Goal: Task Accomplishment & Management: Use online tool/utility

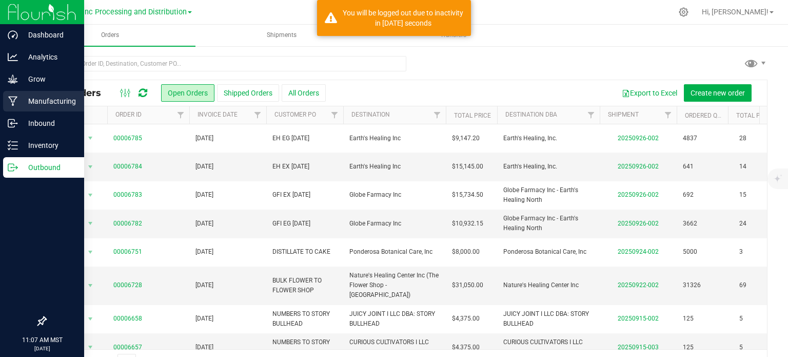
drag, startPoint x: 0, startPoint y: 0, endPoint x: 2, endPoint y: 99, distance: 98.5
click at [29, 106] on p "Manufacturing" at bounding box center [49, 101] width 62 height 12
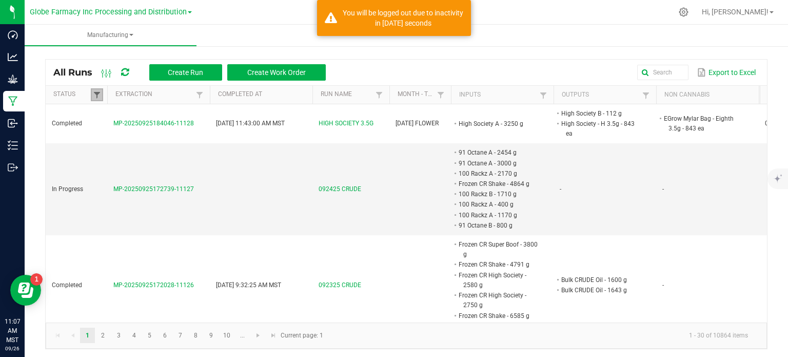
click at [99, 95] on span at bounding box center [97, 95] width 8 height 8
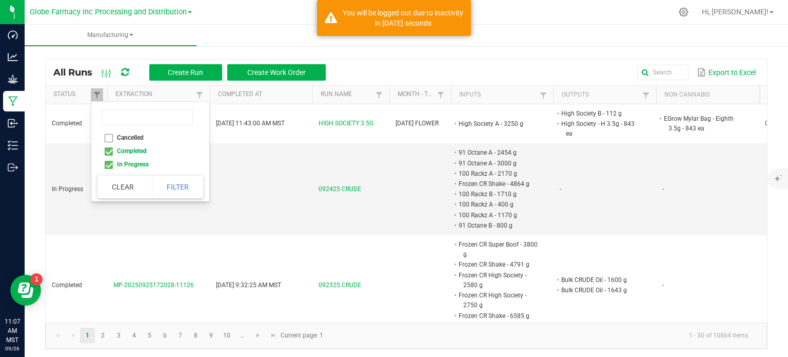
click at [107, 150] on li "Completed" at bounding box center [147, 150] width 100 height 13
checkbox input "false"
click at [185, 188] on button "Filter" at bounding box center [177, 186] width 51 height 23
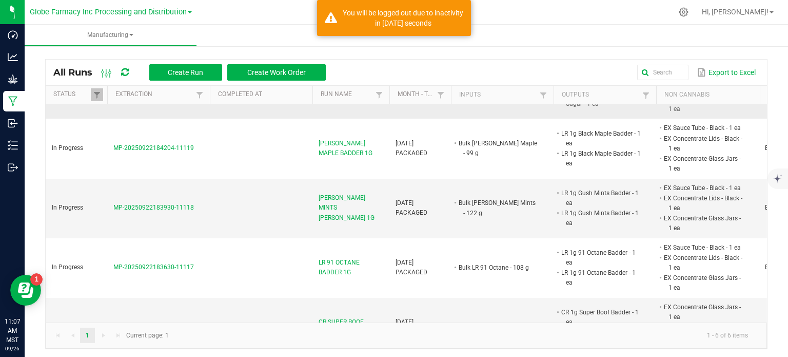
scroll to position [174, 0]
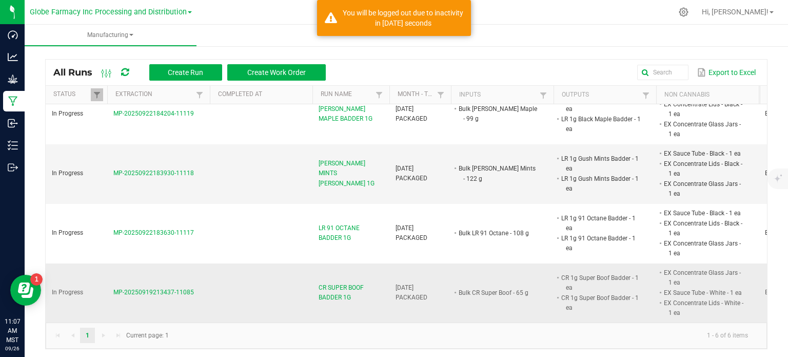
click at [350, 283] on span "CR SUPER BOOF BADDER 1G" at bounding box center [351, 292] width 65 height 19
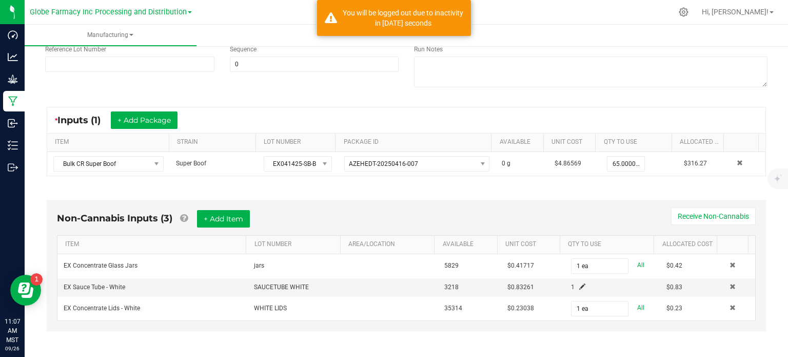
scroll to position [154, 0]
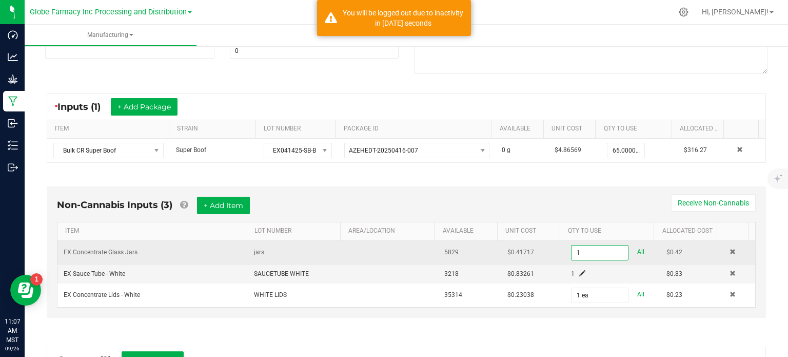
click at [572, 252] on input "1" at bounding box center [600, 252] width 56 height 14
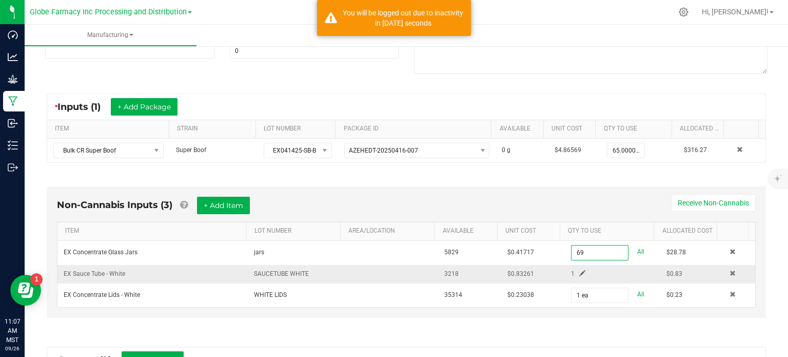
type input "69 ea"
click at [579, 271] on span at bounding box center [582, 273] width 6 height 6
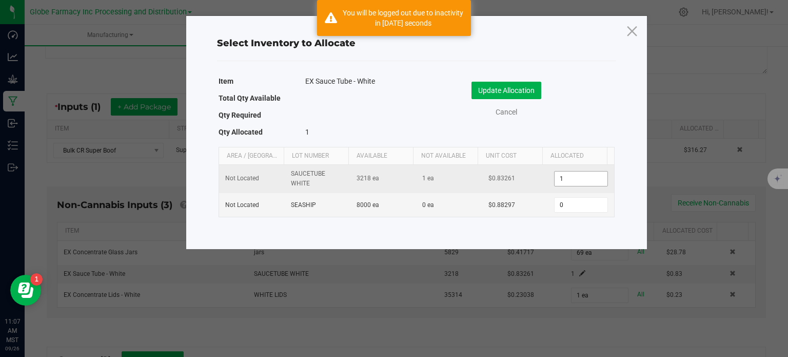
click at [567, 179] on input "1" at bounding box center [581, 178] width 52 height 14
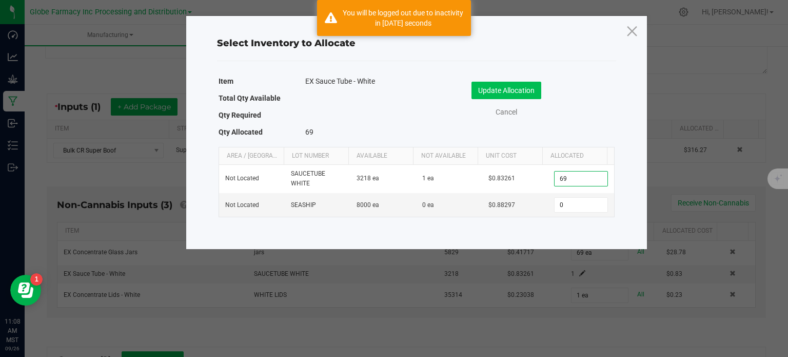
type input "69"
click at [505, 84] on button "Update Allocation" at bounding box center [507, 90] width 70 height 17
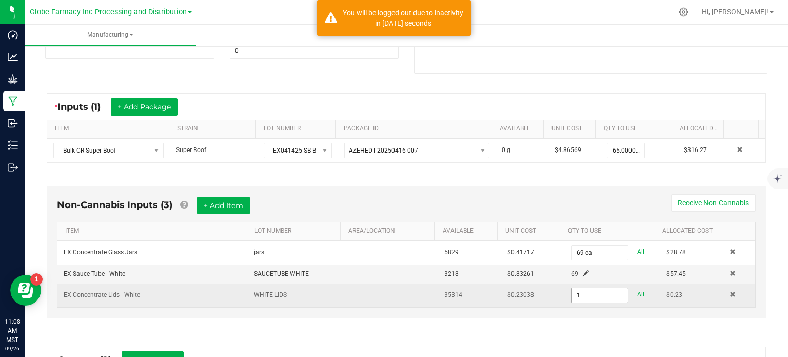
click at [588, 295] on input "1" at bounding box center [600, 295] width 56 height 14
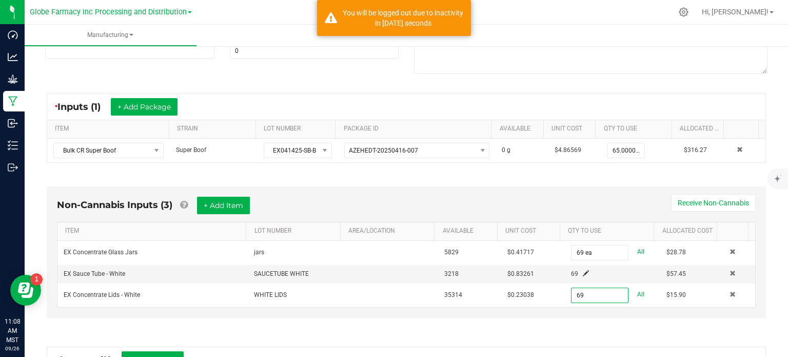
type input "69 ea"
click at [576, 331] on div "Non-Cannabis Inputs (3) + Add Item Receive Non-Cannabis ITEM LOT NUMBER AREA/LO…" at bounding box center [406, 254] width 738 height 165
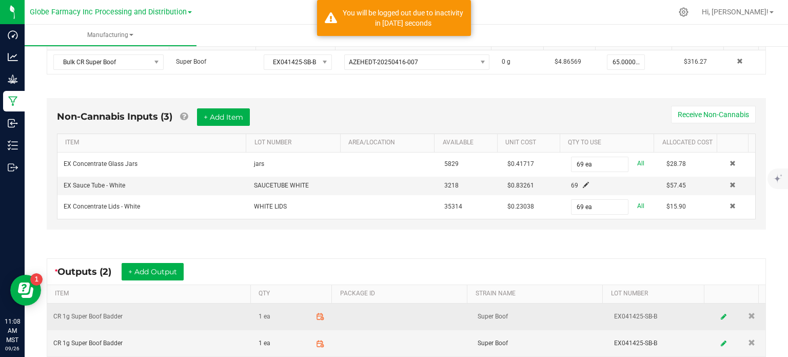
scroll to position [257, 0]
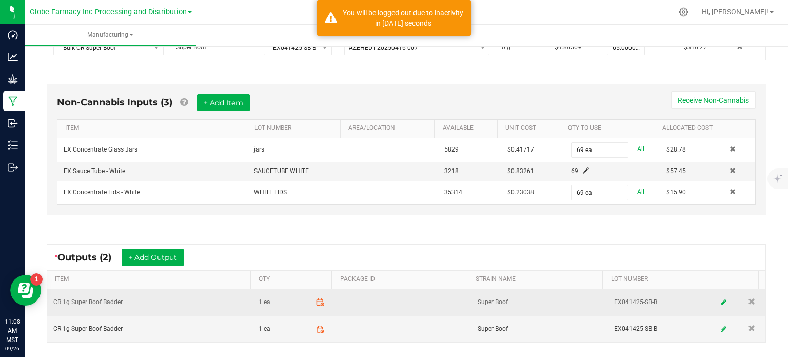
click at [322, 304] on icon at bounding box center [322, 304] width 1 height 1
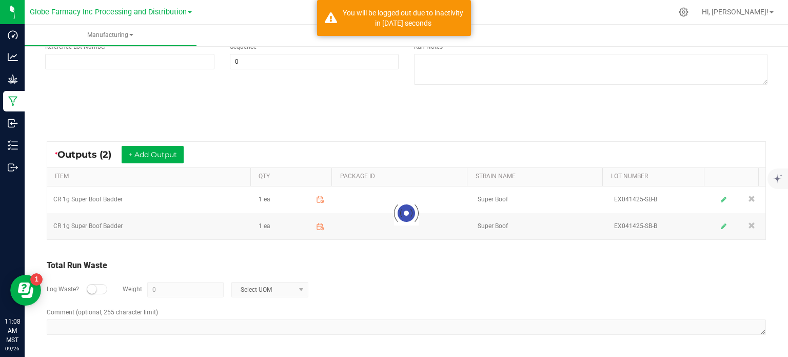
scroll to position [142, 0]
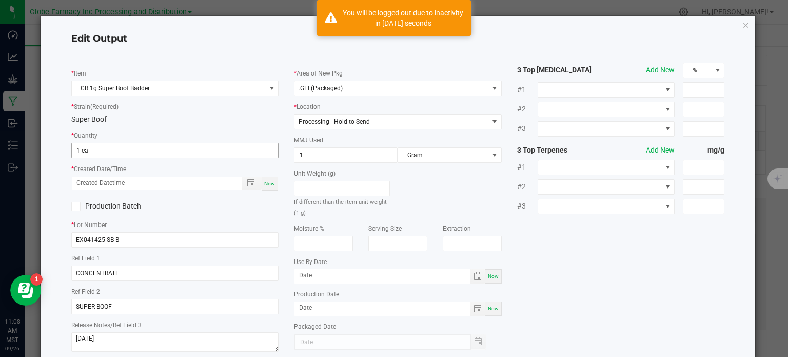
click at [101, 153] on input "1 ea" at bounding box center [175, 150] width 207 height 14
type input "34 ea"
click at [265, 181] on span "Now" at bounding box center [269, 184] width 11 height 6
type input "09/26/2025 11:08 AM"
type input "[DATE]"
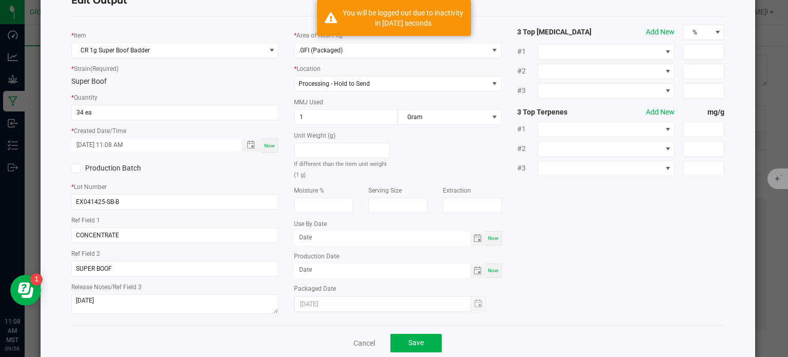
scroll to position [57, 0]
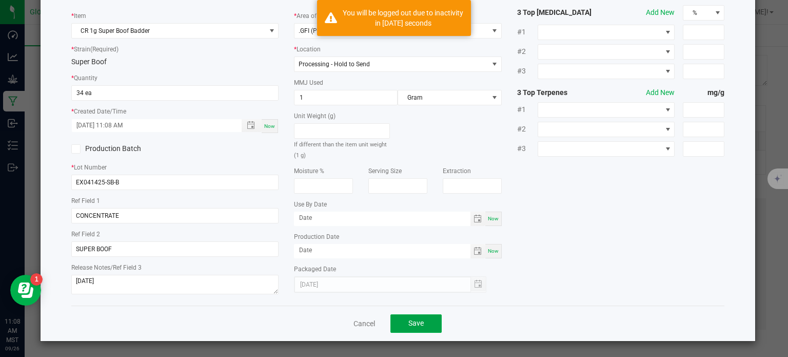
click at [408, 323] on span "Save" at bounding box center [415, 323] width 15 height 8
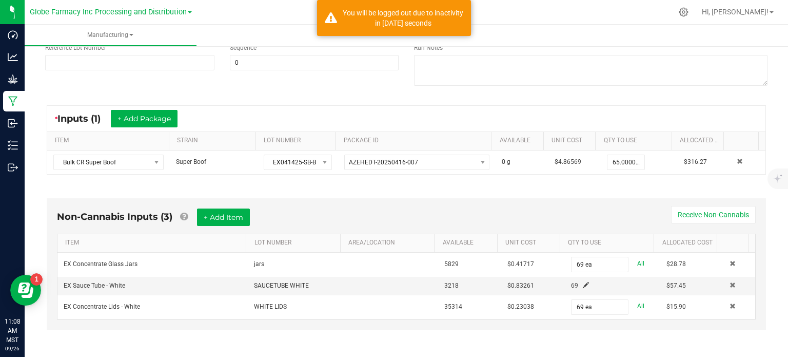
scroll to position [356, 0]
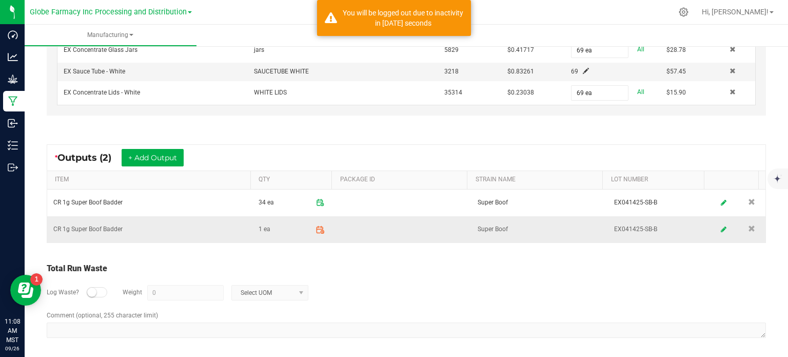
click at [316, 230] on span at bounding box center [320, 229] width 18 height 18
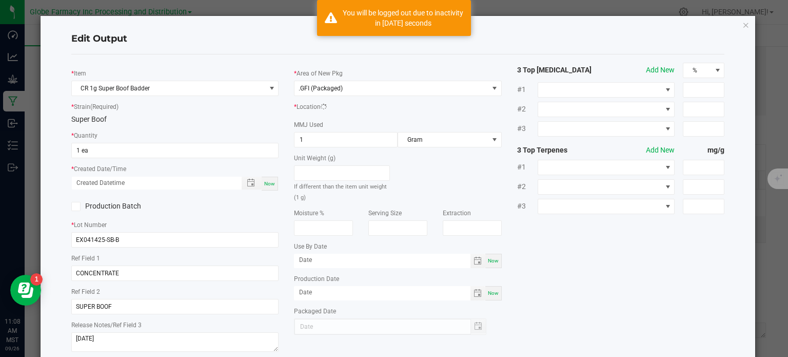
scroll to position [142, 0]
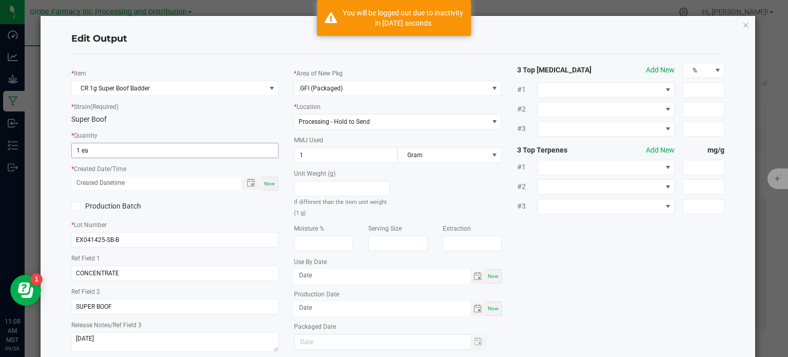
click at [154, 153] on input "1 ea" at bounding box center [175, 150] width 207 height 14
click at [268, 187] on div "Now" at bounding box center [270, 184] width 16 height 14
type input "35 ea"
type input "09/26/2025 11:08 AM"
type input "[DATE]"
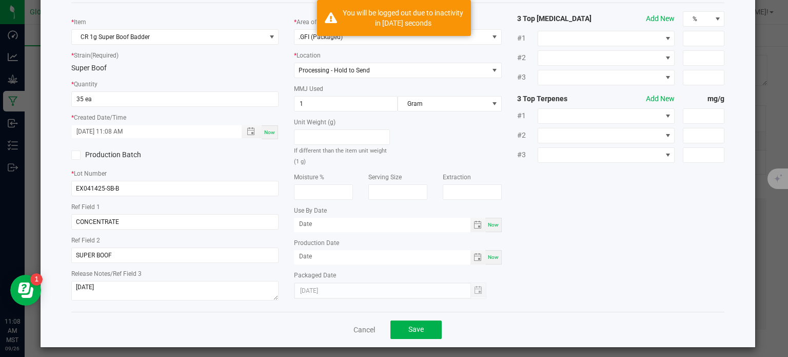
scroll to position [57, 0]
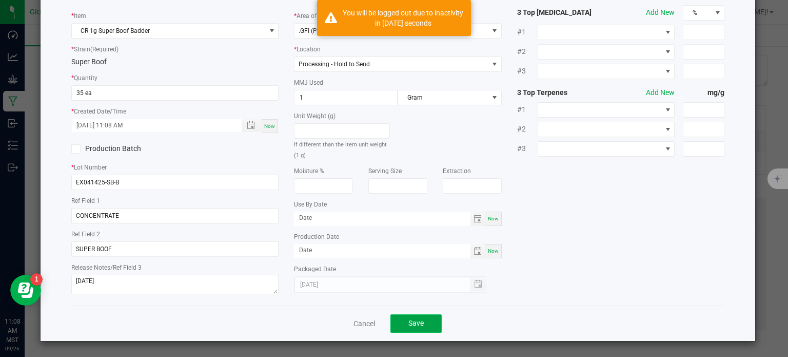
click at [403, 320] on button "Save" at bounding box center [415, 323] width 51 height 18
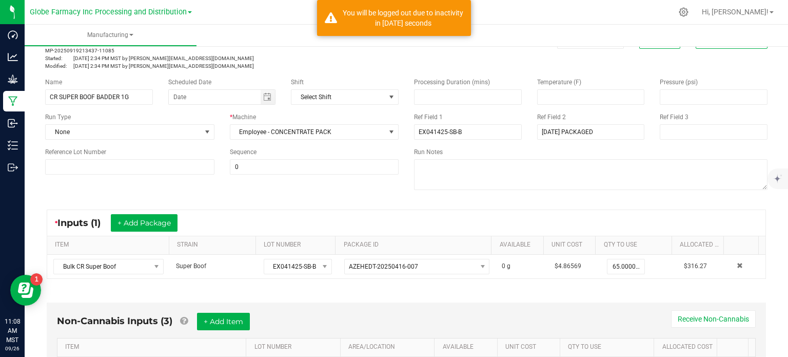
scroll to position [0, 0]
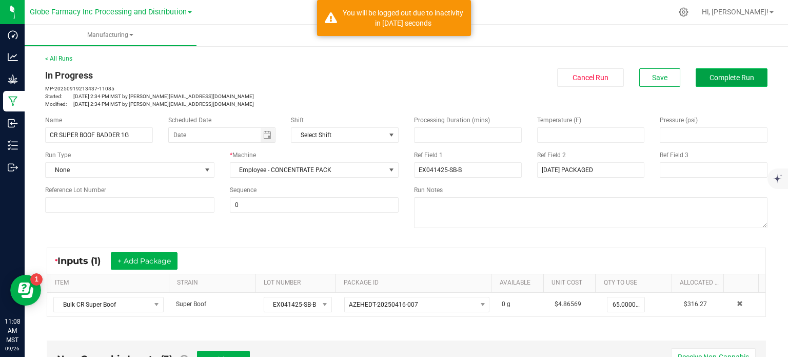
click at [723, 78] on span "Complete Run" at bounding box center [732, 77] width 45 height 8
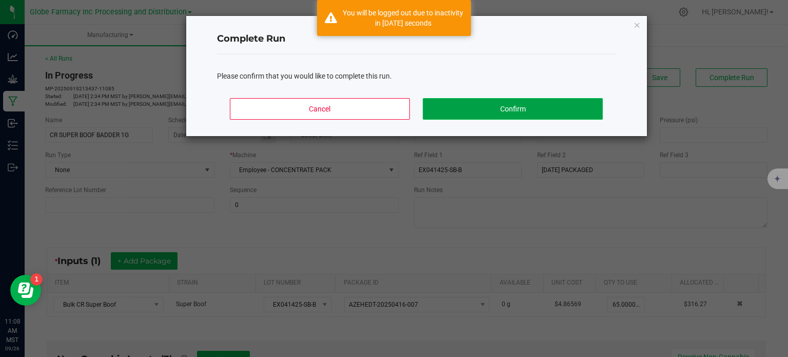
click at [482, 114] on button "Confirm" at bounding box center [513, 109] width 180 height 22
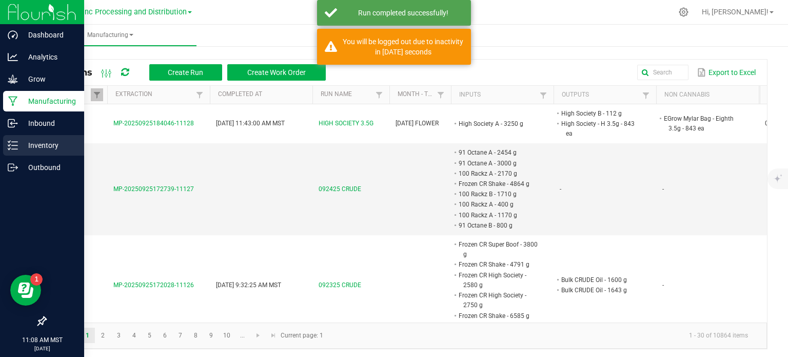
drag, startPoint x: 9, startPoint y: 147, endPoint x: 21, endPoint y: 145, distance: 11.9
click at [9, 147] on icon at bounding box center [13, 145] width 10 height 10
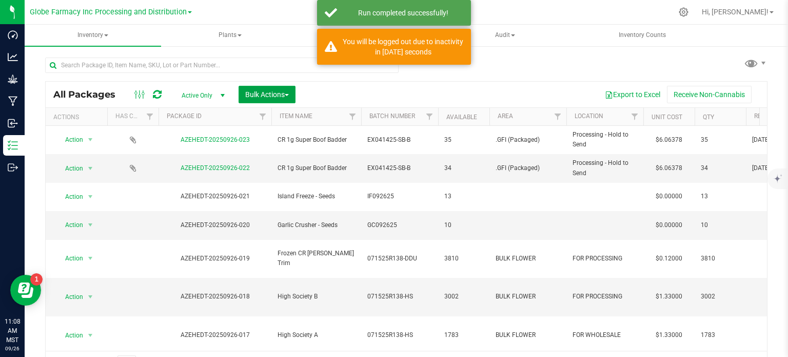
click at [275, 96] on span "Bulk Actions" at bounding box center [267, 94] width 44 height 8
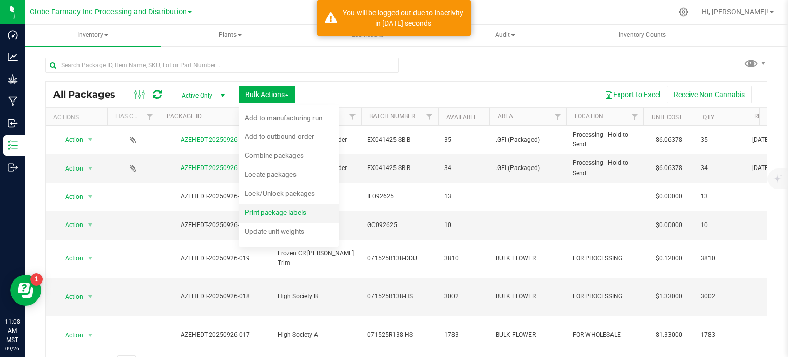
click at [300, 207] on div "Print package labels" at bounding box center [282, 213] width 75 height 16
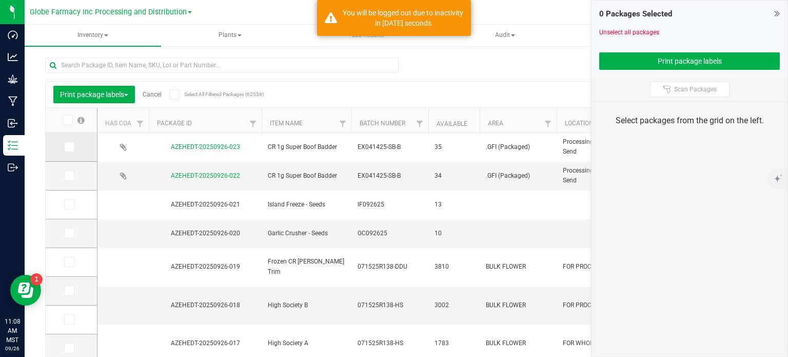
click at [70, 147] on icon at bounding box center [68, 147] width 7 height 0
click at [0, 0] on input "checkbox" at bounding box center [0, 0] width 0 height 0
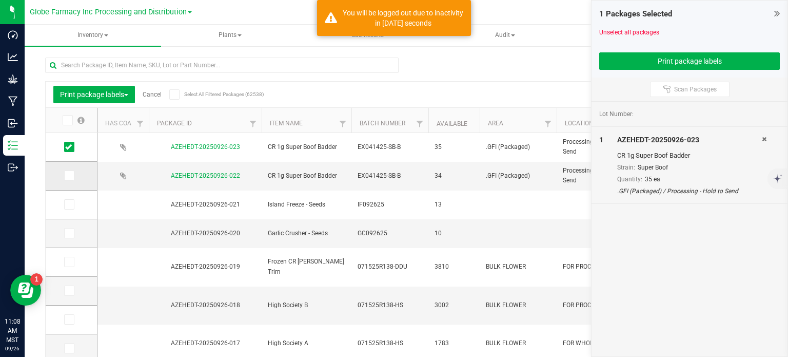
click at [66, 175] on icon at bounding box center [68, 175] width 7 height 0
click at [0, 0] on input "checkbox" at bounding box center [0, 0] width 0 height 0
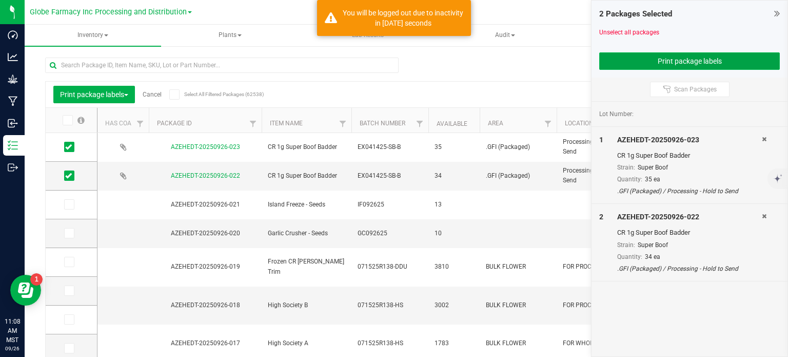
click at [606, 56] on button "Print package labels" at bounding box center [689, 60] width 181 height 17
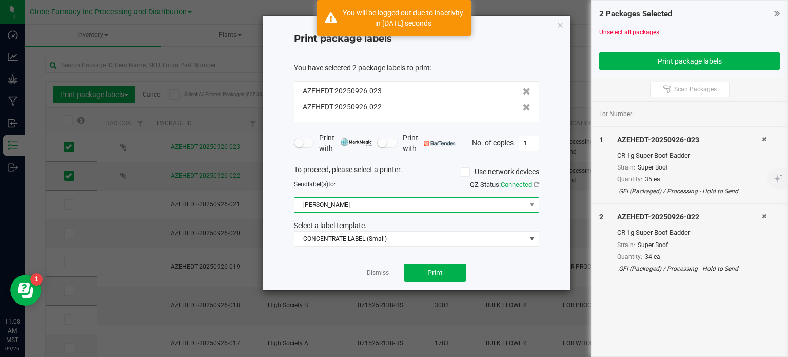
click at [360, 205] on span "[PERSON_NAME]" at bounding box center [410, 205] width 231 height 14
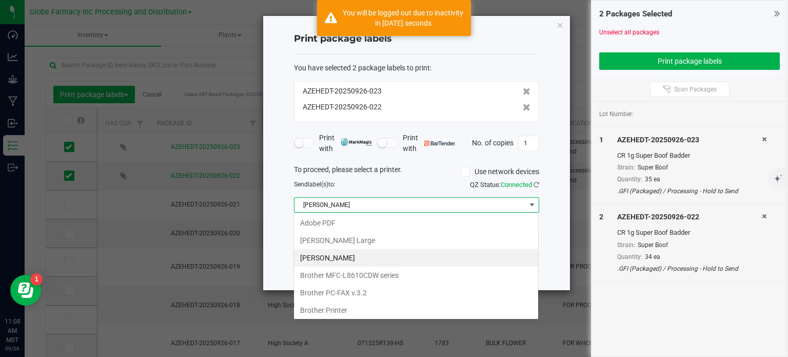
scroll to position [15, 245]
click at [374, 241] on Large "[PERSON_NAME] Large" at bounding box center [416, 239] width 244 height 17
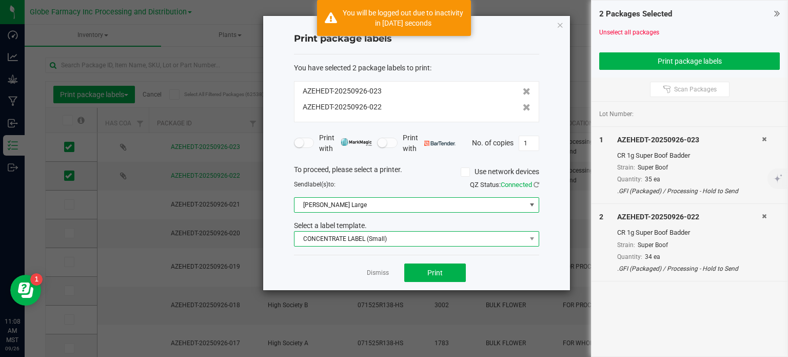
click at [373, 238] on span "CONCENTRATE LABEL (Small)" at bounding box center [410, 238] width 231 height 14
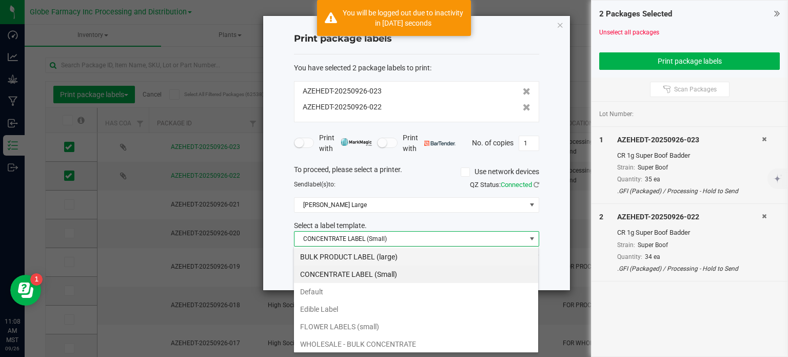
click at [382, 260] on li "BULK PRODUCT LABEL (large)" at bounding box center [416, 256] width 244 height 17
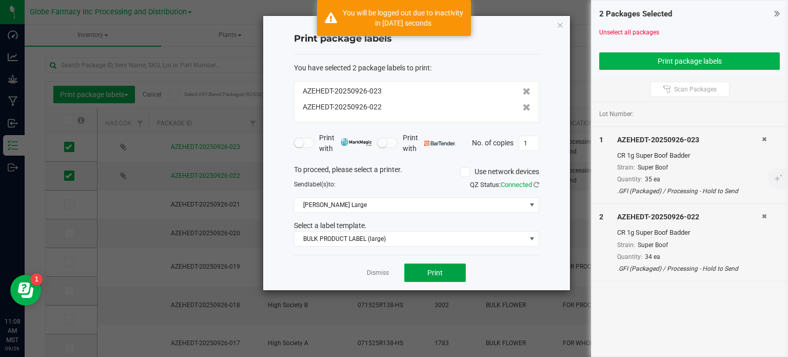
click at [429, 275] on span "Print" at bounding box center [434, 272] width 15 height 8
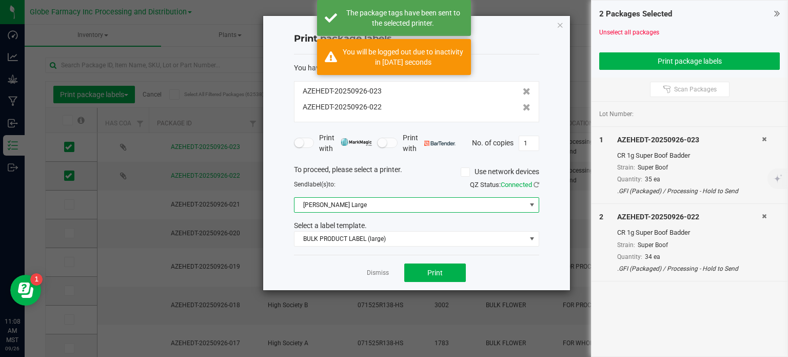
click at [373, 203] on span "[PERSON_NAME] Large" at bounding box center [410, 205] width 231 height 14
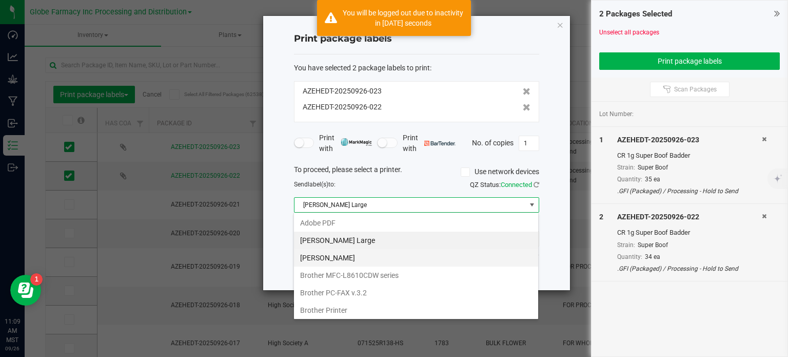
click at [367, 256] on Small "[PERSON_NAME]" at bounding box center [416, 257] width 244 height 17
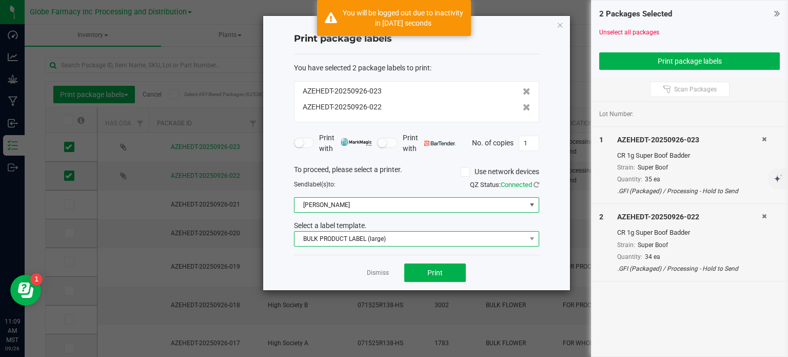
click at [367, 238] on span "BULK PRODUCT LABEL (large)" at bounding box center [410, 238] width 231 height 14
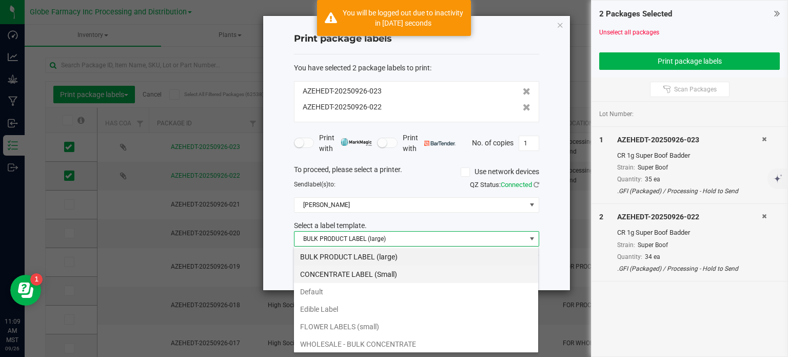
click at [371, 273] on li "CONCENTRATE LABEL (Small)" at bounding box center [416, 273] width 244 height 17
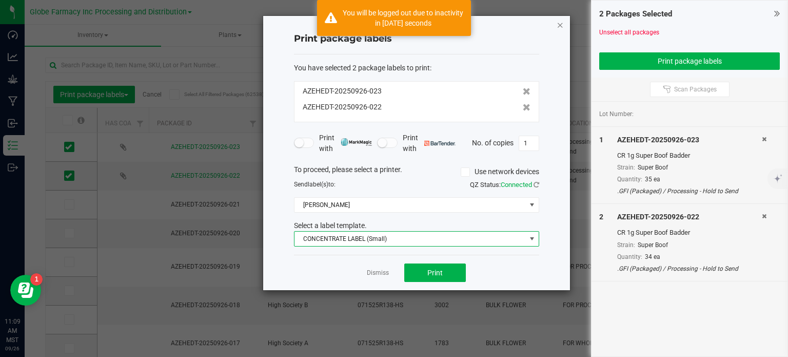
click at [562, 23] on icon "button" at bounding box center [560, 24] width 7 height 12
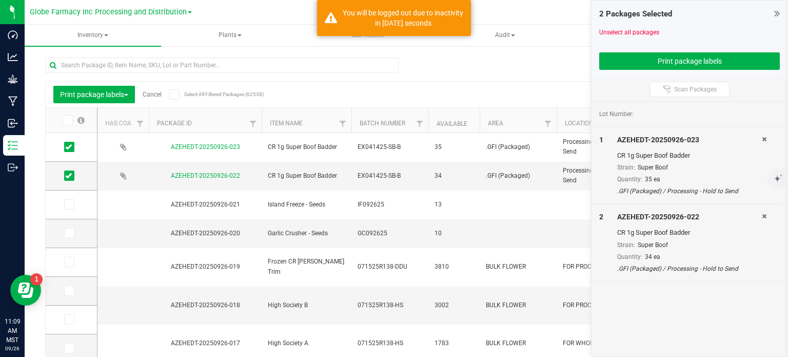
click at [69, 147] on icon at bounding box center [68, 147] width 7 height 0
click at [0, 0] on input "checkbox" at bounding box center [0, 0] width 0 height 0
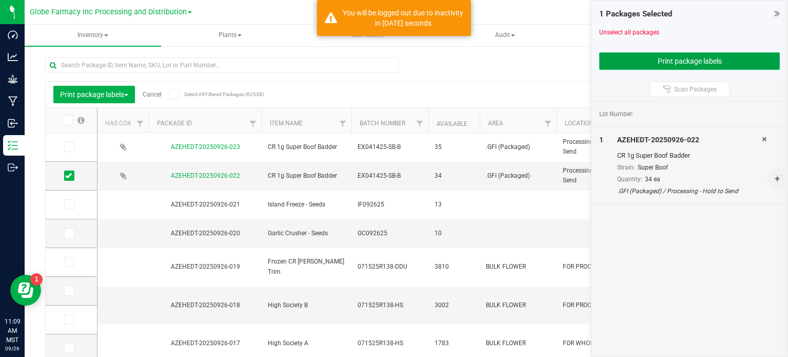
click at [651, 62] on button "Print package labels" at bounding box center [689, 60] width 181 height 17
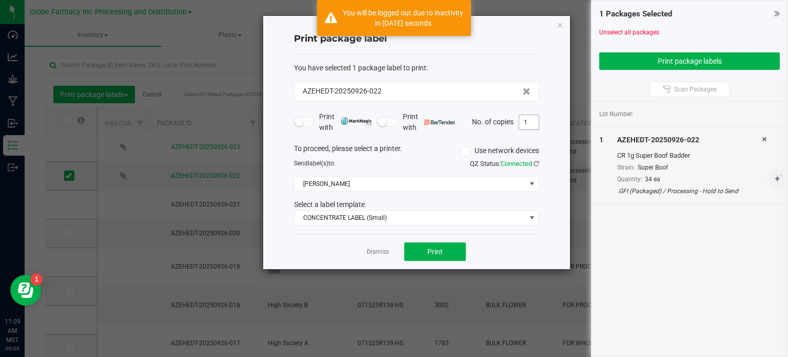
click at [527, 125] on input "1" at bounding box center [528, 122] width 19 height 14
type input "34"
click at [436, 256] on button "Print" at bounding box center [435, 251] width 62 height 18
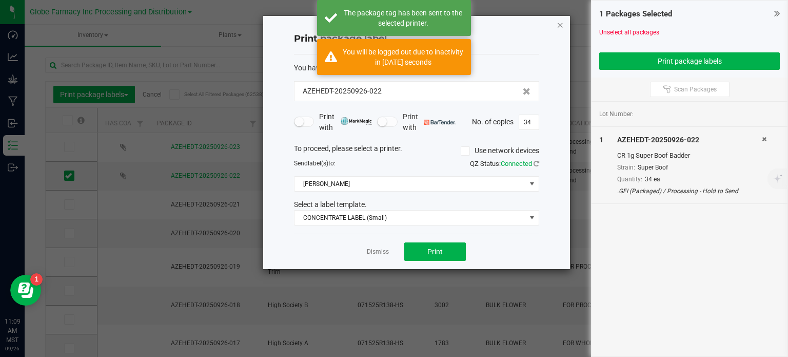
click at [560, 25] on icon "button" at bounding box center [560, 24] width 7 height 12
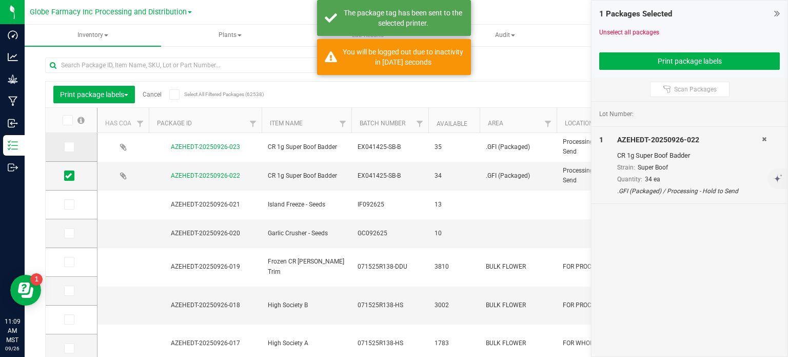
click at [70, 147] on icon at bounding box center [68, 147] width 7 height 0
click at [0, 0] on input "checkbox" at bounding box center [0, 0] width 0 height 0
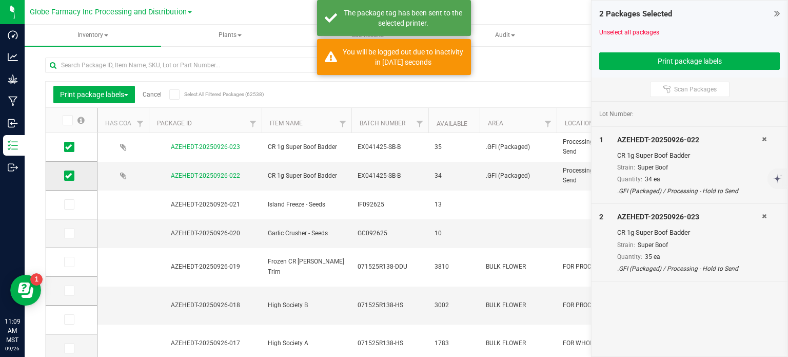
click at [66, 175] on icon at bounding box center [68, 175] width 7 height 0
click at [0, 0] on input "checkbox" at bounding box center [0, 0] width 0 height 0
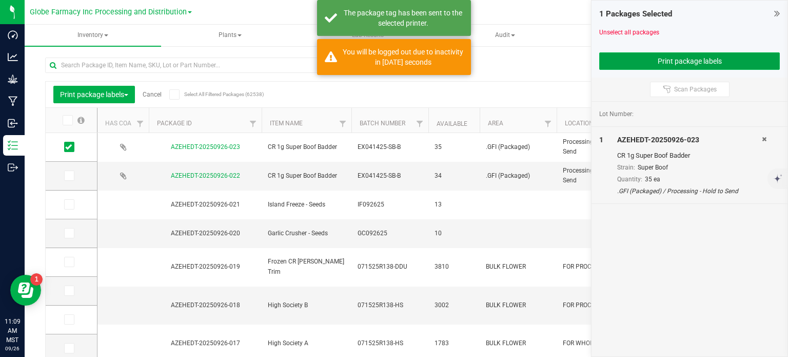
click at [680, 53] on button "Print package labels" at bounding box center [689, 60] width 181 height 17
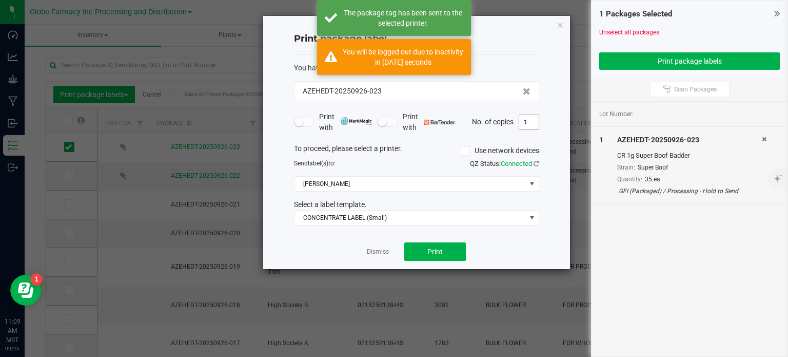
click at [531, 125] on input "1" at bounding box center [528, 122] width 19 height 14
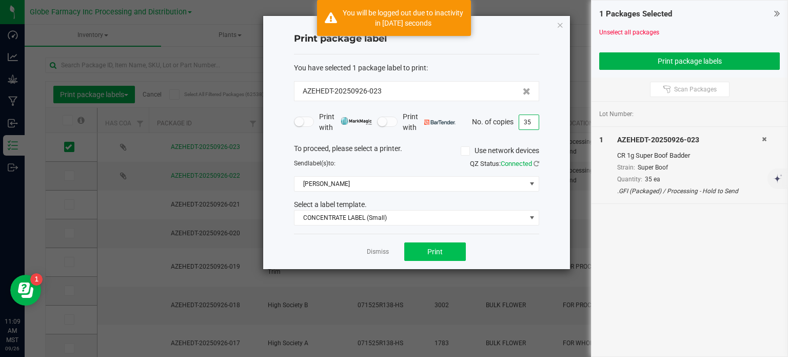
type input "35"
click at [437, 247] on span "Print" at bounding box center [434, 251] width 15 height 8
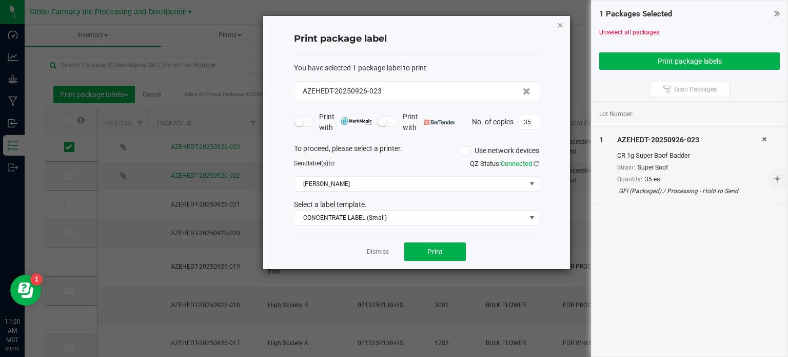
click at [561, 28] on icon "button" at bounding box center [560, 24] width 7 height 12
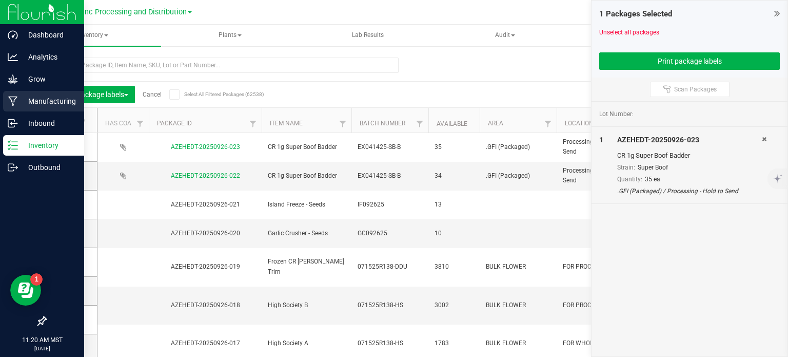
click at [19, 102] on p "Manufacturing" at bounding box center [49, 101] width 62 height 12
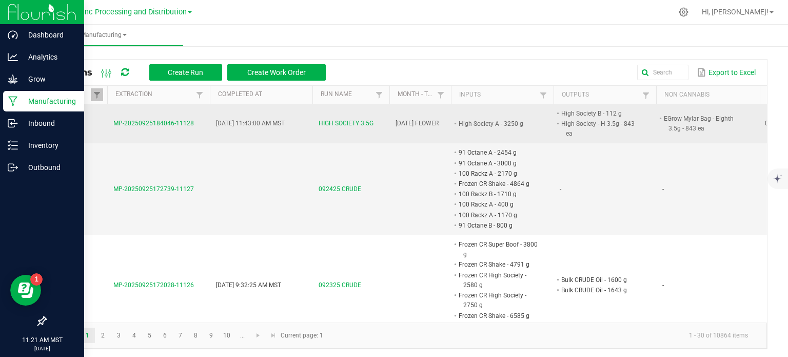
drag, startPoint x: 191, startPoint y: 128, endPoint x: 116, endPoint y: 121, distance: 75.3
click at [113, 124] on td "MP-20250925184046-11128" at bounding box center [158, 124] width 103 height 40
copy span "MP-20250925184046-11128"
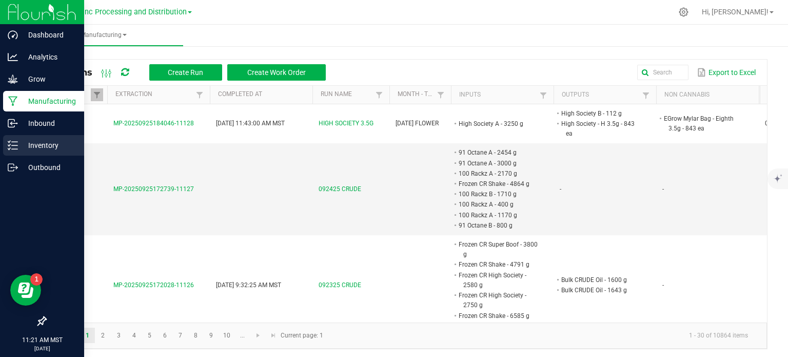
click at [18, 150] on p "Inventory" at bounding box center [49, 145] width 62 height 12
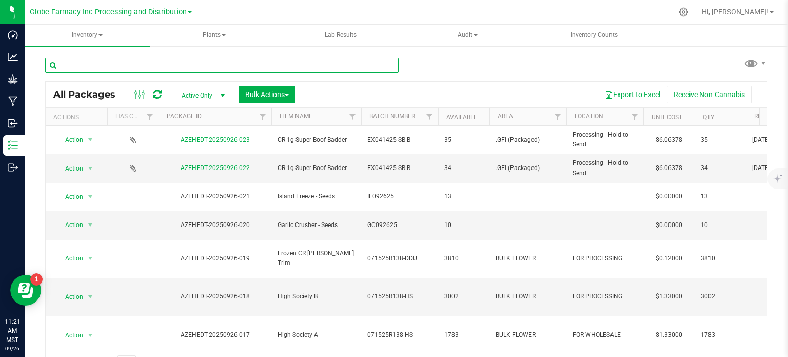
click at [116, 61] on input "text" at bounding box center [222, 64] width 354 height 15
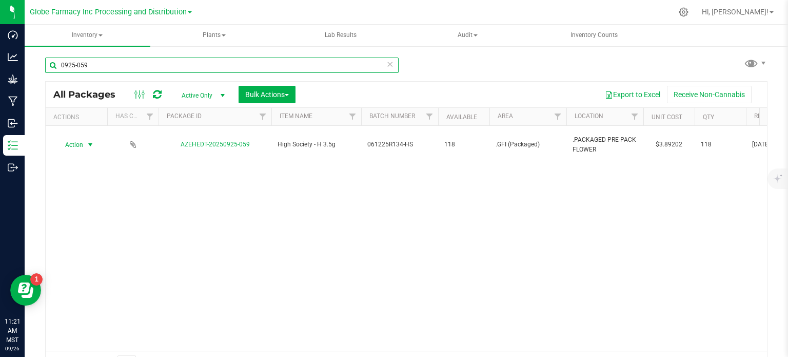
type input "0925-059"
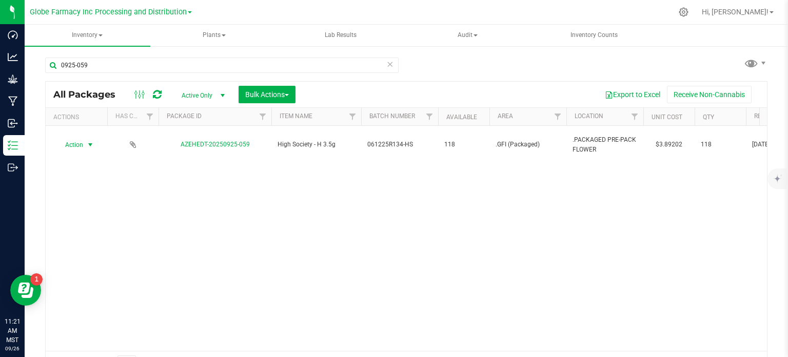
click at [89, 141] on span "select" at bounding box center [90, 145] width 8 height 8
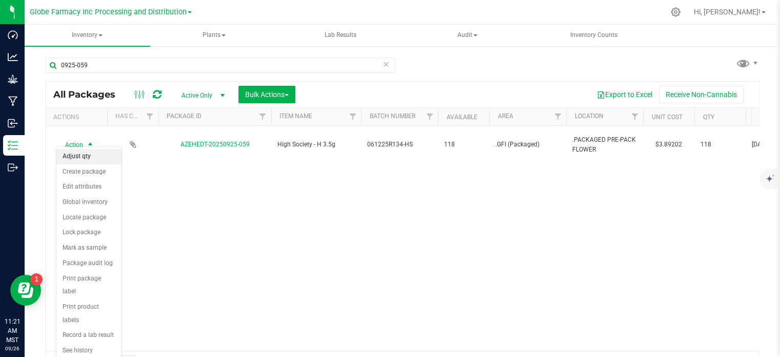
click at [93, 159] on li "Adjust qty" at bounding box center [88, 156] width 65 height 15
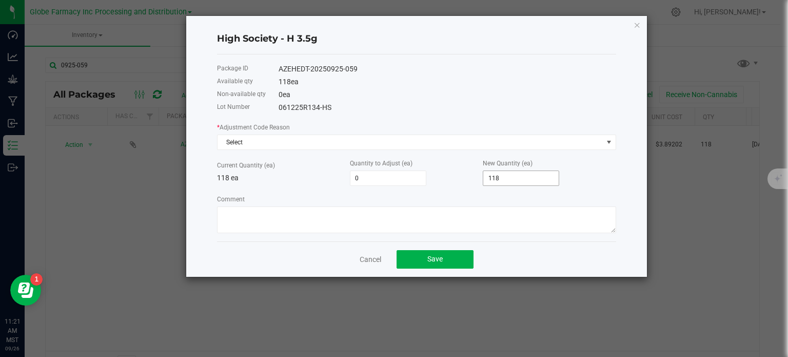
click at [525, 173] on input "118" at bounding box center [520, 178] width 75 height 14
type input "-117"
type input "1"
type input "-107"
type input "11"
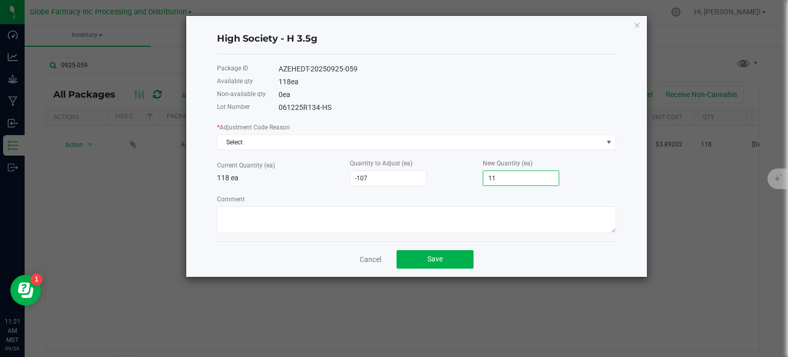
type input "-1"
type input "117"
click at [388, 140] on span "Select" at bounding box center [410, 142] width 385 height 14
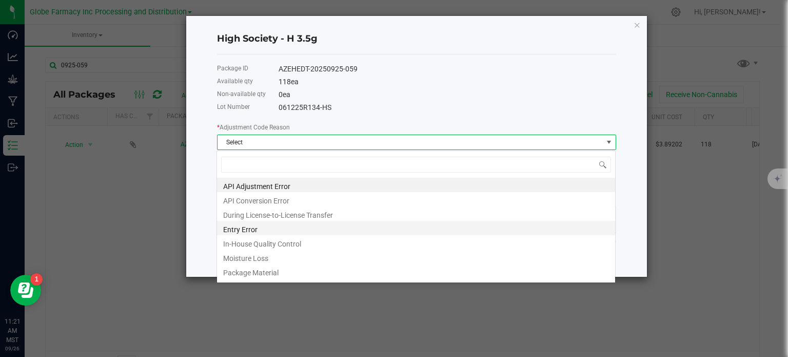
scroll to position [15, 399]
click at [252, 231] on li "Entry Error" at bounding box center [416, 228] width 398 height 14
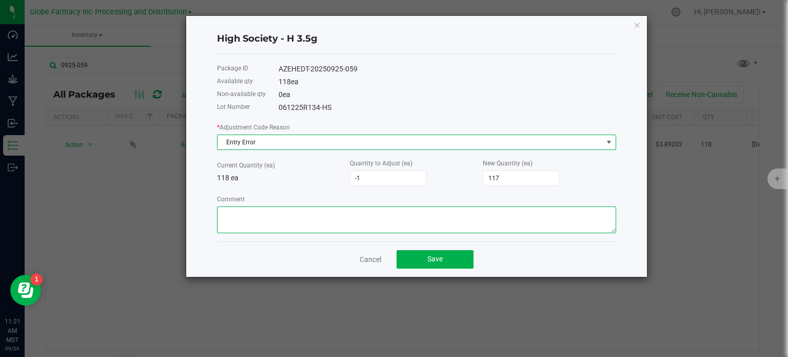
click at [251, 216] on textarea "Comment" at bounding box center [416, 219] width 399 height 27
paste textarea "MP-20250925184046-11128"
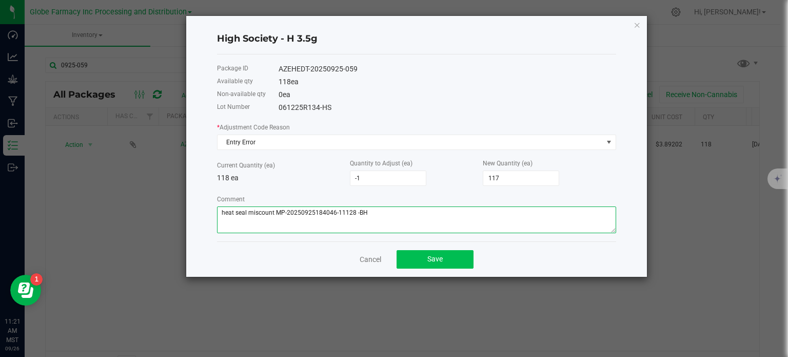
type textarea "heat seal miscount MP-20250925184046-11128 -BH"
click at [455, 266] on button "Save" at bounding box center [435, 259] width 77 height 18
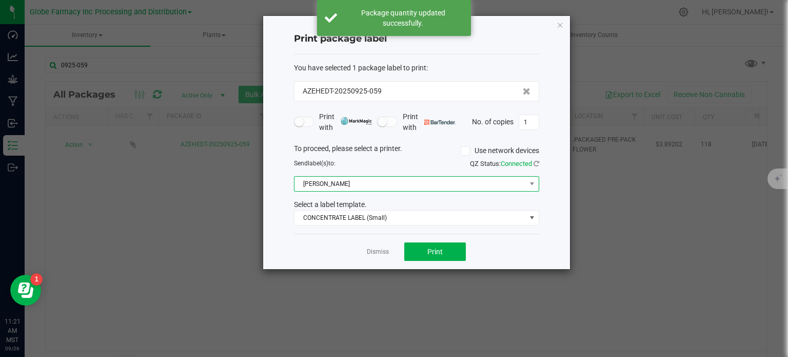
click at [335, 180] on span "[PERSON_NAME]" at bounding box center [410, 184] width 231 height 14
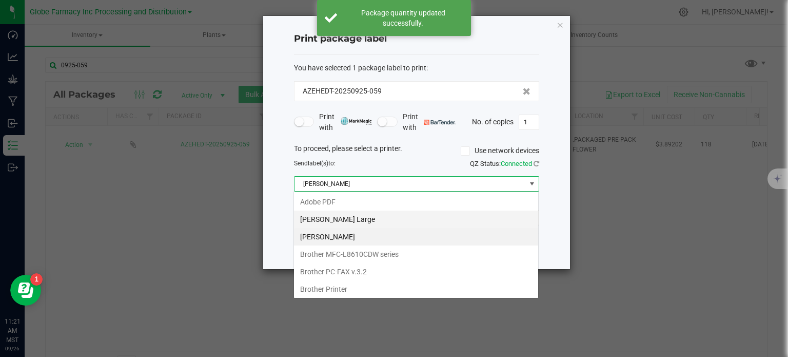
scroll to position [15, 245]
click at [347, 215] on Large "[PERSON_NAME] Large" at bounding box center [416, 218] width 244 height 17
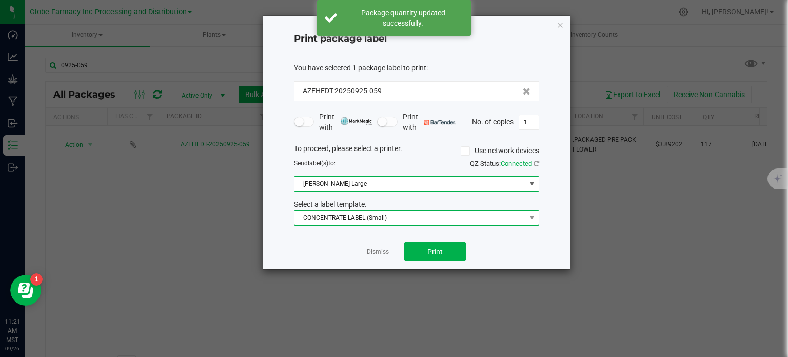
click at [344, 220] on span "CONCENTRATE LABEL (Small)" at bounding box center [410, 217] width 231 height 14
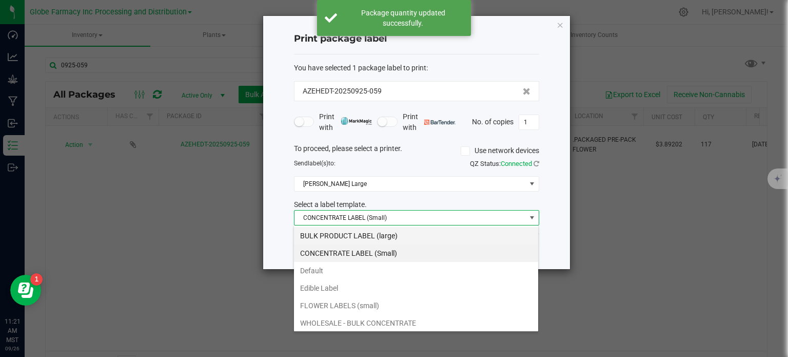
click at [344, 236] on li "BULK PRODUCT LABEL (large)" at bounding box center [416, 235] width 244 height 17
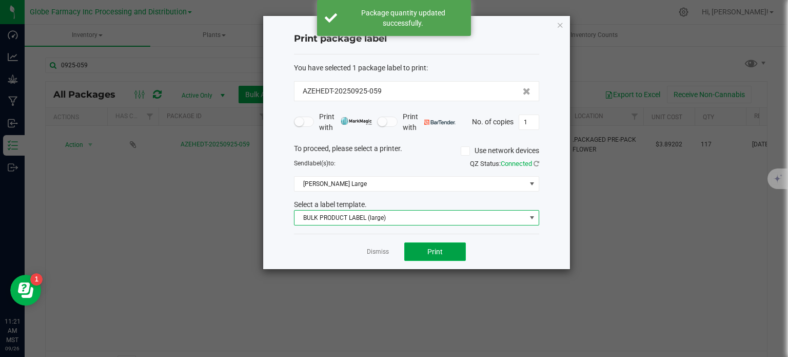
click at [433, 252] on span "Print" at bounding box center [434, 251] width 15 height 8
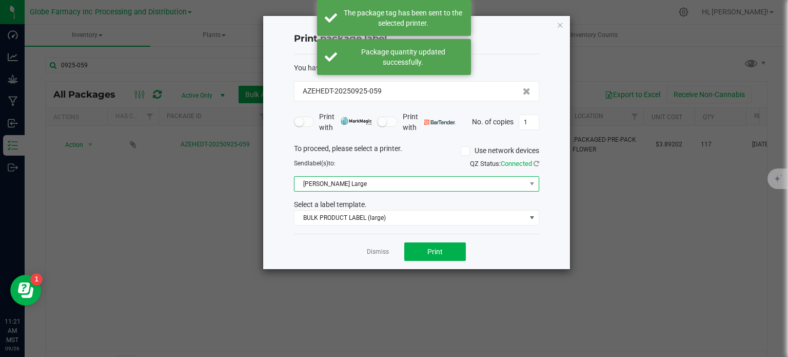
click at [363, 178] on span "[PERSON_NAME] Large" at bounding box center [410, 184] width 231 height 14
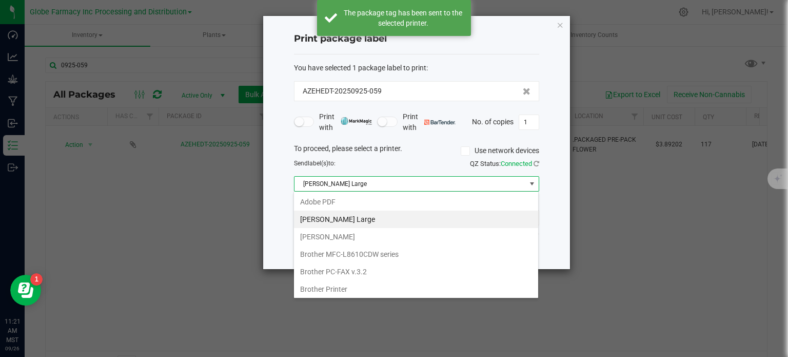
click at [564, 26] on div "Print package label You have selected 1 package label to print : AZEHEDT-202509…" at bounding box center [416, 142] width 307 height 253
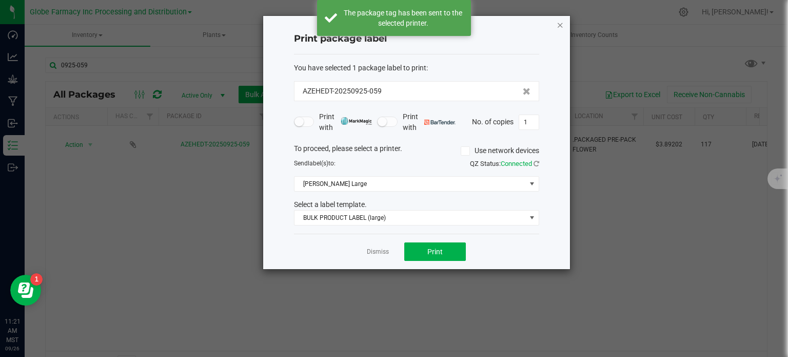
click at [558, 27] on icon "button" at bounding box center [560, 24] width 7 height 12
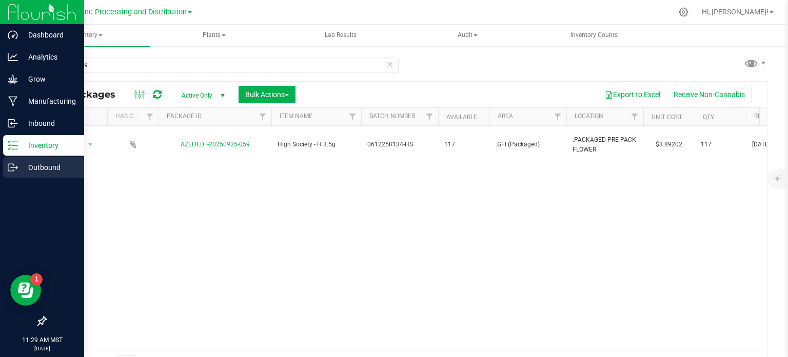
click at [21, 169] on p "Outbound" at bounding box center [49, 167] width 62 height 12
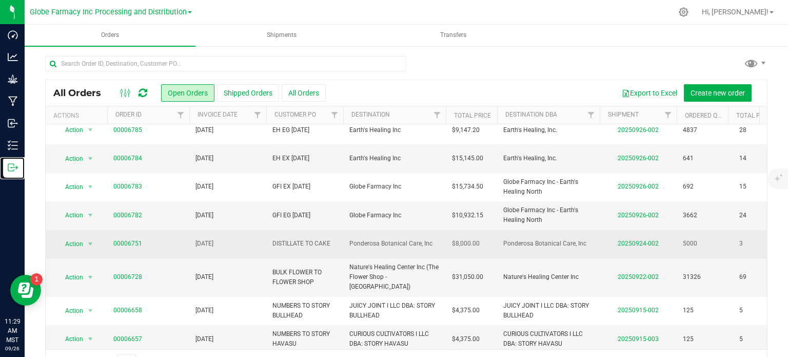
scroll to position [9, 0]
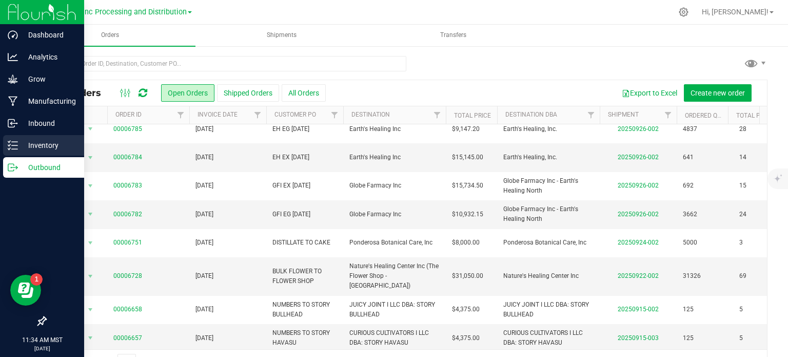
click at [48, 147] on p "Inventory" at bounding box center [49, 145] width 62 height 12
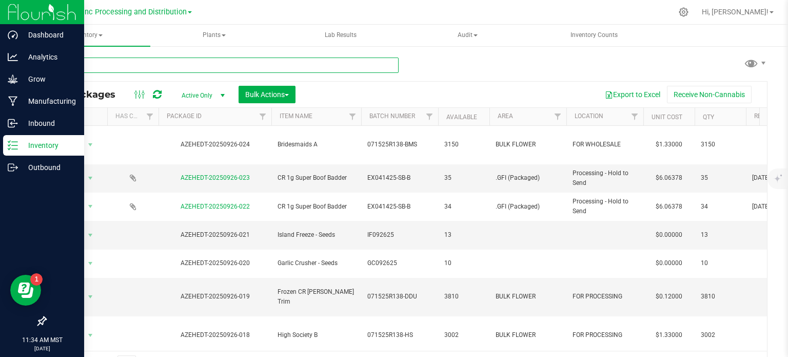
click at [134, 69] on input "text" at bounding box center [222, 64] width 354 height 15
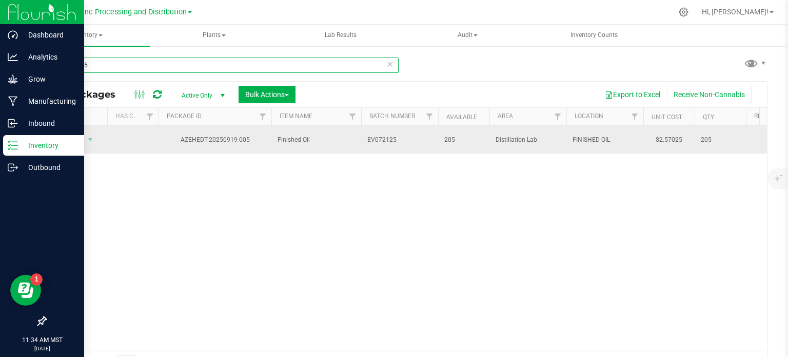
type input "0919-005"
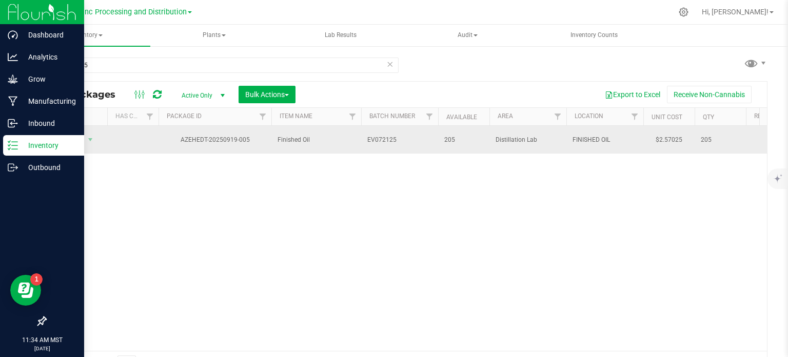
click at [401, 139] on span "EV072125" at bounding box center [399, 140] width 65 height 10
type input "EV072125-FC"
click at [351, 223] on div "All Packages Active Only Active Only Lab Samples Locked All Bulk Actions Add to…" at bounding box center [406, 228] width 722 height 295
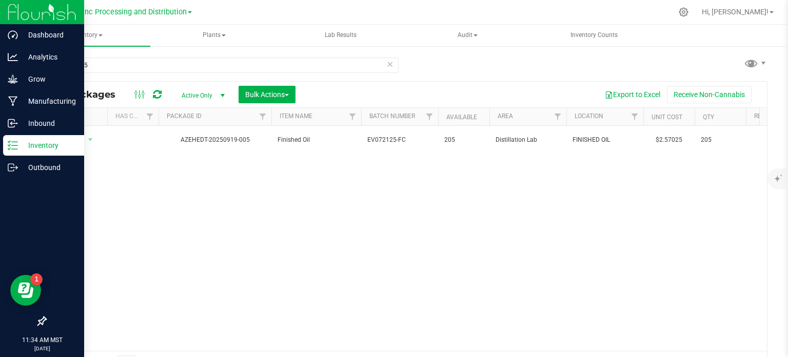
click at [161, 95] on div at bounding box center [148, 94] width 34 height 12
click at [158, 96] on icon at bounding box center [157, 94] width 9 height 10
click at [273, 94] on span "Bulk Actions" at bounding box center [267, 94] width 44 height 8
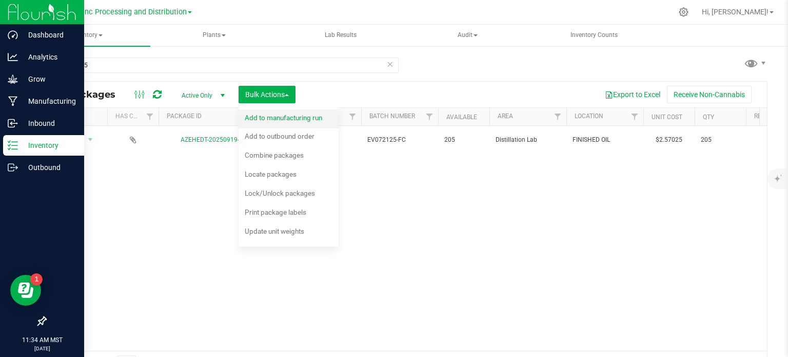
click at [290, 124] on div "Add to manufacturing run" at bounding box center [290, 119] width 91 height 16
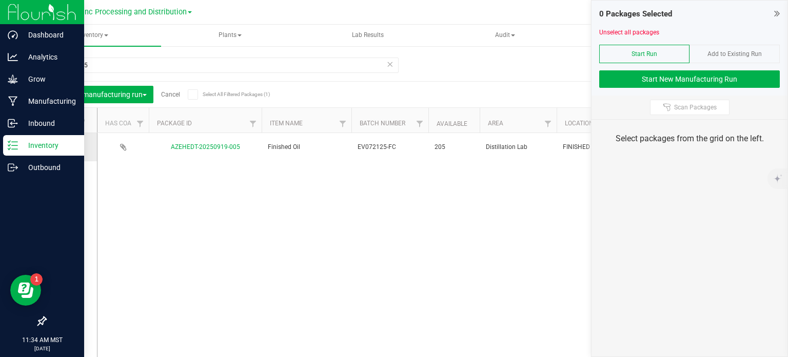
click at [68, 147] on icon at bounding box center [68, 147] width 7 height 0
click at [0, 0] on input "checkbox" at bounding box center [0, 0] width 0 height 0
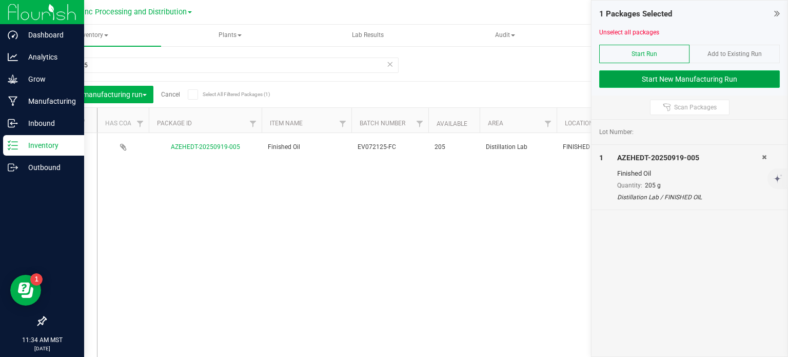
click at [669, 81] on button "Start New Manufacturing Run" at bounding box center [689, 78] width 181 height 17
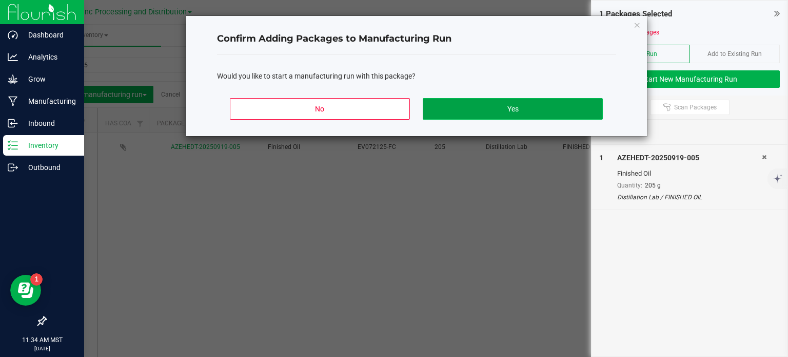
click at [499, 106] on button "Yes" at bounding box center [513, 109] width 180 height 22
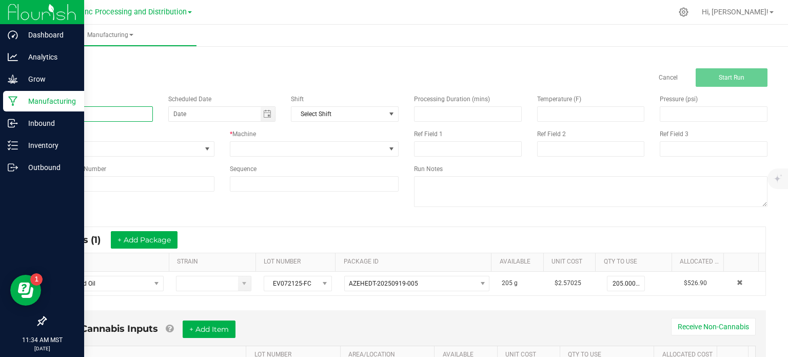
click at [89, 112] on input at bounding box center [99, 113] width 108 height 15
type input "F"
type input "TERP TANK MINI - FRUITIER CEREAL 1G"
drag, startPoint x: 289, startPoint y: 151, endPoint x: 282, endPoint y: 143, distance: 10.9
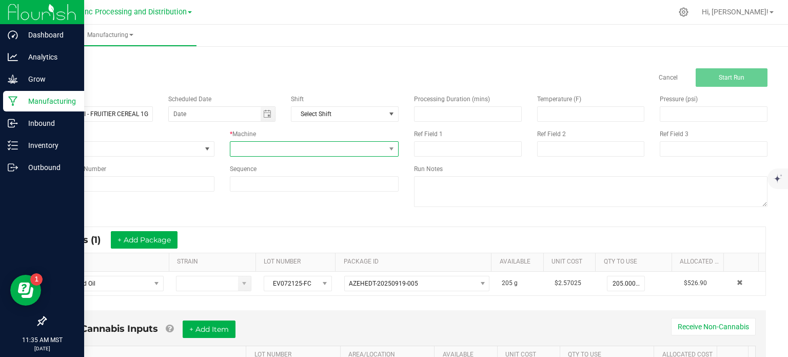
click at [289, 151] on span at bounding box center [307, 149] width 155 height 14
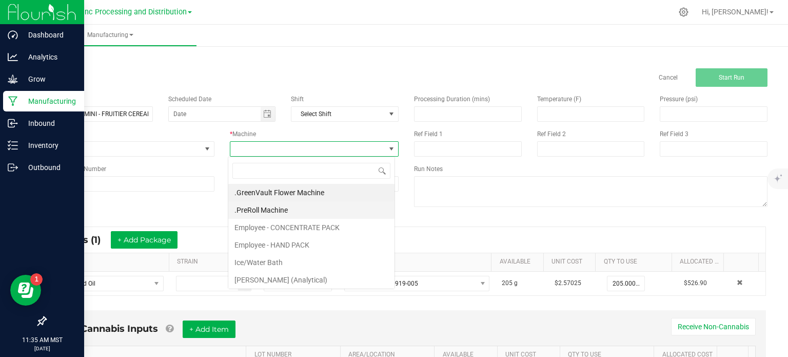
scroll to position [15, 167]
click at [257, 225] on li "Employee - CONCENTRATE PACK" at bounding box center [311, 227] width 166 height 17
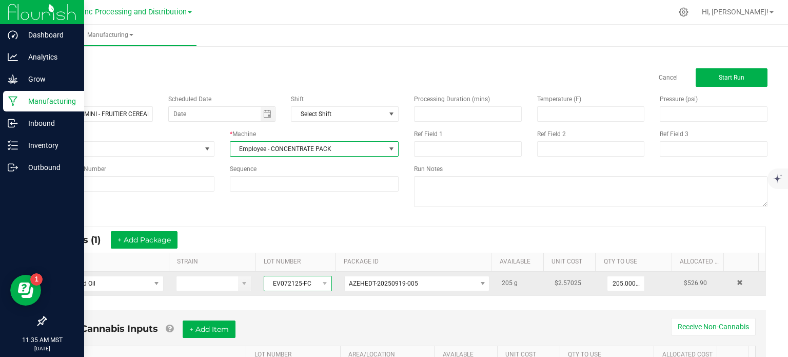
click at [297, 285] on span "EV072125-FC" at bounding box center [291, 283] width 54 height 14
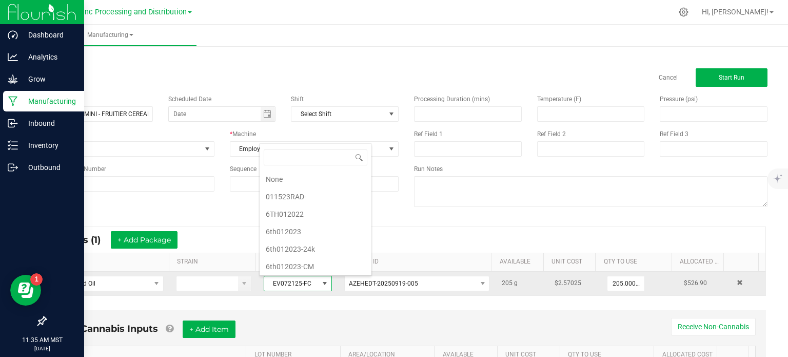
scroll to position [15, 66]
click at [297, 285] on span "EV072125-FC" at bounding box center [291, 283] width 54 height 14
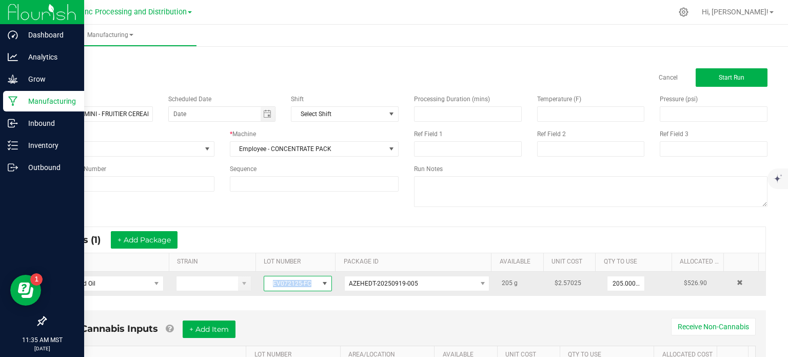
copy span "EV072125-FC"
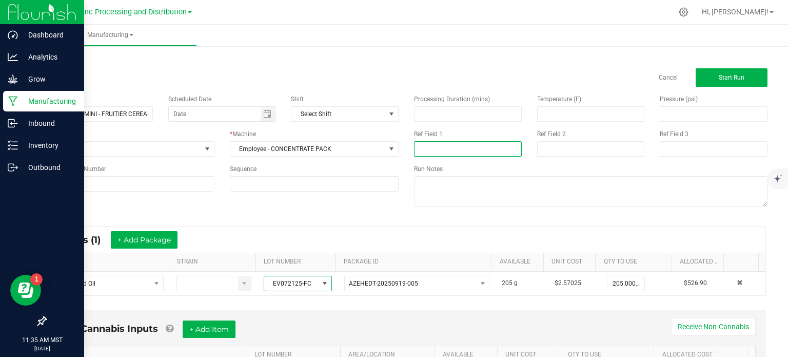
click at [422, 151] on input at bounding box center [468, 148] width 108 height 15
paste input "EV072125-FC"
type input "EV072125-FC"
click at [543, 145] on input at bounding box center [591, 148] width 108 height 15
type input "F"
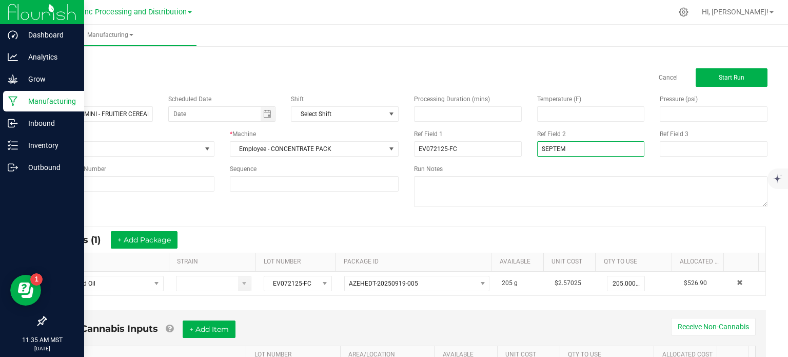
type input "[DATE] VAPES"
click at [357, 215] on div "Name TERP TANK MINI - FRUITIER CEREAL 1G Scheduled Date Shift Select Shift Run …" at bounding box center [406, 152] width 738 height 130
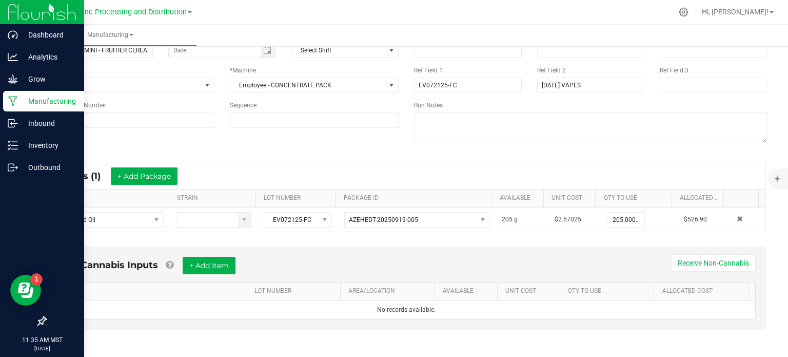
scroll to position [64, 0]
click at [217, 268] on button "+ Add Item" at bounding box center [209, 264] width 53 height 17
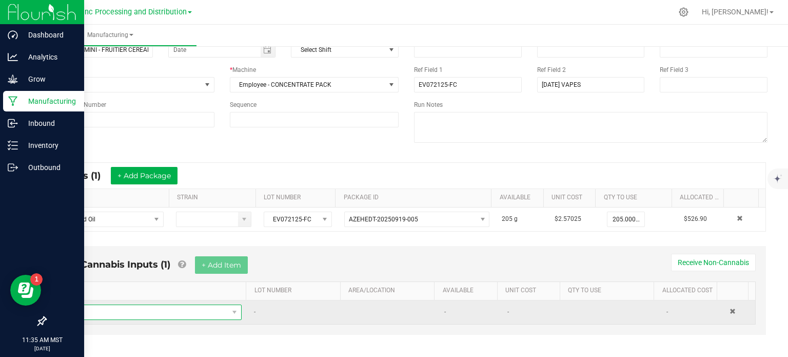
click at [189, 310] on span "NO DATA FOUND" at bounding box center [146, 312] width 164 height 14
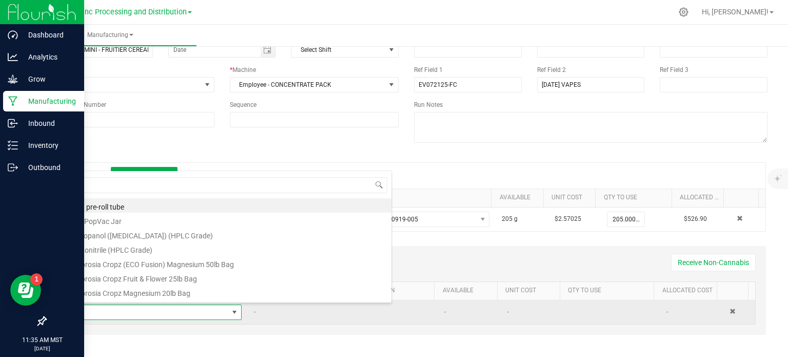
scroll to position [15, 171]
type input "TERP TANK"
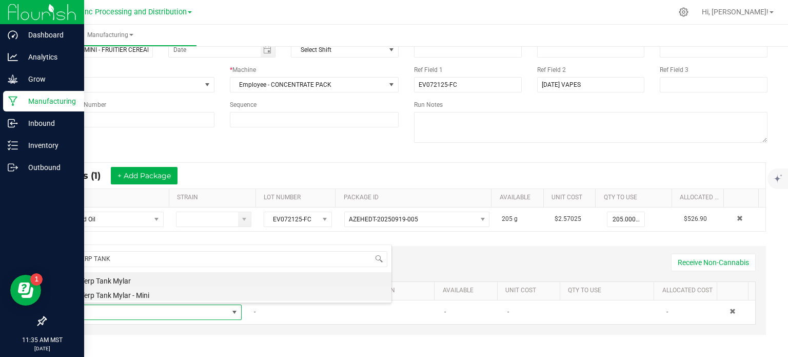
click at [178, 289] on li "EX Terp Tank Mylar - Mini" at bounding box center [227, 293] width 327 height 14
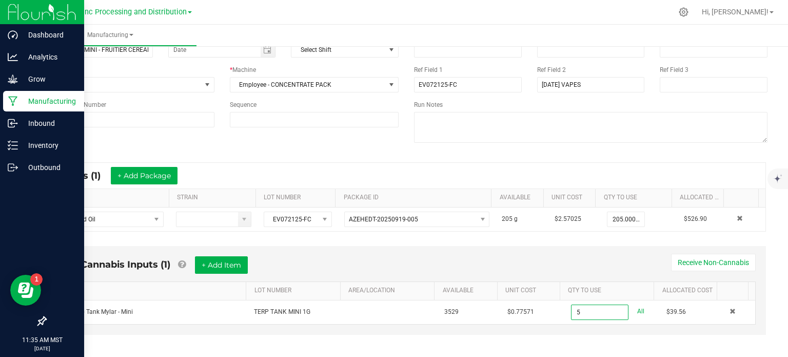
type input "0"
click at [231, 266] on button "+ Add Item" at bounding box center [221, 264] width 53 height 17
type input "213 ea"
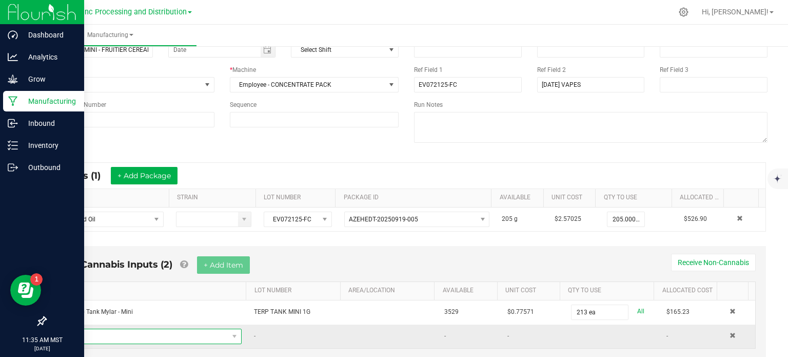
click at [145, 340] on span "NO DATA FOUND" at bounding box center [146, 336] width 164 height 14
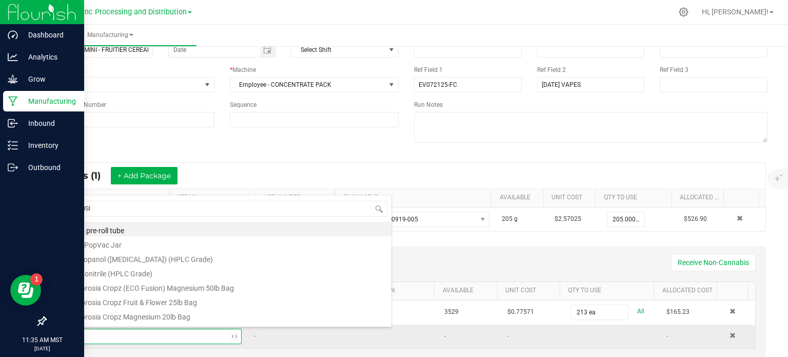
type input "ROSIN"
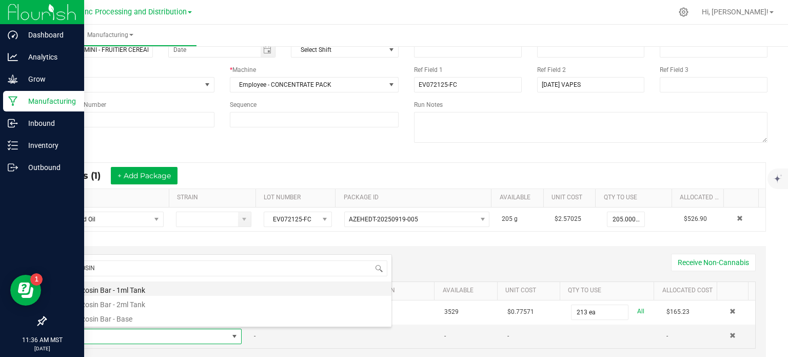
click at [150, 289] on li "EX Rosin Bar - 1ml Tank" at bounding box center [227, 288] width 327 height 14
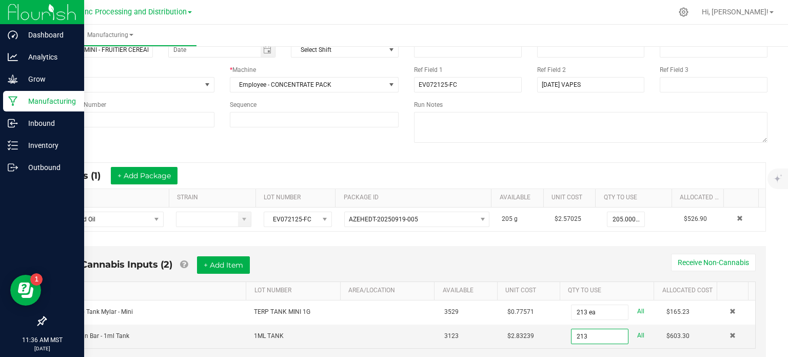
type input "213 ea"
drag, startPoint x: 511, startPoint y: 156, endPoint x: 501, endPoint y: 192, distance: 37.6
click at [511, 156] on div "* Inputs (1) + Add Package ITEM STRAIN LOT NUMBER PACKAGE ID AVAILABLE Unit Cos…" at bounding box center [406, 197] width 738 height 88
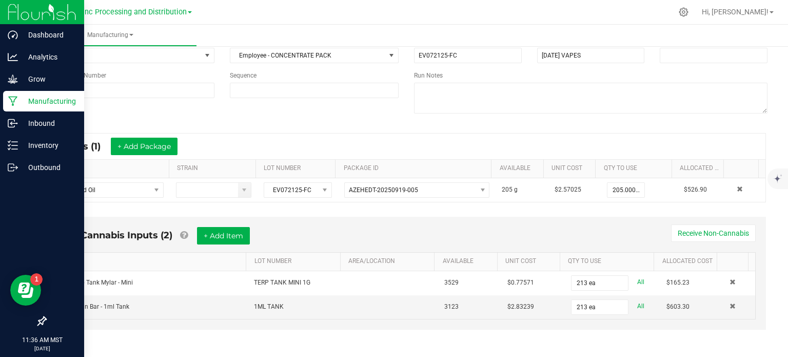
scroll to position [0, 0]
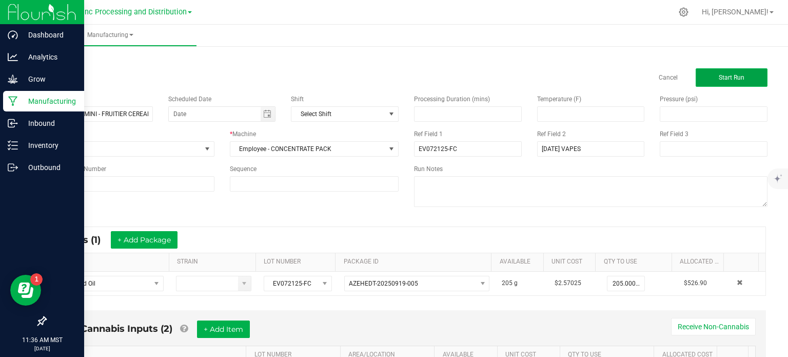
click at [723, 82] on button "Start Run" at bounding box center [732, 77] width 72 height 18
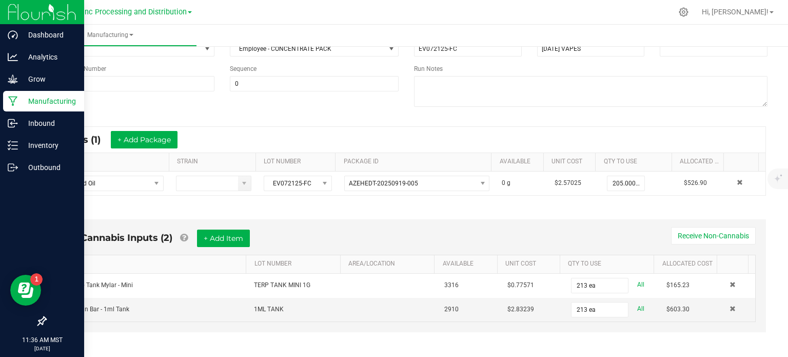
scroll to position [303, 0]
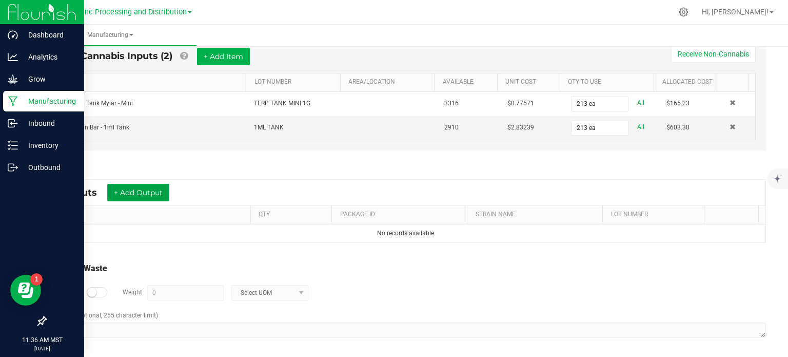
click at [149, 189] on button "+ Add Output" at bounding box center [138, 192] width 62 height 17
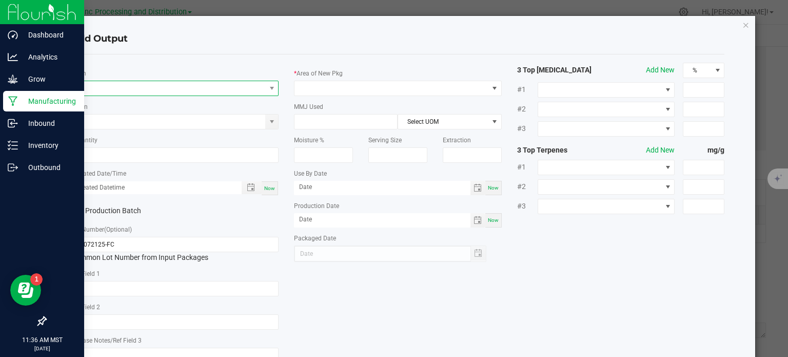
click at [112, 91] on span "NO DATA FOUND" at bounding box center [169, 88] width 194 height 14
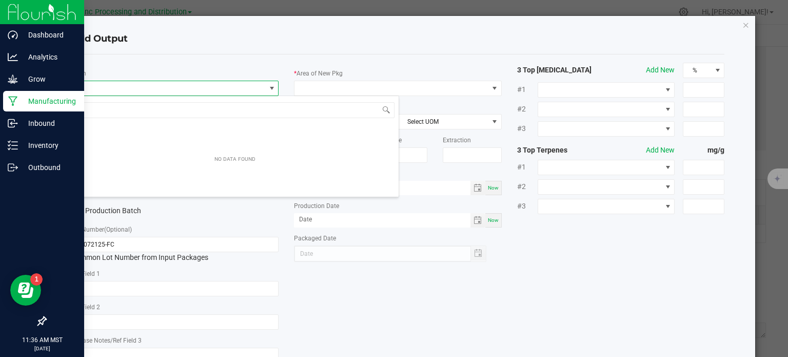
scroll to position [15, 205]
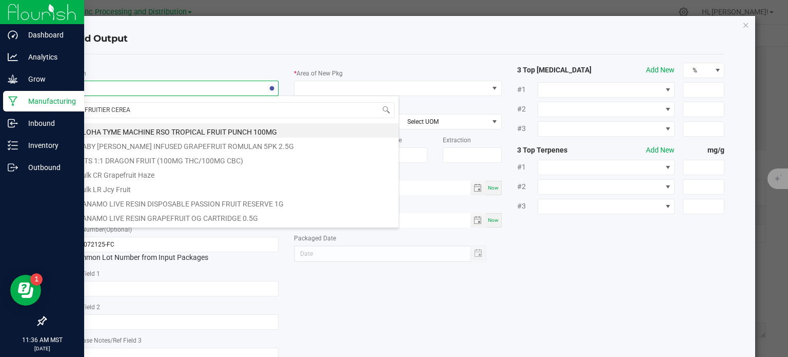
type input "FRUITIER CEREAL"
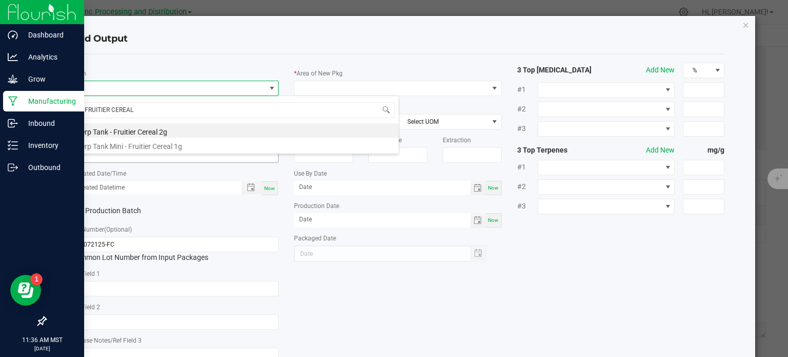
drag, startPoint x: 131, startPoint y: 141, endPoint x: 118, endPoint y: 156, distance: 20.0
click at [130, 141] on li "Terp Tank Mini - Fruitier Cereal 1g" at bounding box center [234, 145] width 327 height 14
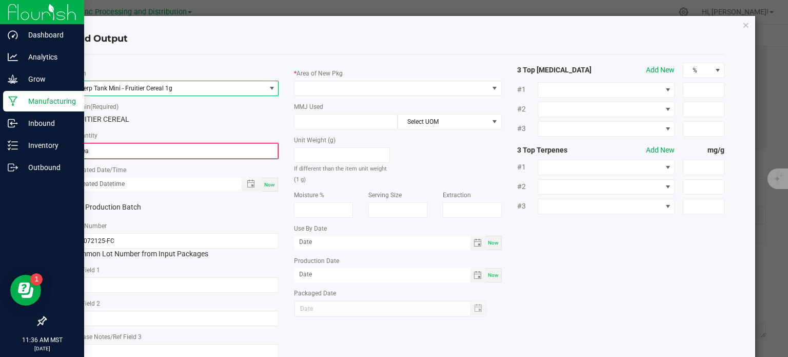
click at [116, 156] on input "0 ea" at bounding box center [175, 151] width 206 height 14
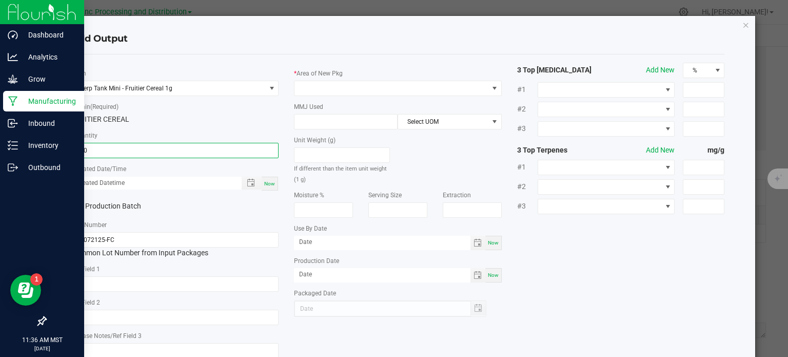
click at [268, 185] on span "Now" at bounding box center [269, 184] width 11 height 6
type input "100 ea"
type input "09/26/2025 11:36 AM"
type input "[DATE]"
click at [151, 283] on input "text" at bounding box center [175, 283] width 208 height 15
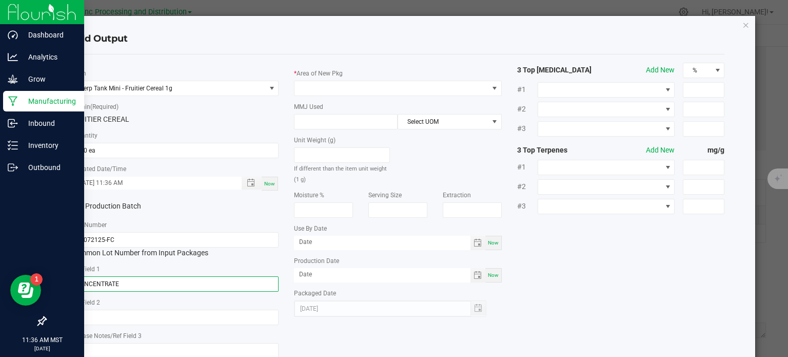
type input "CONCENTRATE"
click at [90, 147] on input "100 ea" at bounding box center [175, 150] width 207 height 14
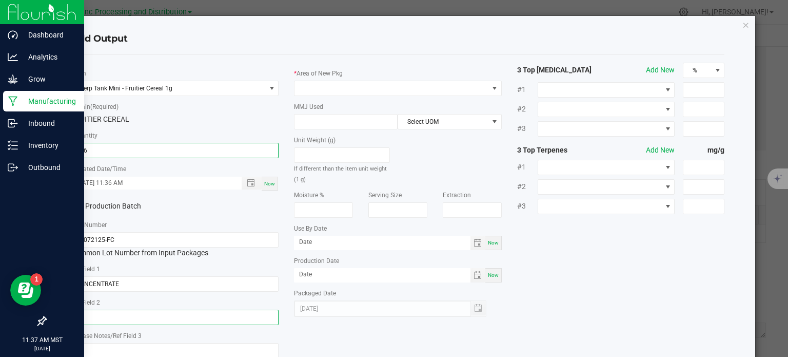
click at [114, 318] on input "text" at bounding box center [175, 316] width 208 height 15
type input "106 ea"
paste input "Cannabis Derived Distillate, Organic Terpenes"
type input "Cannabis Derived Distillate, Organic Terpenes"
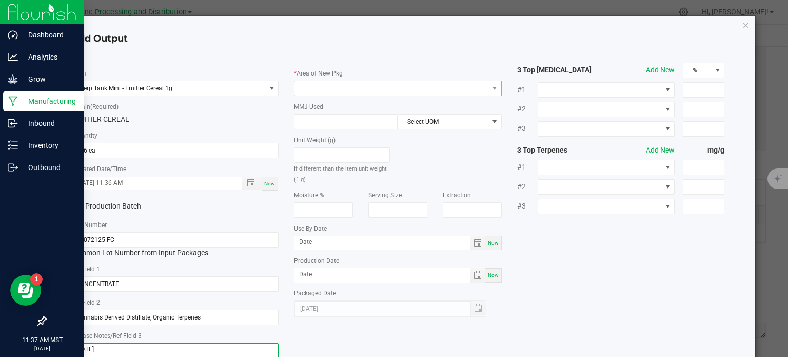
type textarea "[DATE]"
click at [428, 90] on span at bounding box center [392, 88] width 194 height 14
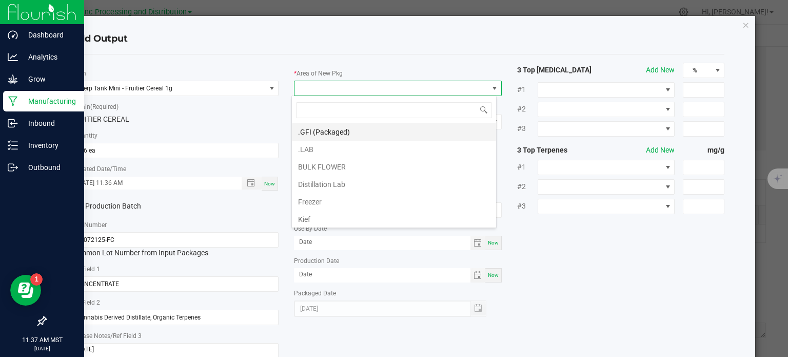
click at [357, 134] on li ".GFI (Packaged)" at bounding box center [394, 131] width 204 height 17
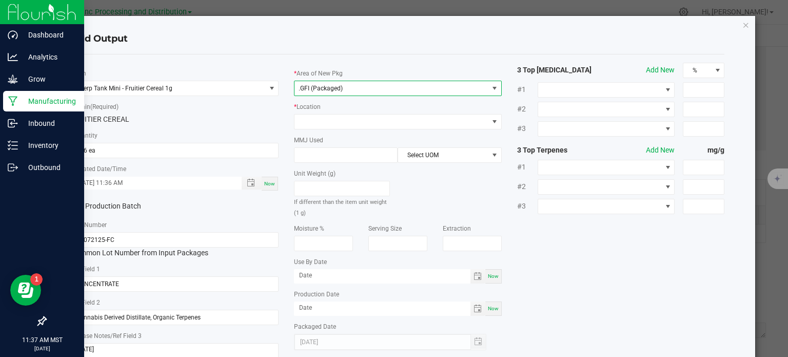
click at [355, 131] on div "* Area of New Pkg .GFI (Packaged) * Location MMJ Used Select UOM Unit Weight (g…" at bounding box center [397, 206] width 223 height 287
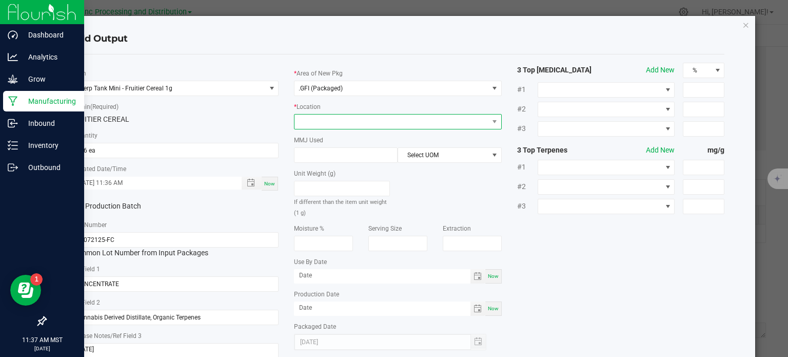
click at [357, 124] on span at bounding box center [392, 121] width 194 height 14
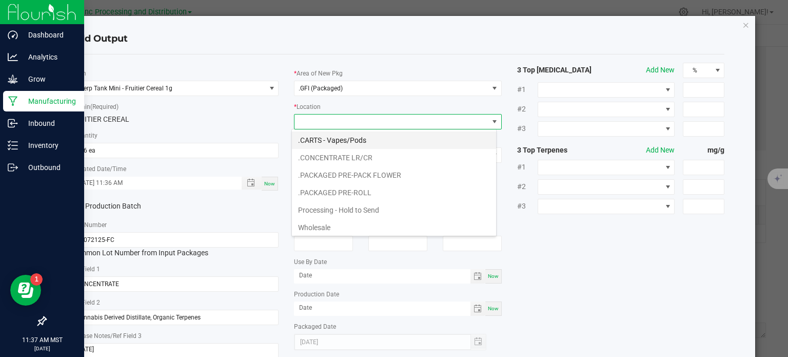
click at [346, 140] on li ".CARTS - Vapes/Pods" at bounding box center [394, 139] width 204 height 17
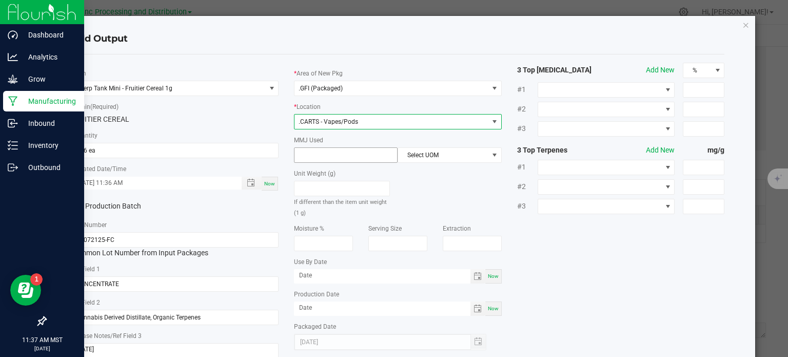
click at [329, 154] on input at bounding box center [346, 155] width 103 height 14
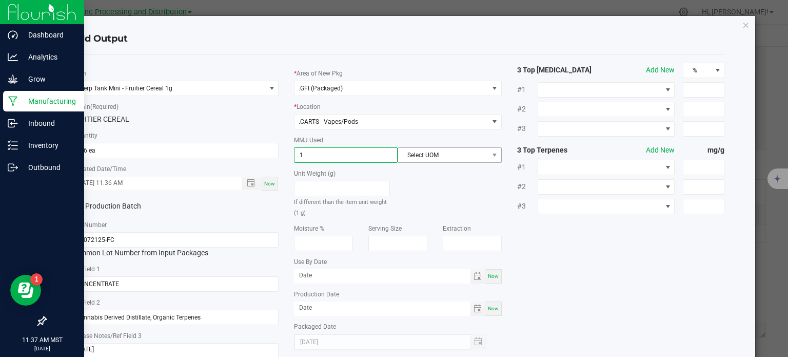
type input "1"
click at [442, 155] on span "Select UOM" at bounding box center [443, 155] width 90 height 14
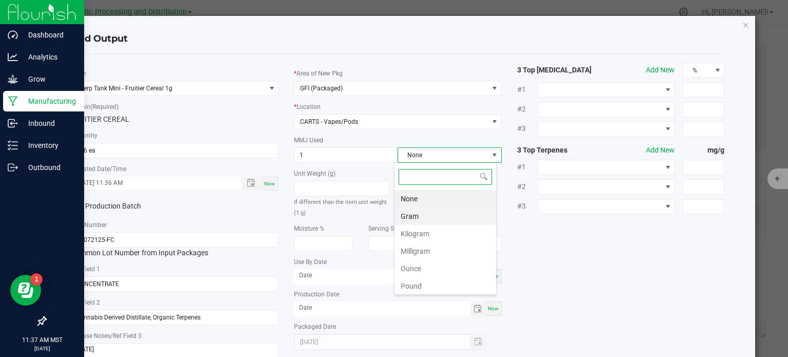
scroll to position [15, 103]
click at [421, 213] on li "Gram" at bounding box center [446, 215] width 102 height 17
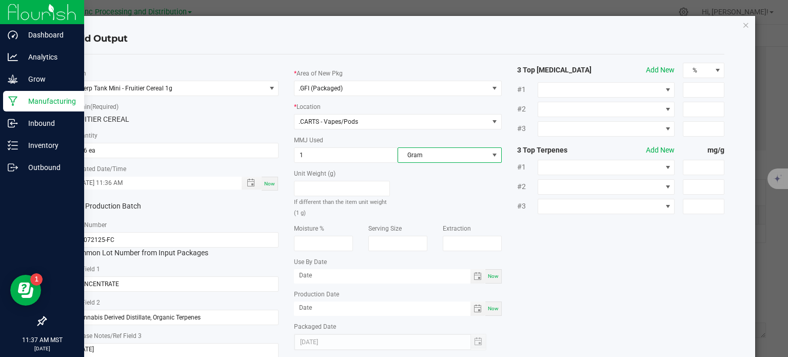
click at [574, 253] on div "* Item Terp Tank Mini - Fruitier Cereal 1g * Strain (Required) FRUITIER CEREAL …" at bounding box center [398, 214] width 669 height 303
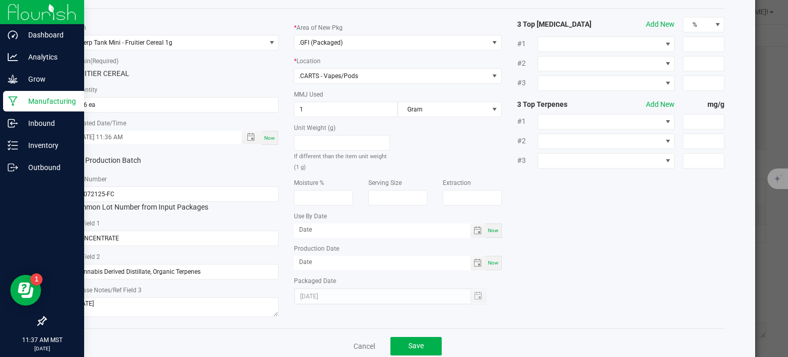
scroll to position [68, 0]
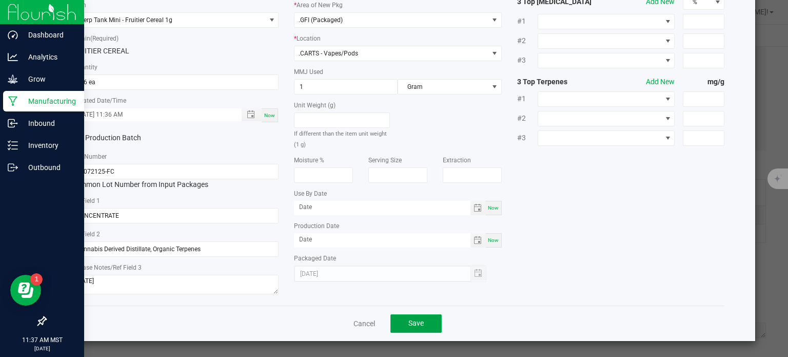
click at [417, 330] on button "Save" at bounding box center [415, 323] width 51 height 18
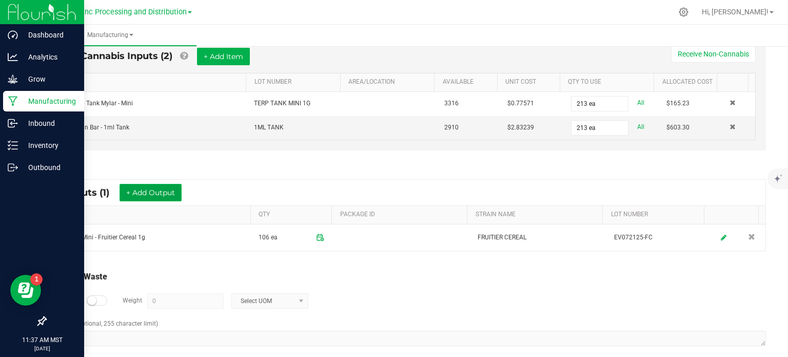
click at [166, 189] on button "+ Add Output" at bounding box center [151, 192] width 62 height 17
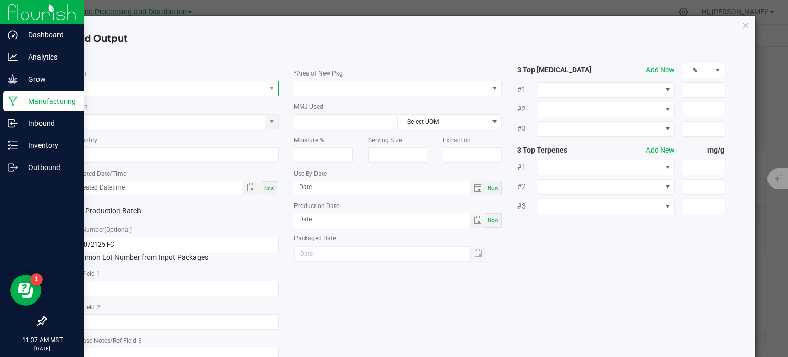
click at [105, 87] on span "NO DATA FOUND" at bounding box center [169, 88] width 194 height 14
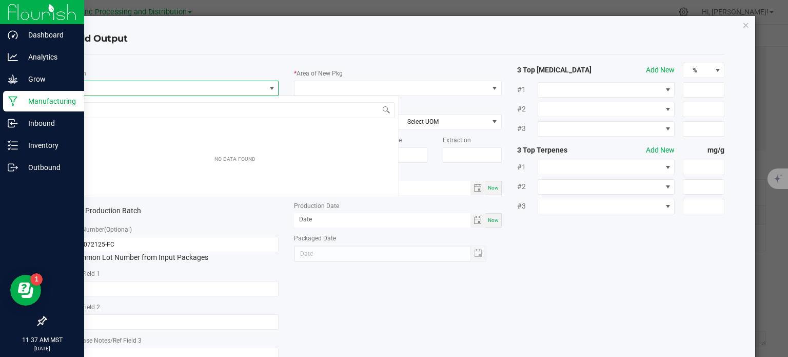
scroll to position [15, 205]
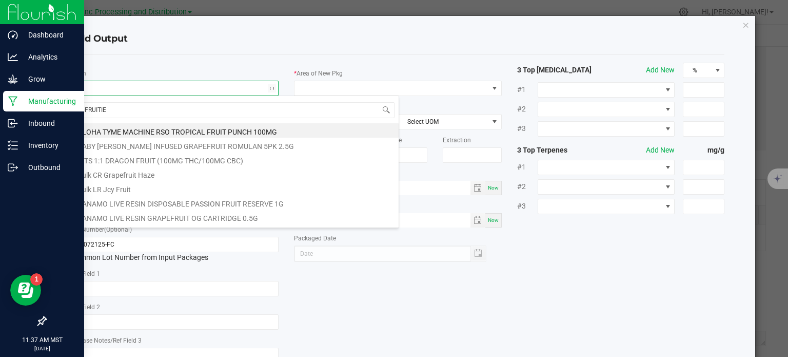
type input "FRUITIER"
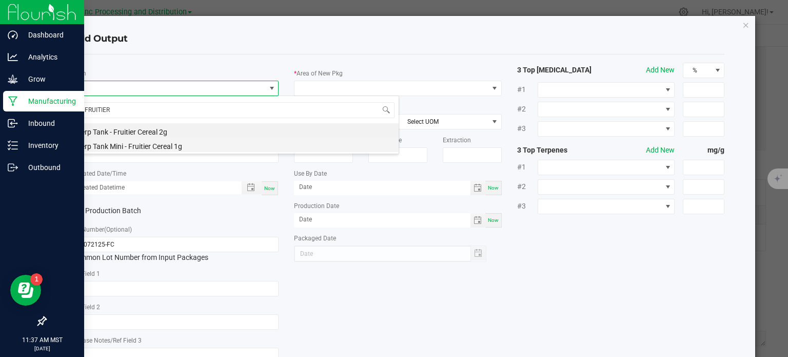
click at [133, 148] on li "Terp Tank Mini - Fruitier Cereal 1g" at bounding box center [234, 145] width 327 height 14
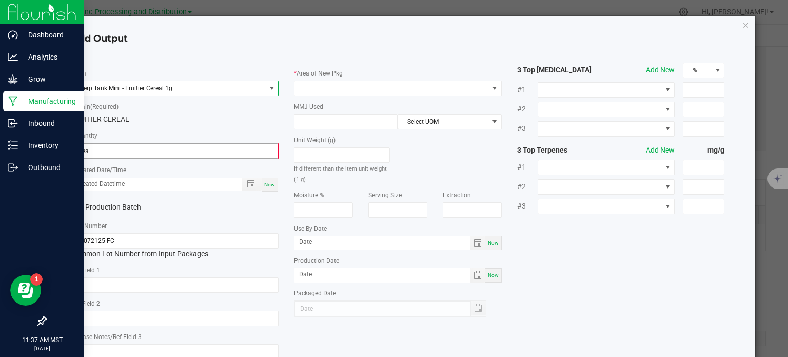
click at [115, 152] on input "0 ea" at bounding box center [175, 151] width 206 height 14
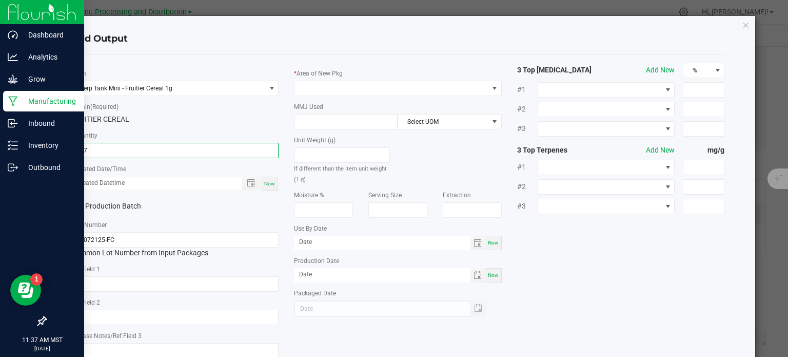
click at [264, 186] on span "Now" at bounding box center [269, 184] width 11 height 6
type input "107 ea"
type input "09/26/2025 11:37 AM"
type input "[DATE]"
click at [178, 283] on input "text" at bounding box center [175, 283] width 208 height 15
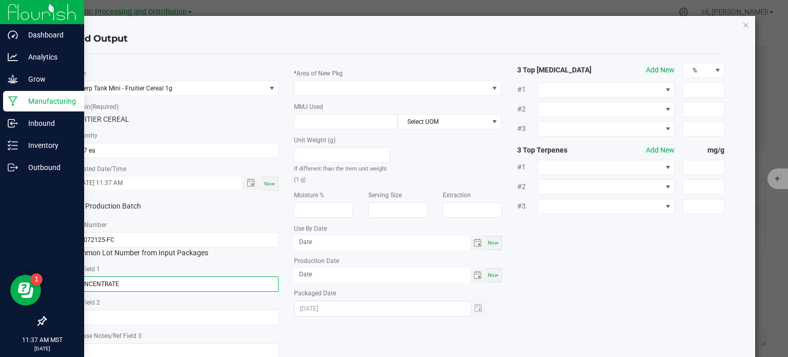
type input "CONCENTRATE"
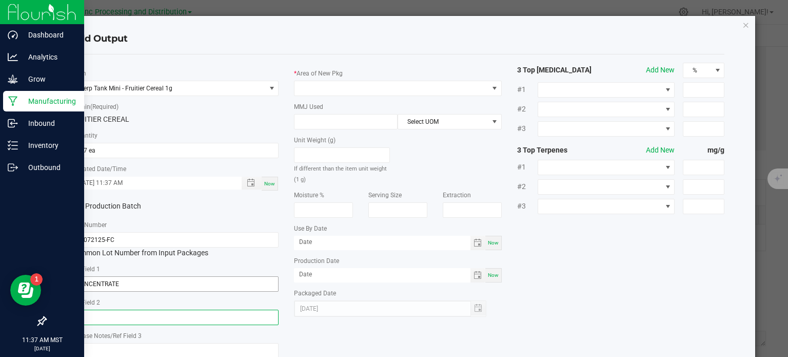
paste input "Cannabis Derived Distillate, Organic Terpenes"
type input "Cannabis Derived Distillate, Organic Terpenes"
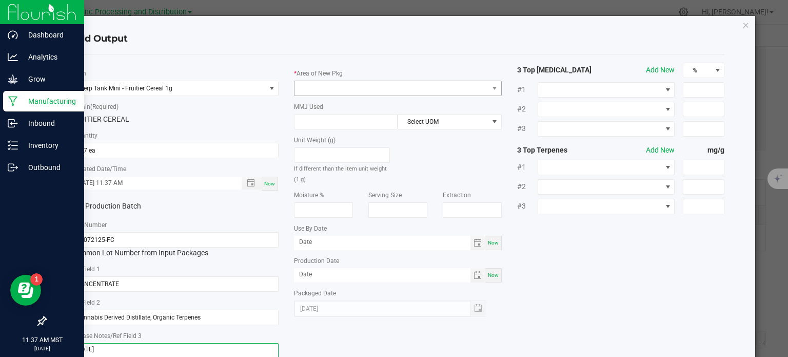
type textarea "[DATE]"
click at [314, 82] on span at bounding box center [392, 88] width 194 height 14
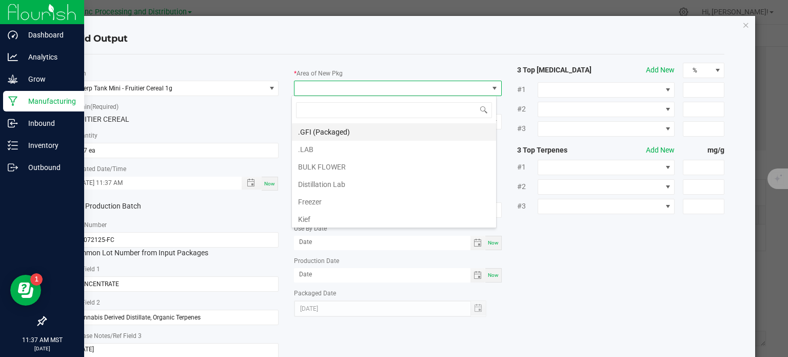
click at [337, 131] on li ".GFI (Packaged)" at bounding box center [394, 131] width 204 height 17
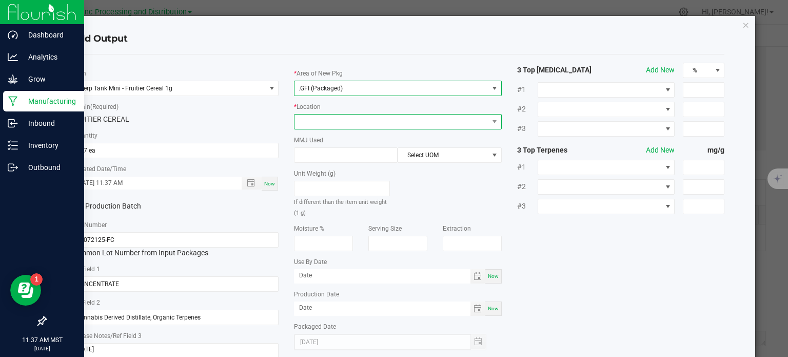
click at [341, 120] on span at bounding box center [392, 121] width 194 height 14
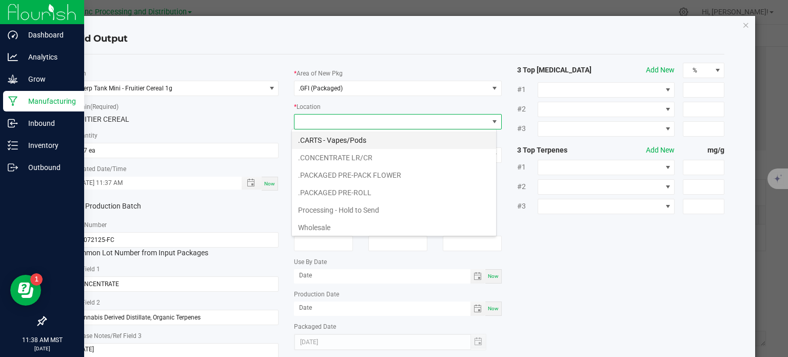
click at [359, 138] on li ".CARTS - Vapes/Pods" at bounding box center [394, 139] width 204 height 17
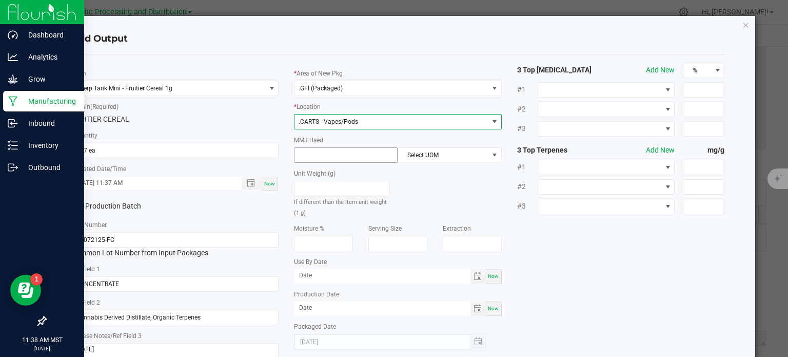
click at [329, 151] on input at bounding box center [346, 155] width 103 height 14
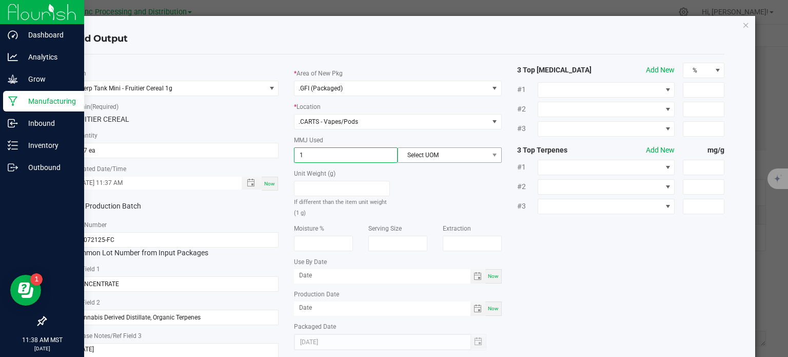
type input "1"
click at [439, 161] on span "Select UOM" at bounding box center [443, 155] width 90 height 14
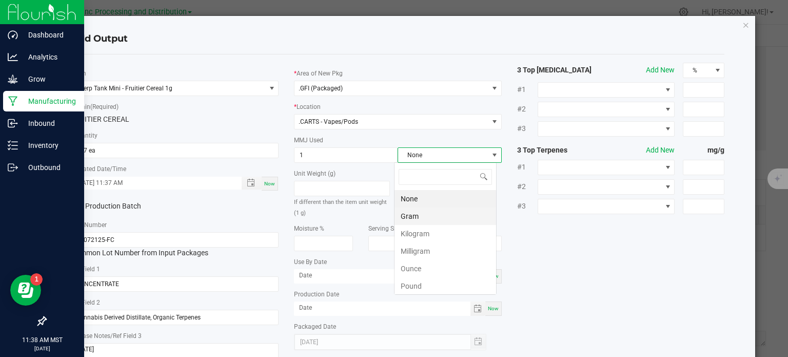
scroll to position [15, 103]
click at [418, 215] on li "Gram" at bounding box center [446, 215] width 102 height 17
click at [601, 321] on div "* Item Terp Tank Mini - Fruitier Cereal 1g * Strain (Required) FRUITIER CEREAL …" at bounding box center [398, 214] width 669 height 303
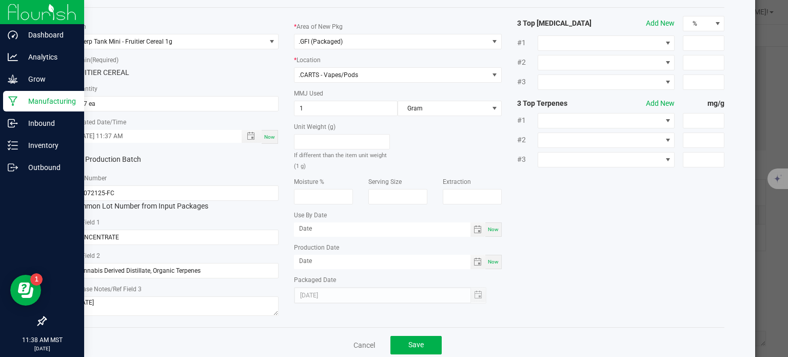
scroll to position [68, 0]
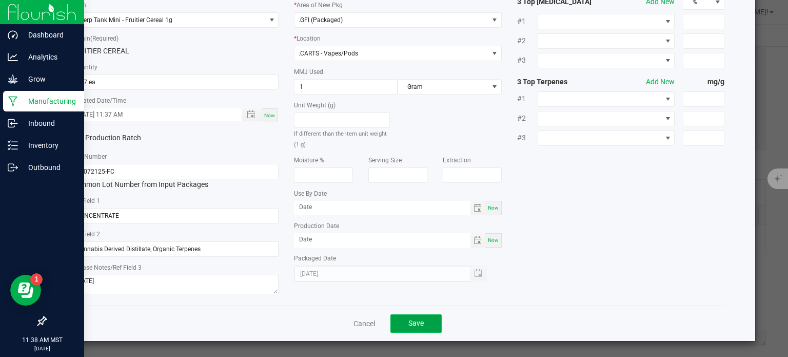
click at [410, 320] on span "Save" at bounding box center [415, 323] width 15 height 8
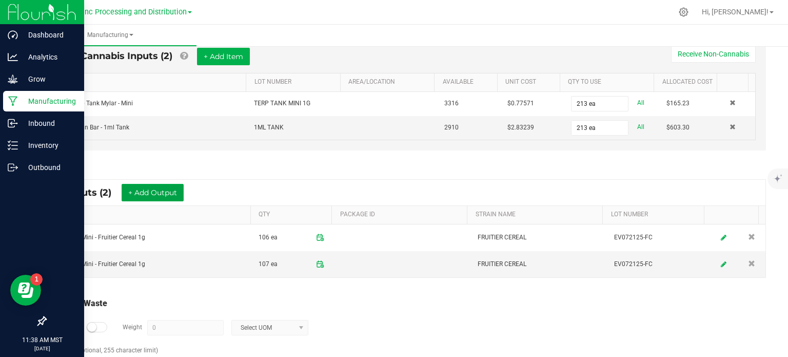
scroll to position [0, 0]
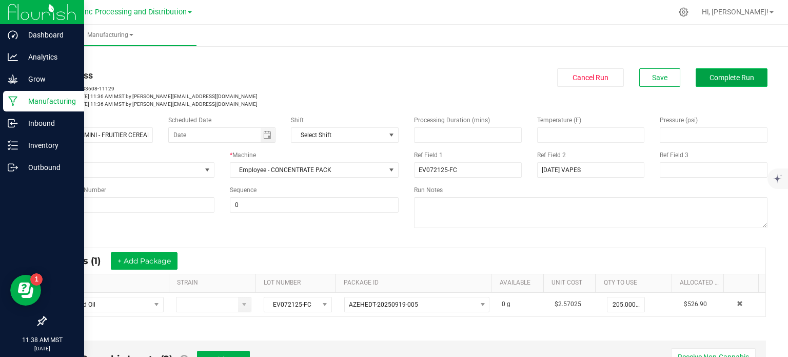
click at [710, 77] on span "Complete Run" at bounding box center [732, 77] width 45 height 8
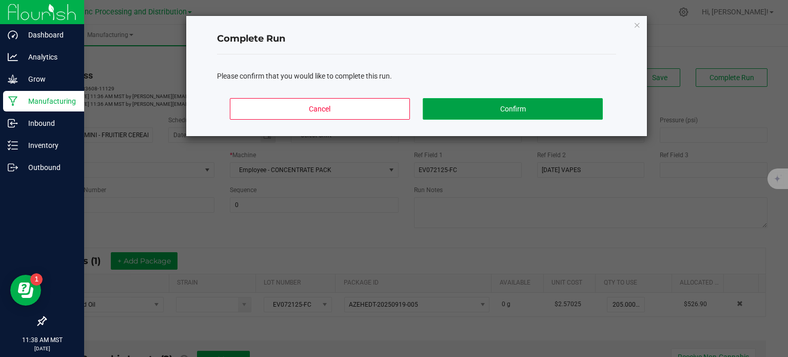
click at [546, 110] on button "Confirm" at bounding box center [513, 109] width 180 height 22
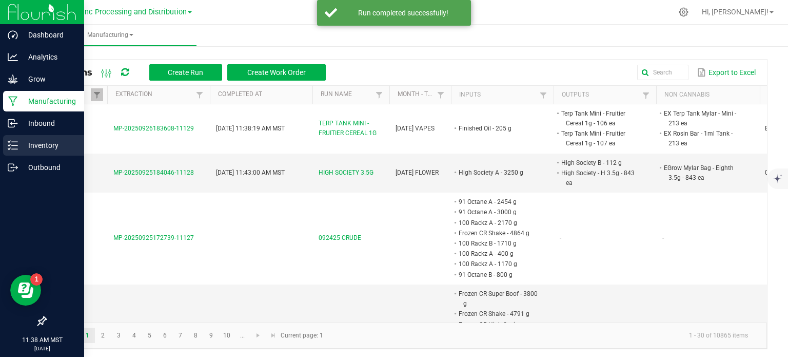
click at [21, 145] on p "Inventory" at bounding box center [49, 145] width 62 height 12
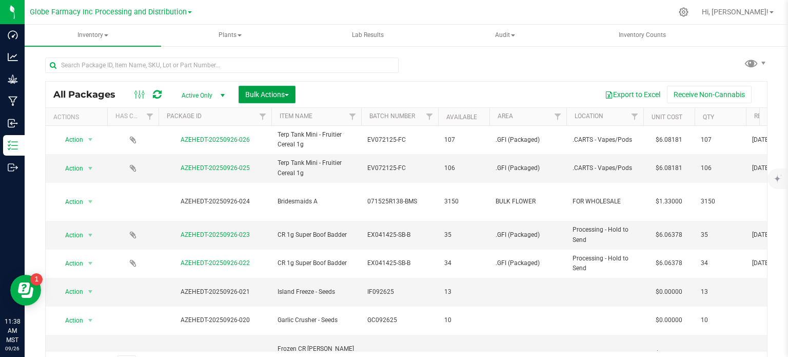
click at [271, 98] on span "Bulk Actions" at bounding box center [267, 94] width 44 height 8
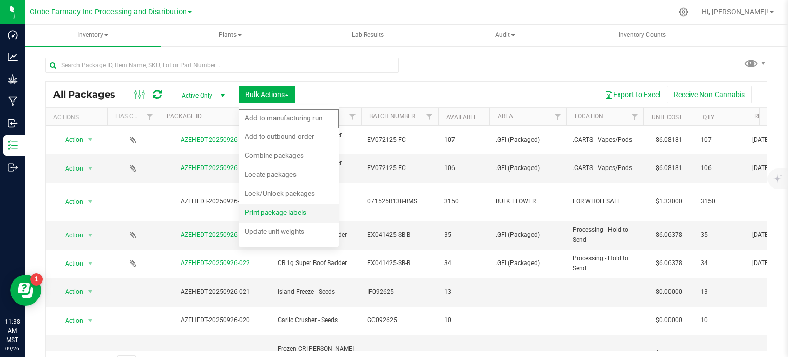
click at [280, 214] on span "Print package labels" at bounding box center [276, 212] width 62 height 8
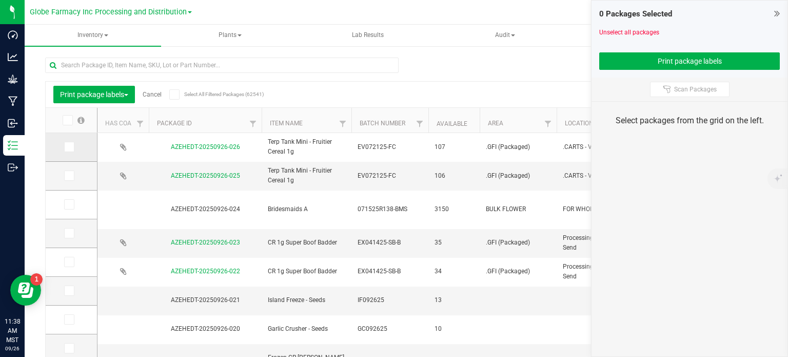
click at [68, 147] on icon at bounding box center [68, 147] width 7 height 0
click at [0, 0] on input "checkbox" at bounding box center [0, 0] width 0 height 0
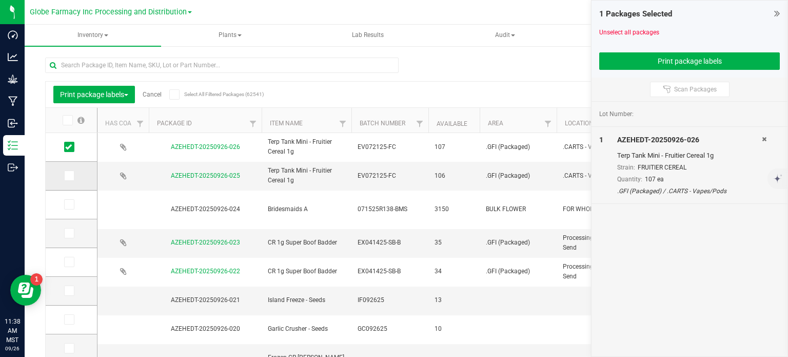
click at [70, 179] on span at bounding box center [69, 175] width 10 height 10
click at [0, 0] on input "checkbox" at bounding box center [0, 0] width 0 height 0
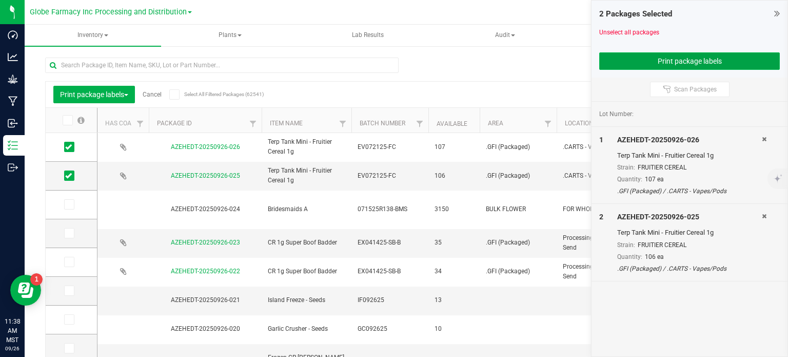
click at [623, 55] on button "Print package labels" at bounding box center [689, 60] width 181 height 17
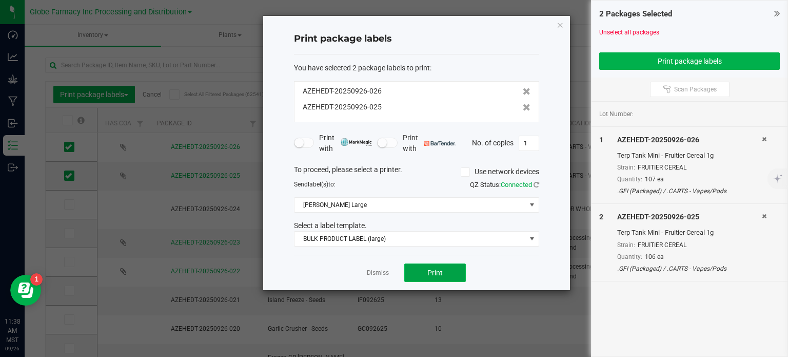
click at [461, 272] on button "Print" at bounding box center [435, 272] width 62 height 18
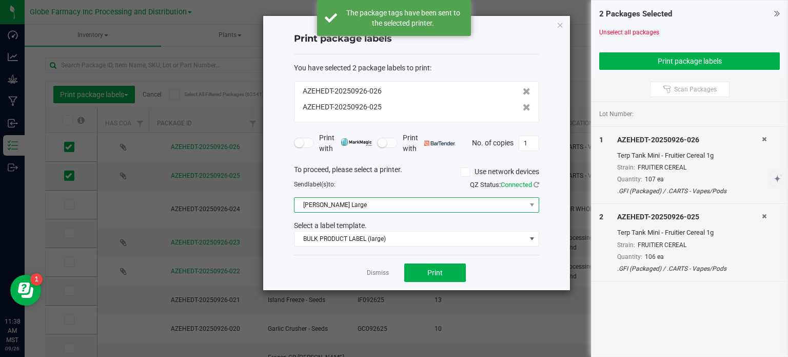
click at [403, 200] on span "[PERSON_NAME] Large" at bounding box center [410, 205] width 231 height 14
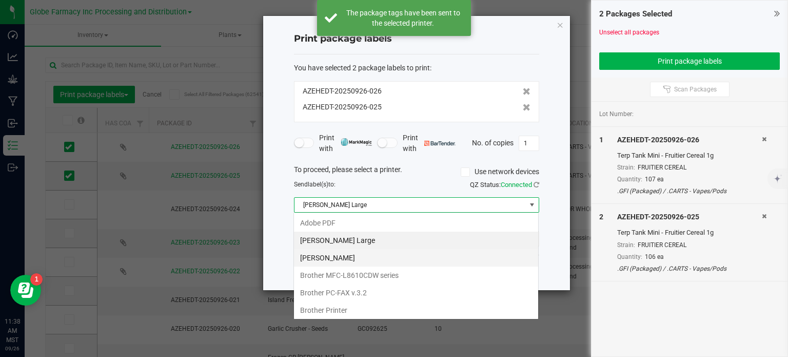
scroll to position [15, 245]
click at [390, 256] on Small "[PERSON_NAME]" at bounding box center [416, 257] width 244 height 17
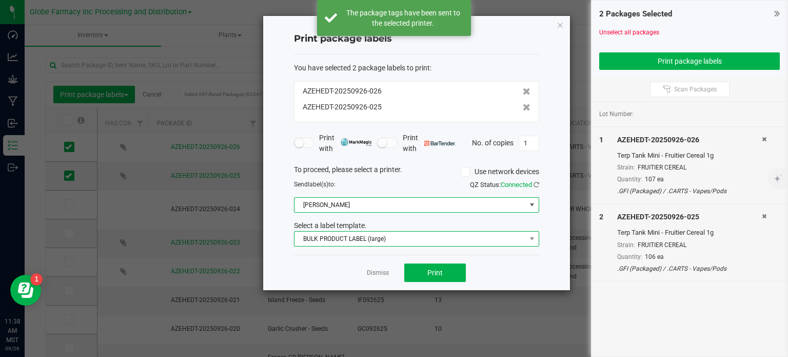
click at [388, 238] on span "BULK PRODUCT LABEL (large)" at bounding box center [410, 238] width 231 height 14
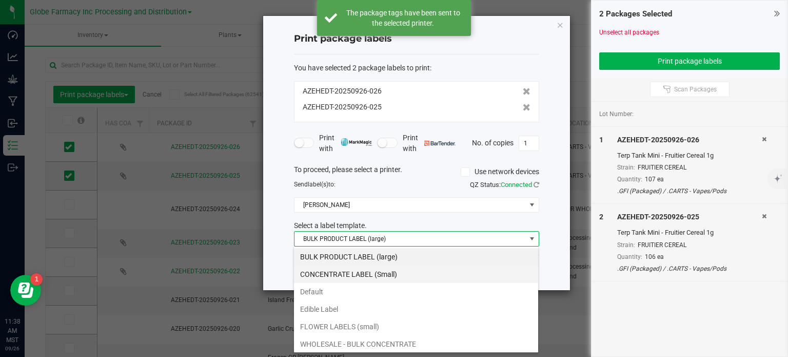
click at [364, 272] on li "CONCENTRATE LABEL (Small)" at bounding box center [416, 273] width 244 height 17
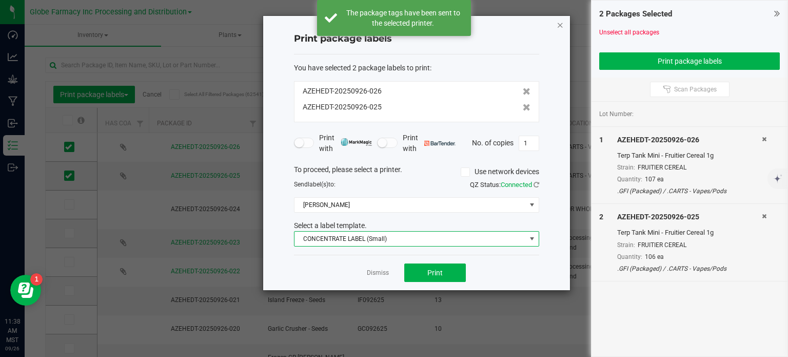
click at [563, 24] on icon "button" at bounding box center [560, 24] width 7 height 12
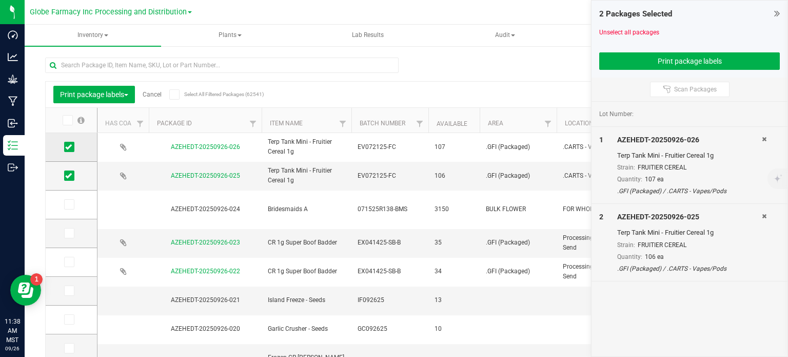
drag, startPoint x: 72, startPoint y: 148, endPoint x: 78, endPoint y: 148, distance: 6.2
click at [72, 148] on span at bounding box center [69, 147] width 10 height 10
click at [0, 0] on input "checkbox" at bounding box center [0, 0] width 0 height 0
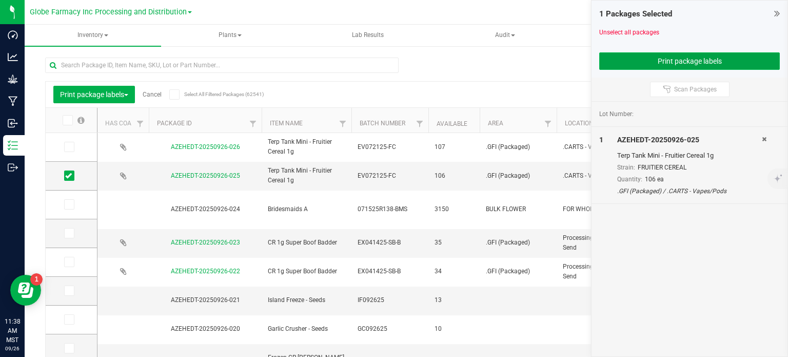
click at [637, 57] on button "Print package labels" at bounding box center [689, 60] width 181 height 17
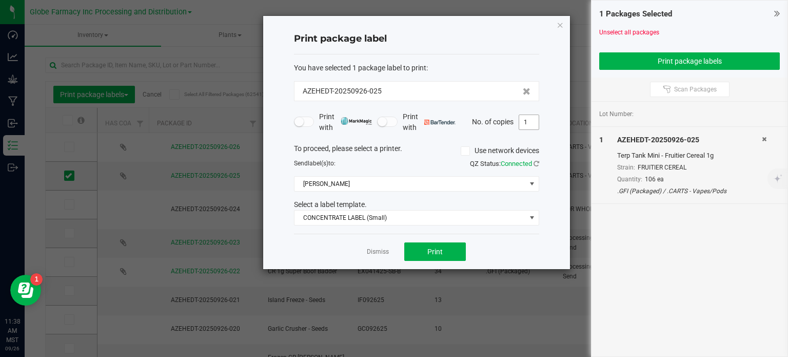
click at [521, 125] on input "1" at bounding box center [528, 122] width 19 height 14
type input "106"
click at [425, 253] on button "Print" at bounding box center [435, 251] width 62 height 18
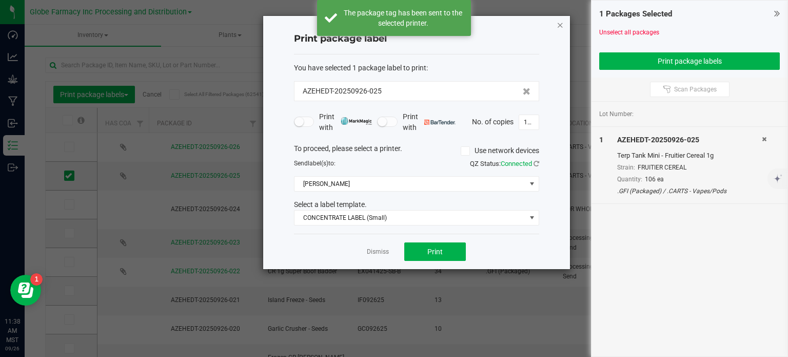
click at [561, 21] on icon "button" at bounding box center [560, 24] width 7 height 12
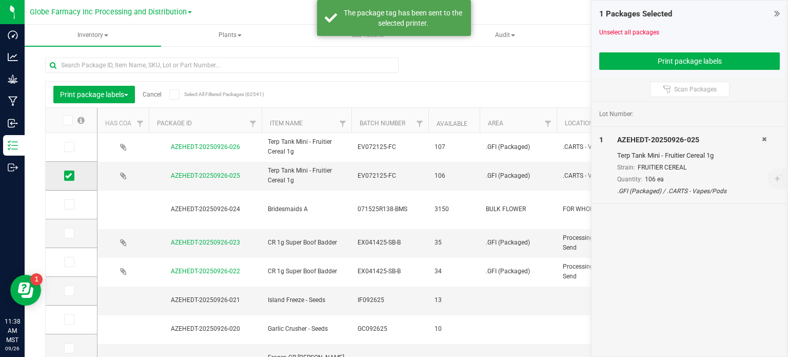
click at [68, 175] on icon at bounding box center [68, 175] width 7 height 0
click at [0, 0] on input "checkbox" at bounding box center [0, 0] width 0 height 0
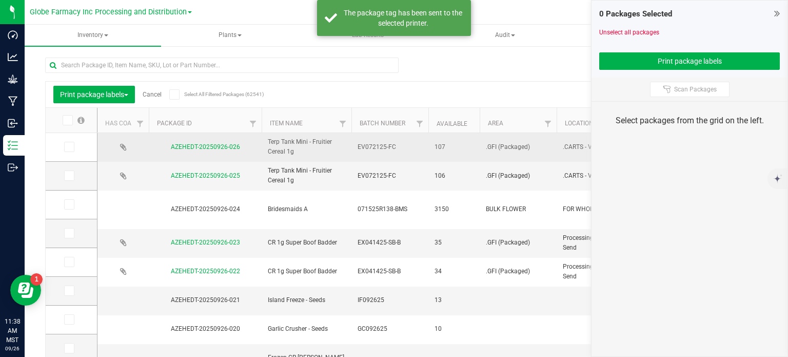
click at [66, 147] on icon at bounding box center [68, 147] width 7 height 0
click at [0, 0] on input "checkbox" at bounding box center [0, 0] width 0 height 0
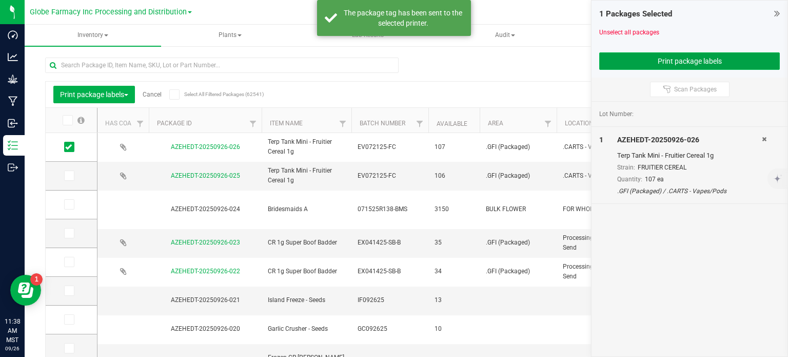
click at [661, 62] on button "Print package labels" at bounding box center [689, 60] width 181 height 17
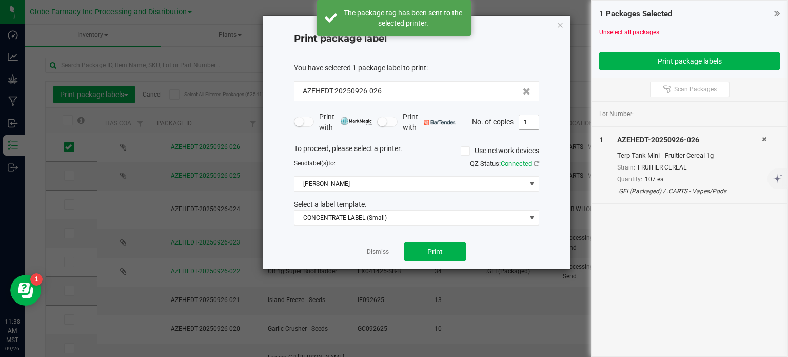
click at [531, 120] on input "1" at bounding box center [528, 122] width 19 height 14
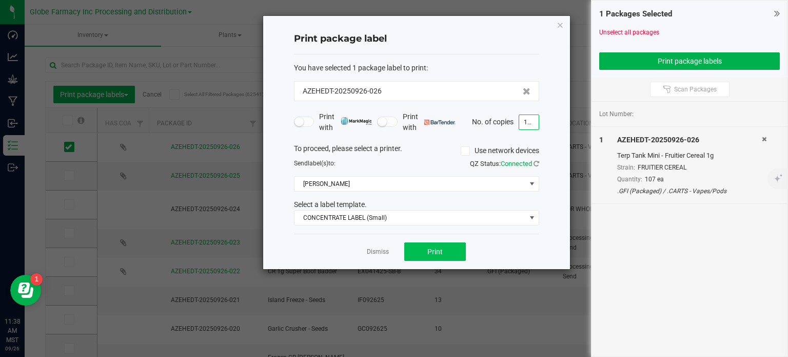
type input "107"
click at [443, 250] on button "Print" at bounding box center [435, 251] width 62 height 18
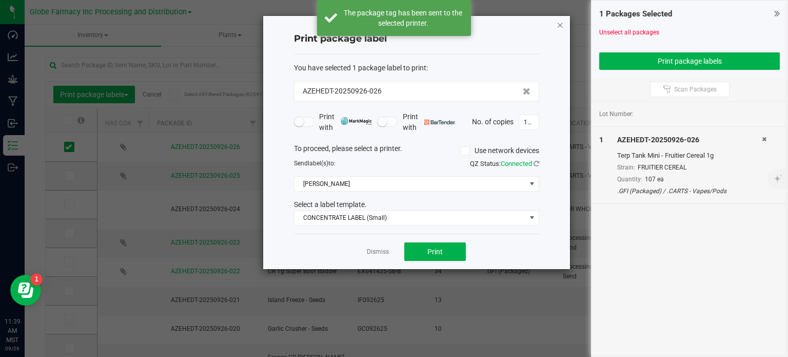
click at [558, 26] on icon "button" at bounding box center [560, 24] width 7 height 12
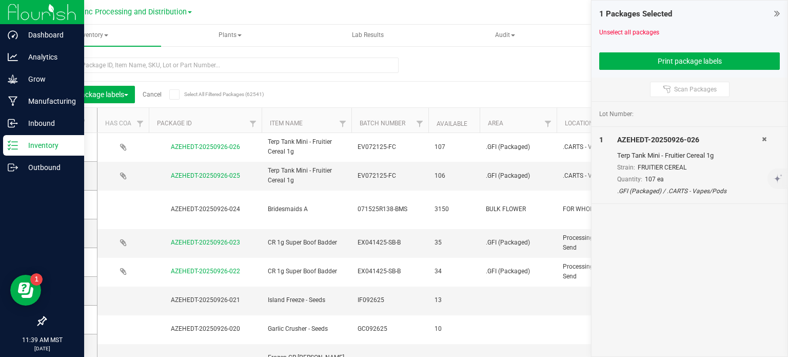
click at [38, 143] on p "Inventory" at bounding box center [49, 145] width 62 height 12
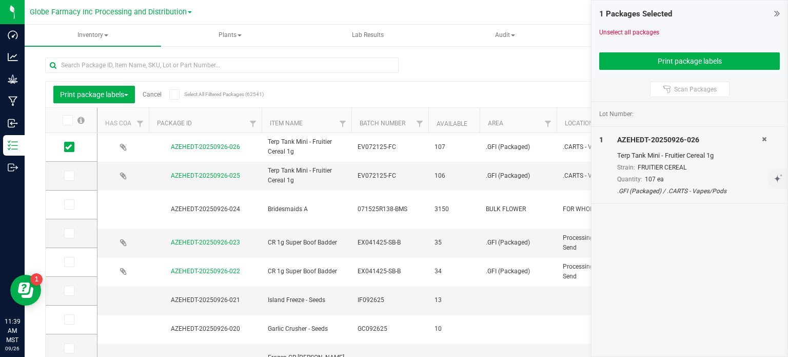
click at [153, 96] on link "Cancel" at bounding box center [152, 94] width 19 height 7
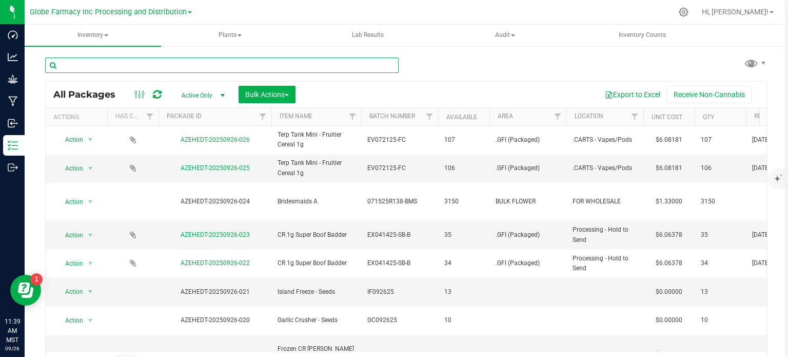
click at [147, 64] on input "text" at bounding box center [222, 64] width 354 height 15
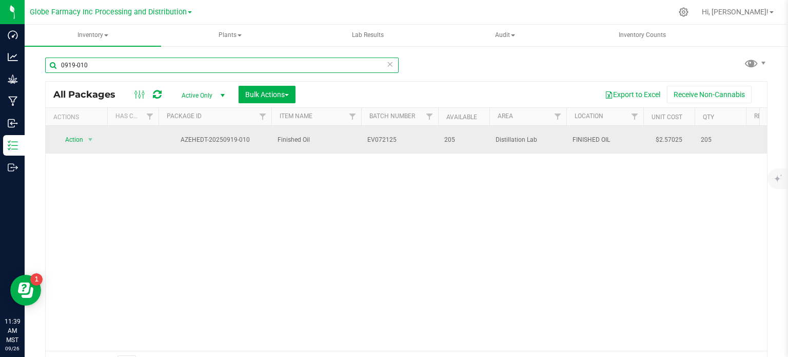
type input "0919-010"
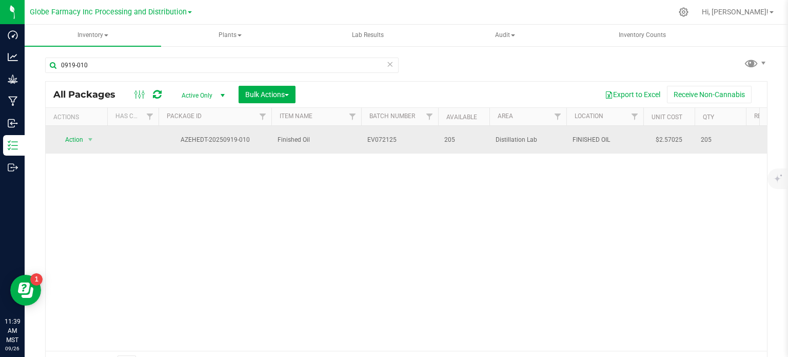
click at [398, 141] on span "EV072125" at bounding box center [399, 140] width 65 height 10
type input "EV072125-CC"
click at [387, 215] on div "All Packages Active Only Active Only Lab Samples Locked All Bulk Actions Add to…" at bounding box center [406, 228] width 722 height 295
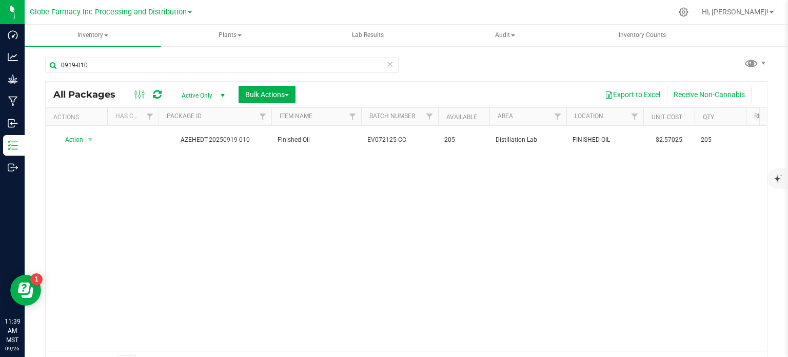
click at [156, 92] on icon at bounding box center [157, 94] width 9 height 10
click at [269, 95] on span "Bulk Actions" at bounding box center [267, 94] width 44 height 8
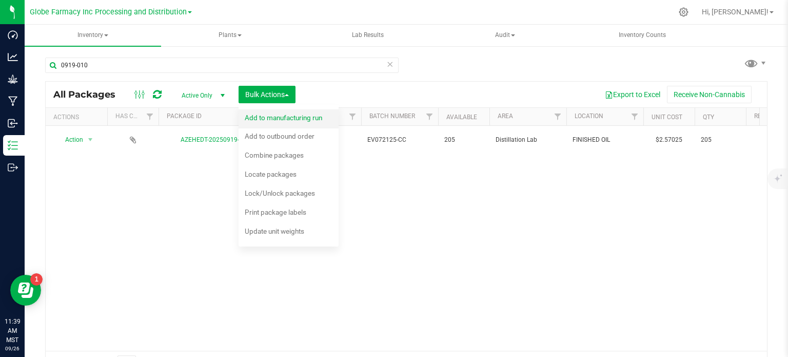
click at [265, 123] on div "Add to manufacturing run" at bounding box center [290, 119] width 91 height 16
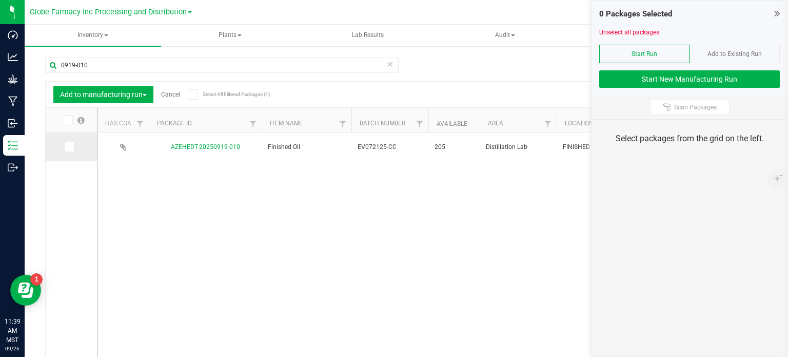
click at [68, 147] on icon at bounding box center [68, 147] width 7 height 0
click at [0, 0] on input "checkbox" at bounding box center [0, 0] width 0 height 0
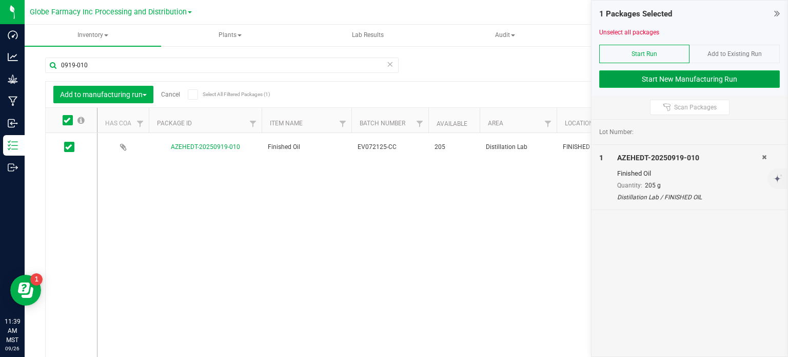
click at [624, 75] on button "Start New Manufacturing Run" at bounding box center [689, 78] width 181 height 17
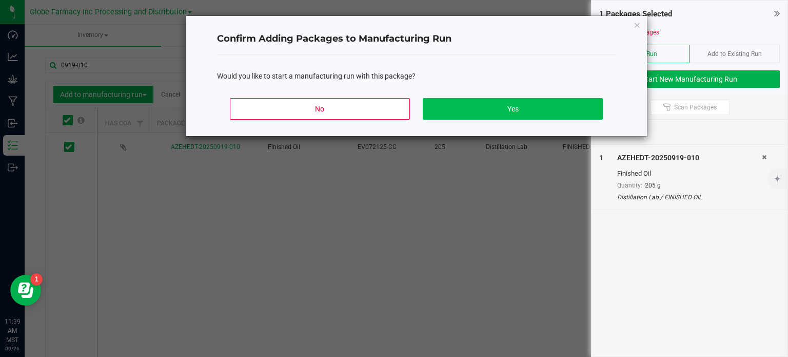
click at [482, 96] on div "No Yes" at bounding box center [416, 113] width 399 height 46
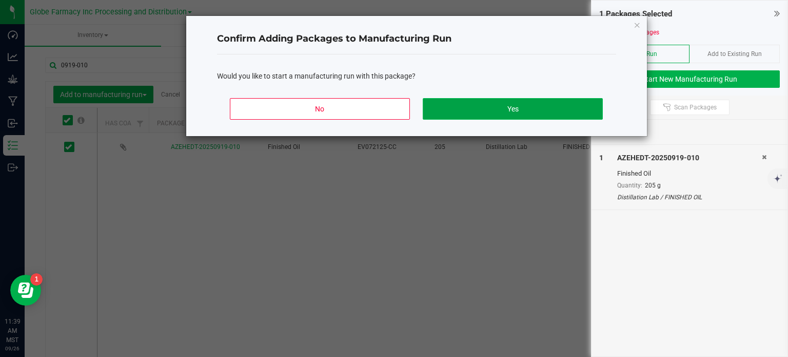
click at [481, 103] on button "Yes" at bounding box center [513, 109] width 180 height 22
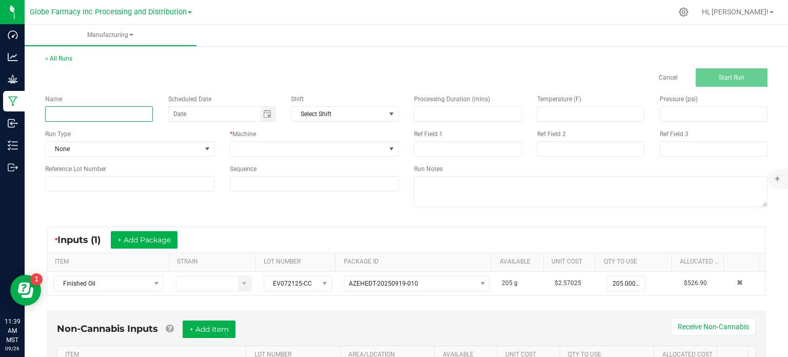
click at [121, 120] on input at bounding box center [99, 113] width 108 height 15
type input "TERP TANK MINI - CANTALOUPE CRAZE 1G"
click at [312, 152] on span at bounding box center [307, 149] width 155 height 14
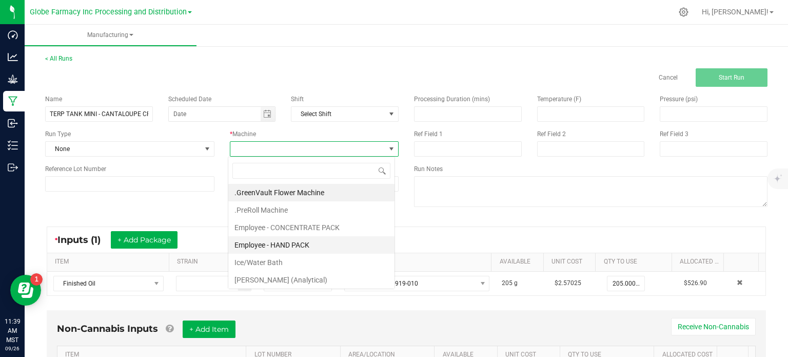
scroll to position [15, 167]
click at [291, 229] on li "Employee - CONCENTRATE PACK" at bounding box center [311, 227] width 166 height 17
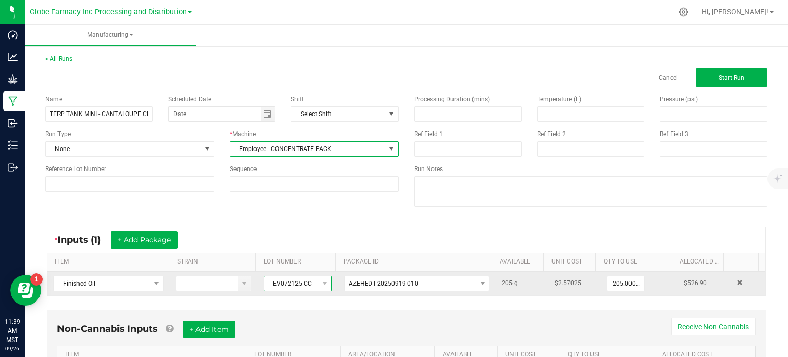
click at [281, 283] on span "EV072125-CC" at bounding box center [291, 283] width 54 height 14
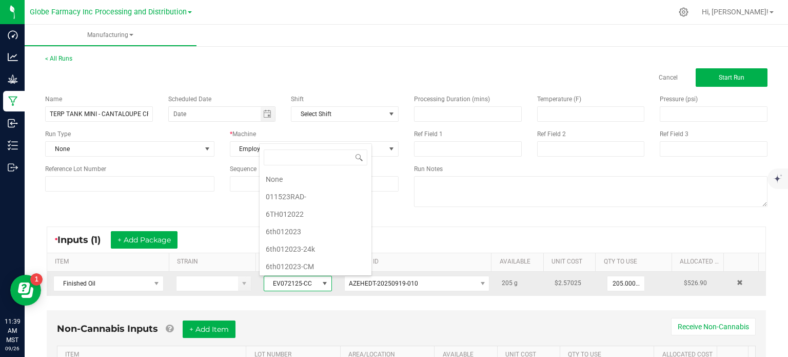
click at [281, 283] on span "EV072125-CC" at bounding box center [291, 283] width 54 height 14
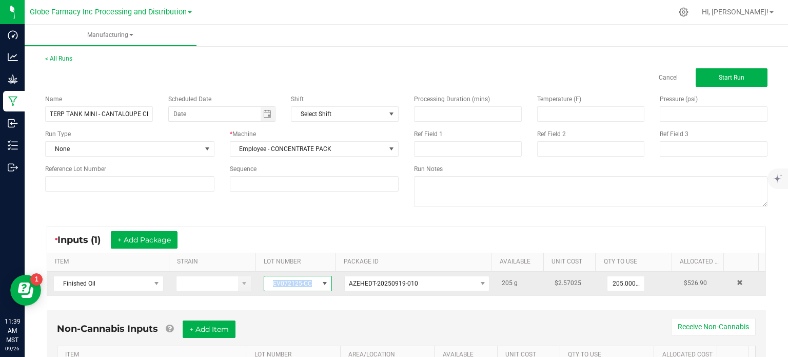
copy span "EV072125-CC"
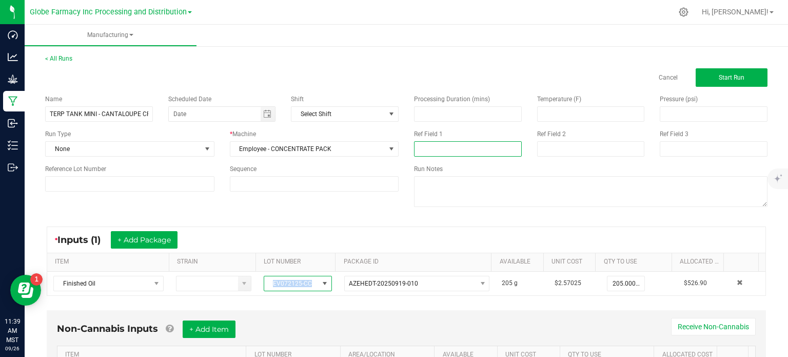
click at [415, 153] on input at bounding box center [468, 148] width 108 height 15
paste input "EV072125-CC"
type input "EV072125-CC"
click at [559, 150] on input at bounding box center [591, 148] width 108 height 15
type input "[DATE] VAPES"
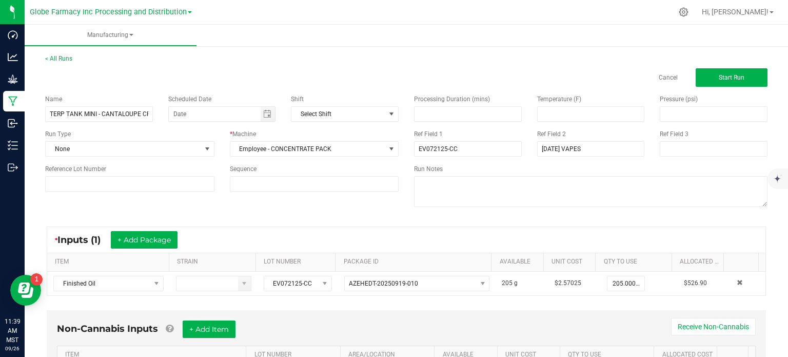
click at [445, 215] on div "Processing Duration (mins) Temperature (F) Pressure (psi) Ref Field 1 EV072125-…" at bounding box center [590, 152] width 369 height 130
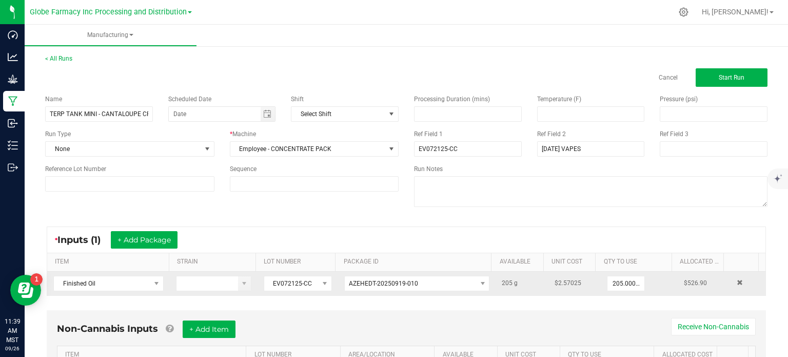
scroll to position [64, 0]
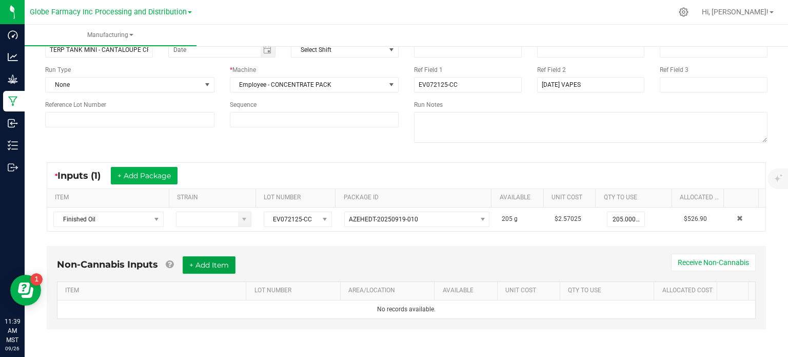
click at [220, 262] on button "+ Add Item" at bounding box center [209, 264] width 53 height 17
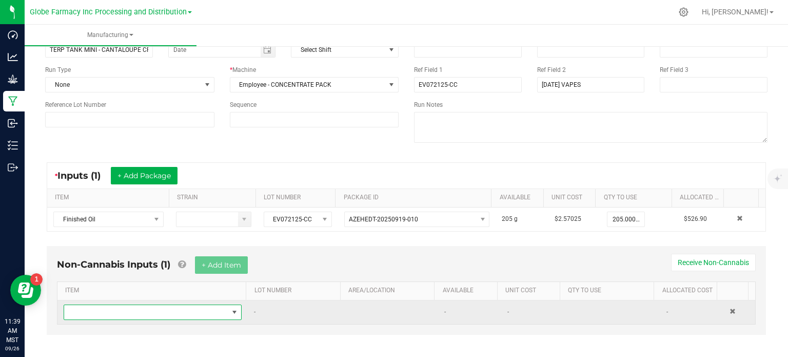
click at [181, 316] on span "NO DATA FOUND" at bounding box center [146, 312] width 164 height 14
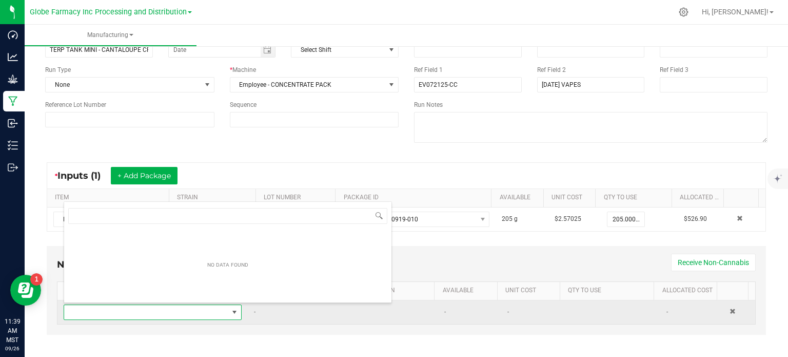
scroll to position [15, 171]
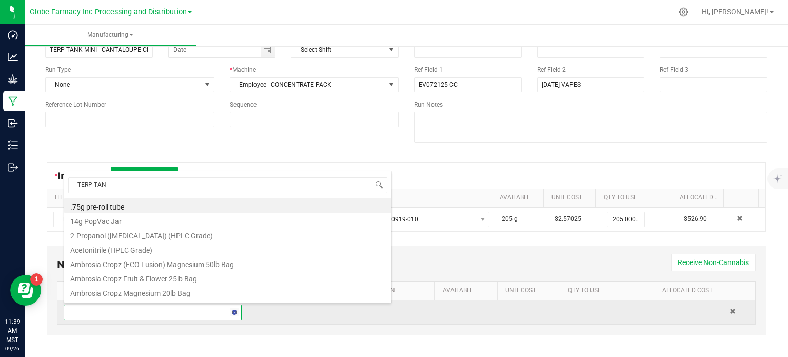
type input "TERP TANK"
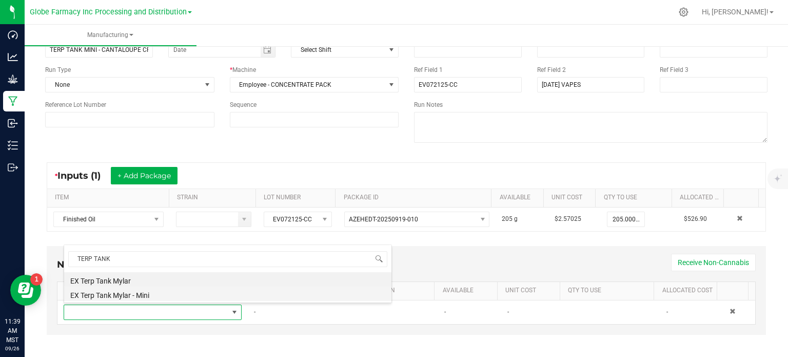
click at [164, 295] on li "EX Terp Tank Mylar - Mini" at bounding box center [227, 293] width 327 height 14
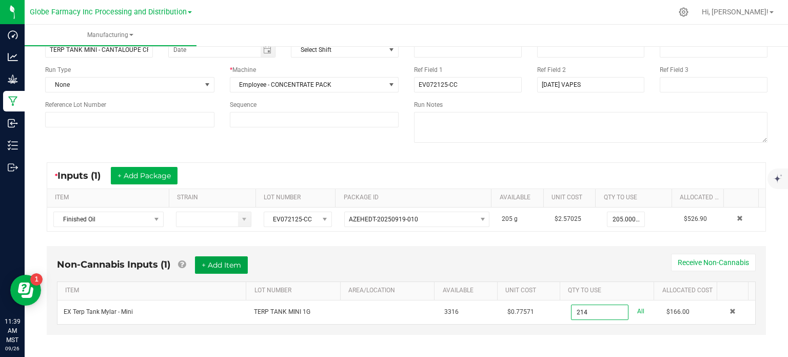
click at [233, 263] on button "+ Add Item" at bounding box center [221, 264] width 53 height 17
type input "214 ea"
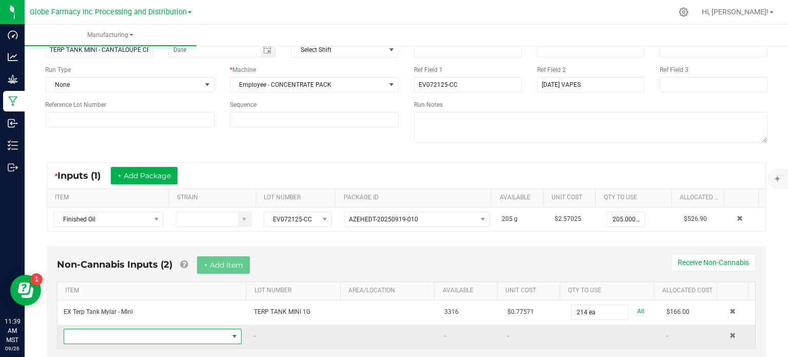
click at [220, 339] on span "NO DATA FOUND" at bounding box center [146, 336] width 164 height 14
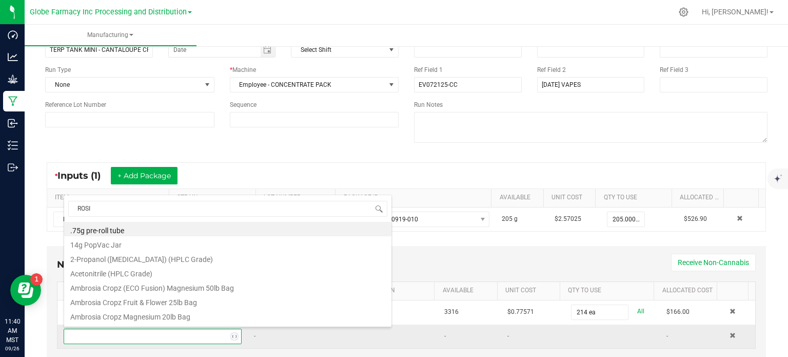
type input "ROSIN"
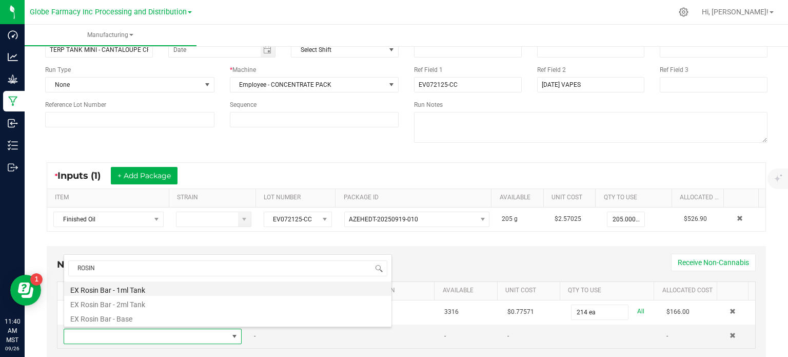
click at [179, 292] on li "EX Rosin Bar - 1ml Tank" at bounding box center [227, 288] width 327 height 14
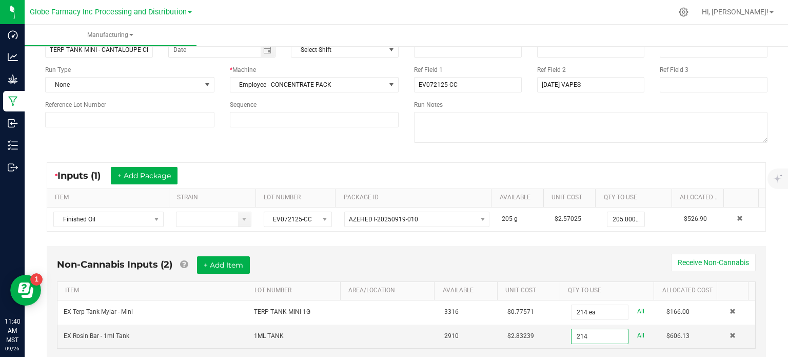
click at [545, 161] on div "* Inputs (1) + Add Package ITEM STRAIN LOT NUMBER PACKAGE ID AVAILABLE Unit Cos…" at bounding box center [406, 197] width 738 height 88
type input "214 ea"
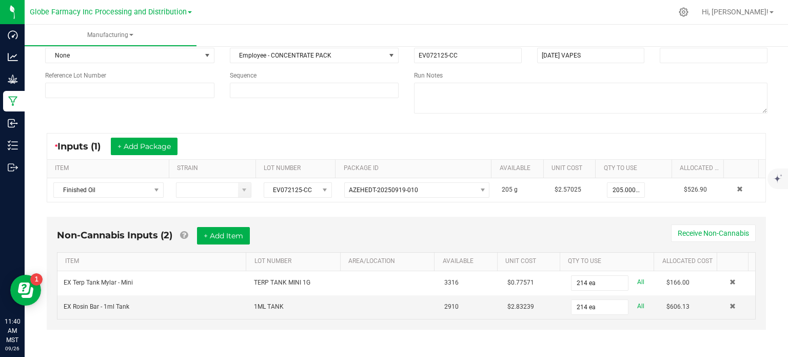
scroll to position [0, 0]
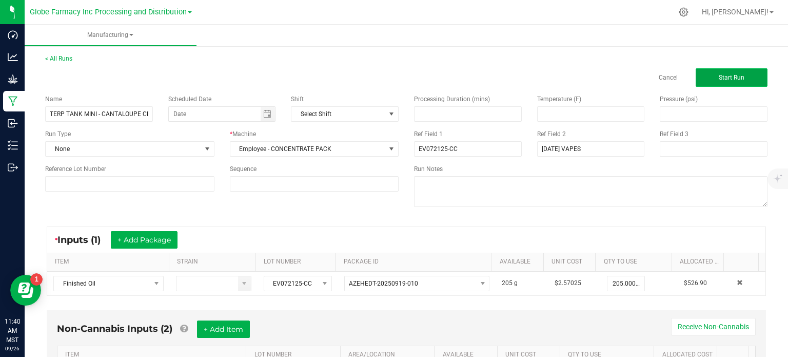
click at [740, 76] on button "Start Run" at bounding box center [732, 77] width 72 height 18
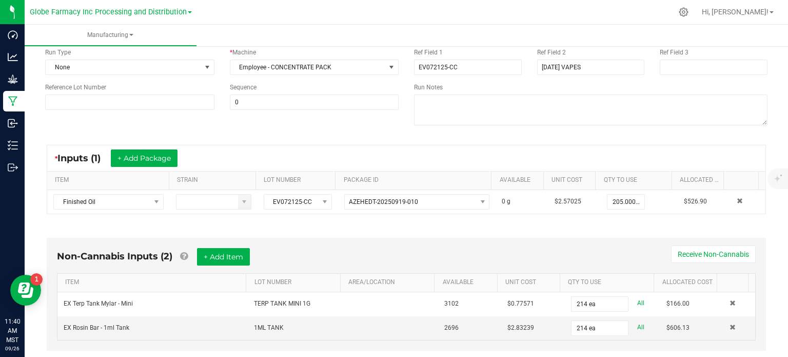
scroll to position [303, 0]
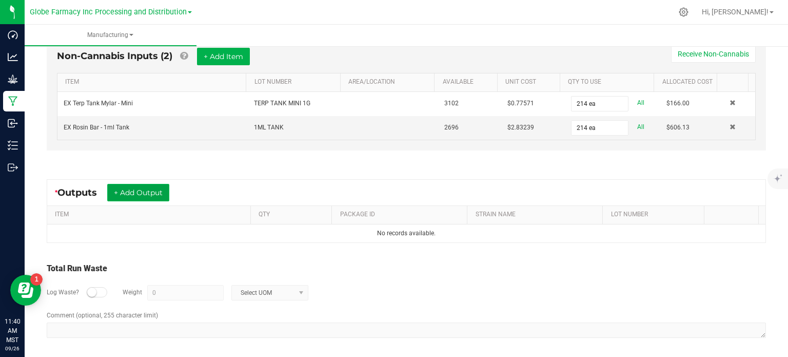
click at [152, 197] on button "+ Add Output" at bounding box center [138, 192] width 62 height 17
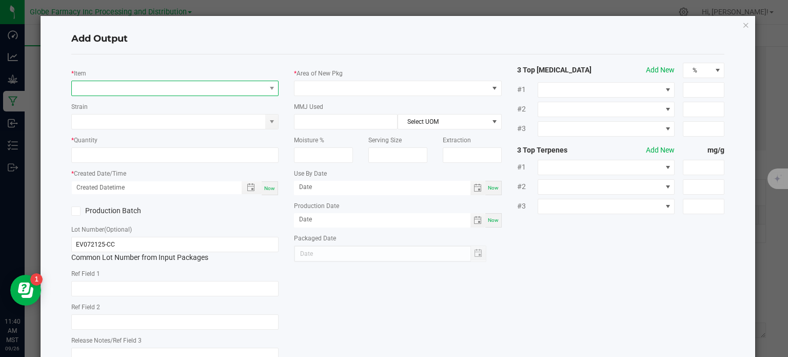
click at [141, 93] on span "NO DATA FOUND" at bounding box center [169, 88] width 194 height 14
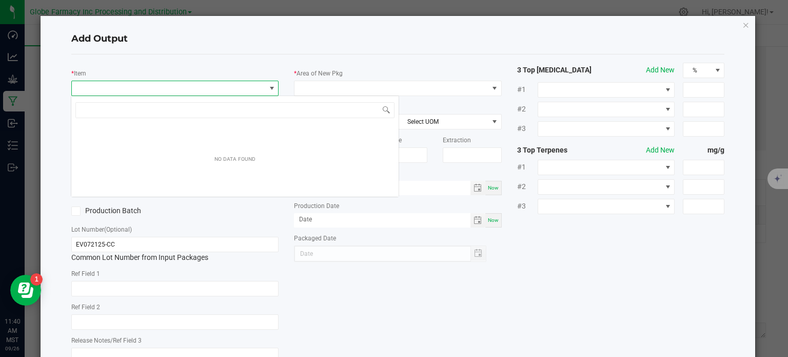
scroll to position [15, 205]
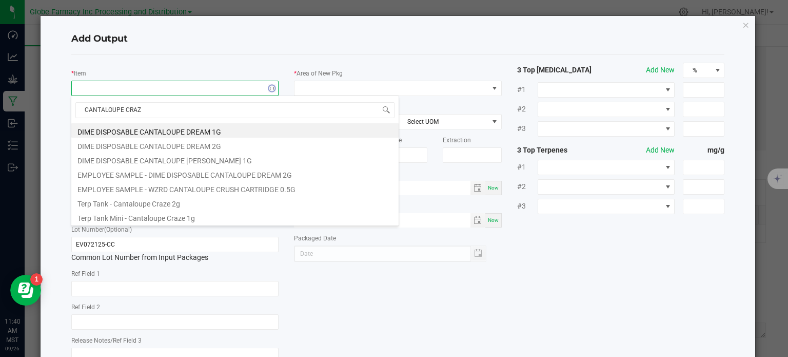
type input "CANTALOUPE CRAZE"
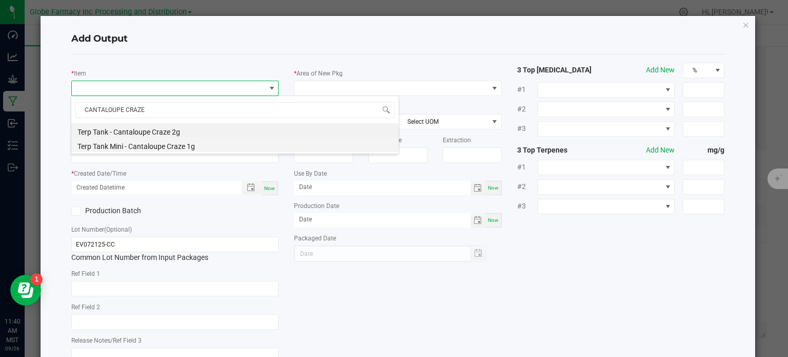
click at [189, 143] on li "Terp Tank Mini - Cantaloupe Craze 1g" at bounding box center [234, 145] width 327 height 14
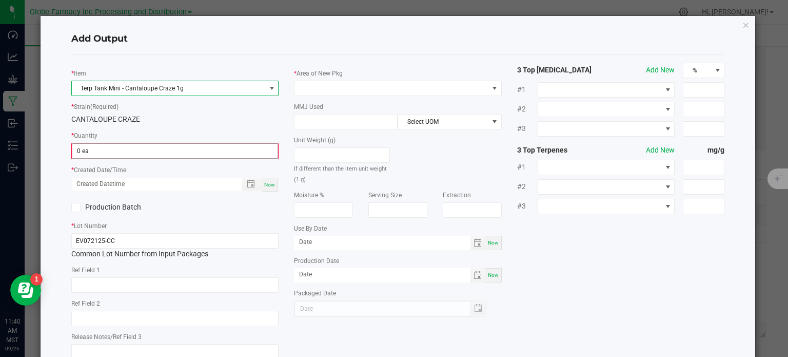
click at [105, 158] on input "0 ea" at bounding box center [175, 151] width 206 height 14
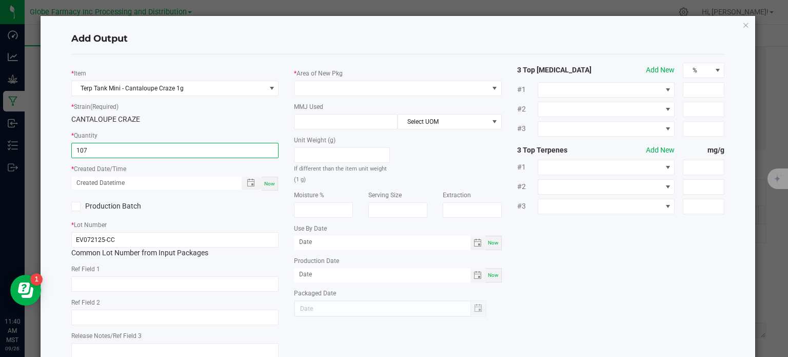
type input "107 ea"
click at [266, 181] on span "Now" at bounding box center [269, 184] width 11 height 6
type input "09/26/2025 11:40 AM"
type input "[DATE]"
click at [123, 277] on input "text" at bounding box center [175, 283] width 208 height 15
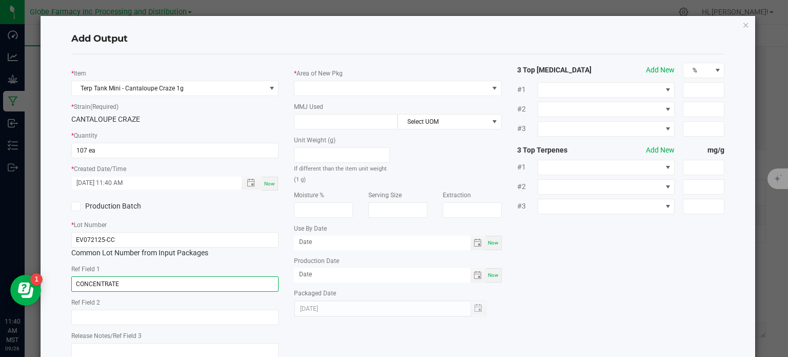
type input "CONCENTRATE"
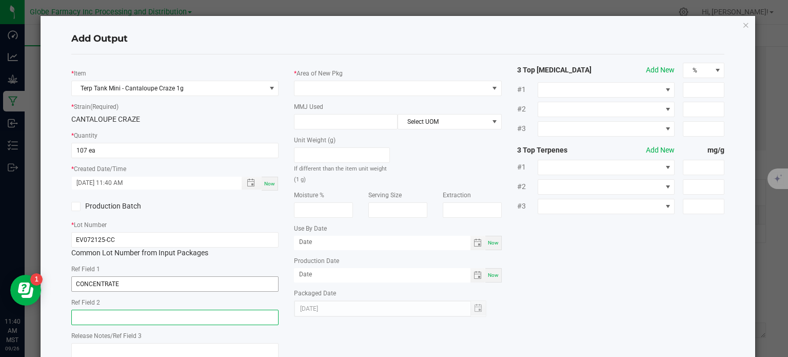
paste input "Cannabis Derived Distillate, Organic Terpenes"
type input "Cannabis Derived Distillate, Organic Terpenes"
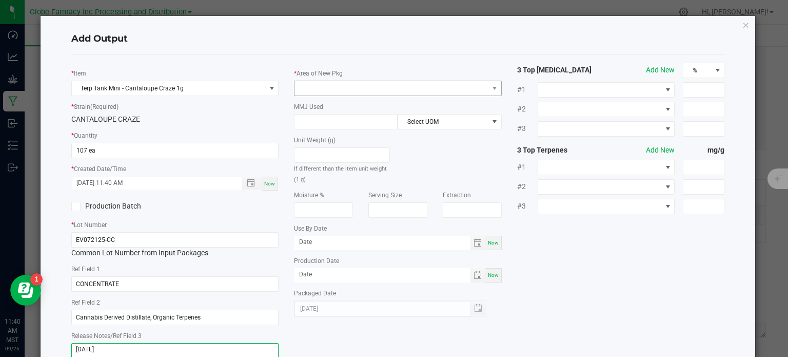
type textarea "[DATE]"
click at [351, 82] on span at bounding box center [392, 88] width 194 height 14
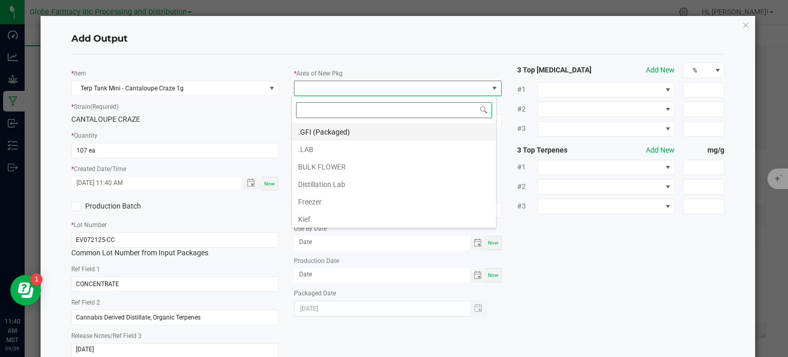
click at [343, 134] on li ".GFI (Packaged)" at bounding box center [394, 131] width 204 height 17
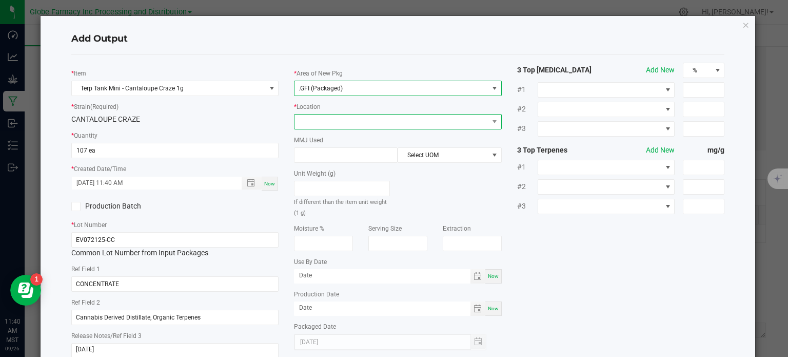
click at [355, 122] on span at bounding box center [392, 121] width 194 height 14
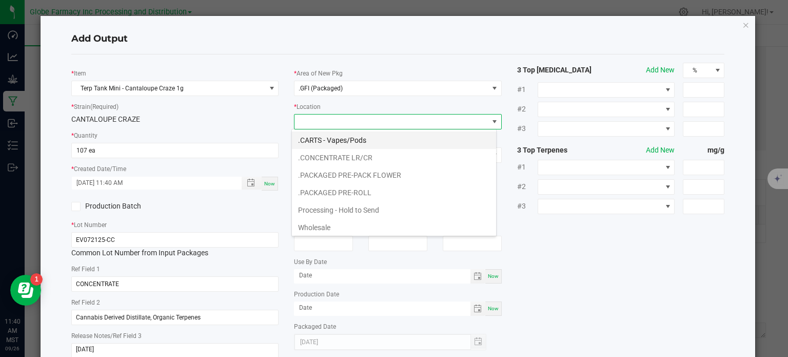
click at [369, 140] on li ".CARTS - Vapes/Pods" at bounding box center [394, 139] width 204 height 17
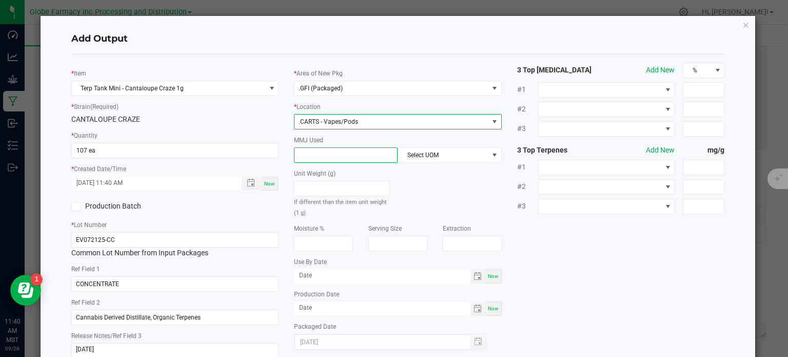
click at [342, 160] on input at bounding box center [346, 155] width 103 height 14
type input "1"
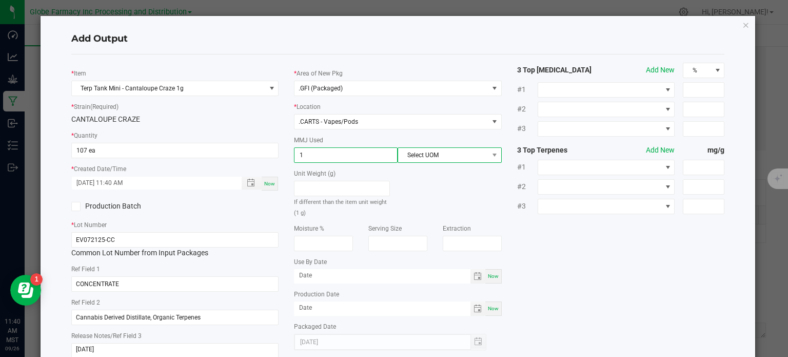
click at [428, 153] on span "Select UOM" at bounding box center [443, 155] width 90 height 14
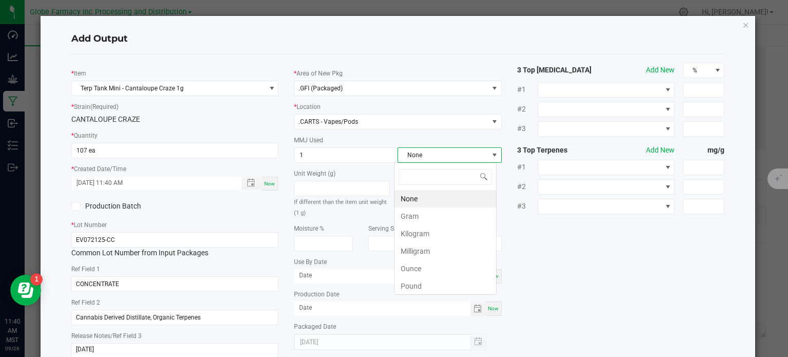
scroll to position [15, 103]
click at [425, 212] on li "Gram" at bounding box center [446, 215] width 102 height 17
click at [598, 256] on div "* Item Terp Tank Mini - Cantaloupe Craze 1g * Strain (Required) CANTALOUPE CRAZ…" at bounding box center [398, 214] width 669 height 303
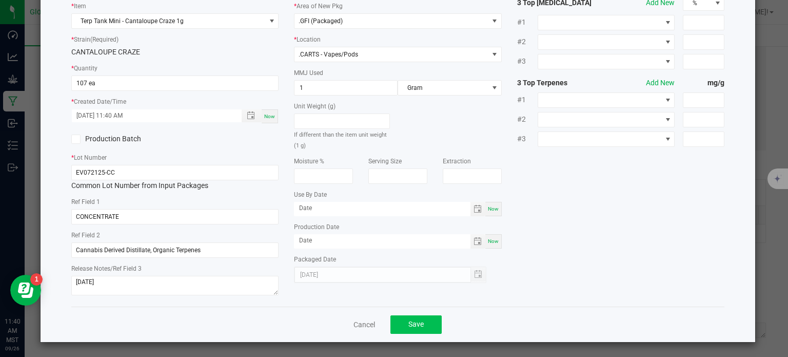
scroll to position [68, 0]
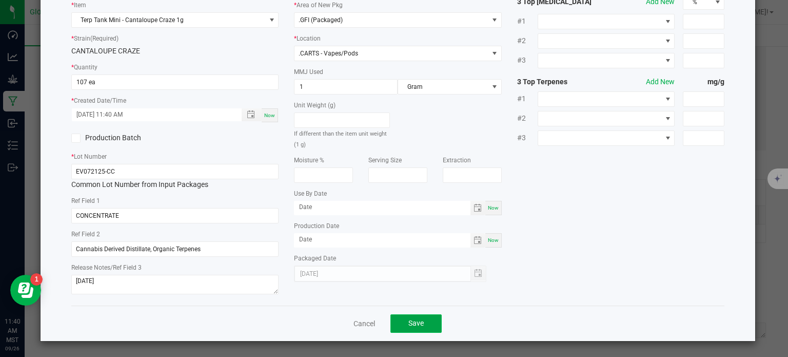
click at [408, 322] on span "Save" at bounding box center [415, 323] width 15 height 8
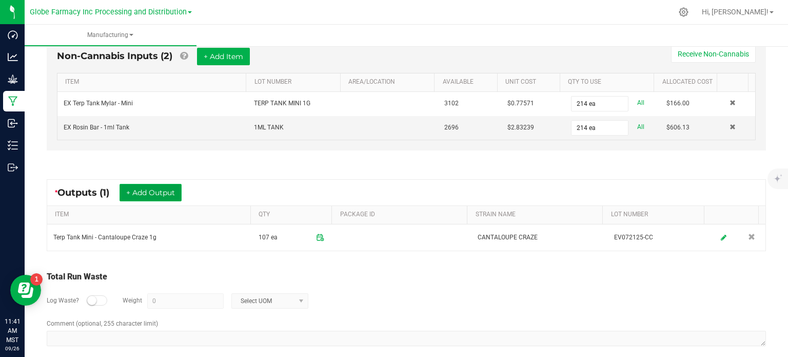
click at [173, 191] on button "+ Add Output" at bounding box center [151, 192] width 62 height 17
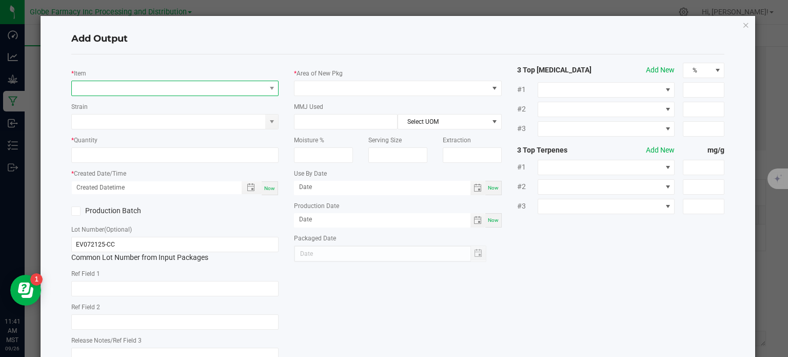
click at [152, 85] on span "NO DATA FOUND" at bounding box center [169, 88] width 194 height 14
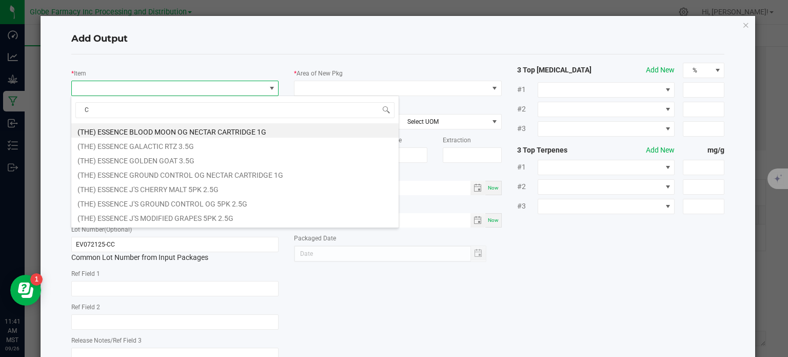
scroll to position [15, 205]
type input "CANTALOUPE CRAZE"
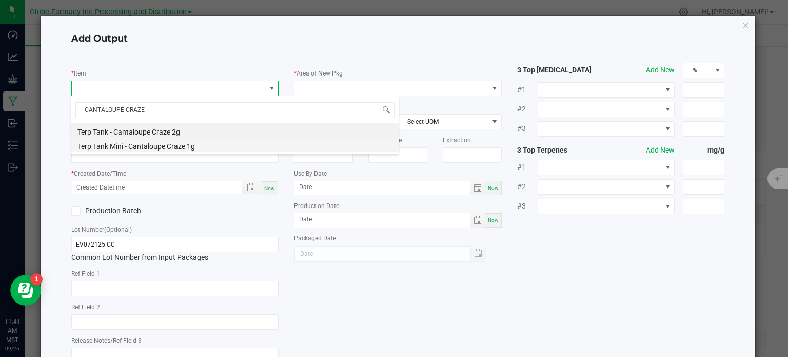
click at [186, 148] on li "Terp Tank Mini - Cantaloupe Craze 1g" at bounding box center [234, 145] width 327 height 14
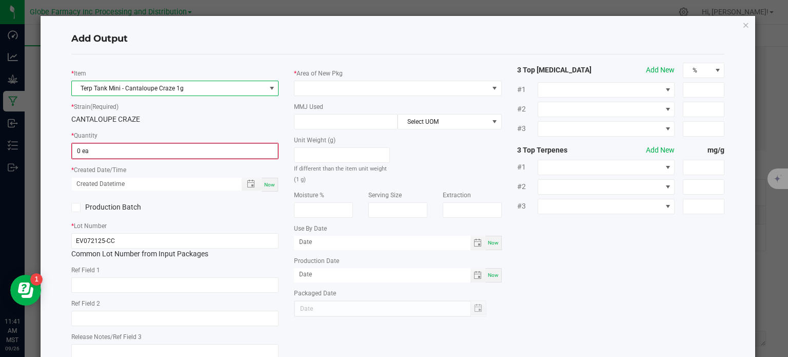
click at [112, 148] on input "0 ea" at bounding box center [175, 151] width 206 height 14
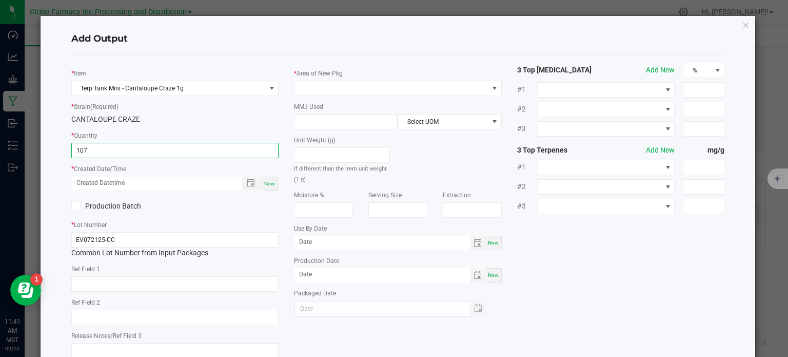
click at [269, 184] on span "Now" at bounding box center [269, 184] width 11 height 6
type input "107 ea"
type input "09/26/2025 11:41 AM"
type input "[DATE]"
click at [148, 285] on input "text" at bounding box center [175, 283] width 208 height 15
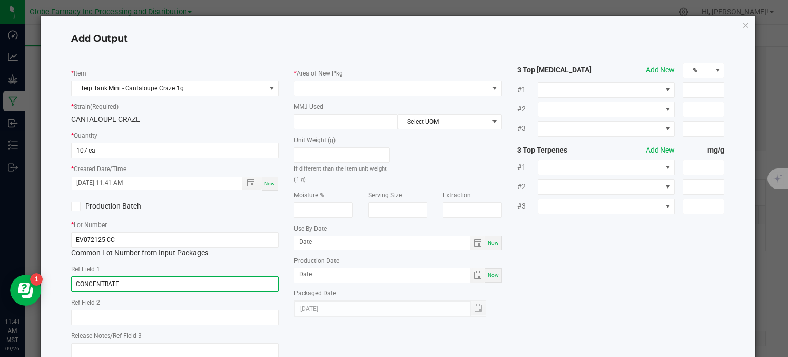
type input "CONCENTRATE"
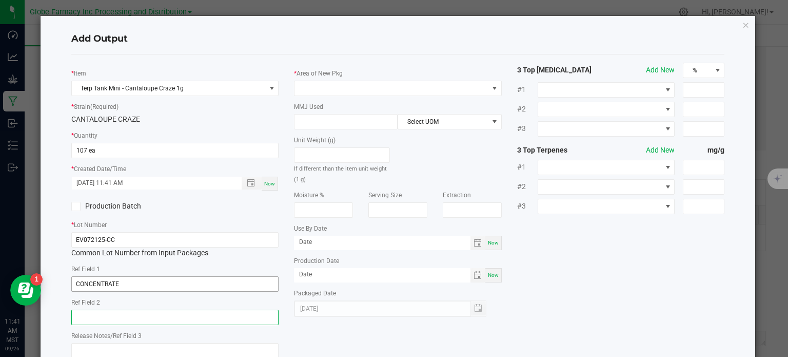
paste input "Cannabis Derived Distillate, Organic Terpenes"
type input "Cannabis Derived Distillate, Organic Terpenes"
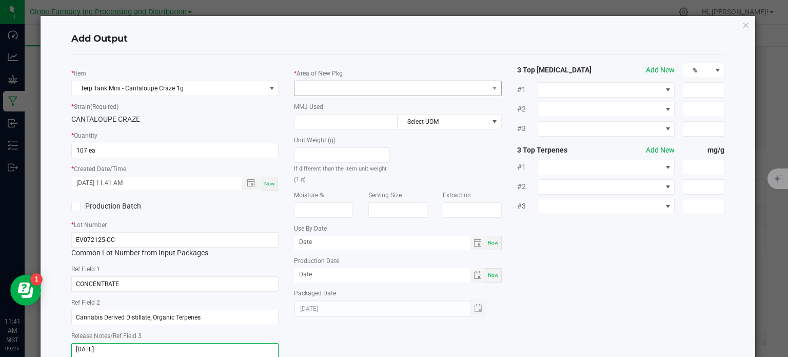
type textarea "[DATE]"
click at [320, 85] on span at bounding box center [392, 88] width 194 height 14
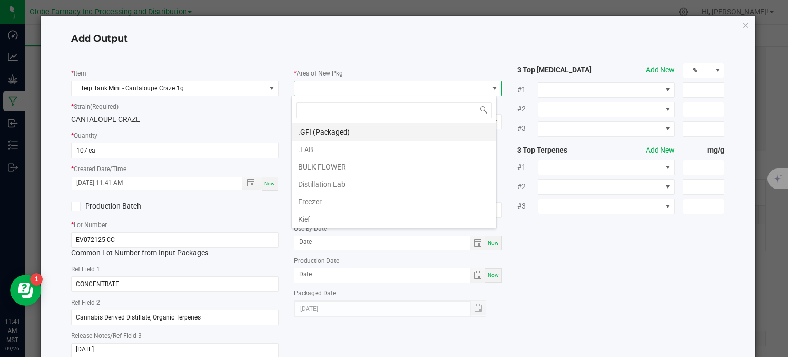
click at [326, 129] on li ".GFI (Packaged)" at bounding box center [394, 131] width 204 height 17
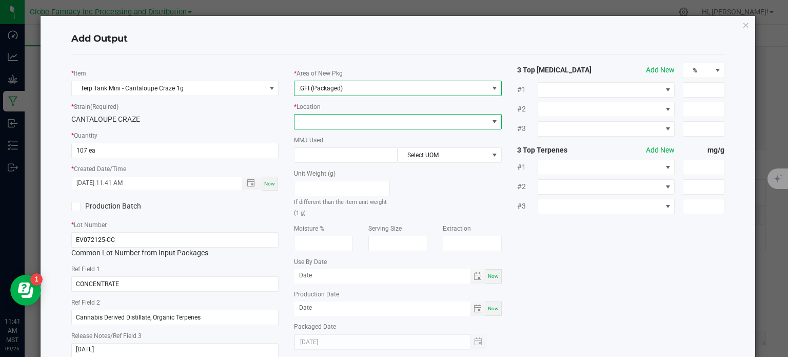
click at [330, 122] on span at bounding box center [392, 121] width 194 height 14
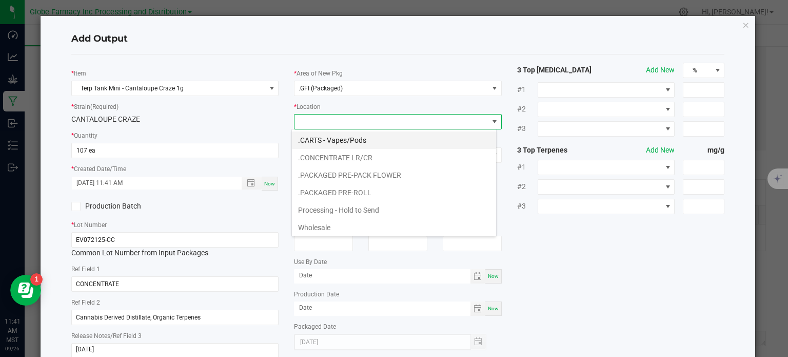
click at [357, 141] on li ".CARTS - Vapes/Pods" at bounding box center [394, 139] width 204 height 17
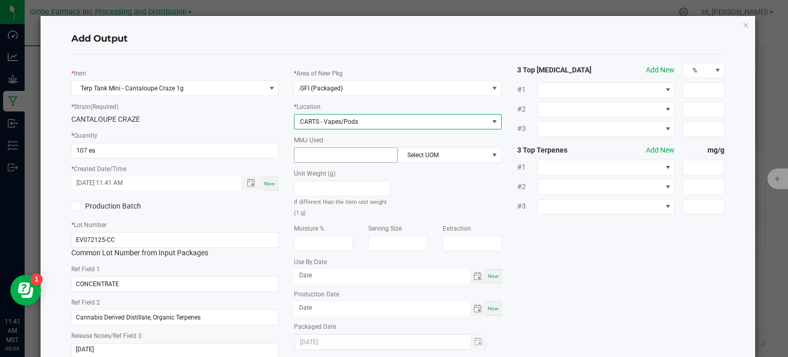
click at [341, 159] on input at bounding box center [346, 155] width 103 height 14
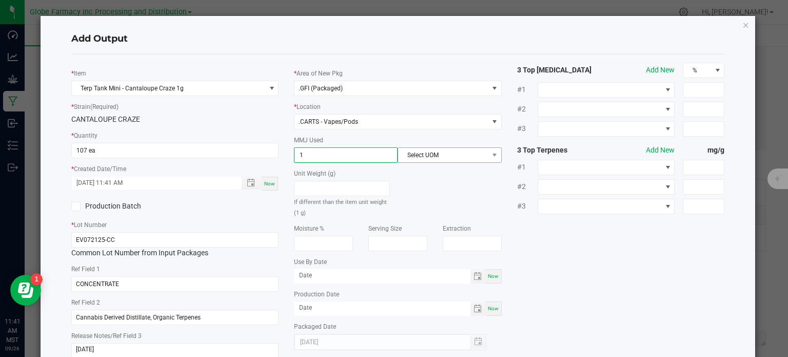
type input "1"
click at [423, 154] on span "Select UOM" at bounding box center [443, 155] width 90 height 14
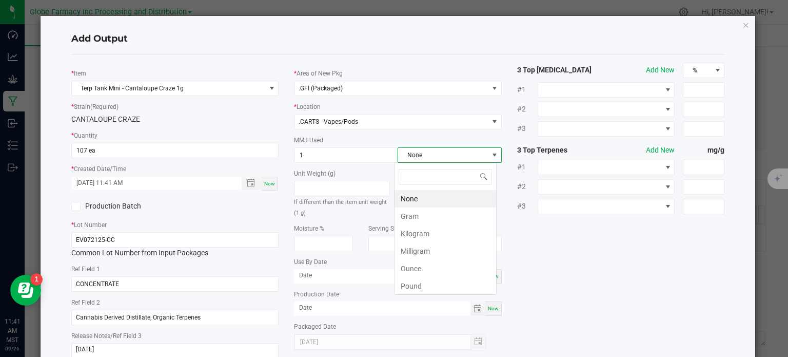
scroll to position [15, 103]
click at [419, 216] on li "Gram" at bounding box center [446, 215] width 102 height 17
click at [546, 251] on div "* Item Terp Tank Mini - Cantaloupe Craze 1g * Strain (Required) CANTALOUPE CRAZ…" at bounding box center [398, 214] width 669 height 303
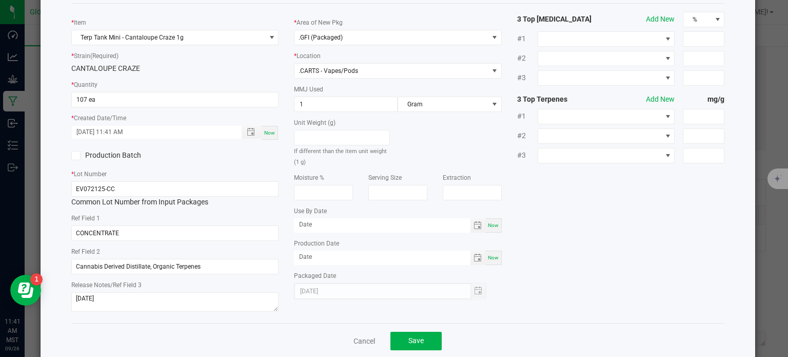
scroll to position [68, 0]
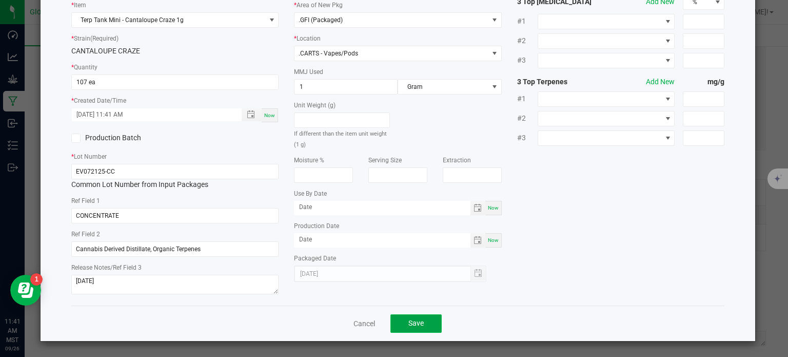
click at [423, 323] on button "Save" at bounding box center [415, 323] width 51 height 18
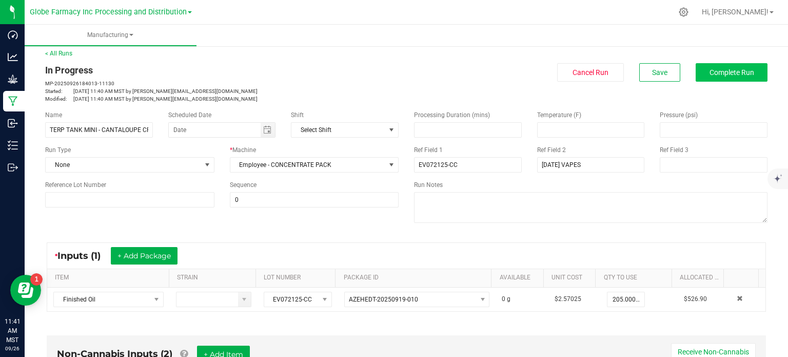
scroll to position [0, 0]
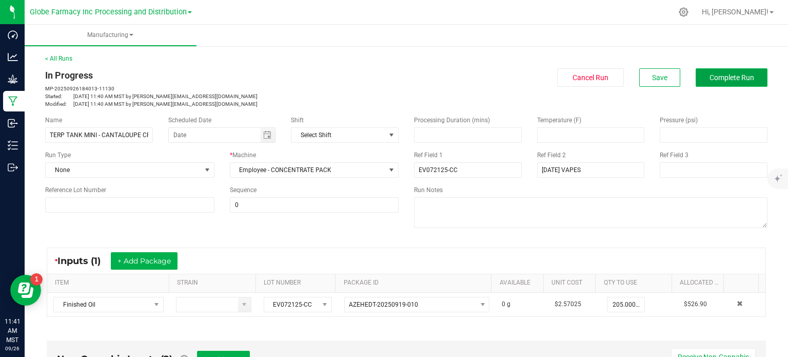
click at [709, 72] on button "Complete Run" at bounding box center [732, 77] width 72 height 18
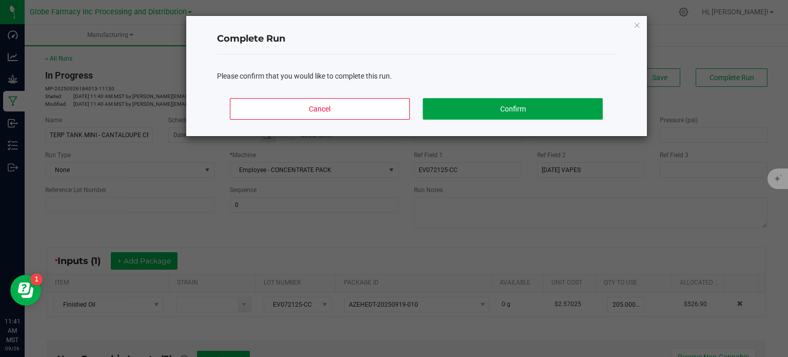
click at [577, 111] on button "Confirm" at bounding box center [513, 109] width 180 height 22
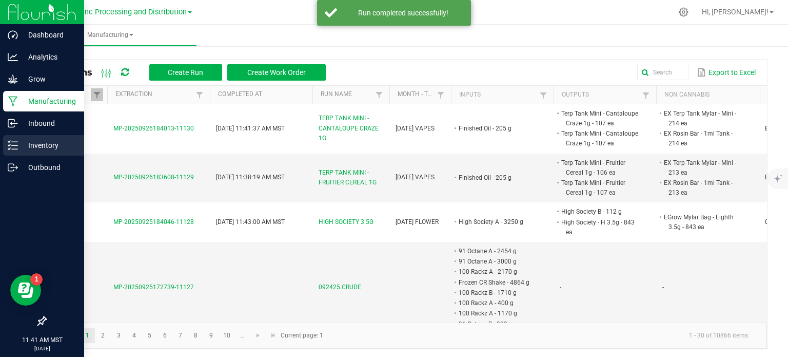
click at [25, 150] on p "Inventory" at bounding box center [49, 145] width 62 height 12
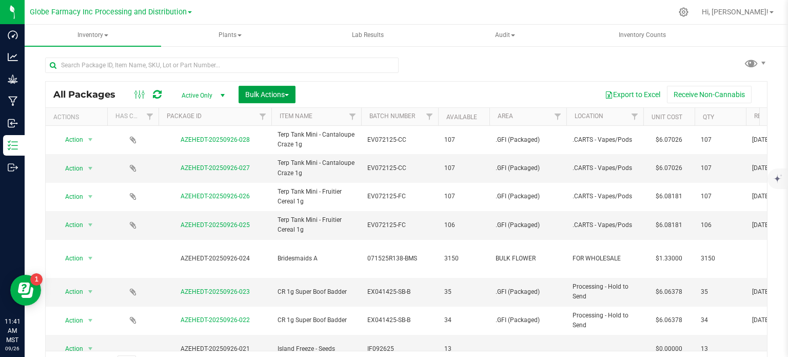
click at [273, 94] on span "Bulk Actions" at bounding box center [267, 94] width 44 height 8
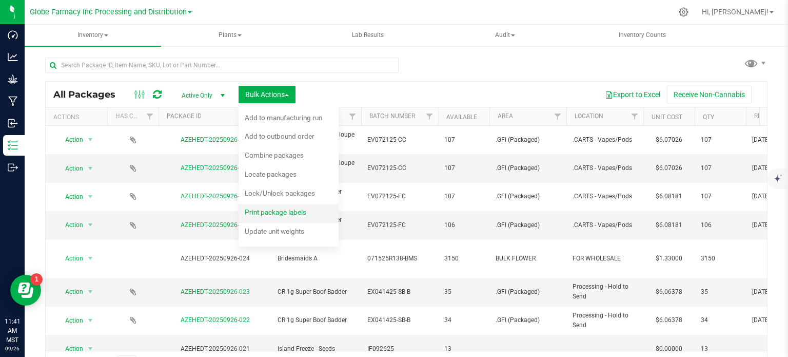
click at [281, 209] on span "Print package labels" at bounding box center [276, 212] width 62 height 8
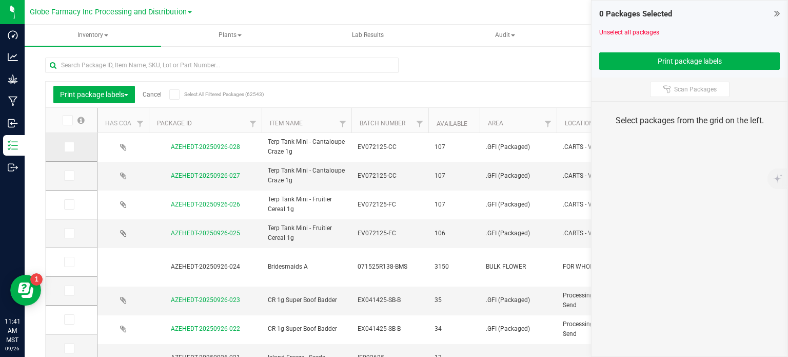
click at [70, 147] on icon at bounding box center [68, 147] width 7 height 0
click at [0, 0] on input "checkbox" at bounding box center [0, 0] width 0 height 0
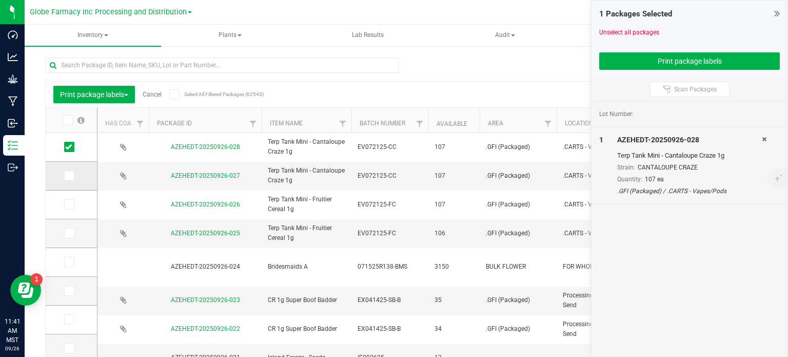
click at [72, 176] on span at bounding box center [69, 175] width 10 height 10
click at [0, 0] on input "checkbox" at bounding box center [0, 0] width 0 height 0
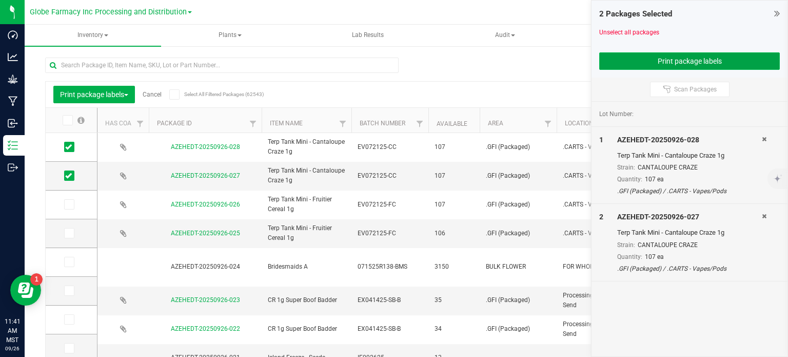
drag, startPoint x: 635, startPoint y: 59, endPoint x: 618, endPoint y: 67, distance: 18.4
click at [635, 59] on button "Print package labels" at bounding box center [689, 60] width 181 height 17
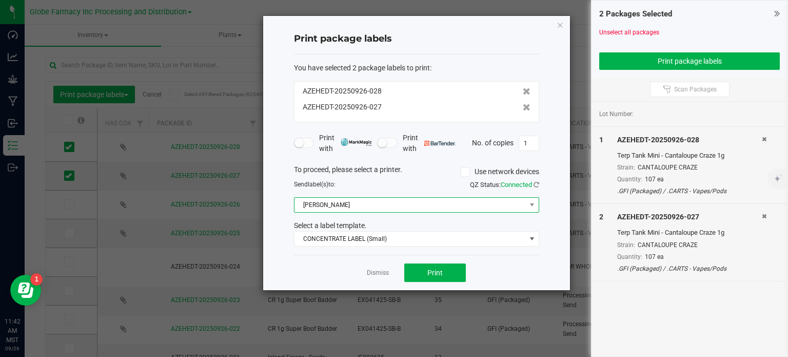
click at [388, 206] on span "[PERSON_NAME]" at bounding box center [410, 205] width 231 height 14
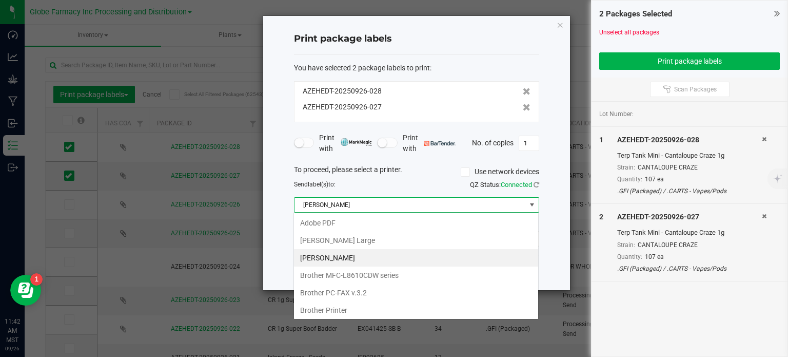
scroll to position [15, 245]
click at [387, 243] on Large "[PERSON_NAME] Large" at bounding box center [416, 239] width 244 height 17
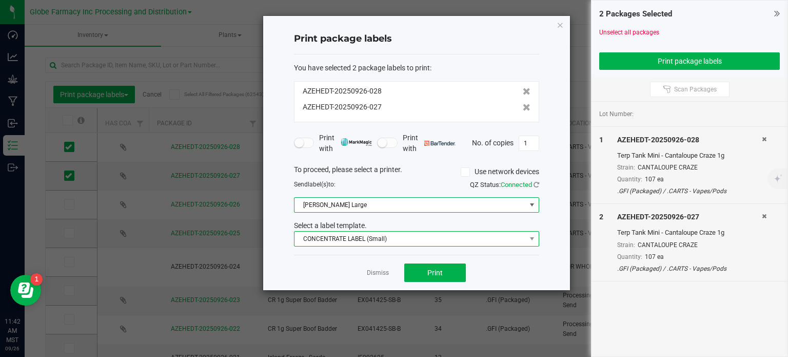
click at [367, 243] on span "CONCENTRATE LABEL (Small)" at bounding box center [410, 238] width 231 height 14
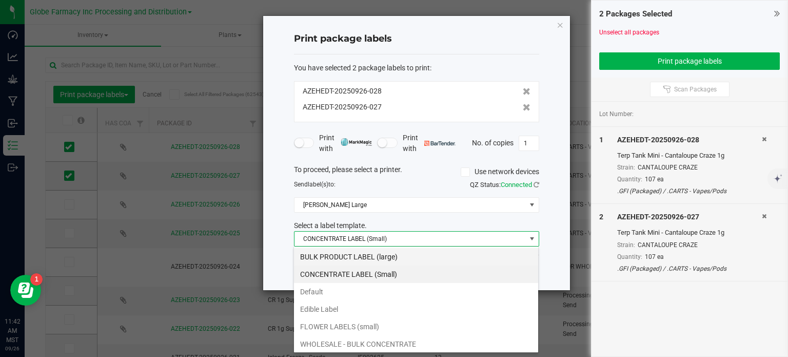
click at [354, 256] on li "BULK PRODUCT LABEL (large)" at bounding box center [416, 256] width 244 height 17
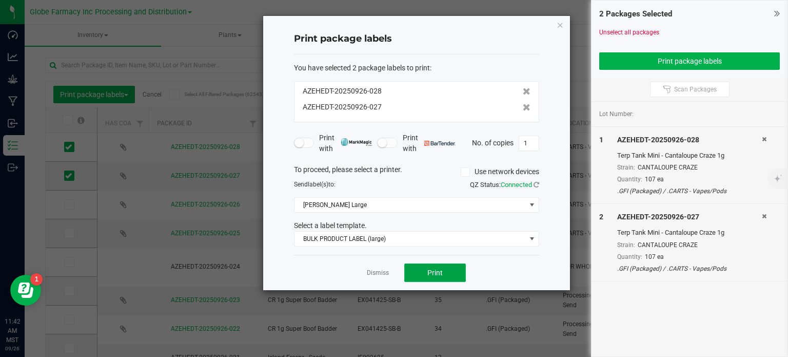
click at [437, 276] on button "Print" at bounding box center [435, 272] width 62 height 18
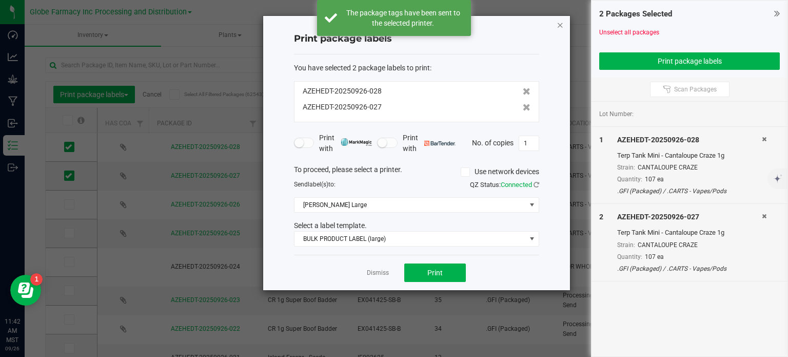
click at [561, 27] on icon "button" at bounding box center [560, 24] width 7 height 12
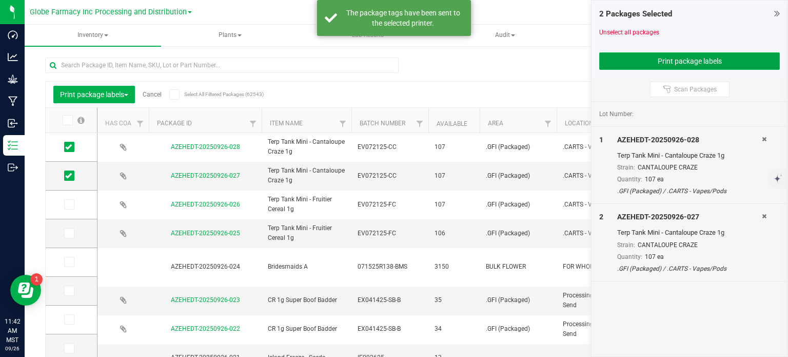
click at [658, 63] on button "Print package labels" at bounding box center [689, 60] width 181 height 17
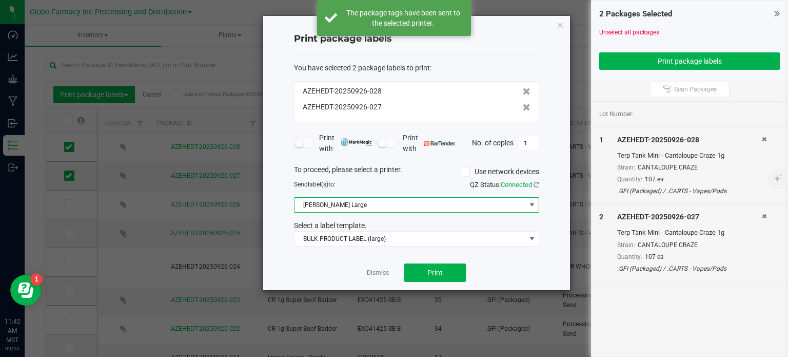
click at [373, 208] on span "[PERSON_NAME] Large" at bounding box center [410, 205] width 231 height 14
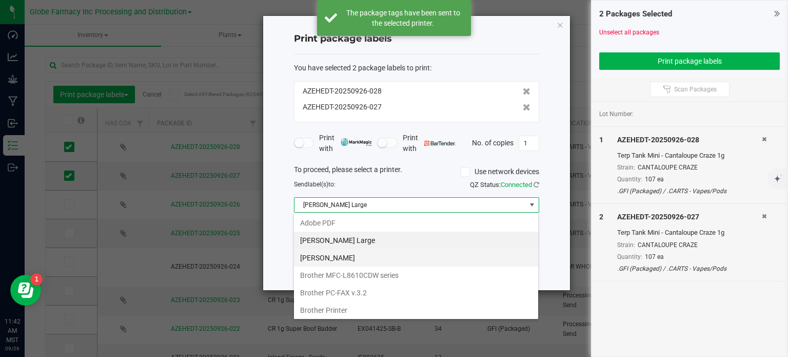
click at [355, 260] on Small "[PERSON_NAME]" at bounding box center [416, 257] width 244 height 17
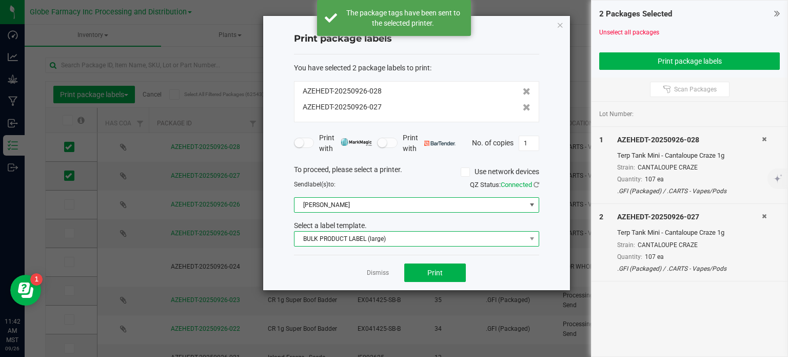
click at [368, 242] on span "BULK PRODUCT LABEL (large)" at bounding box center [410, 238] width 231 height 14
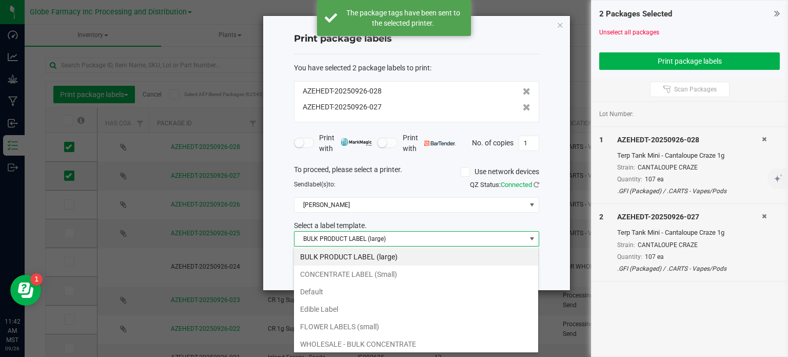
click at [357, 276] on li "CONCENTRATE LABEL (Small)" at bounding box center [416, 273] width 244 height 17
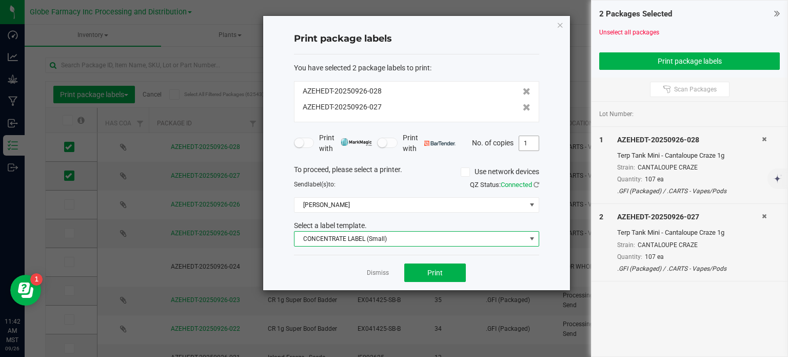
click at [531, 142] on input "1" at bounding box center [528, 143] width 19 height 14
type input "107"
click at [450, 270] on button "Print" at bounding box center [435, 272] width 62 height 18
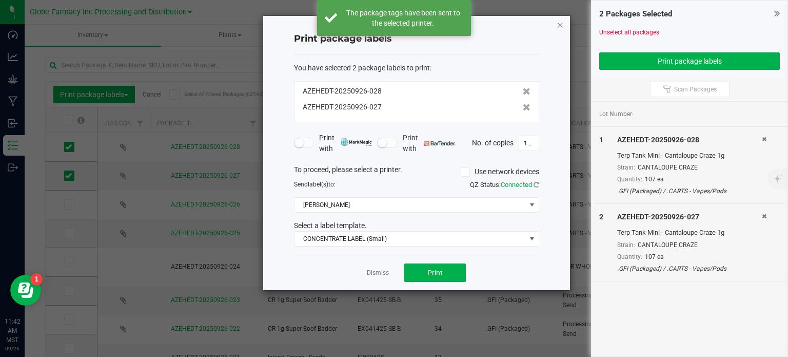
click at [558, 20] on icon "button" at bounding box center [560, 24] width 7 height 12
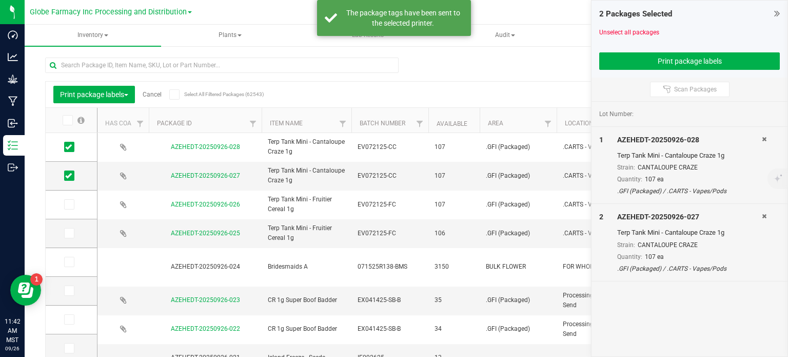
click at [161, 96] on link "Cancel" at bounding box center [152, 94] width 19 height 7
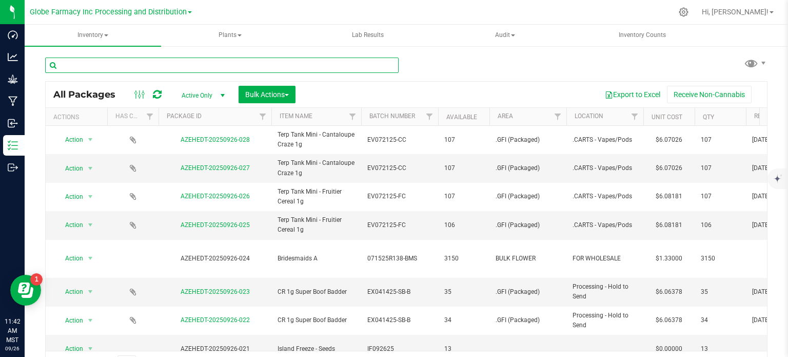
click at [89, 63] on input "text" at bounding box center [222, 64] width 354 height 15
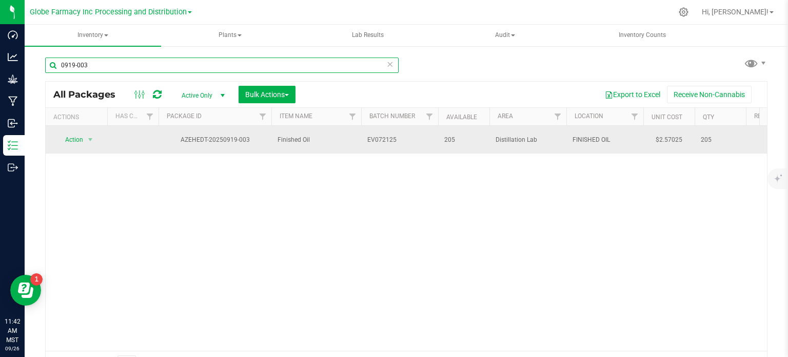
type input "0919-003"
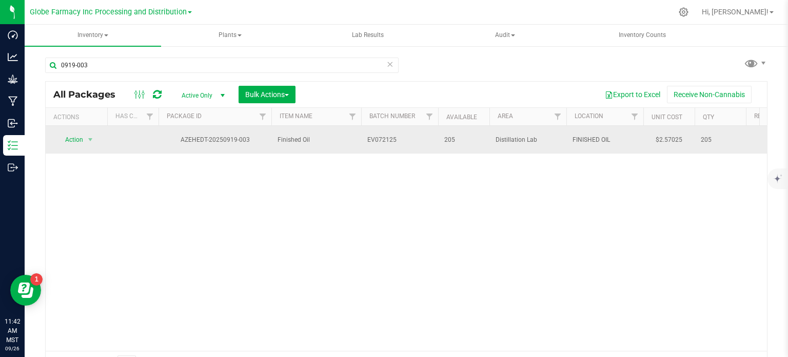
click at [405, 141] on span "EV072125" at bounding box center [399, 140] width 65 height 10
type input "EV072125-MT"
click at [400, 155] on div "All Packages Active Only Active Only Lab Samples Locked All Bulk Actions Add to…" at bounding box center [406, 228] width 722 height 295
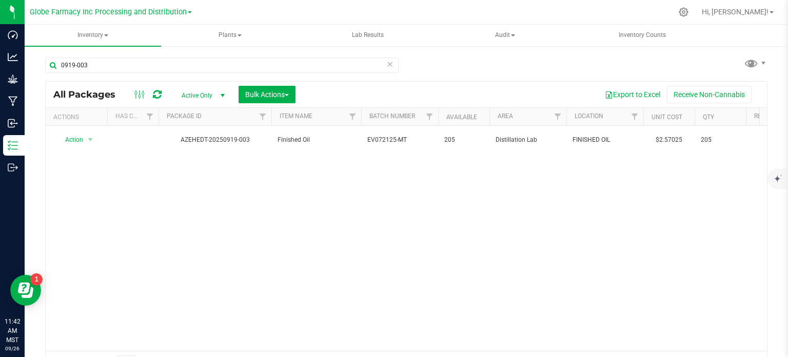
click at [153, 98] on icon at bounding box center [157, 94] width 9 height 10
click at [265, 93] on span "Bulk Actions" at bounding box center [267, 94] width 44 height 8
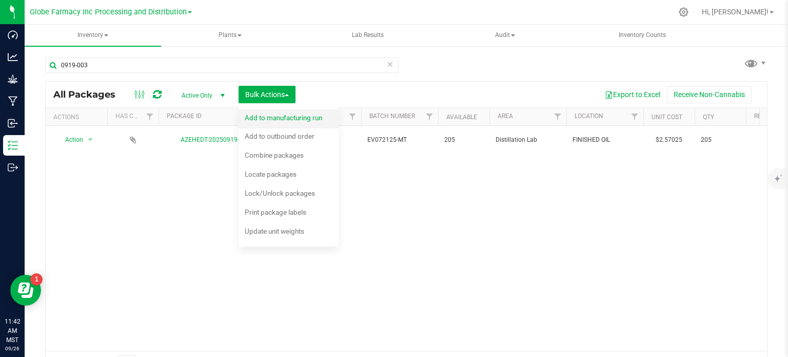
click at [281, 119] on span "Add to manufacturing run" at bounding box center [283, 117] width 77 height 8
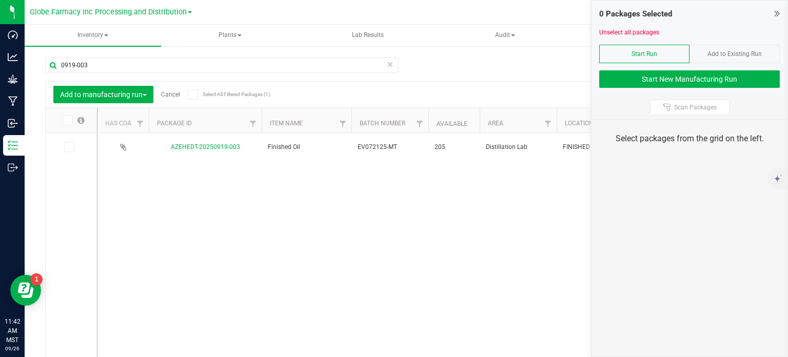
click at [70, 147] on icon at bounding box center [68, 147] width 7 height 0
click at [0, 0] on input "checkbox" at bounding box center [0, 0] width 0 height 0
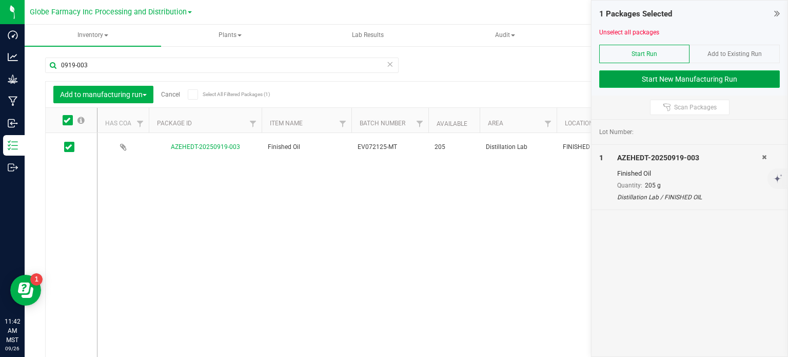
click at [632, 86] on button "Start New Manufacturing Run" at bounding box center [689, 78] width 181 height 17
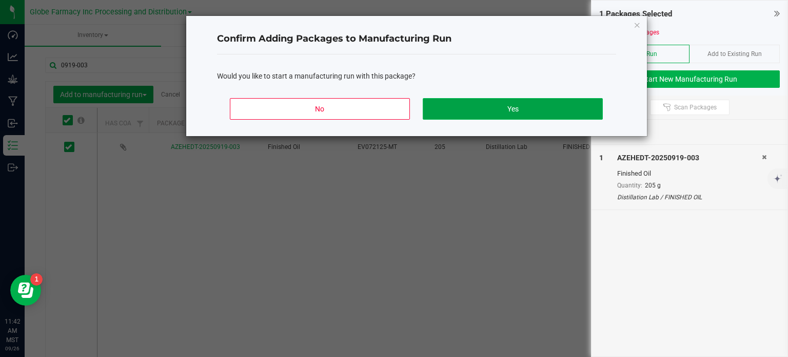
click at [502, 112] on button "Yes" at bounding box center [513, 109] width 180 height 22
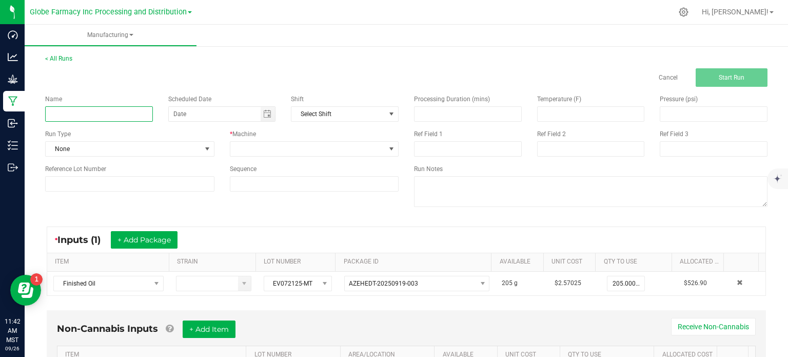
click at [133, 118] on input at bounding box center [99, 113] width 108 height 15
type input "TERP TANK MINI - MANGO TANGO 1G"
click at [271, 147] on span at bounding box center [307, 149] width 155 height 14
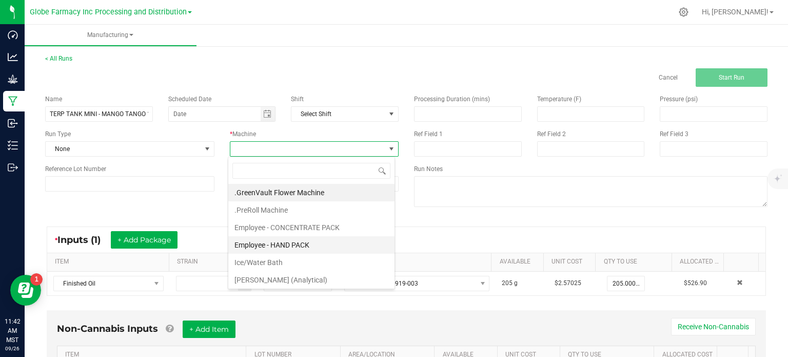
scroll to position [15, 167]
click at [265, 225] on li "Employee - CONCENTRATE PACK" at bounding box center [311, 227] width 166 height 17
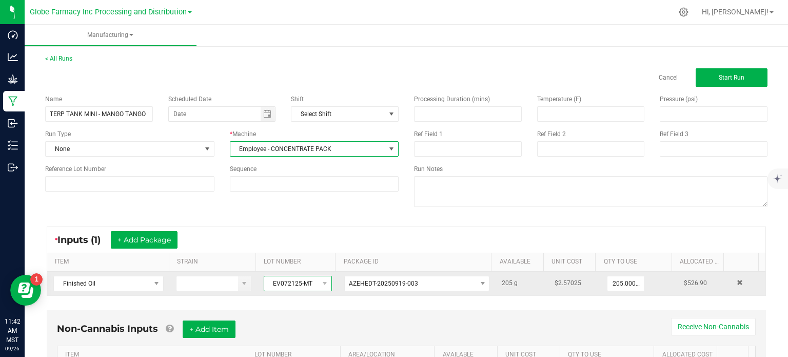
click at [293, 281] on span "EV072125-MT" at bounding box center [291, 283] width 54 height 14
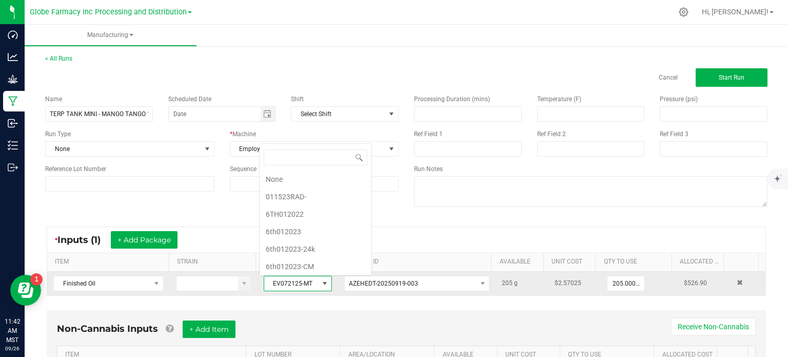
click at [293, 281] on span "EV072125-MT" at bounding box center [291, 283] width 54 height 14
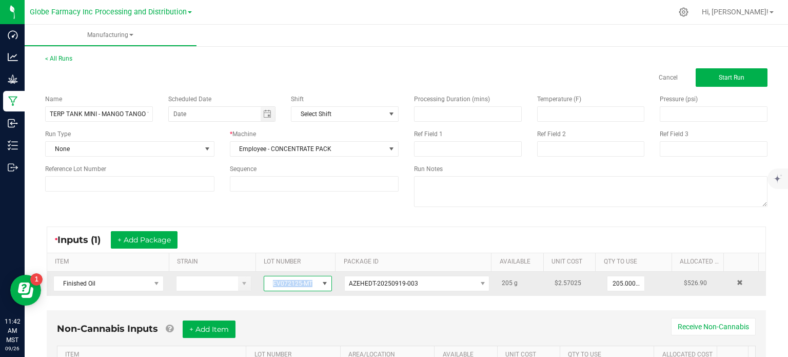
copy span "EV072125-MT"
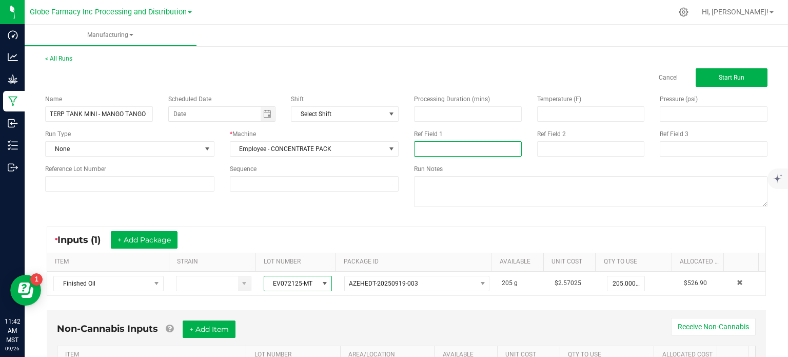
click at [430, 152] on input at bounding box center [468, 148] width 108 height 15
paste input "EV072125-MT"
type input "EV072125-MT"
click at [546, 149] on input at bounding box center [591, 148] width 108 height 15
type input "[DATE] VAPES"
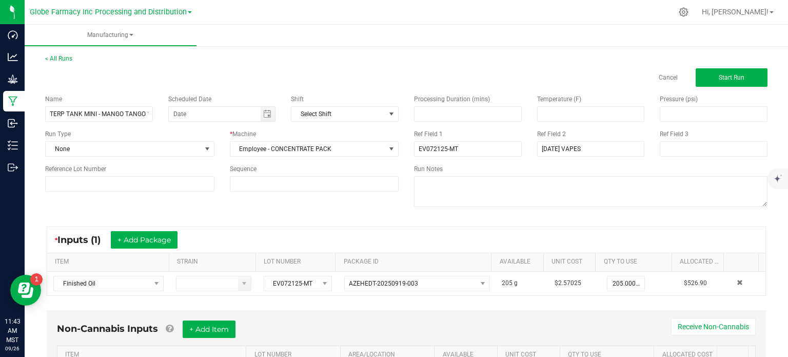
click at [407, 214] on div "Processing Duration (mins) Temperature (F) Pressure (psi) Ref Field 1 EV072125-…" at bounding box center [590, 152] width 369 height 130
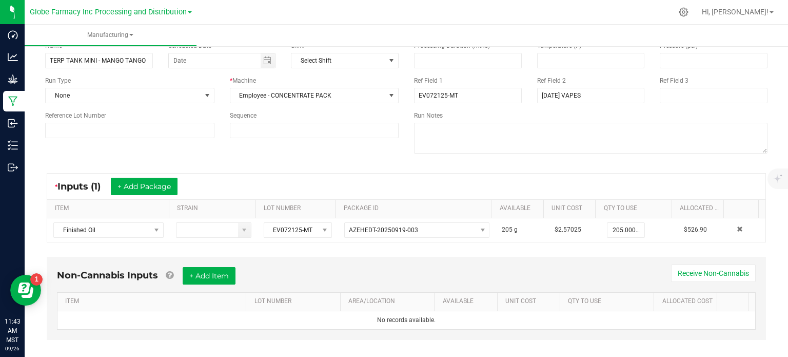
scroll to position [64, 0]
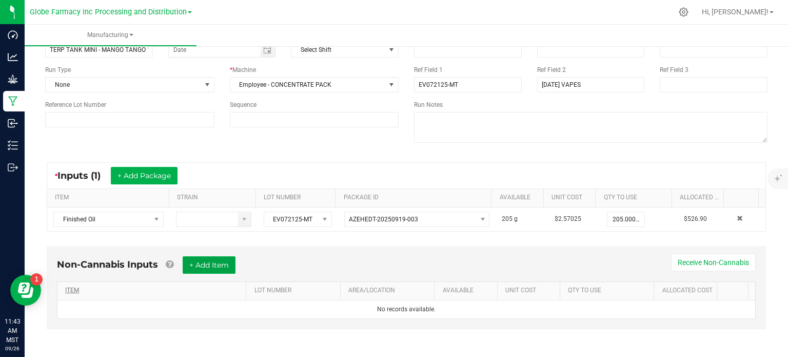
drag, startPoint x: 227, startPoint y: 263, endPoint x: 202, endPoint y: 287, distance: 34.5
click at [227, 263] on button "+ Add Item" at bounding box center [209, 264] width 53 height 17
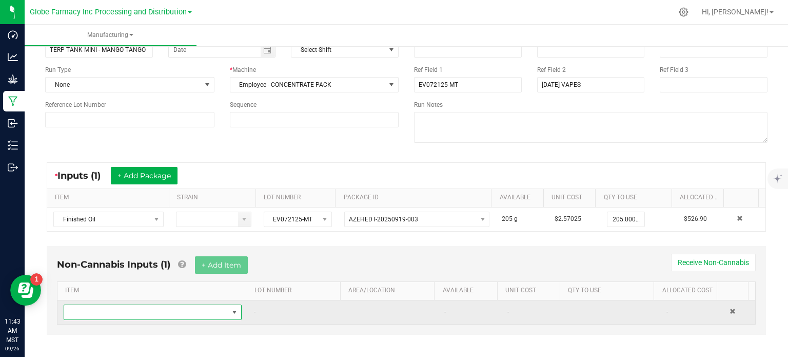
click at [178, 312] on span "NO DATA FOUND" at bounding box center [146, 312] width 164 height 14
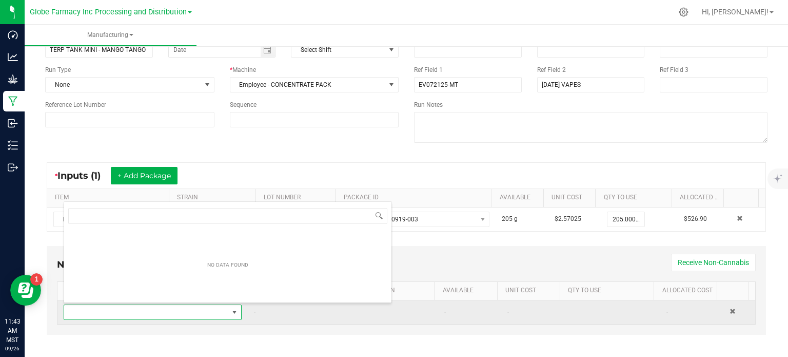
scroll to position [15, 171]
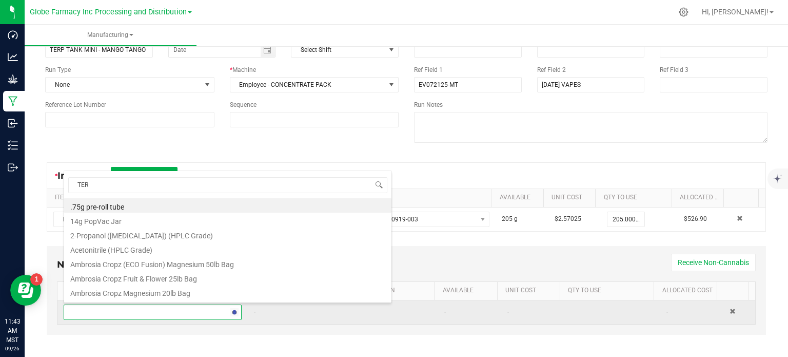
type input "TERP"
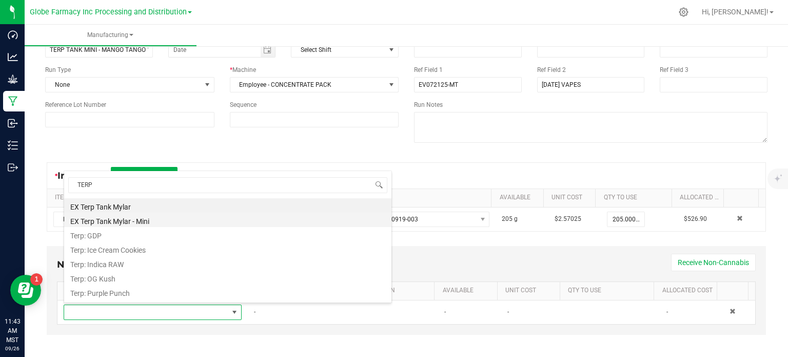
click at [143, 221] on li "EX Terp Tank Mylar - Mini" at bounding box center [227, 219] width 327 height 14
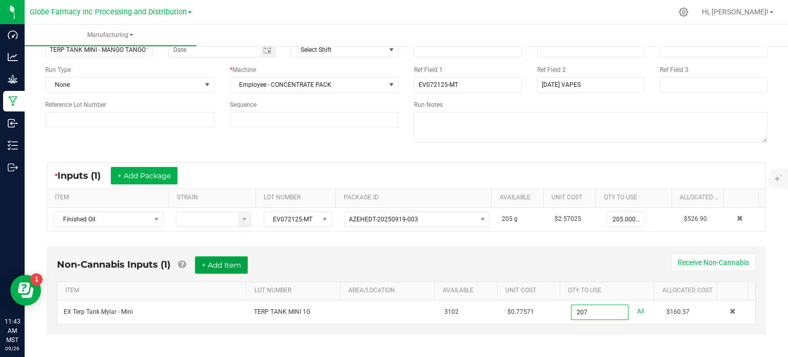
type input "207 ea"
click at [224, 259] on button "+ Add Item" at bounding box center [221, 264] width 53 height 17
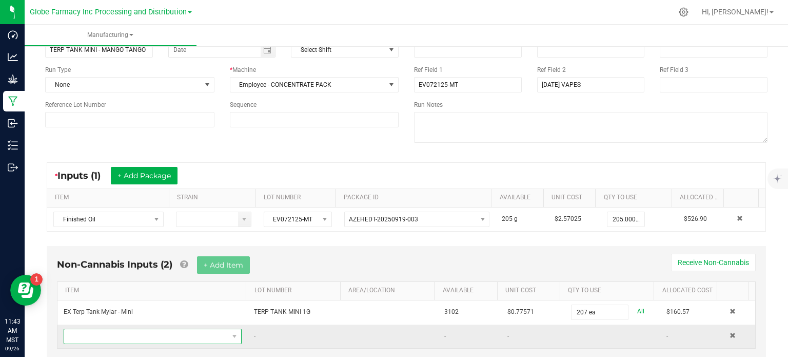
click at [145, 337] on span "NO DATA FOUND" at bounding box center [146, 336] width 164 height 14
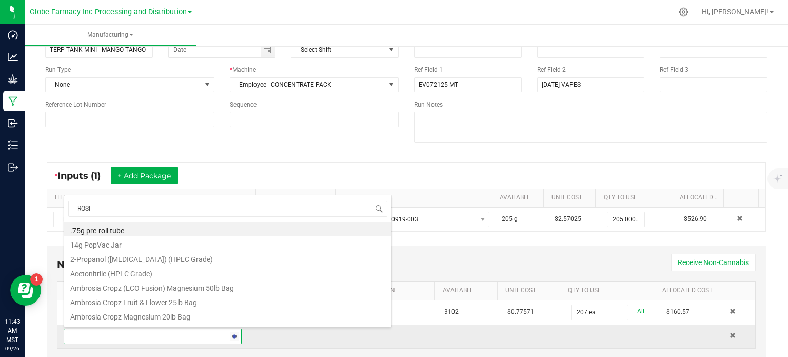
type input "ROSIN"
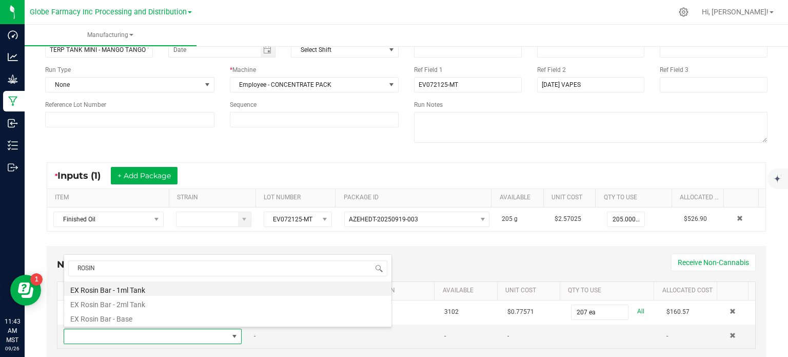
click at [153, 291] on li "EX Rosin Bar - 1ml Tank" at bounding box center [227, 288] width 327 height 14
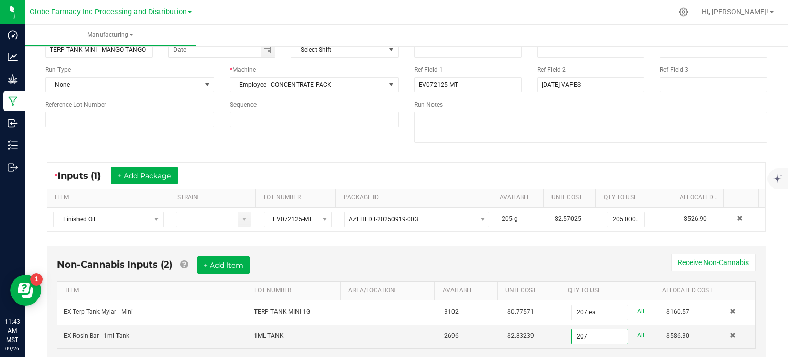
click at [549, 264] on div "Non-Cannabis Inputs (2) + Add Item Receive Non-Cannabis" at bounding box center [406, 268] width 699 height 25
type input "207 ea"
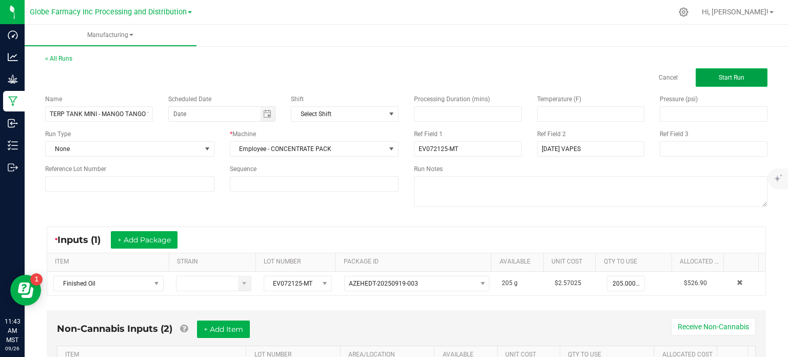
click at [727, 74] on span "Start Run" at bounding box center [732, 77] width 26 height 7
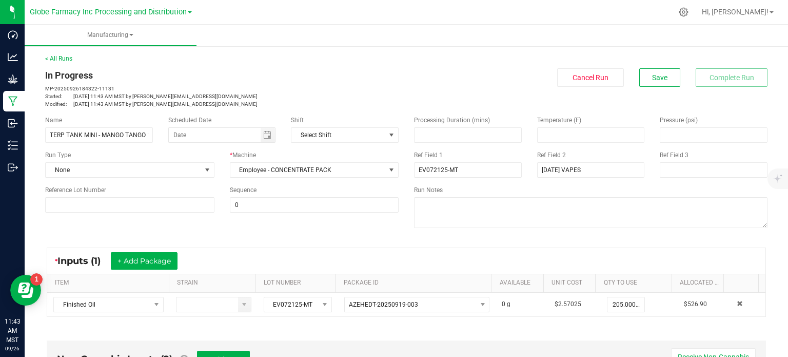
scroll to position [205, 0]
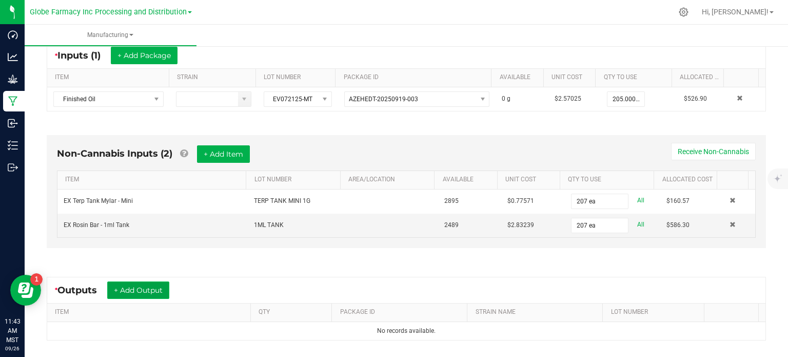
click at [132, 289] on button "+ Add Output" at bounding box center [138, 289] width 62 height 17
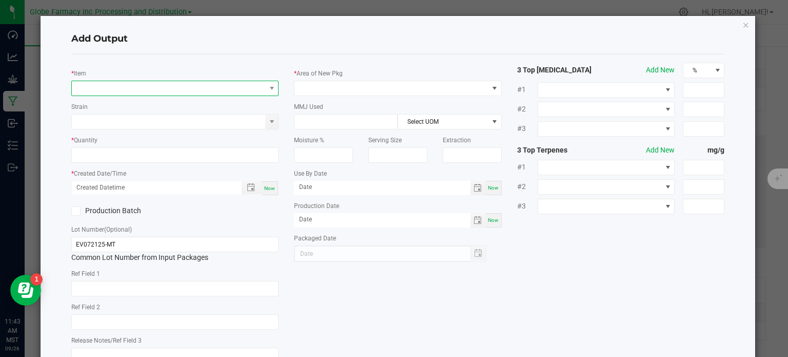
click at [143, 86] on span "NO DATA FOUND" at bounding box center [169, 88] width 194 height 14
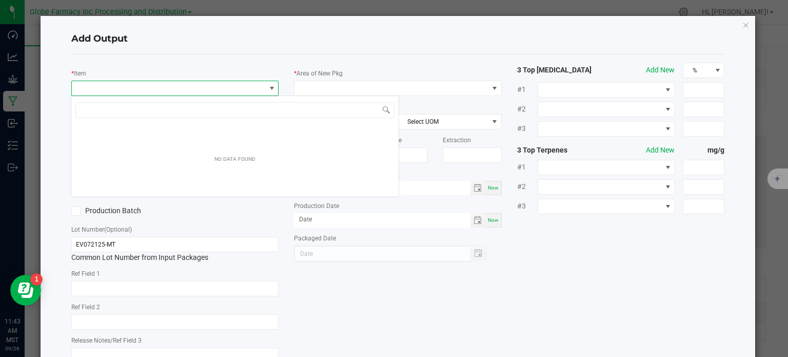
scroll to position [15, 205]
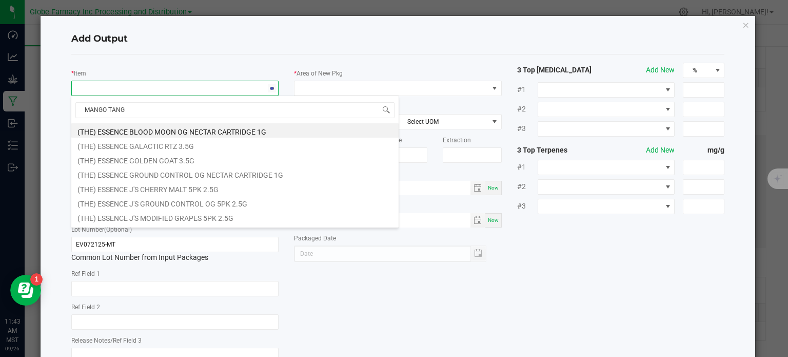
type input "MANGO TANGO"
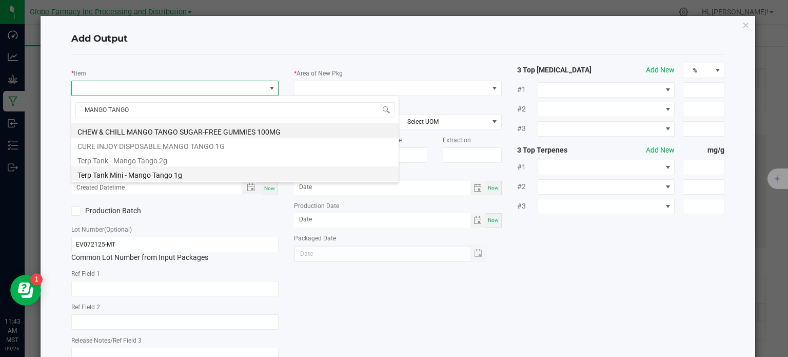
click at [170, 173] on li "Terp Tank Mini - Mango Tango 1g" at bounding box center [234, 173] width 327 height 14
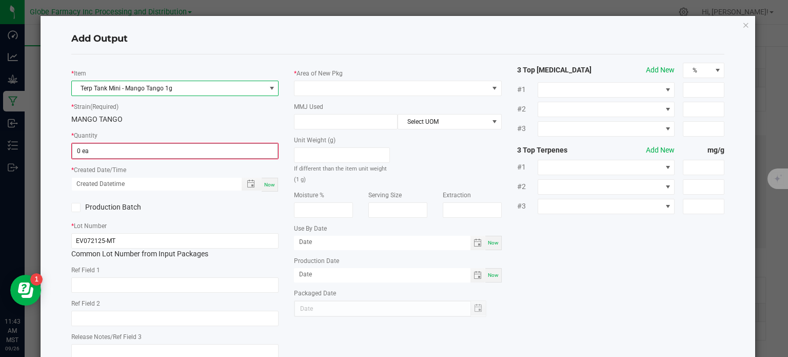
click at [114, 147] on input "0 ea" at bounding box center [175, 151] width 206 height 14
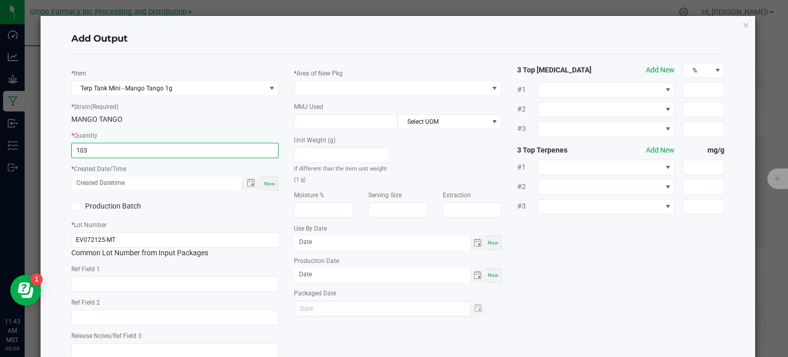
type input "103 ea"
click at [267, 187] on div "Now" at bounding box center [270, 184] width 16 height 14
type input "09/26/2025 11:44 AM"
type input "[DATE]"
click at [123, 286] on input "text" at bounding box center [175, 283] width 208 height 15
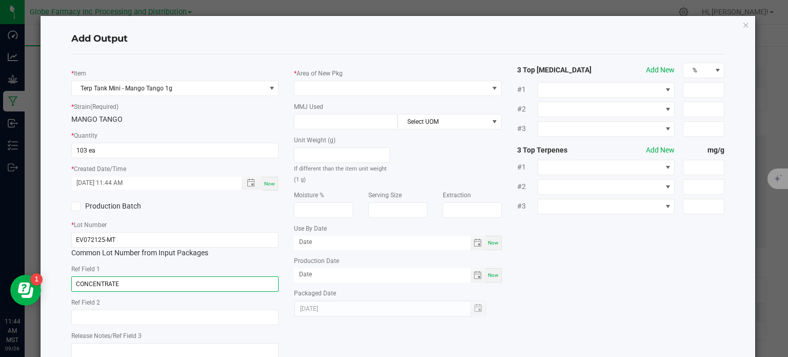
type input "CONCENTRATE"
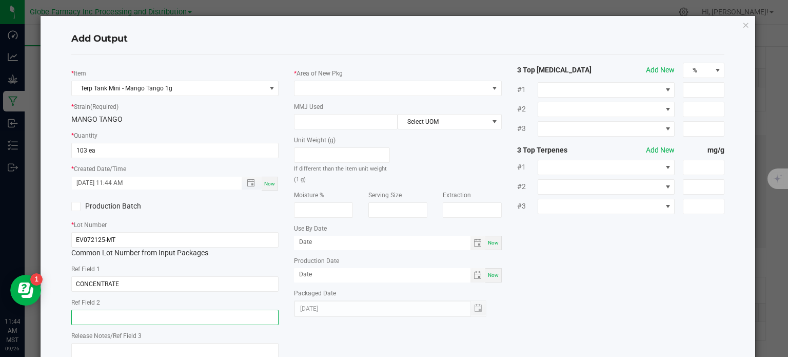
paste input "Cannabis Derived Distillate, Organic Terpenes"
type input "Cannabis Derived Distillate, Organic Terpenes"
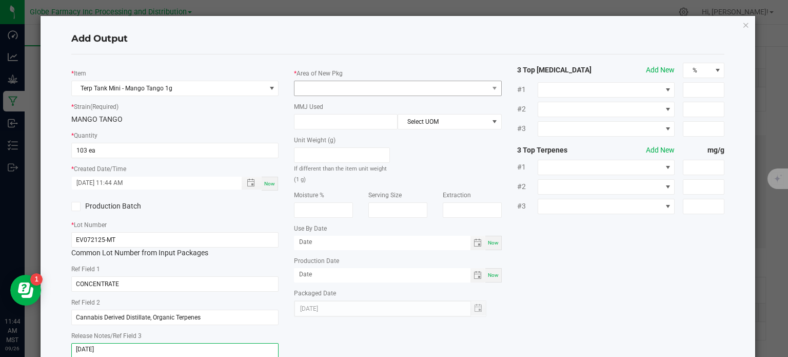
type textarea "[DATE]"
click at [330, 90] on span at bounding box center [392, 88] width 194 height 14
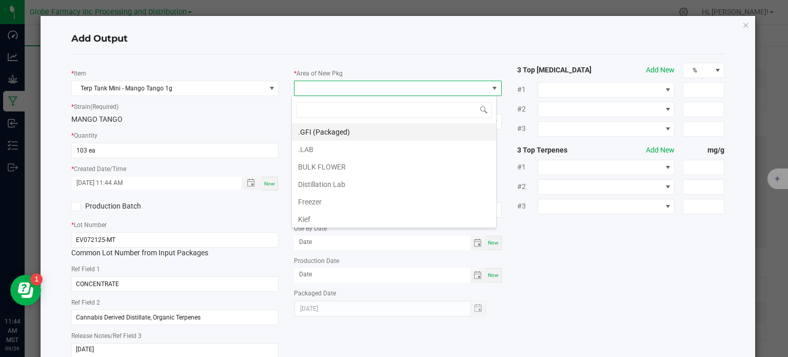
click at [320, 131] on li ".GFI (Packaged)" at bounding box center [394, 131] width 204 height 17
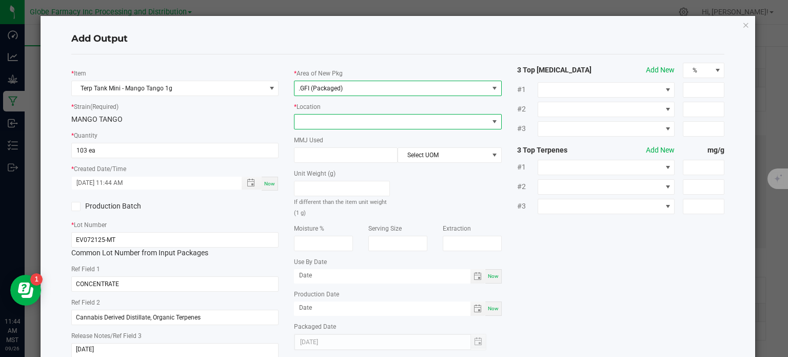
click at [328, 122] on span at bounding box center [392, 121] width 194 height 14
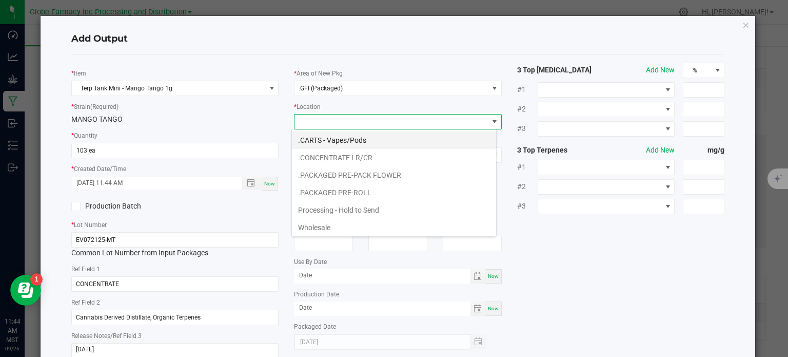
click at [326, 141] on li ".CARTS - Vapes/Pods" at bounding box center [394, 139] width 204 height 17
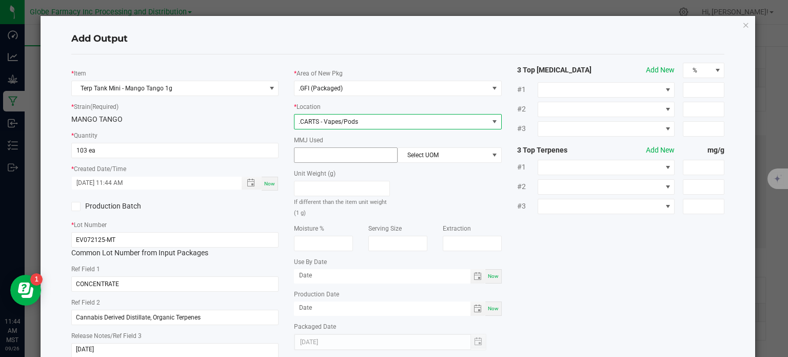
click at [328, 151] on input at bounding box center [346, 155] width 103 height 14
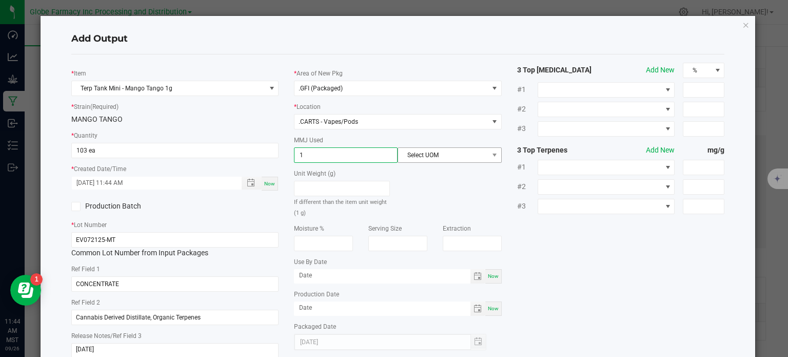
type input "1"
click at [407, 158] on span "Select UOM" at bounding box center [443, 155] width 90 height 14
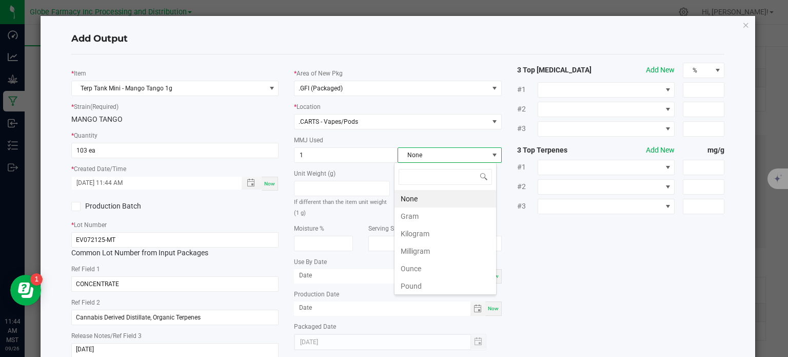
scroll to position [15, 103]
click at [417, 211] on li "Gram" at bounding box center [446, 215] width 102 height 17
click at [560, 247] on div "* Item Terp Tank Mini - Mango Tango 1g * Strain (Required) MANGO TANGO * Quanti…" at bounding box center [398, 214] width 669 height 303
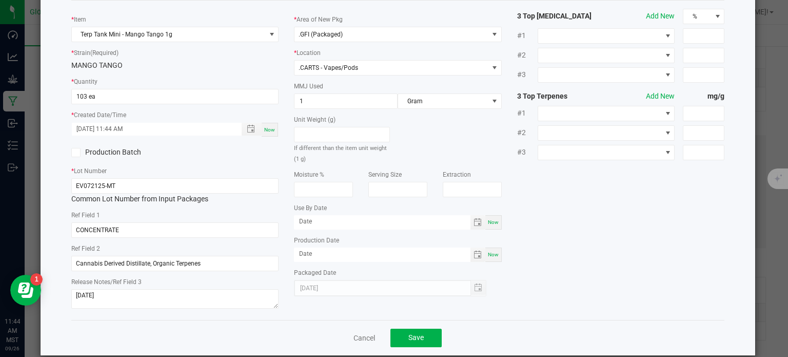
scroll to position [68, 0]
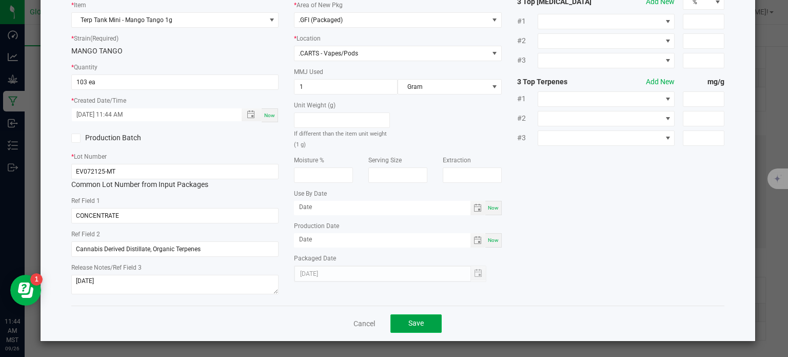
click at [419, 324] on span "Save" at bounding box center [415, 323] width 15 height 8
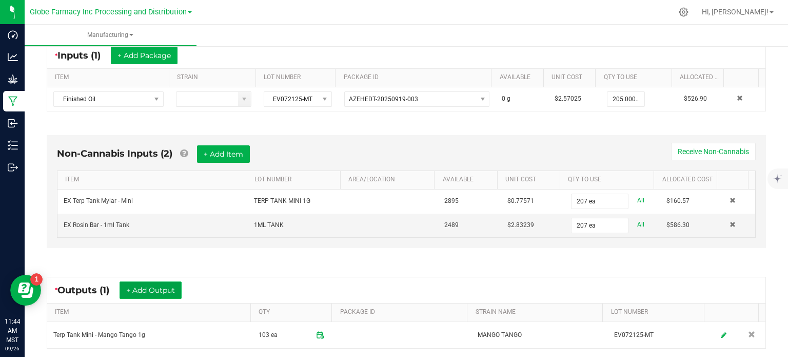
click at [164, 283] on button "+ Add Output" at bounding box center [151, 289] width 62 height 17
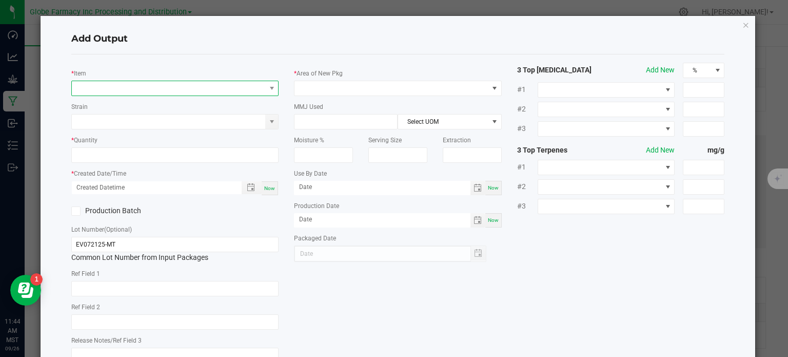
click at [162, 82] on span "NO DATA FOUND" at bounding box center [169, 88] width 194 height 14
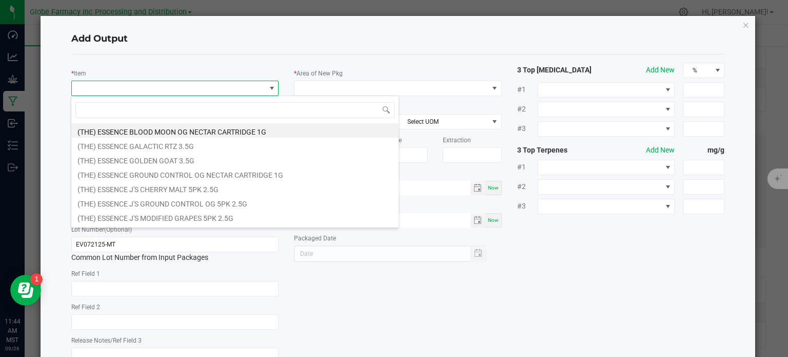
scroll to position [15, 205]
type input "MANGO TANGO"
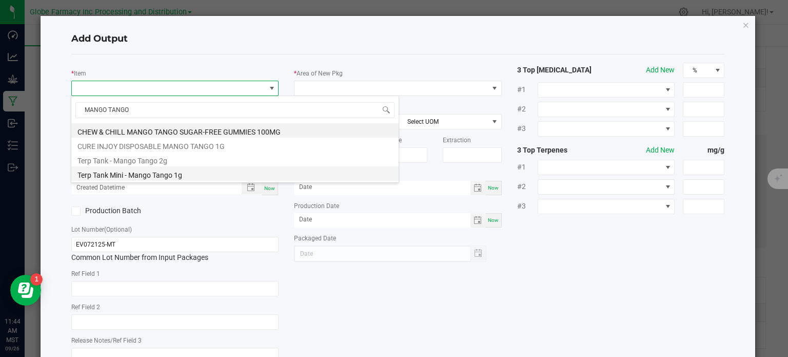
click at [152, 169] on li "Terp Tank Mini - Mango Tango 1g" at bounding box center [234, 173] width 327 height 14
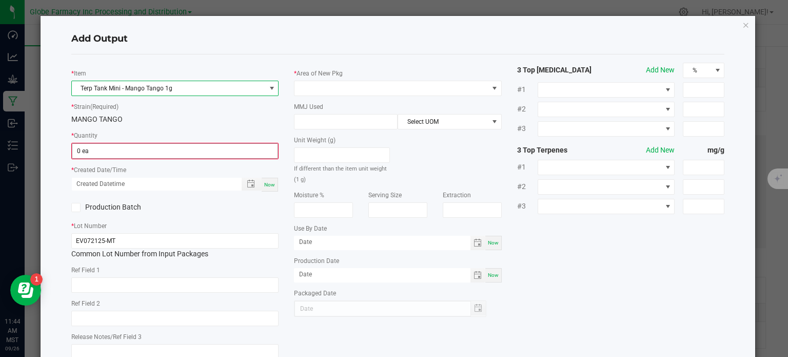
click at [130, 151] on input "0 ea" at bounding box center [175, 151] width 206 height 14
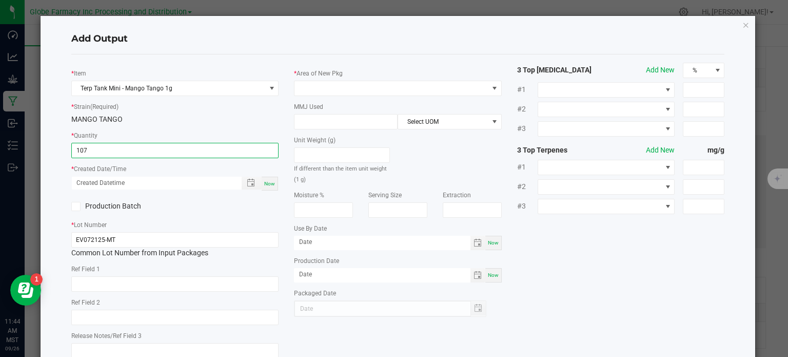
click at [269, 187] on div "Now" at bounding box center [270, 184] width 16 height 14
type input "107 ea"
type input "09/26/2025 11:44 AM"
type input "[DATE]"
click at [152, 282] on input "text" at bounding box center [175, 283] width 208 height 15
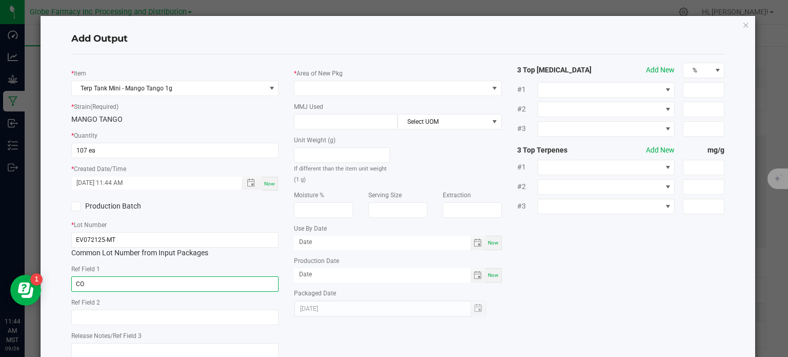
type input "C"
click at [742, 27] on icon "button" at bounding box center [745, 24] width 7 height 12
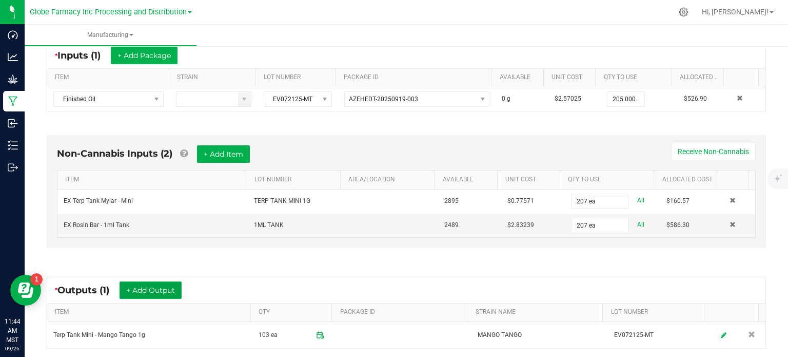
click at [166, 290] on button "+ Add Output" at bounding box center [151, 289] width 62 height 17
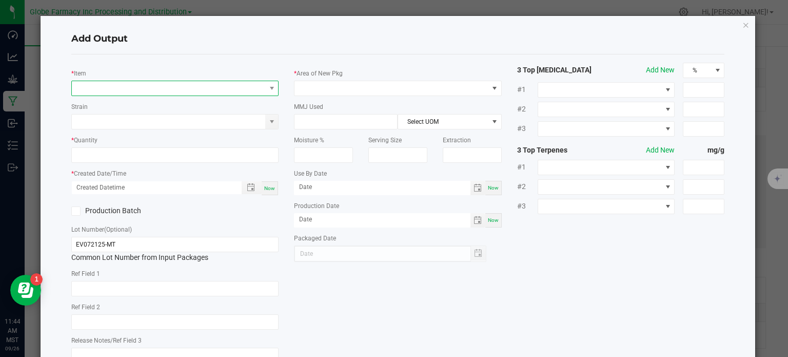
click at [156, 92] on span "NO DATA FOUND" at bounding box center [169, 88] width 194 height 14
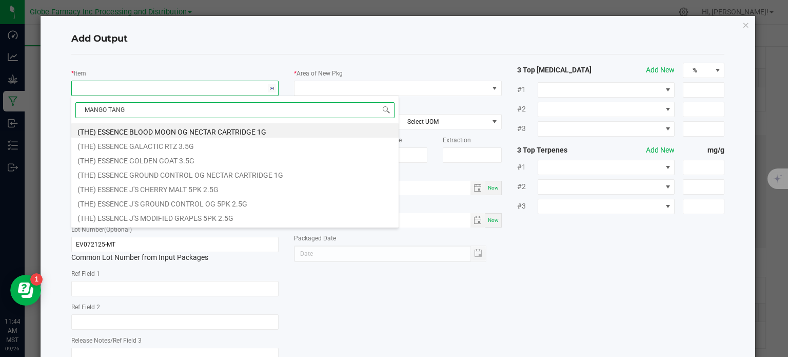
type input "MANGO TANGO"
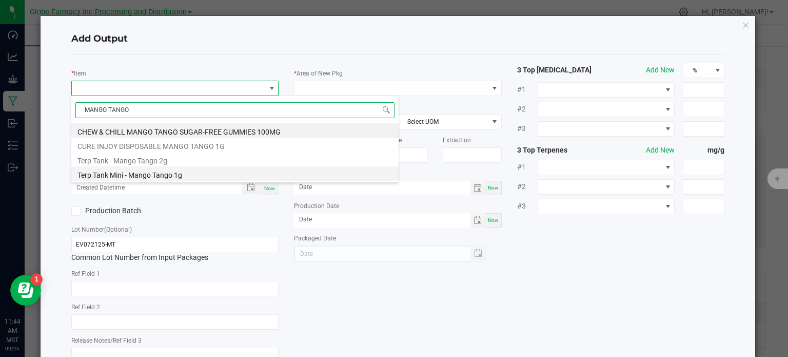
click at [168, 171] on li "Terp Tank Mini - Mango Tango 1g" at bounding box center [234, 173] width 327 height 14
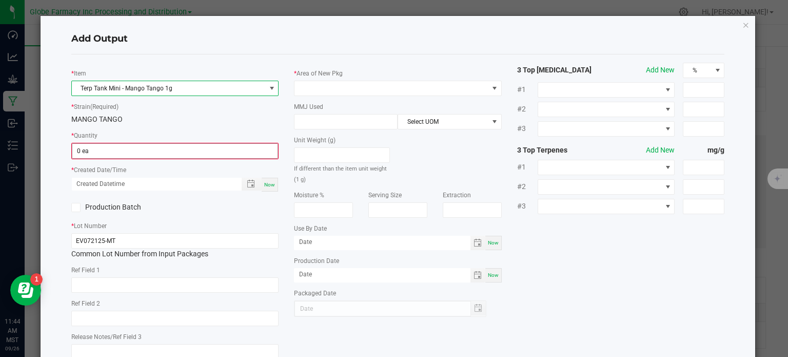
click at [105, 152] on input "0 ea" at bounding box center [175, 151] width 206 height 14
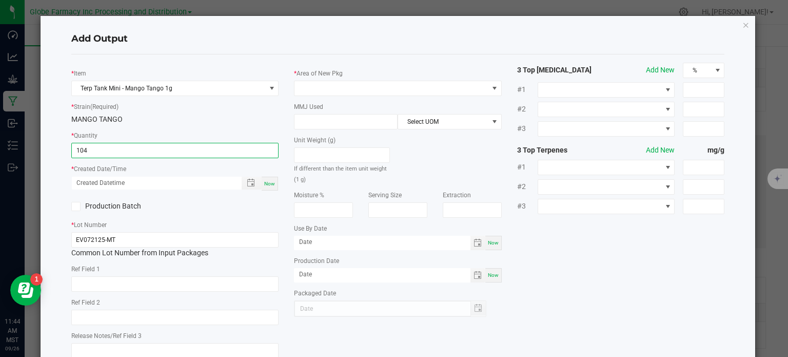
type input "104 ea"
click at [270, 183] on span "Now" at bounding box center [269, 184] width 11 height 6
type input "09/26/2025 11:44 AM"
type input "[DATE]"
click at [106, 285] on input "text" at bounding box center [175, 283] width 208 height 15
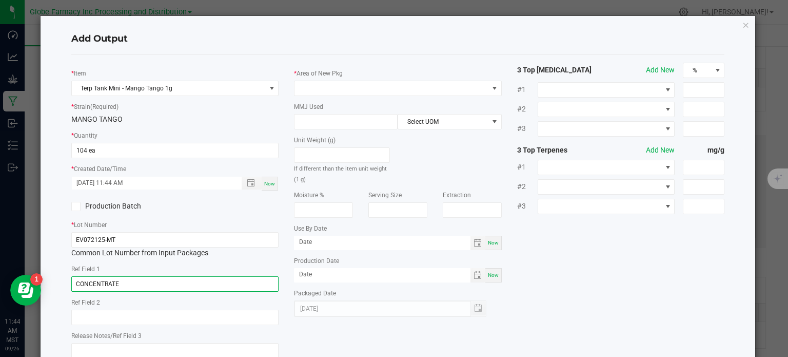
type input "CONCENTRATE"
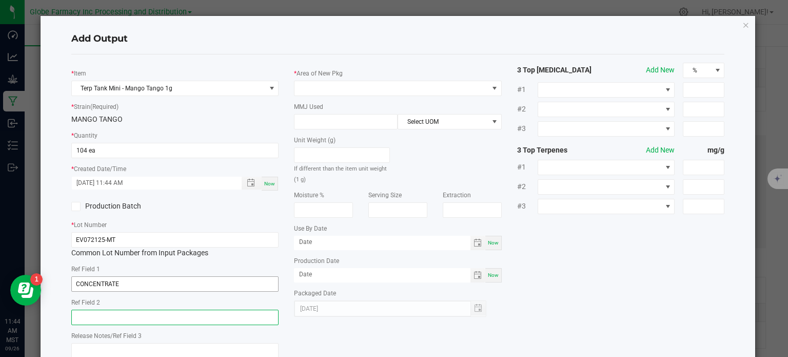
paste input "Cannabis Derived Distillate, Organic Terpenes"
type input "Cannabis Derived Distillate, Organic Terpenes"
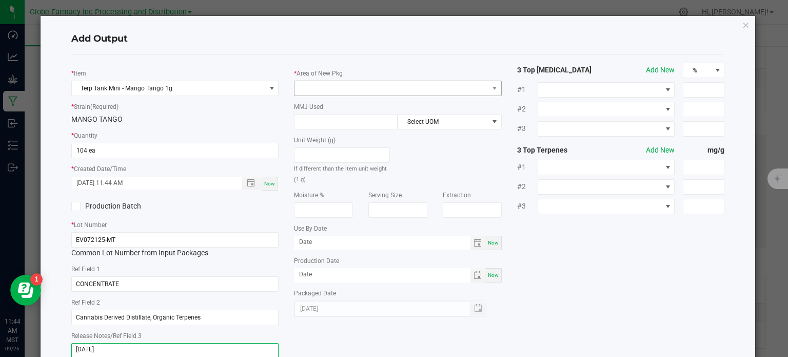
type textarea "[DATE]"
click at [346, 92] on span at bounding box center [392, 88] width 194 height 14
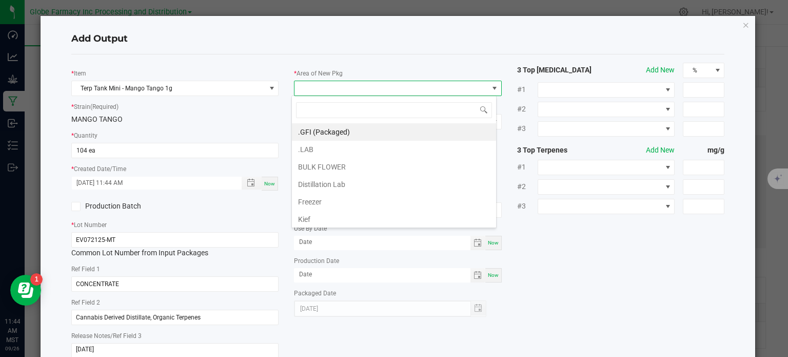
drag, startPoint x: 319, startPoint y: 134, endPoint x: 324, endPoint y: 121, distance: 14.1
click at [319, 134] on li ".GFI (Packaged)" at bounding box center [394, 131] width 204 height 17
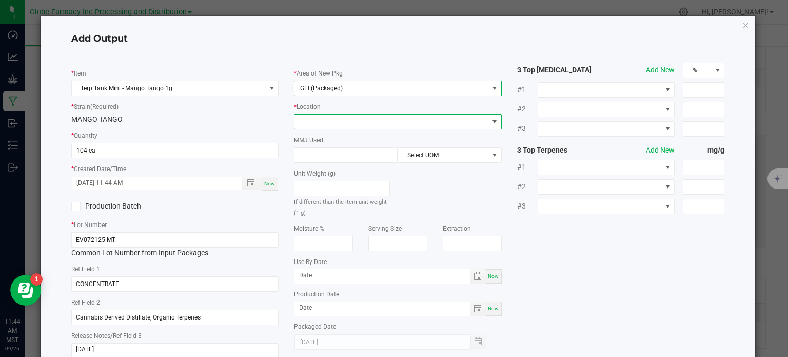
click at [326, 115] on span at bounding box center [392, 121] width 194 height 14
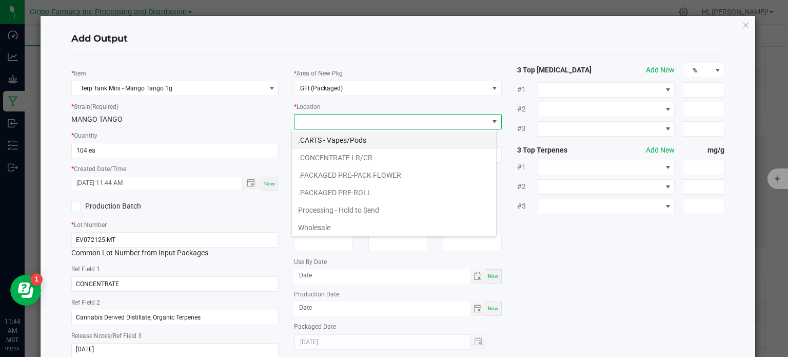
click at [332, 139] on li ".CARTS - Vapes/Pods" at bounding box center [394, 139] width 204 height 17
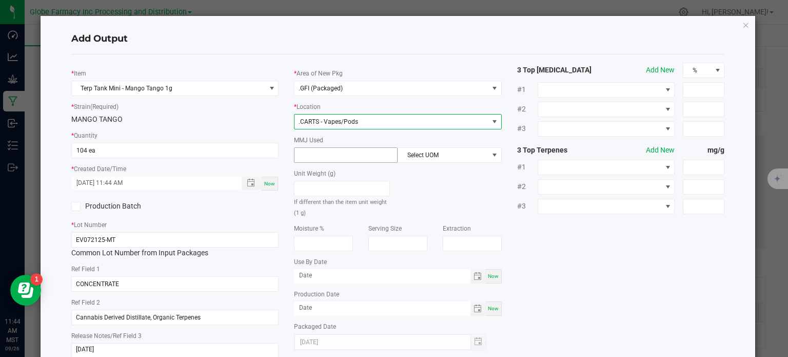
click at [357, 150] on input at bounding box center [346, 155] width 103 height 14
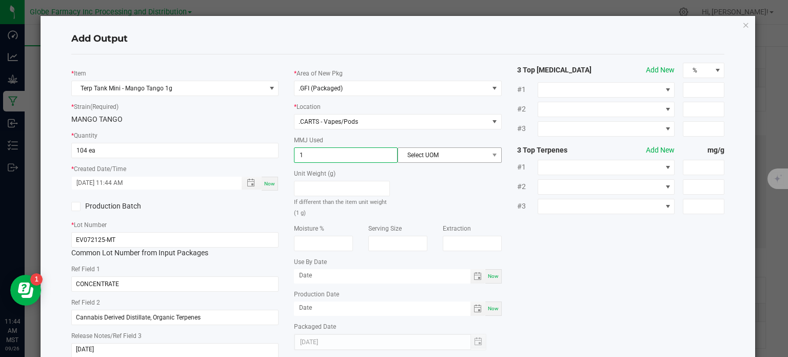
type input "1"
click at [429, 151] on span "Select UOM" at bounding box center [443, 155] width 90 height 14
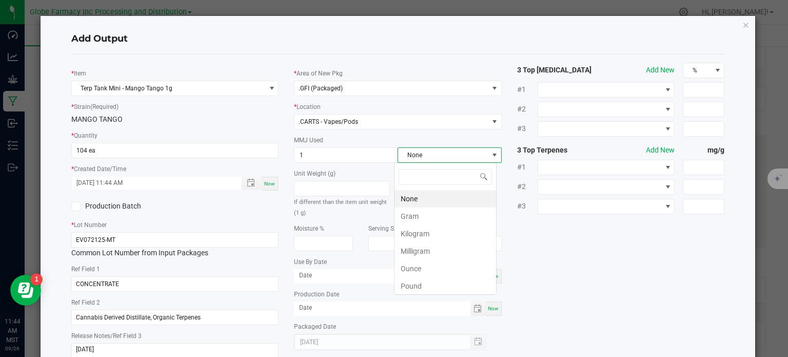
scroll to position [15, 103]
click at [420, 212] on li "Gram" at bounding box center [446, 215] width 102 height 17
click at [560, 248] on div "* Item Terp Tank Mini - Mango Tango 1g * Strain (Required) MANGO TANGO * Quanti…" at bounding box center [398, 214] width 669 height 303
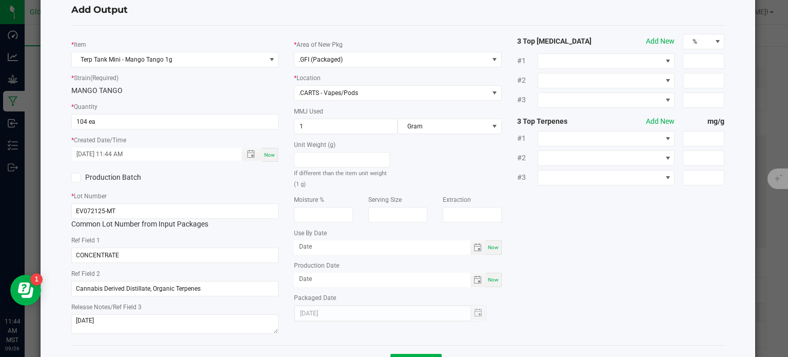
scroll to position [68, 0]
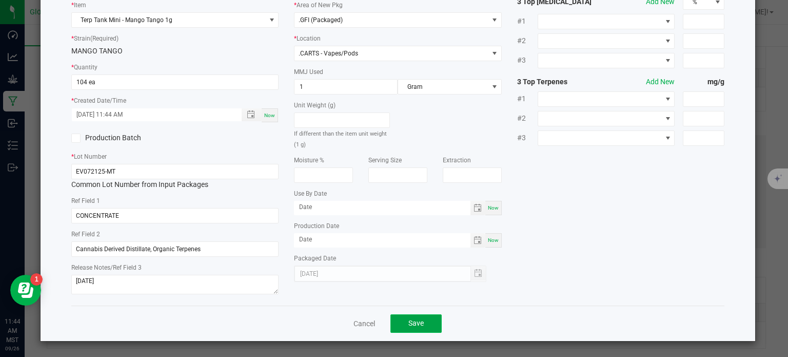
click at [423, 331] on button "Save" at bounding box center [415, 323] width 51 height 18
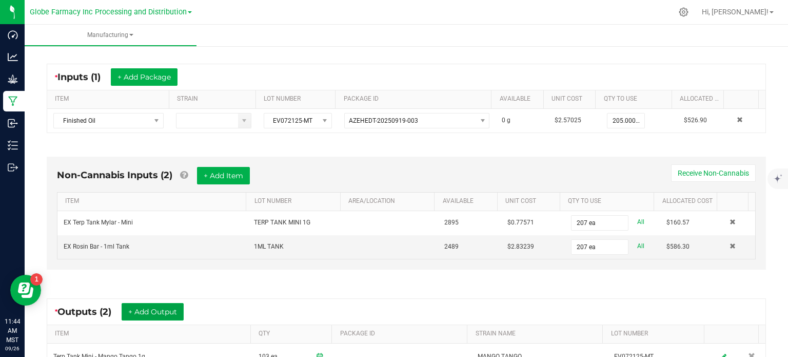
scroll to position [0, 0]
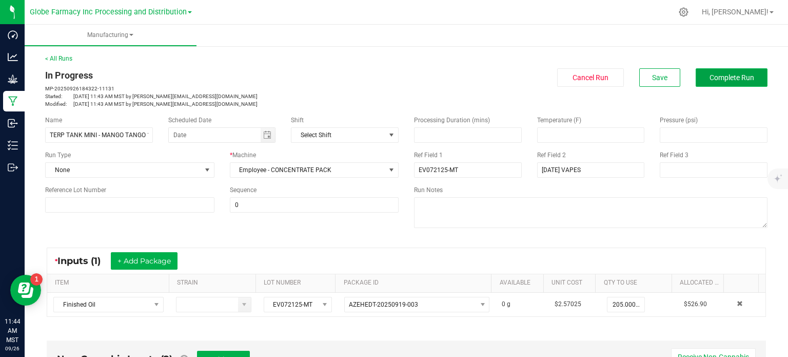
click at [735, 69] on button "Complete Run" at bounding box center [732, 77] width 72 height 18
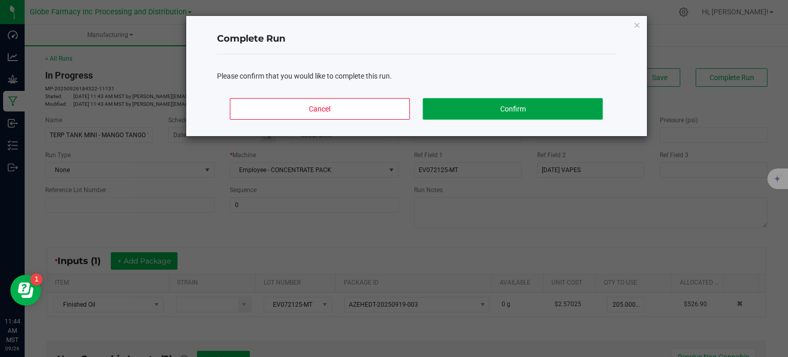
click at [548, 111] on button "Confirm" at bounding box center [513, 109] width 180 height 22
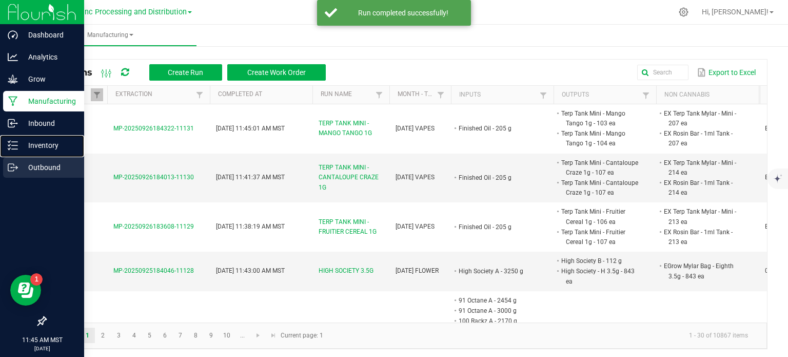
drag, startPoint x: 12, startPoint y: 145, endPoint x: 32, endPoint y: 171, distance: 33.7
click at [12, 145] on icon at bounding box center [13, 145] width 10 height 10
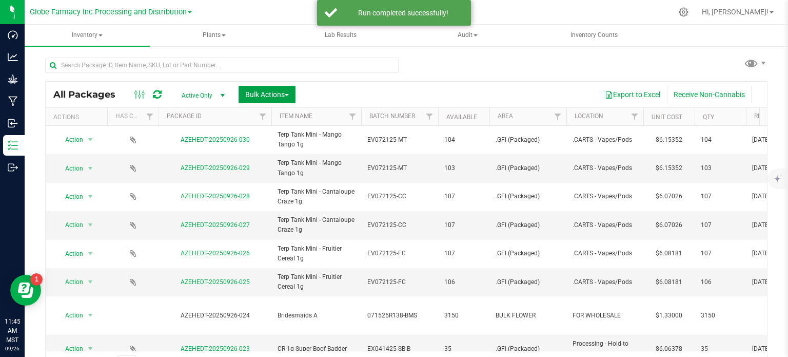
click at [270, 96] on span "Bulk Actions" at bounding box center [267, 94] width 44 height 8
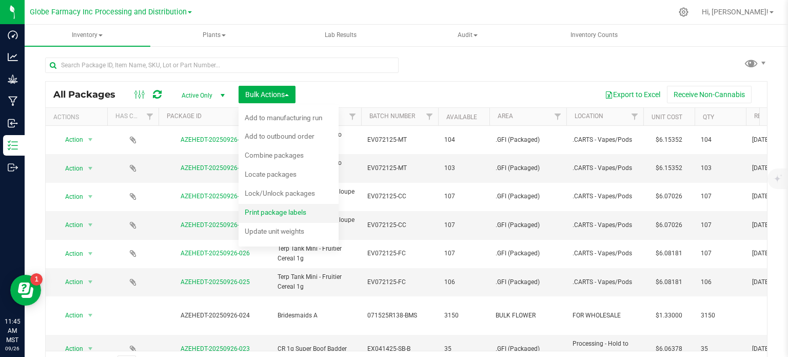
click at [275, 213] on span "Print package labels" at bounding box center [276, 212] width 62 height 8
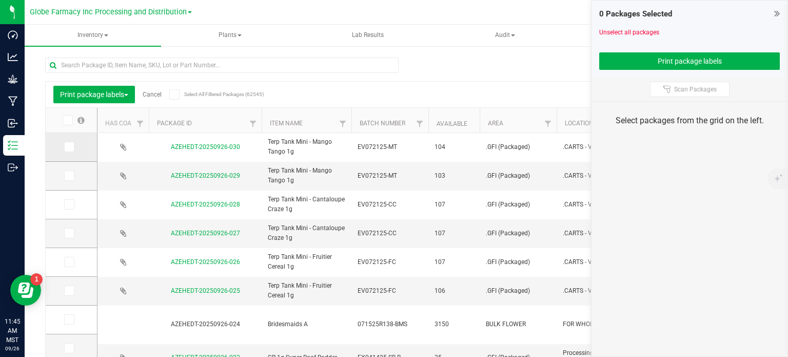
click at [68, 147] on icon at bounding box center [68, 147] width 7 height 0
click at [0, 0] on input "checkbox" at bounding box center [0, 0] width 0 height 0
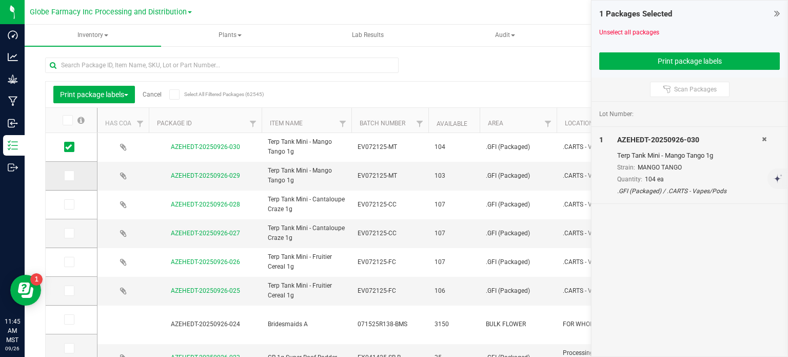
click at [66, 175] on icon at bounding box center [68, 175] width 7 height 0
click at [0, 0] on input "checkbox" at bounding box center [0, 0] width 0 height 0
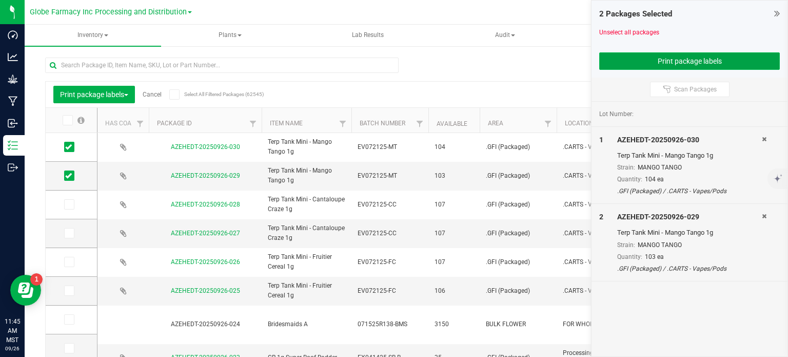
click at [615, 53] on button "Print package labels" at bounding box center [689, 60] width 181 height 17
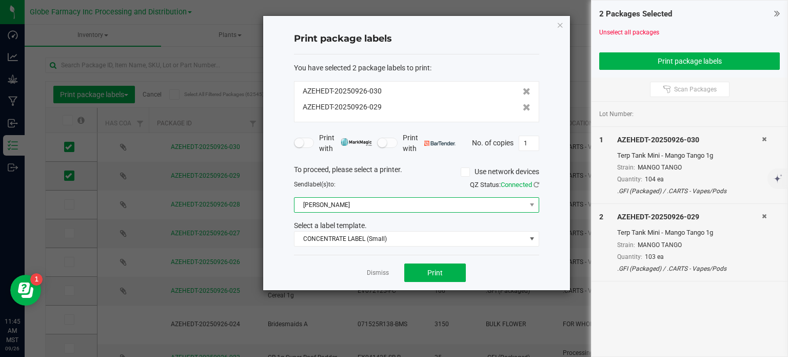
click at [310, 206] on span "[PERSON_NAME]" at bounding box center [410, 205] width 231 height 14
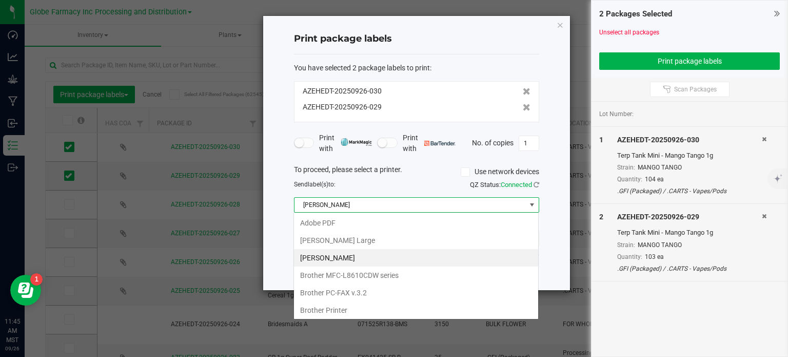
scroll to position [15, 245]
click at [329, 242] on Large "[PERSON_NAME] Large" at bounding box center [416, 239] width 244 height 17
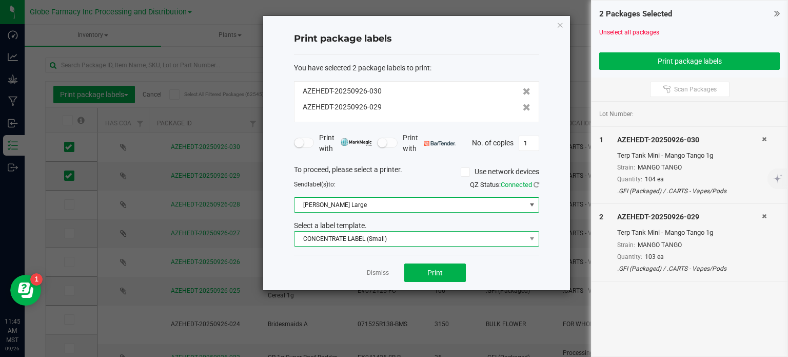
click at [335, 238] on span "CONCENTRATE LABEL (Small)" at bounding box center [410, 238] width 231 height 14
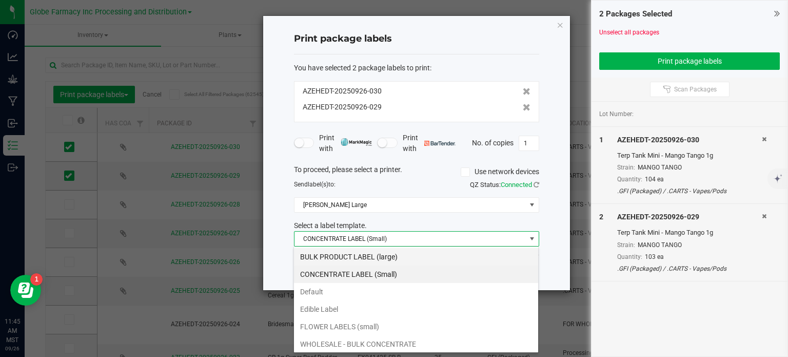
click at [346, 256] on li "BULK PRODUCT LABEL (large)" at bounding box center [416, 256] width 244 height 17
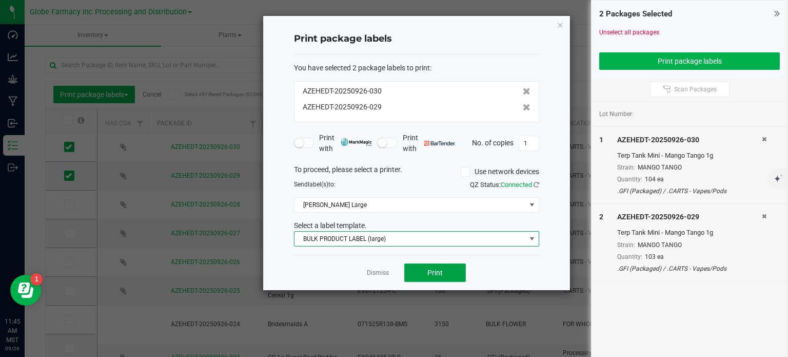
click at [436, 268] on span "Print" at bounding box center [434, 272] width 15 height 8
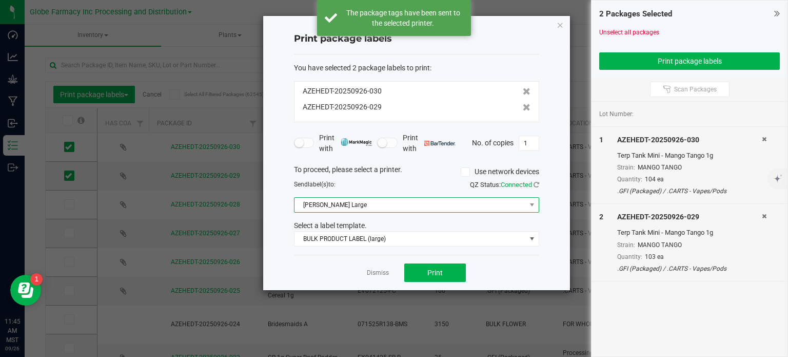
click at [335, 206] on span "[PERSON_NAME] Large" at bounding box center [410, 205] width 231 height 14
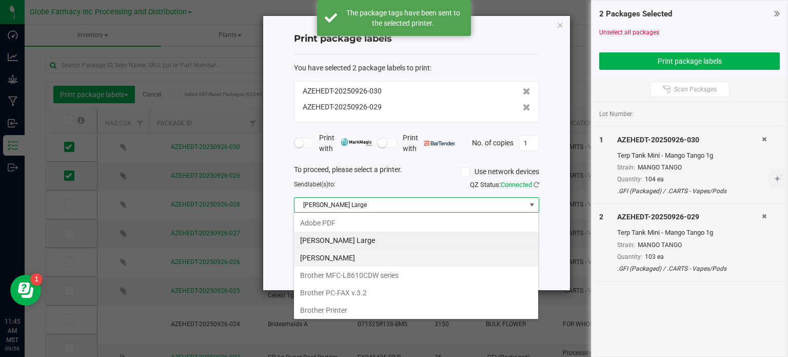
click at [343, 250] on Small "[PERSON_NAME]" at bounding box center [416, 257] width 244 height 17
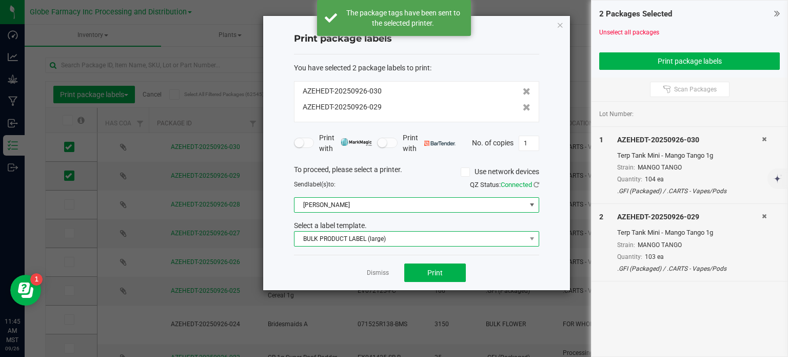
click at [353, 241] on span "BULK PRODUCT LABEL (large)" at bounding box center [410, 238] width 231 height 14
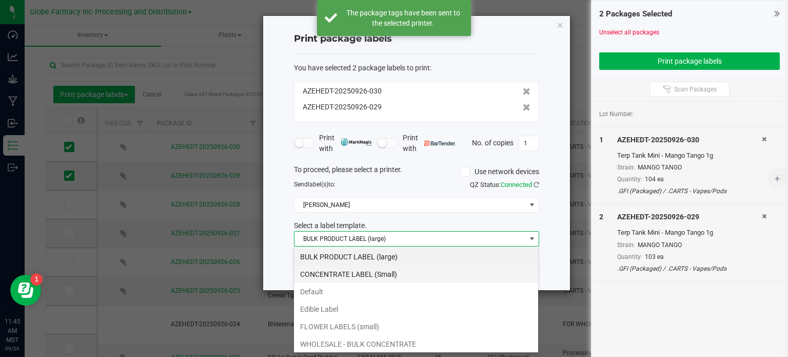
click at [340, 266] on li "CONCENTRATE LABEL (Small)" at bounding box center [416, 273] width 244 height 17
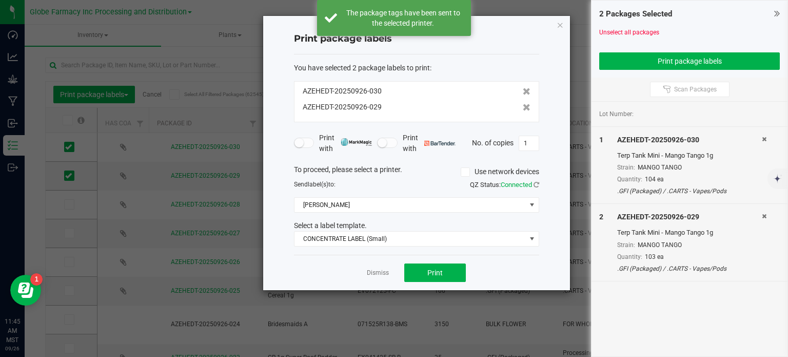
click at [555, 26] on div "Print package labels You have selected 2 package labels to print : AZEHEDT-2025…" at bounding box center [416, 153] width 307 height 274
click at [562, 25] on icon "button" at bounding box center [560, 24] width 7 height 12
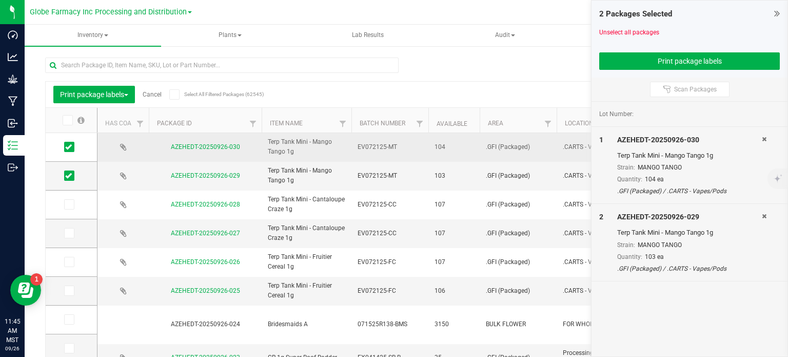
drag, startPoint x: 64, startPoint y: 147, endPoint x: 107, endPoint y: 143, distance: 42.8
click at [64, 147] on span at bounding box center [69, 147] width 10 height 10
click at [0, 0] on input "checkbox" at bounding box center [0, 0] width 0 height 0
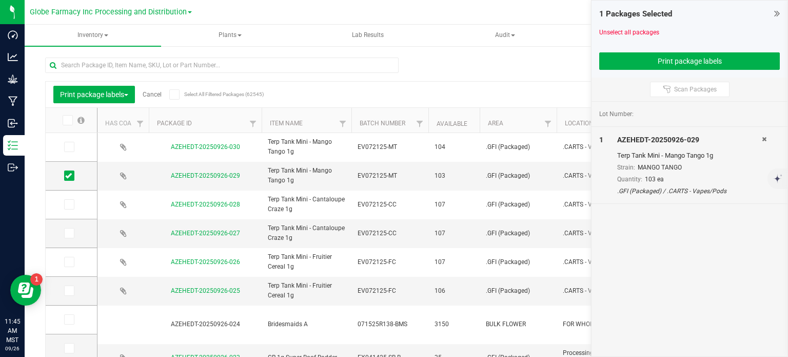
click at [620, 71] on div "1 Packages Selected Unselect all packages Print package labels" at bounding box center [690, 39] width 196 height 77
click at [623, 67] on button "Print package labels" at bounding box center [689, 60] width 181 height 17
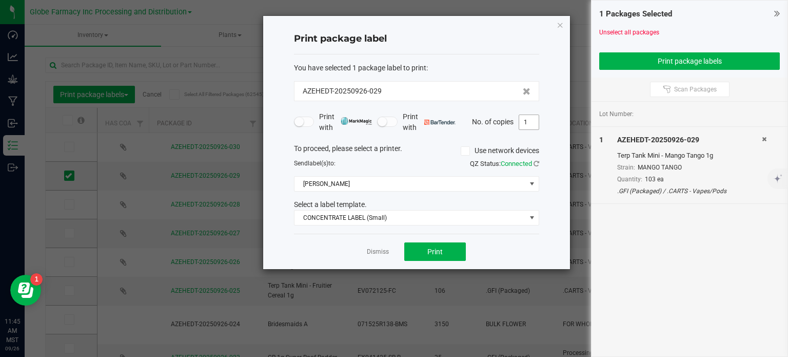
click at [523, 128] on input "1" at bounding box center [528, 122] width 19 height 14
type input "103"
click at [443, 246] on button "Print" at bounding box center [435, 251] width 62 height 18
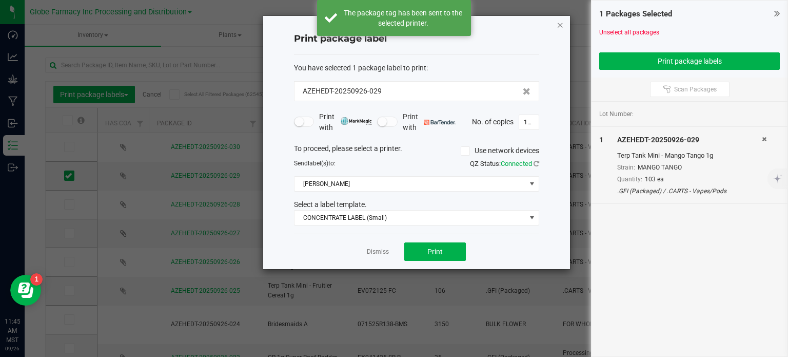
click at [559, 21] on icon "button" at bounding box center [560, 24] width 7 height 12
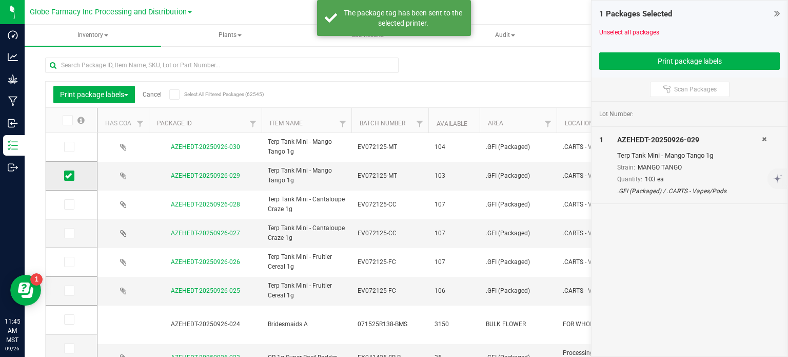
click at [69, 175] on icon at bounding box center [68, 175] width 7 height 0
click at [0, 0] on input "checkbox" at bounding box center [0, 0] width 0 height 0
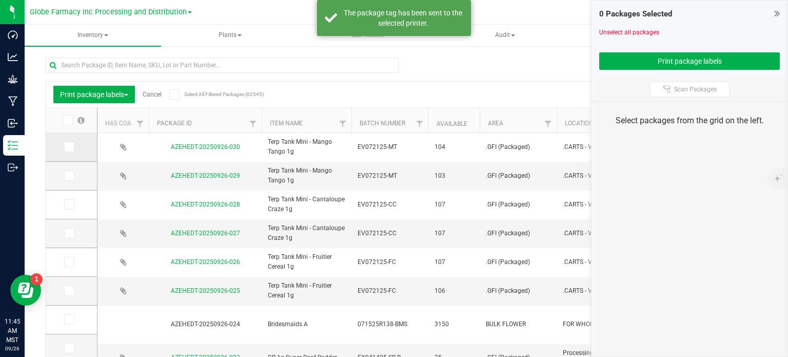
click at [67, 151] on span at bounding box center [69, 147] width 10 height 10
click at [0, 0] on input "checkbox" at bounding box center [0, 0] width 0 height 0
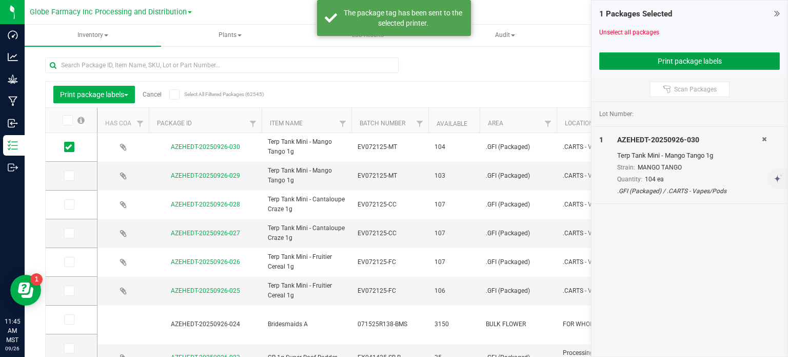
click at [606, 60] on button "Print package labels" at bounding box center [689, 60] width 181 height 17
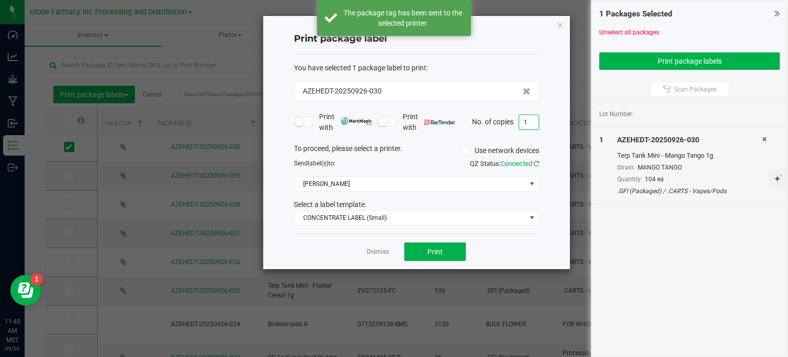
click at [527, 119] on input "1" at bounding box center [528, 122] width 19 height 14
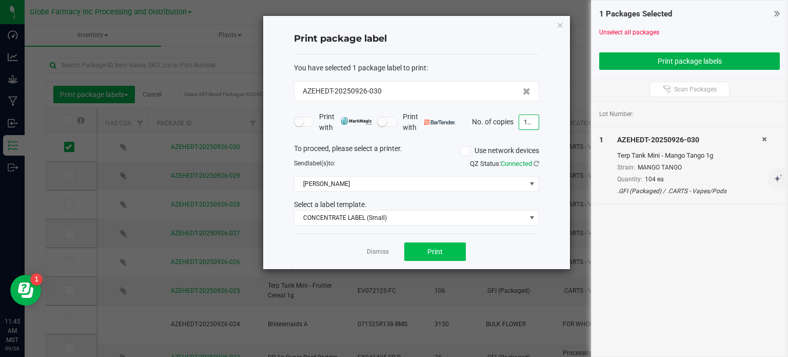
type input "104"
click at [459, 253] on button "Print" at bounding box center [435, 251] width 62 height 18
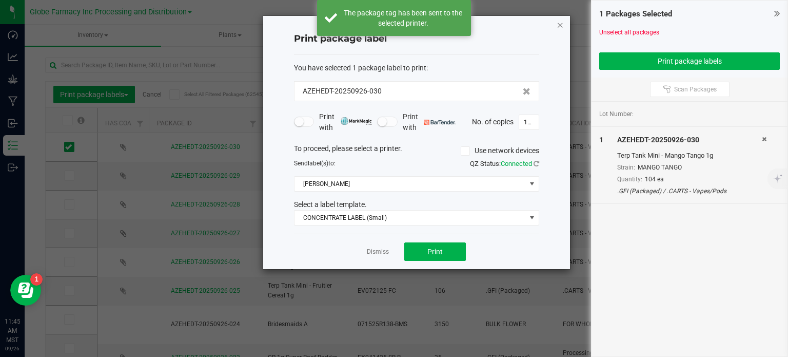
click at [562, 28] on icon "button" at bounding box center [560, 24] width 7 height 12
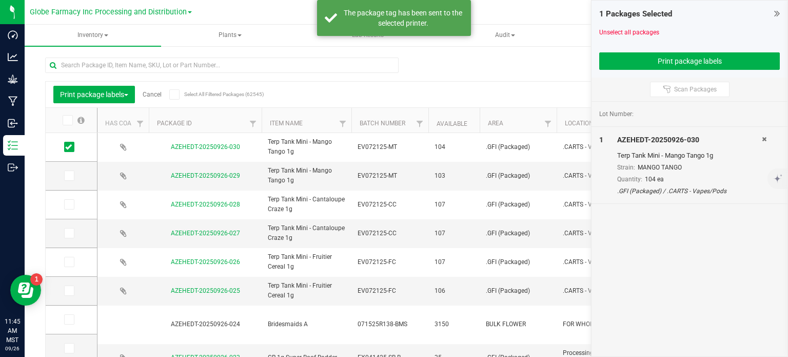
click at [156, 99] on div "Print package labels Cancel Select All Filtered Packages (62545)" at bounding box center [144, 94] width 182 height 17
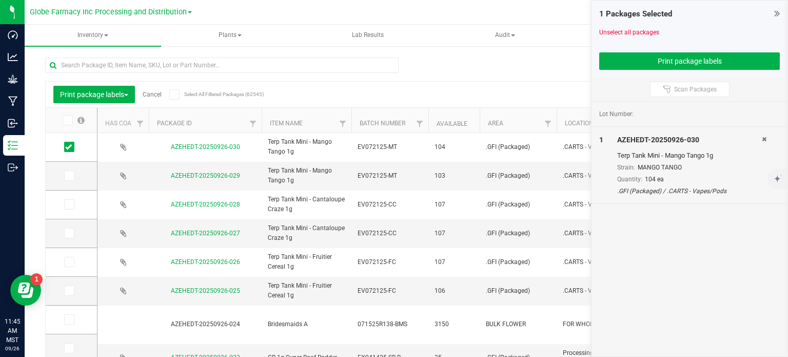
click at [160, 92] on link "Cancel" at bounding box center [152, 94] width 19 height 7
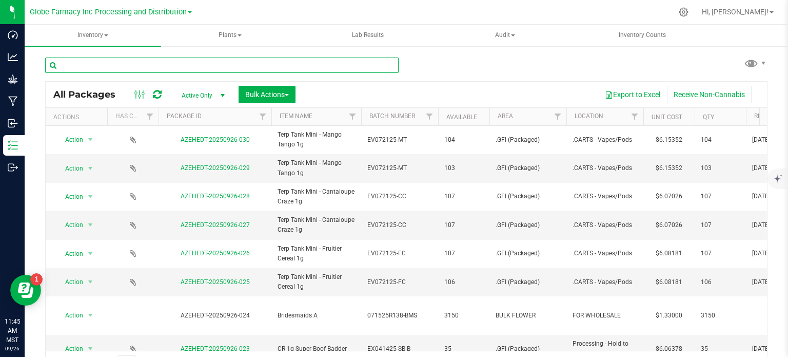
click at [108, 62] on input "text" at bounding box center [222, 64] width 354 height 15
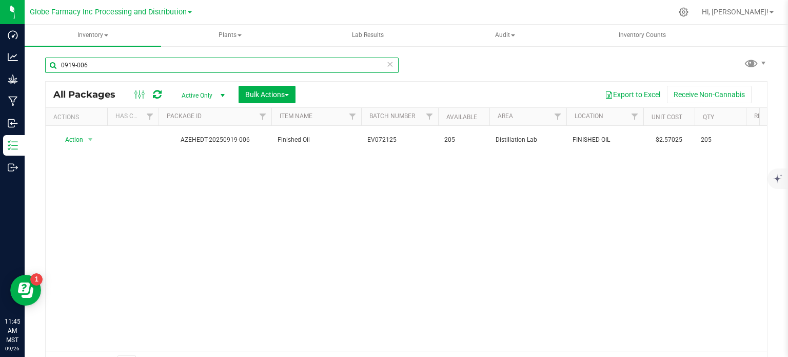
type input "0919-006"
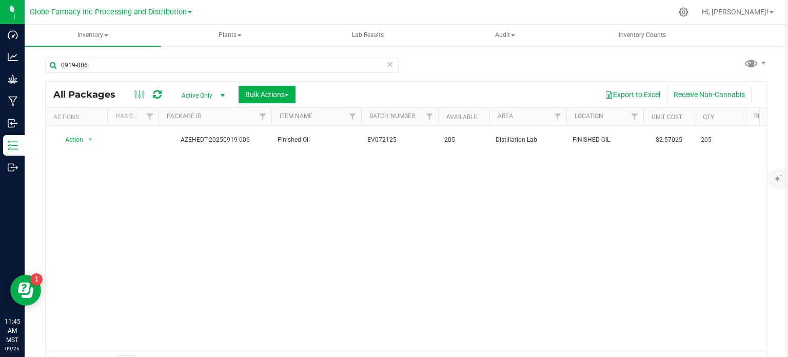
click at [398, 139] on span "EV072125" at bounding box center [399, 140] width 65 height 10
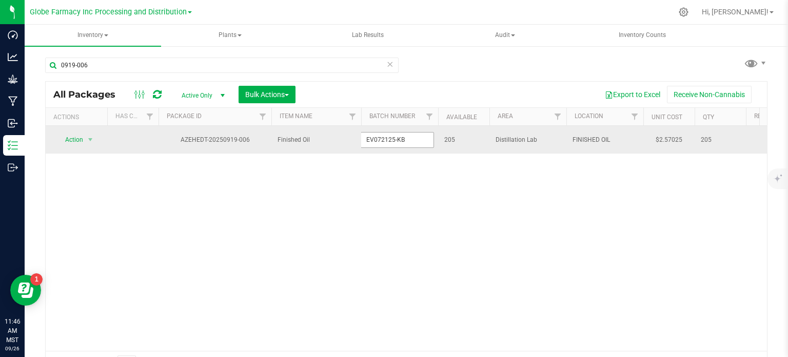
type input "EV072125-KBB"
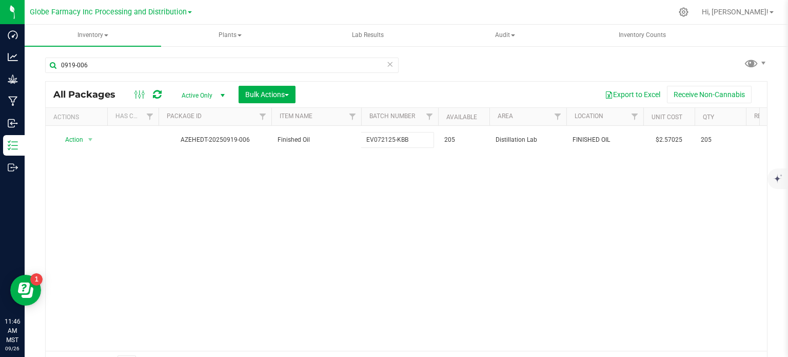
click at [392, 216] on div "All Packages Active Only Active Only Lab Samples Locked All Bulk Actions Add to…" at bounding box center [406, 228] width 722 height 295
click at [156, 92] on icon at bounding box center [157, 94] width 9 height 10
click at [278, 96] on span "Bulk Actions" at bounding box center [267, 94] width 44 height 8
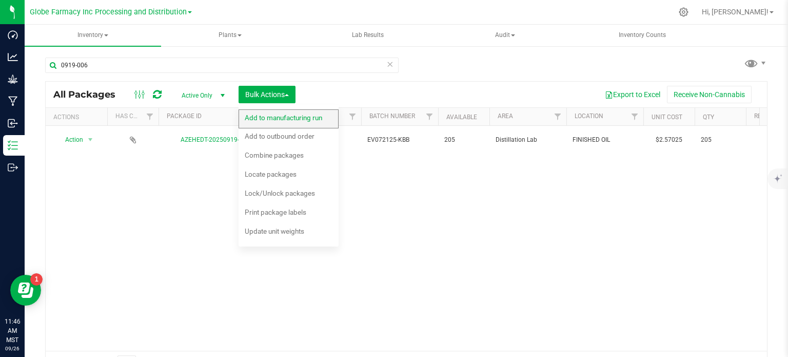
click at [282, 119] on span "Add to manufacturing run" at bounding box center [283, 117] width 77 height 8
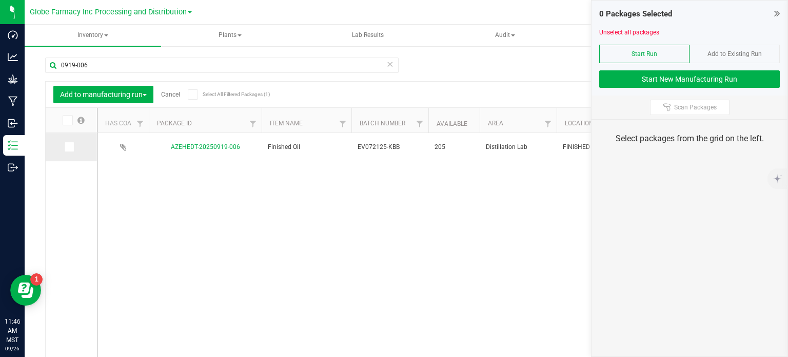
click at [68, 147] on icon at bounding box center [68, 147] width 7 height 0
click at [0, 0] on input "checkbox" at bounding box center [0, 0] width 0 height 0
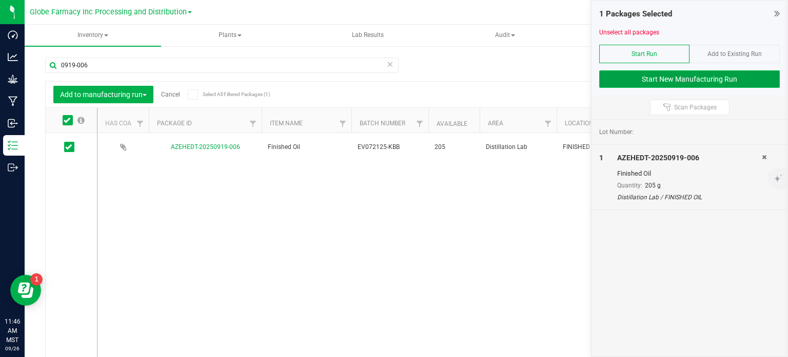
click at [624, 83] on button "Start New Manufacturing Run" at bounding box center [689, 78] width 181 height 17
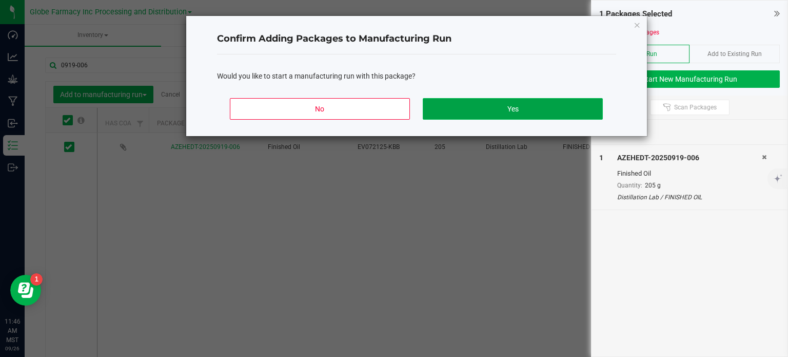
click at [508, 111] on button "Yes" at bounding box center [513, 109] width 180 height 22
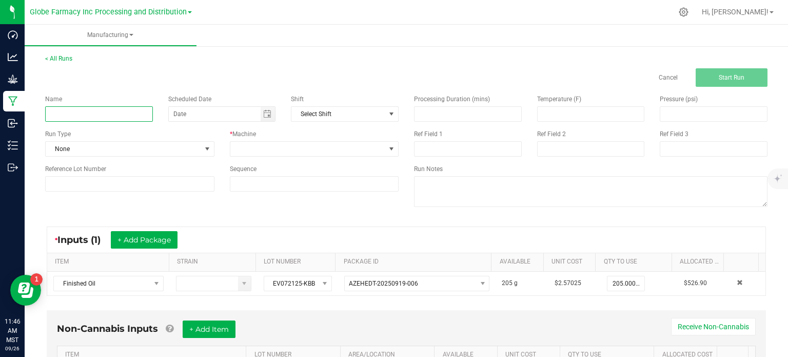
click at [113, 112] on input at bounding box center [99, 113] width 108 height 15
type input "TERP TANK MINI - KIWI [PERSON_NAME] BLAST 1G"
click at [236, 149] on span at bounding box center [307, 149] width 155 height 14
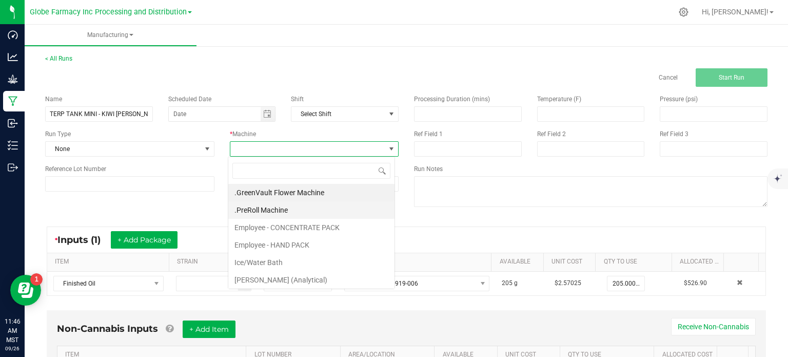
scroll to position [15, 167]
click at [298, 231] on li "Employee - CONCENTRATE PACK" at bounding box center [311, 227] width 166 height 17
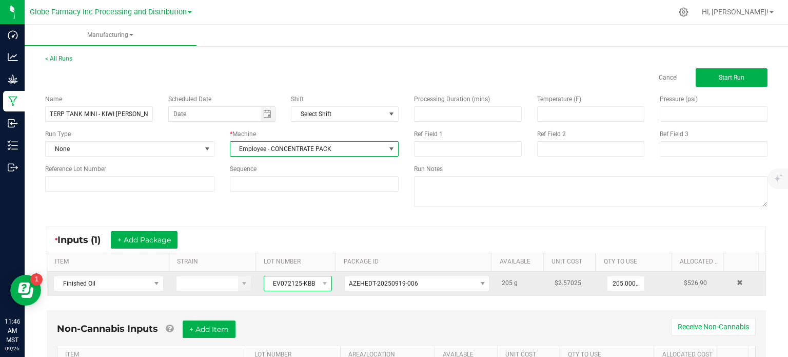
click at [293, 287] on span "EV072125-KBB" at bounding box center [291, 283] width 54 height 14
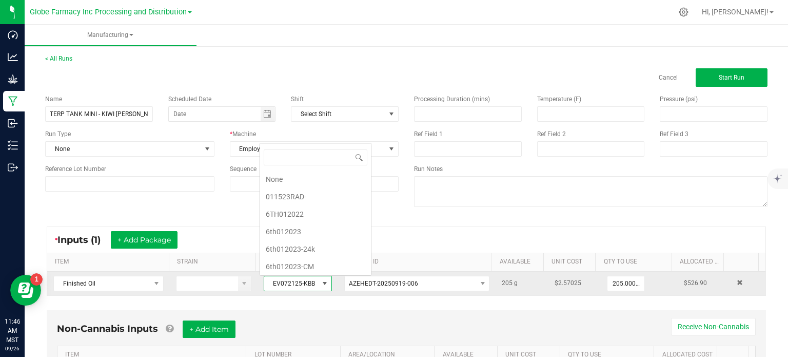
click at [295, 286] on span "EV072125-KBB" at bounding box center [291, 283] width 54 height 14
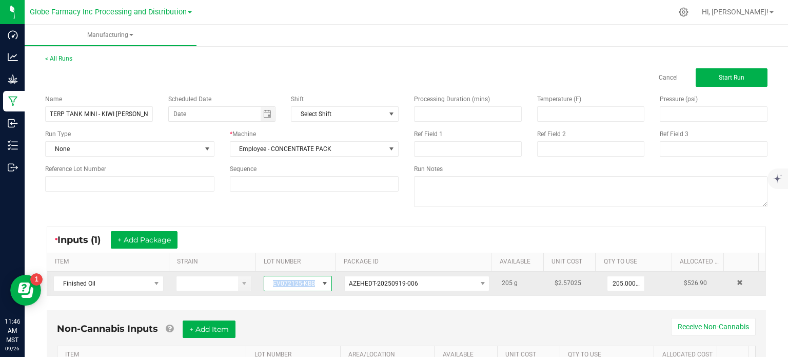
copy span "EV072125-KBB"
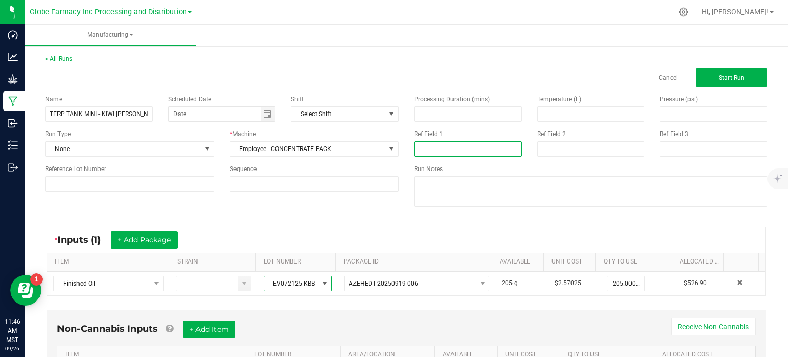
click at [447, 143] on input at bounding box center [468, 148] width 108 height 15
paste input "EV072125-KBB"
type input "EV072125-KBB"
click at [337, 225] on div "* Inputs (1) + Add Package ITEM STRAIN LOT NUMBER PACKAGE ID AVAILABLE Unit Cos…" at bounding box center [406, 261] width 738 height 88
click at [600, 153] on input at bounding box center [591, 148] width 108 height 15
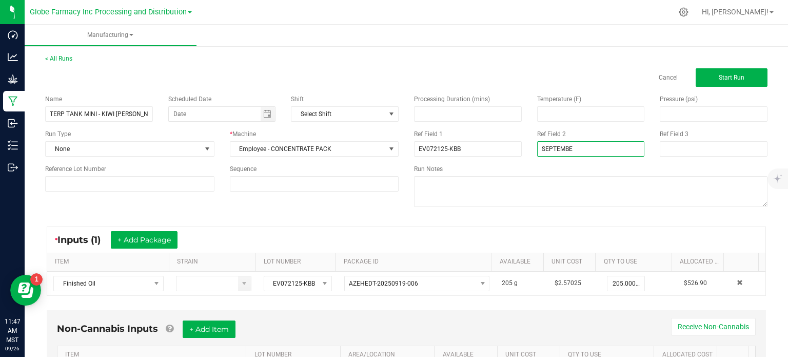
type input "[DATE] VAPES"
click at [335, 222] on div "* Inputs (1) + Add Package ITEM STRAIN LOT NUMBER PACKAGE ID AVAILABLE Unit Cos…" at bounding box center [406, 261] width 738 height 88
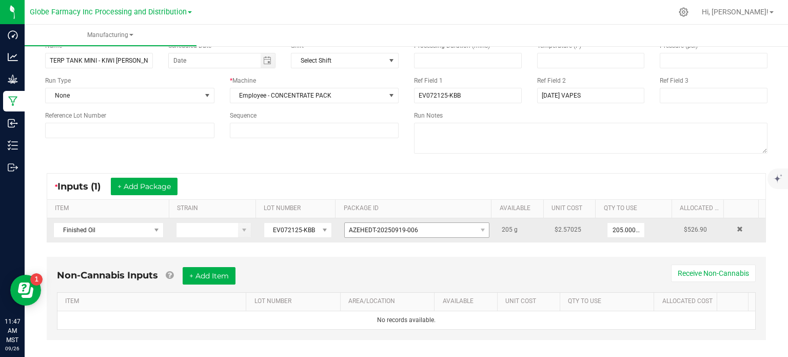
scroll to position [64, 0]
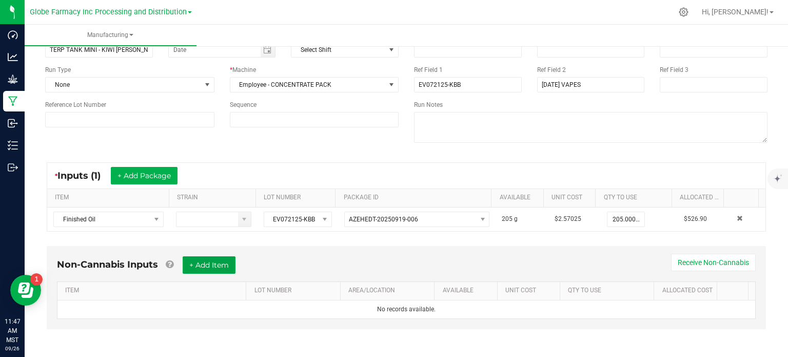
drag, startPoint x: 203, startPoint y: 260, endPoint x: 189, endPoint y: 293, distance: 36.3
click at [203, 260] on button "+ Add Item" at bounding box center [209, 264] width 53 height 17
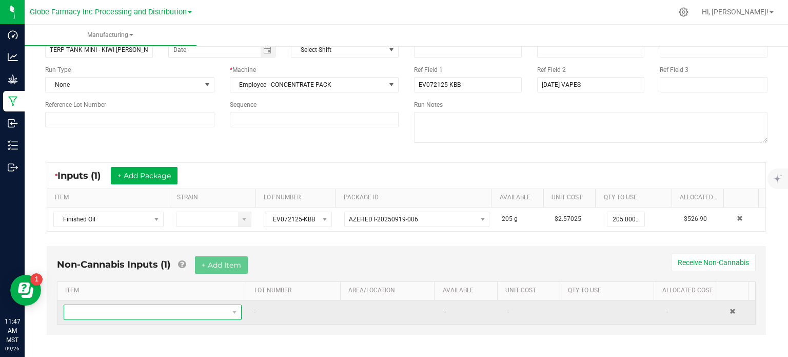
click at [177, 313] on span "NO DATA FOUND" at bounding box center [146, 312] width 164 height 14
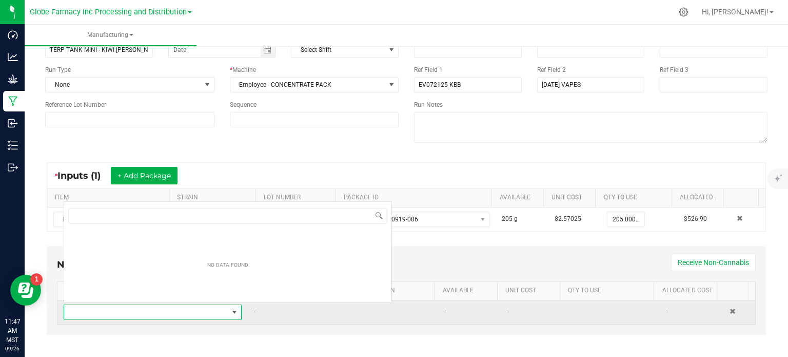
scroll to position [15, 171]
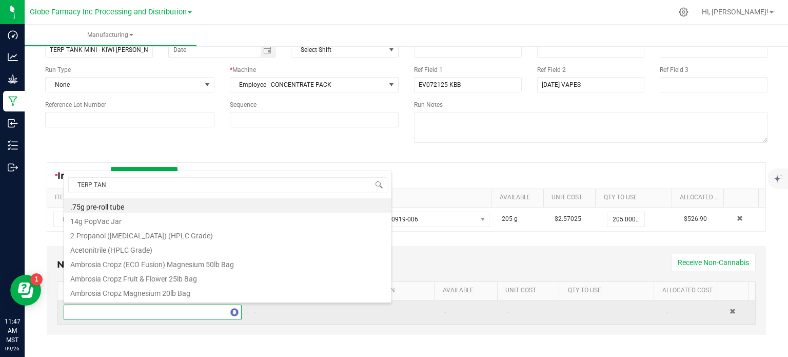
type input "TERP TANK"
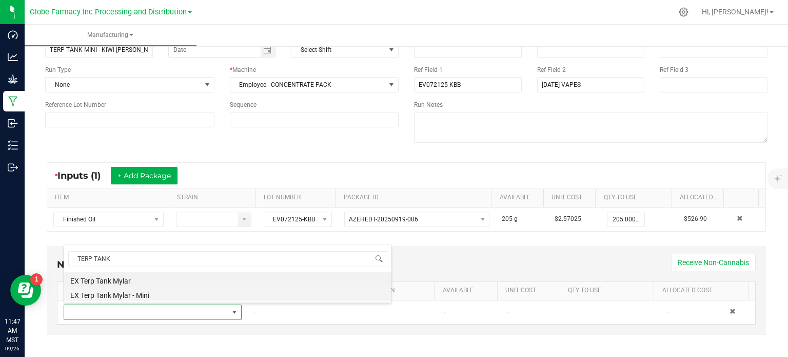
click at [144, 296] on li "EX Terp Tank Mylar - Mini" at bounding box center [227, 293] width 327 height 14
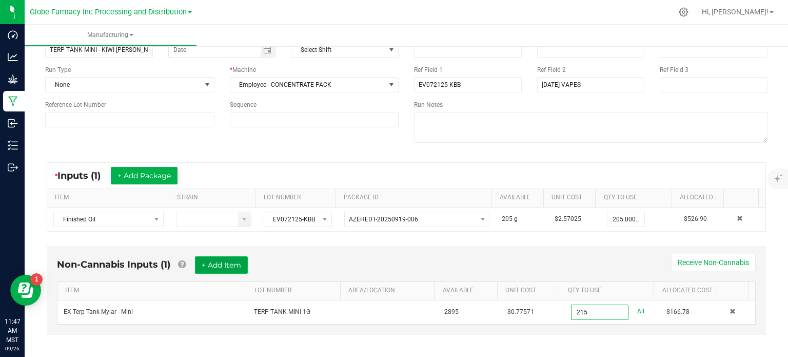
click at [245, 264] on button "+ Add Item" at bounding box center [221, 264] width 53 height 17
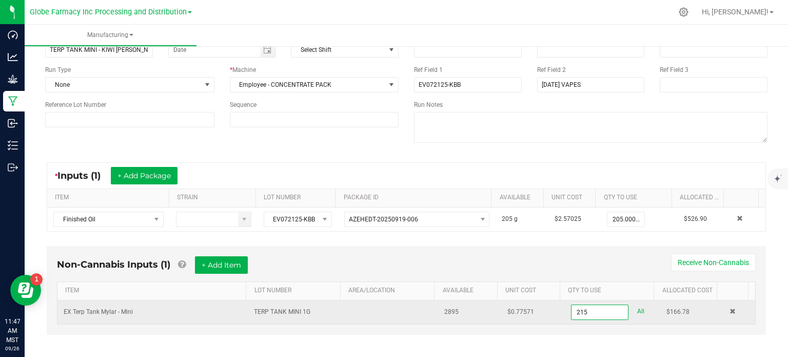
type input "215 ea"
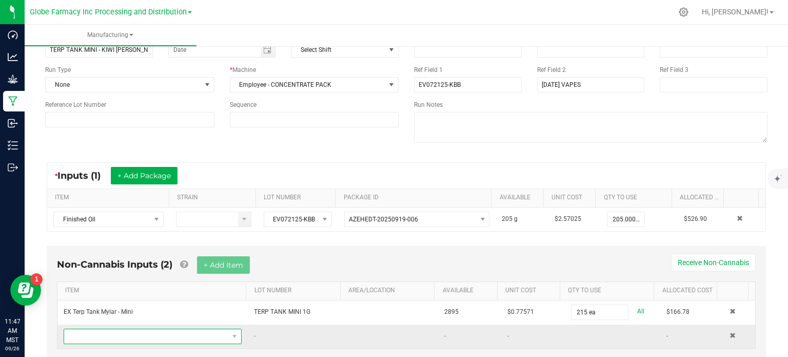
click at [172, 335] on span "NO DATA FOUND" at bounding box center [146, 336] width 164 height 14
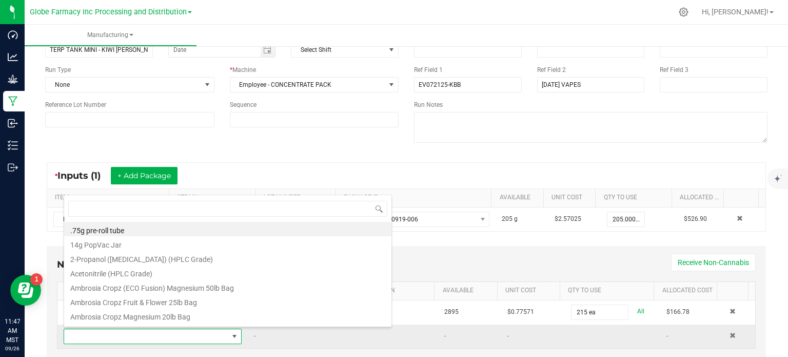
type input "T"
type input "ROSIN B"
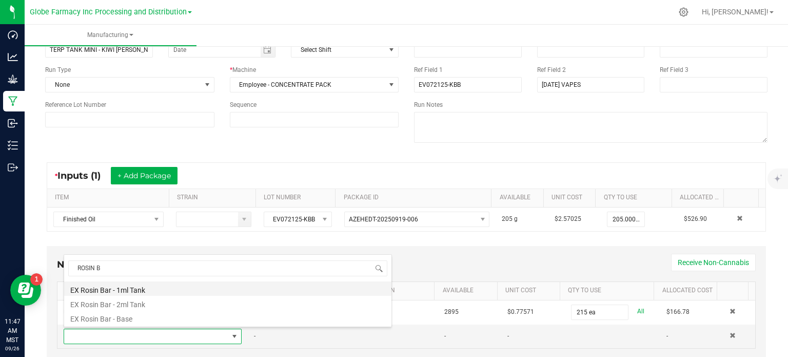
click at [148, 291] on li "EX Rosin Bar - 1ml Tank" at bounding box center [227, 288] width 327 height 14
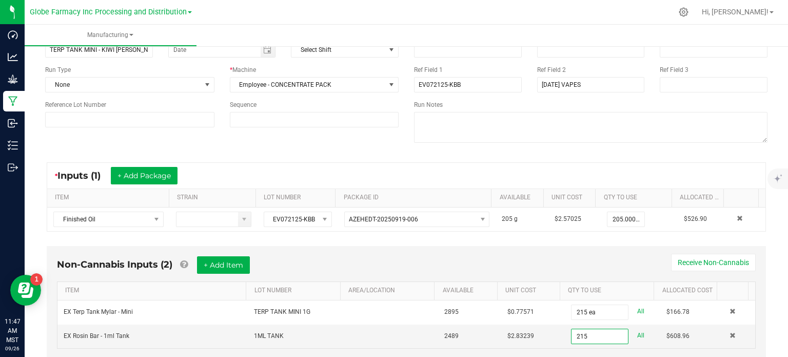
type input "215 ea"
click at [523, 166] on div "* Inputs (1) + Add Package" at bounding box center [406, 176] width 718 height 26
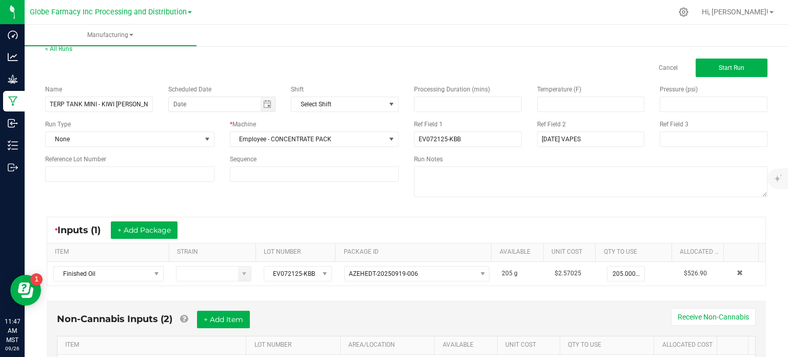
scroll to position [0, 0]
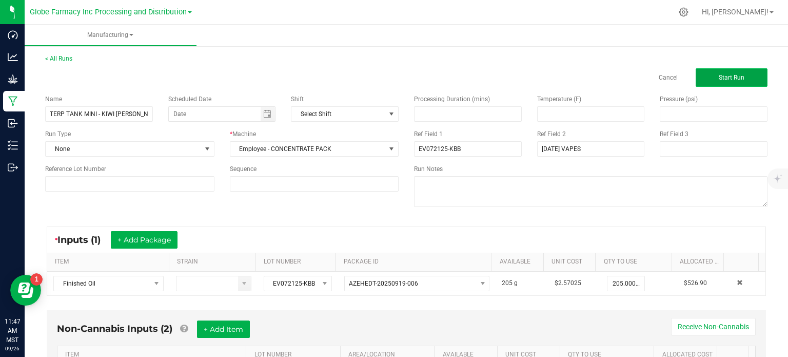
click at [727, 70] on button "Start Run" at bounding box center [732, 77] width 72 height 18
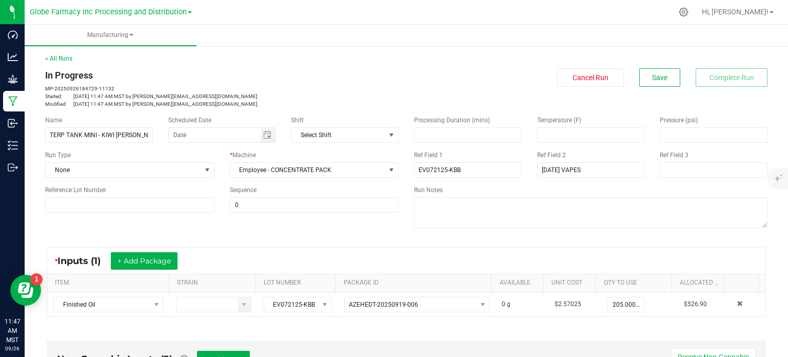
scroll to position [205, 0]
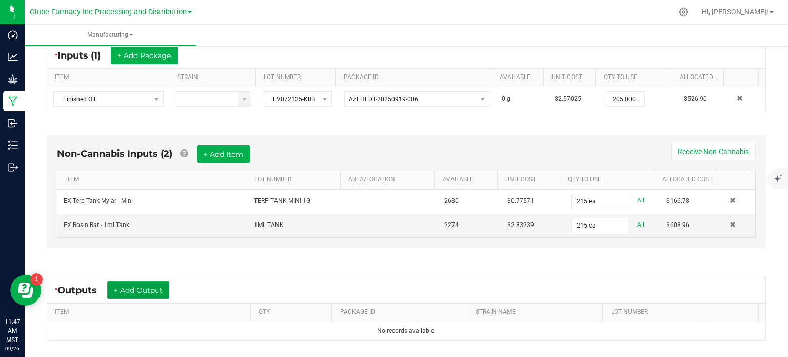
click at [155, 293] on button "+ Add Output" at bounding box center [138, 289] width 62 height 17
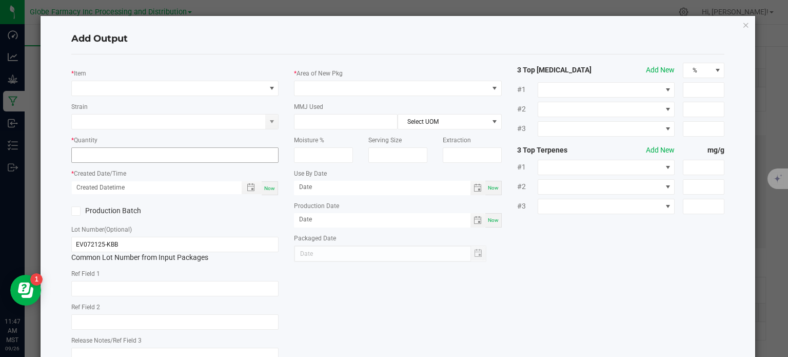
click at [97, 149] on input at bounding box center [175, 155] width 207 height 14
type input "107"
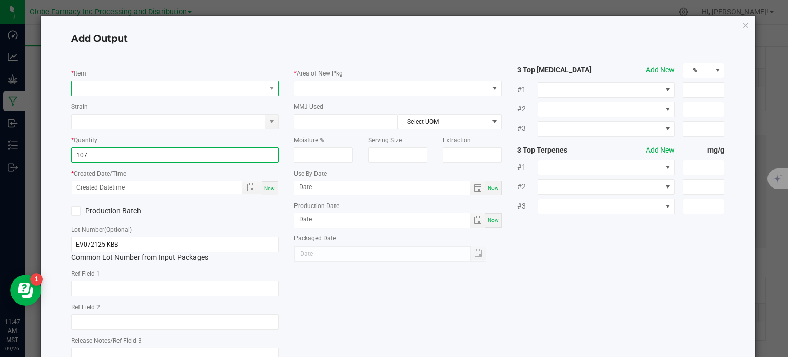
click at [119, 94] on span "NO DATA FOUND" at bounding box center [169, 88] width 194 height 14
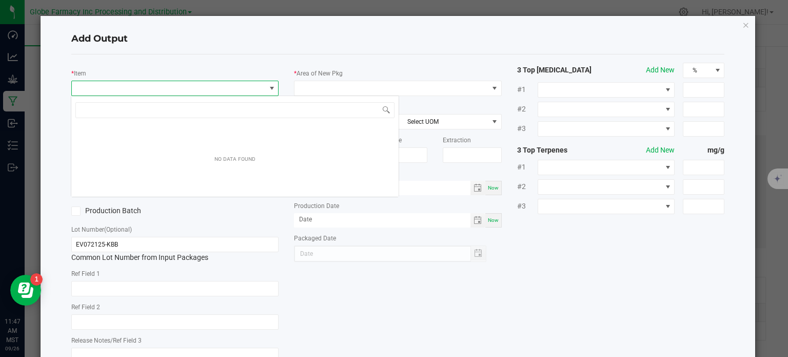
scroll to position [15, 205]
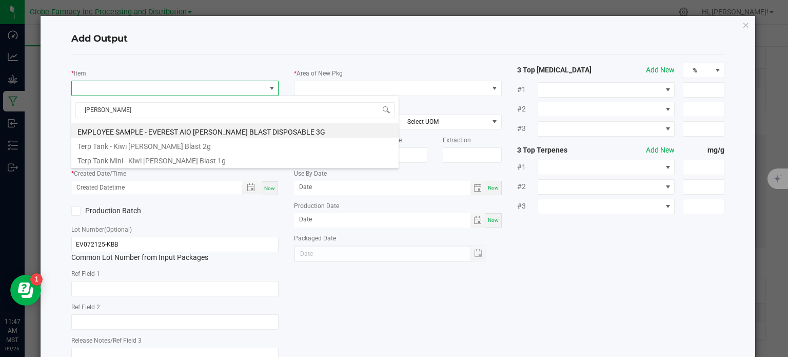
type input "KIWI BERRY"
click at [113, 161] on li "Terp Tank Mini - Kiwi [PERSON_NAME] Blast 1g" at bounding box center [234, 159] width 327 height 14
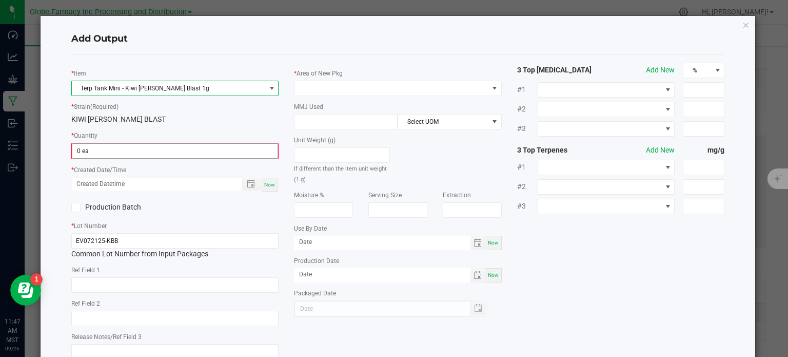
click at [105, 156] on input "0 ea" at bounding box center [175, 151] width 206 height 14
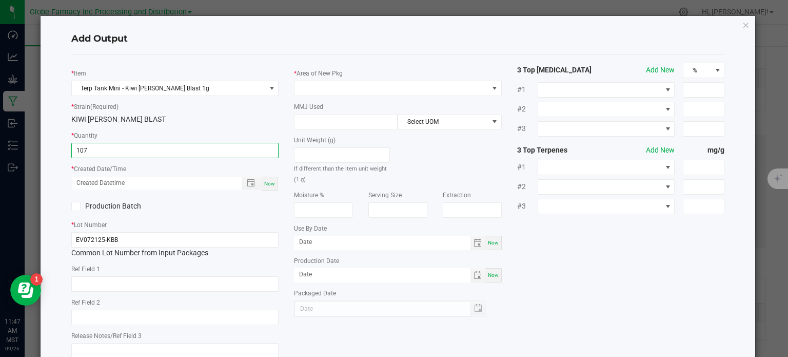
click at [267, 184] on span "Now" at bounding box center [269, 184] width 11 height 6
type input "107 ea"
type input "09/26/2025 11:47 AM"
type input "[DATE]"
click at [150, 276] on div "Ref Field 1" at bounding box center [175, 277] width 208 height 28
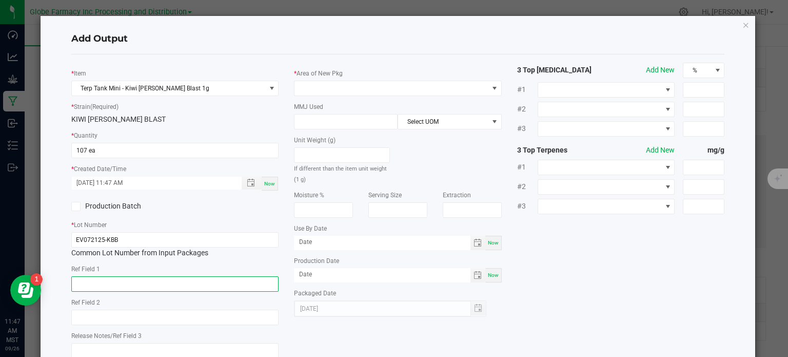
click at [148, 283] on input "text" at bounding box center [175, 283] width 208 height 15
type input "CONCENTRATE"
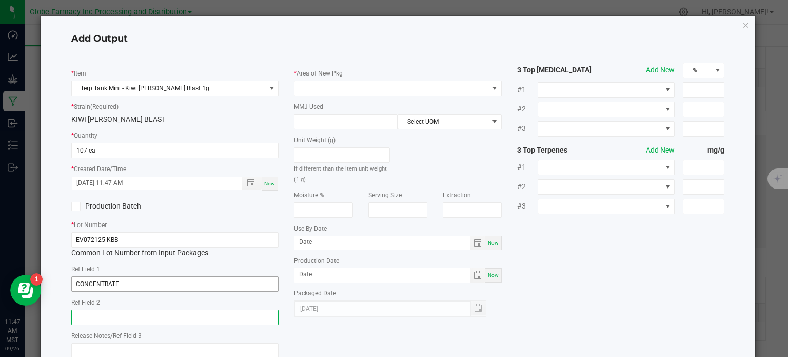
type input "`"
paste input "Cannabis Derived Distillate, Organic Terpenes"
type input "Cannabis Derived Distillate, Organic Terpenes"
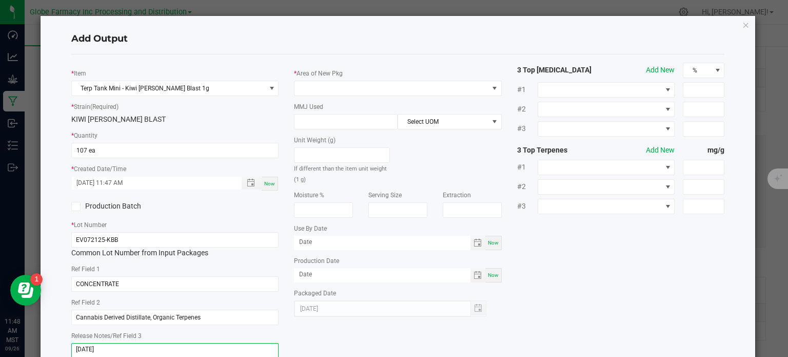
type textarea "[DATE]"
click at [325, 95] on div at bounding box center [398, 88] width 208 height 15
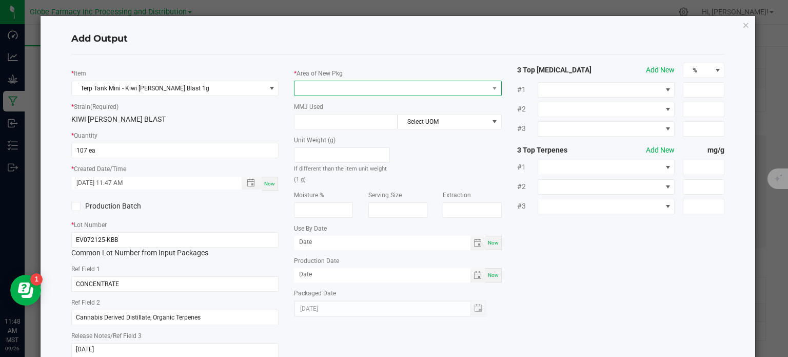
click at [337, 89] on span at bounding box center [392, 88] width 194 height 14
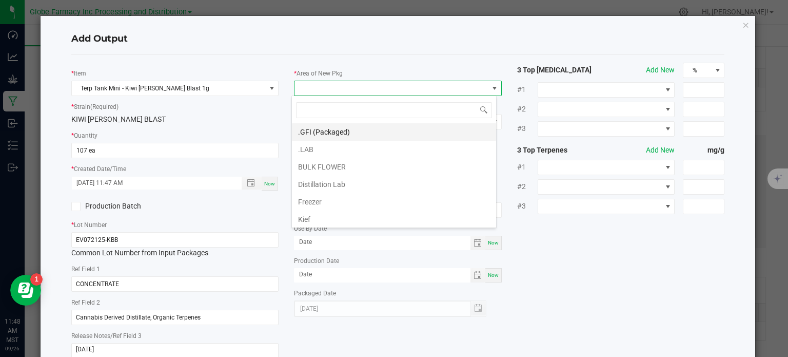
click at [310, 133] on li ".GFI (Packaged)" at bounding box center [394, 131] width 204 height 17
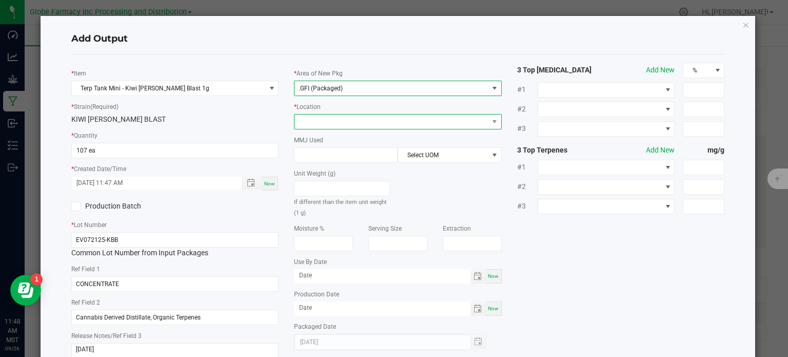
click at [327, 125] on span at bounding box center [392, 121] width 194 height 14
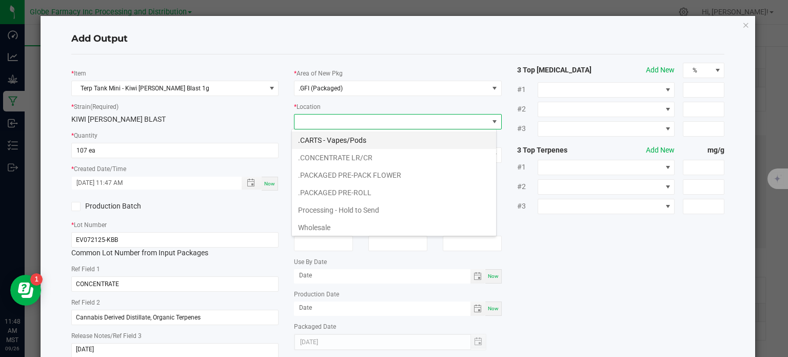
click at [348, 141] on li ".CARTS - Vapes/Pods" at bounding box center [394, 139] width 204 height 17
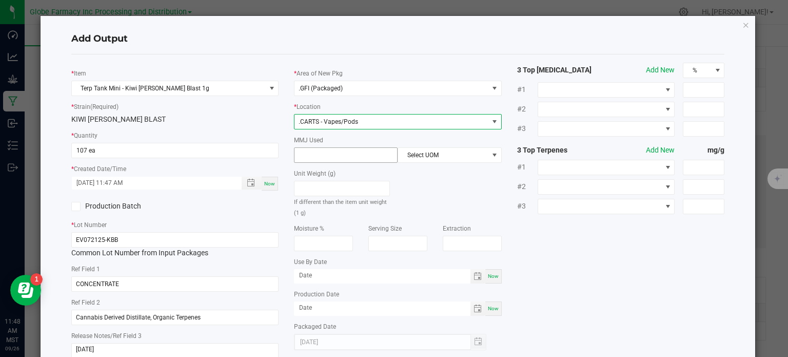
click at [363, 155] on input at bounding box center [346, 155] width 103 height 14
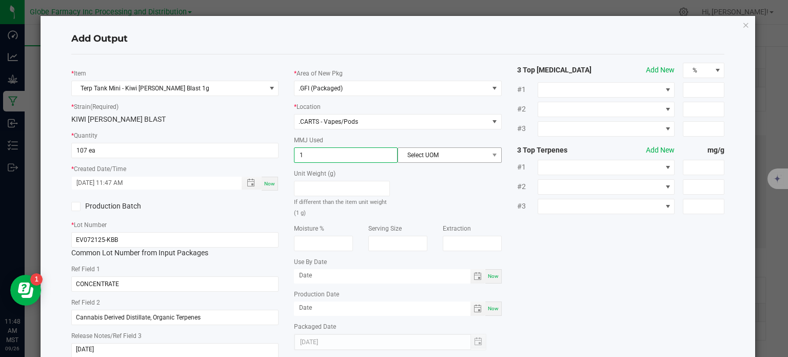
type input "1"
click at [444, 149] on span "Select UOM" at bounding box center [443, 155] width 90 height 14
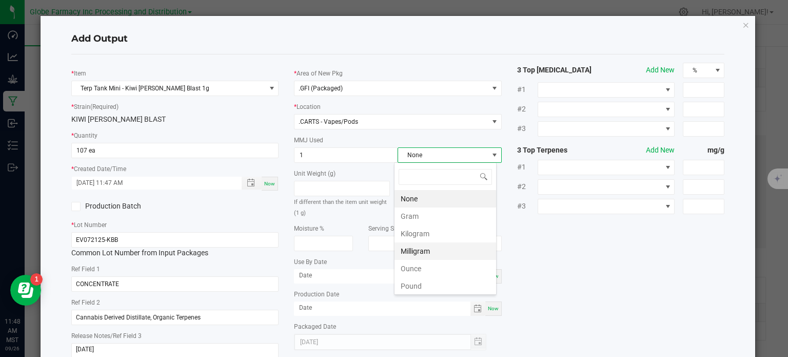
scroll to position [15, 103]
click at [442, 218] on li "Gram" at bounding box center [446, 215] width 102 height 17
click at [574, 242] on div "* Item Terp Tank Mini - Kiwi Berry Blast 1g * Strain (Required) KIWI BERRY BLAS…" at bounding box center [398, 214] width 669 height 303
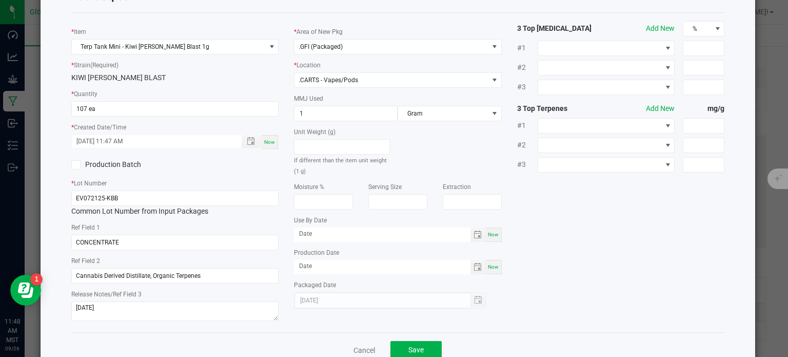
scroll to position [68, 0]
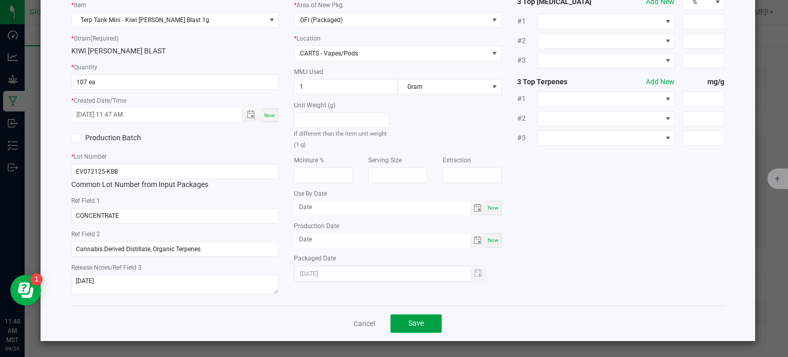
click at [424, 320] on button "Save" at bounding box center [415, 323] width 51 height 18
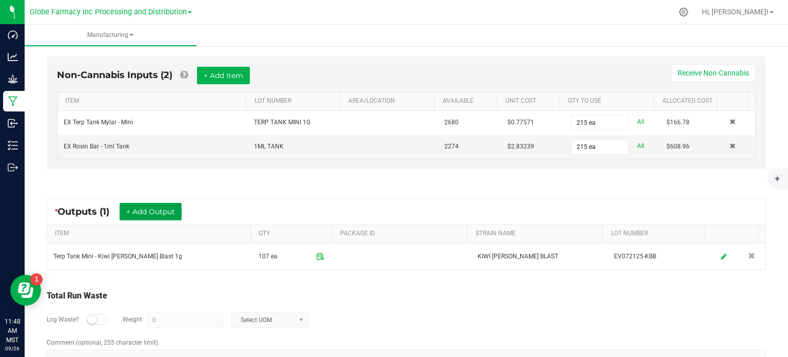
scroll to position [308, 0]
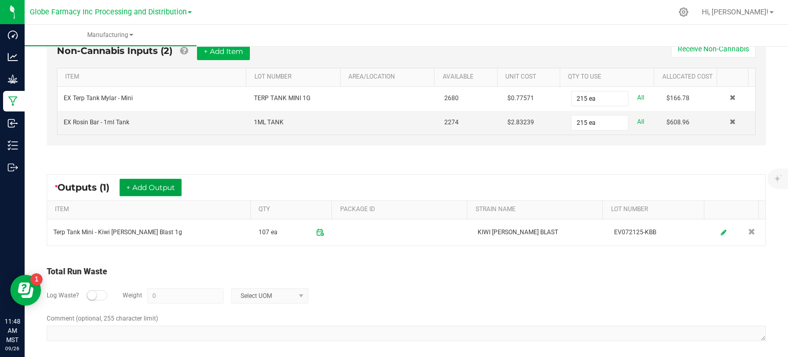
click at [150, 192] on button "+ Add Output" at bounding box center [151, 187] width 62 height 17
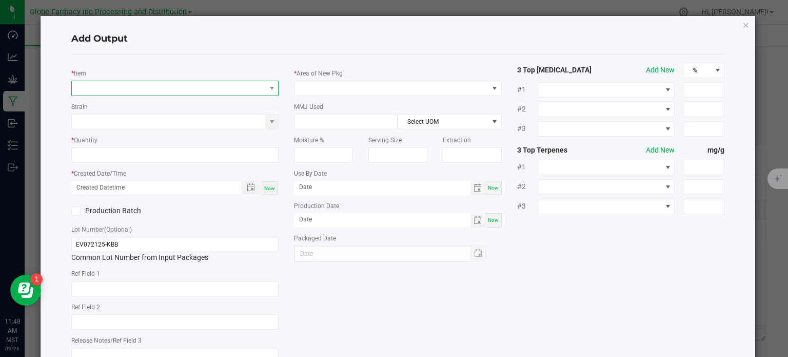
click at [134, 91] on span "NO DATA FOUND" at bounding box center [169, 88] width 194 height 14
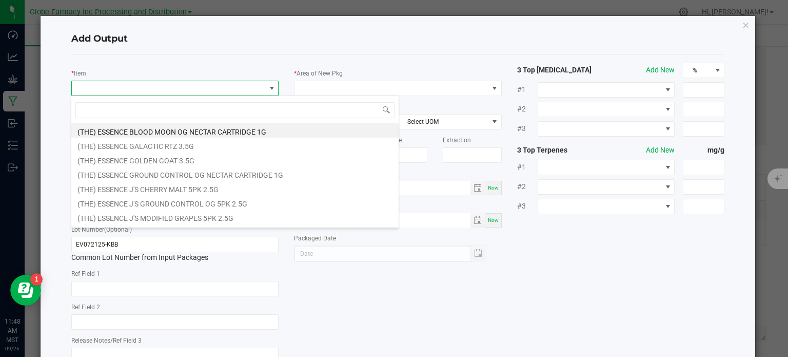
scroll to position [15, 205]
type input "KIWI [PERSON_NAME] BLAST"
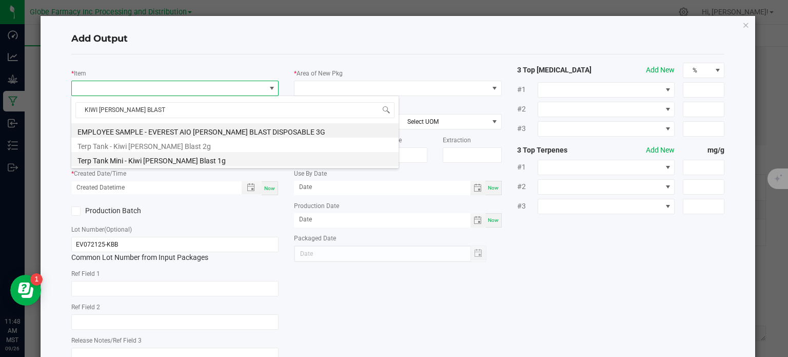
click at [163, 156] on li "Terp Tank Mini - Kiwi [PERSON_NAME] Blast 1g" at bounding box center [234, 159] width 327 height 14
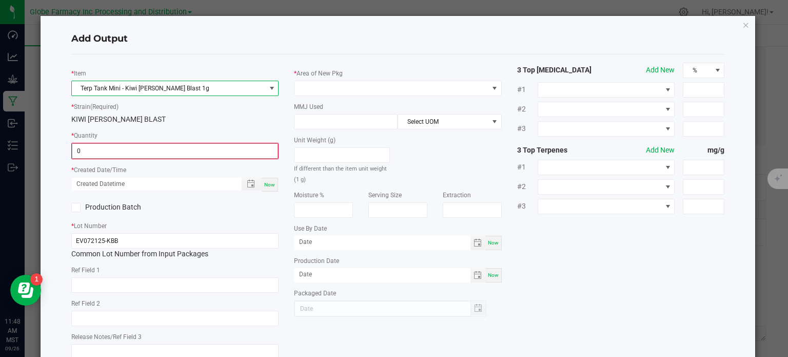
click at [91, 155] on input "0" at bounding box center [175, 151] width 206 height 14
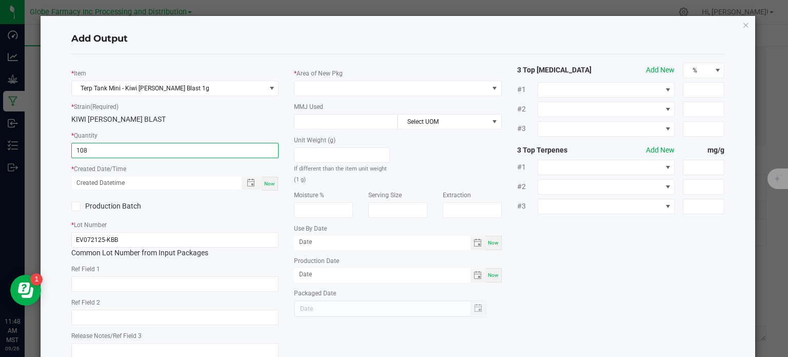
click at [268, 182] on span "Now" at bounding box center [269, 184] width 11 height 6
type input "108 ea"
type input "09/26/2025 11:48 AM"
type input "[DATE]"
click at [133, 288] on input "text" at bounding box center [175, 283] width 208 height 15
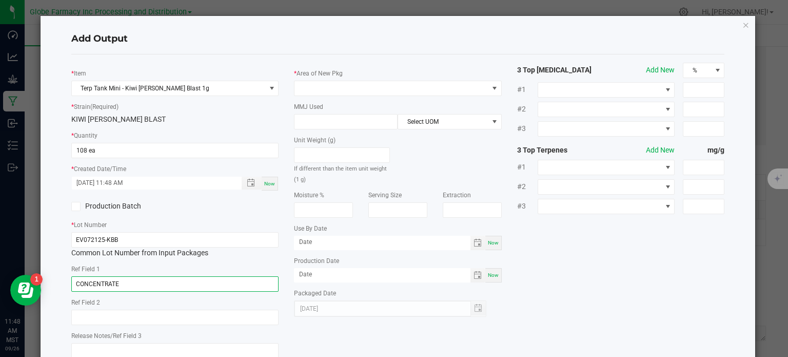
type input "CONCENTRATE"
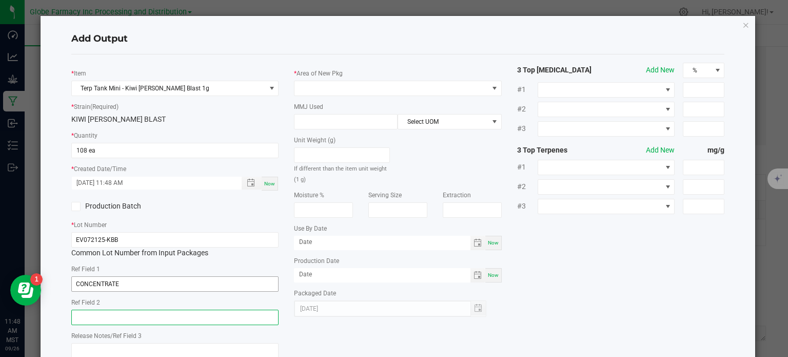
paste input "Cannabis Derived Distillate, Organic Terpenes"
type input "Cannabis Derived Distillate, Organic Terpenes"
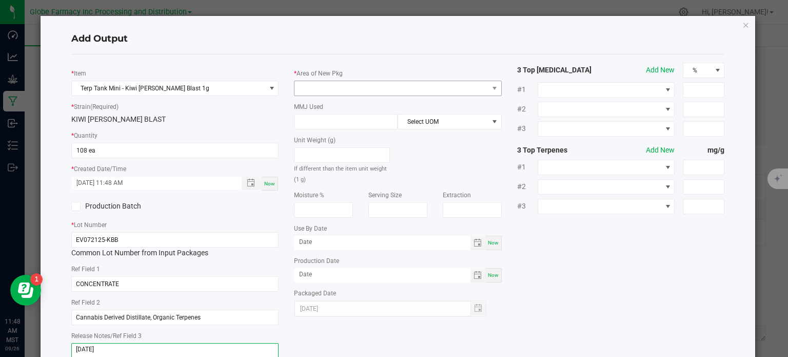
type textarea "[DATE]"
click at [379, 82] on span at bounding box center [392, 88] width 194 height 14
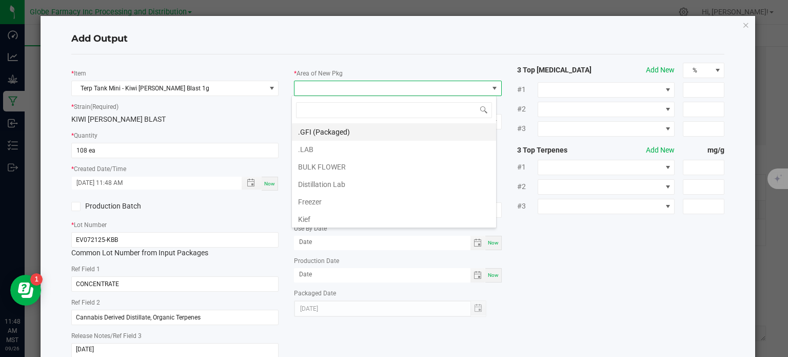
click at [354, 128] on li ".GFI (Packaged)" at bounding box center [394, 131] width 204 height 17
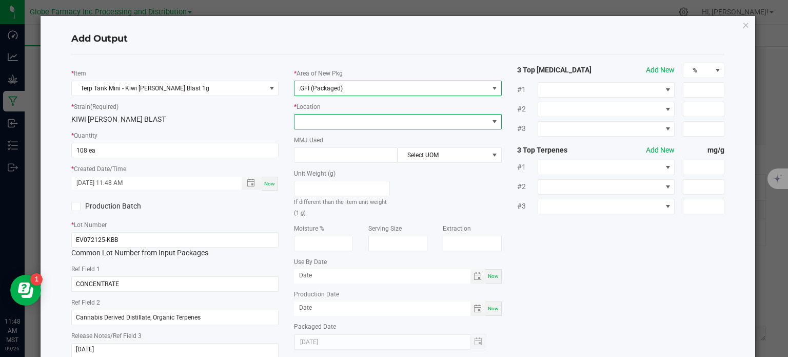
click at [351, 124] on span at bounding box center [392, 121] width 194 height 14
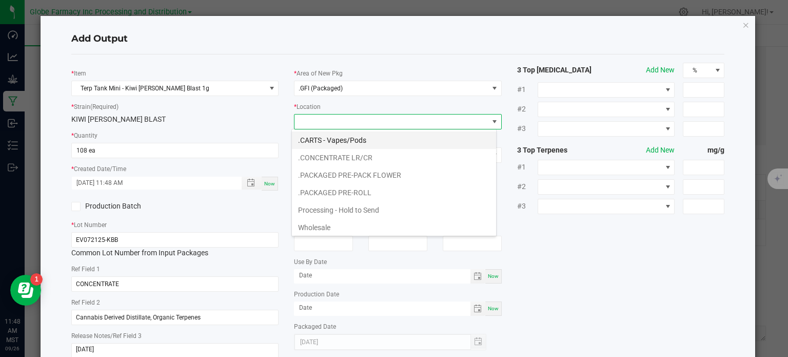
click at [350, 139] on li ".CARTS - Vapes/Pods" at bounding box center [394, 139] width 204 height 17
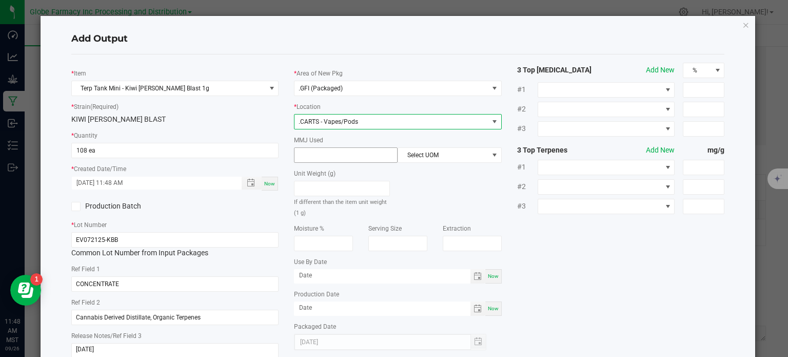
click at [339, 155] on input at bounding box center [346, 155] width 103 height 14
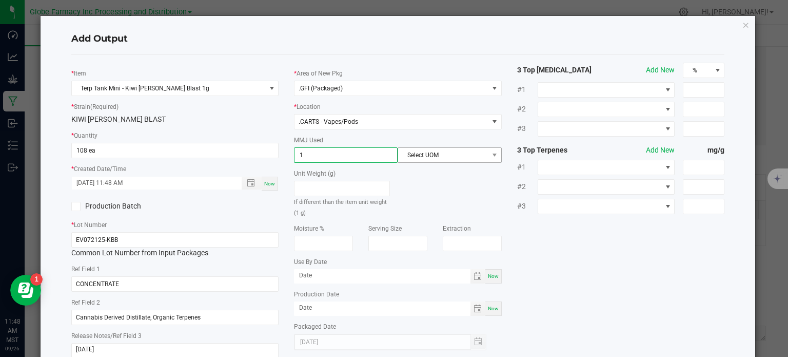
type input "1"
click at [438, 157] on span "Select UOM" at bounding box center [443, 155] width 90 height 14
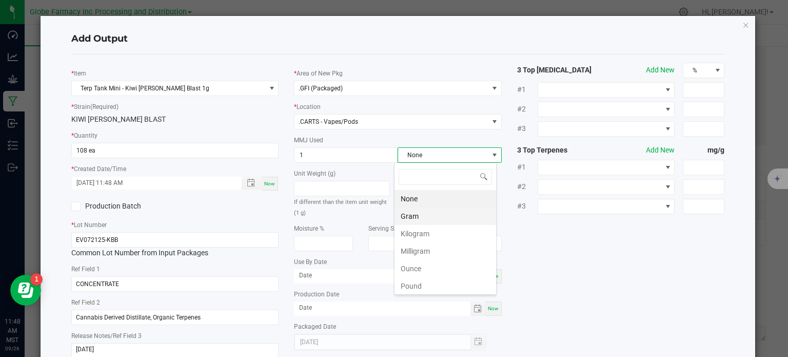
scroll to position [15, 103]
click at [433, 214] on li "Gram" at bounding box center [446, 215] width 102 height 17
click at [568, 262] on div "* Item Terp Tank Mini - Kiwi Berry Blast 1g * Strain (Required) KIWI BERRY BLAS…" at bounding box center [398, 214] width 669 height 303
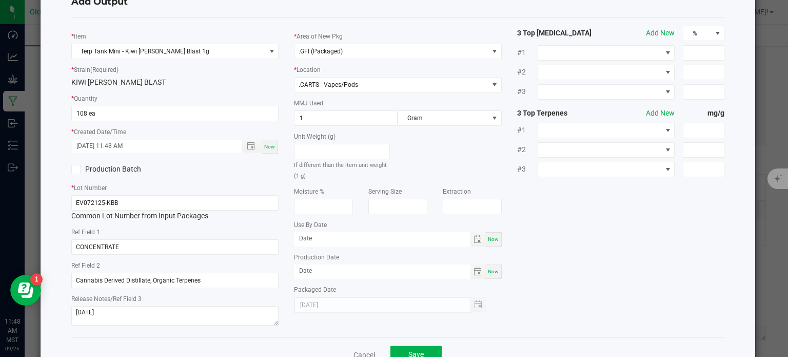
scroll to position [68, 0]
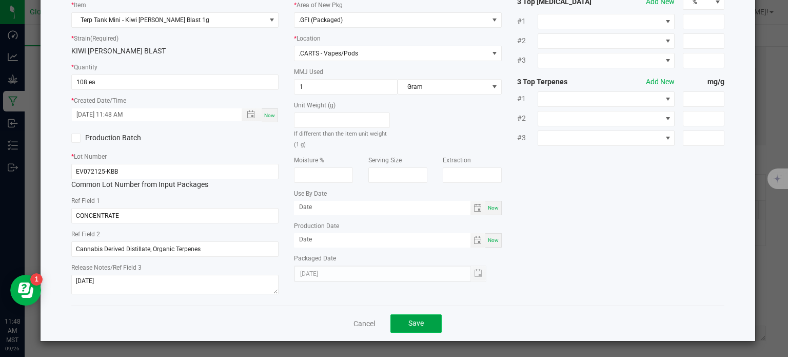
click at [430, 328] on button "Save" at bounding box center [415, 323] width 51 height 18
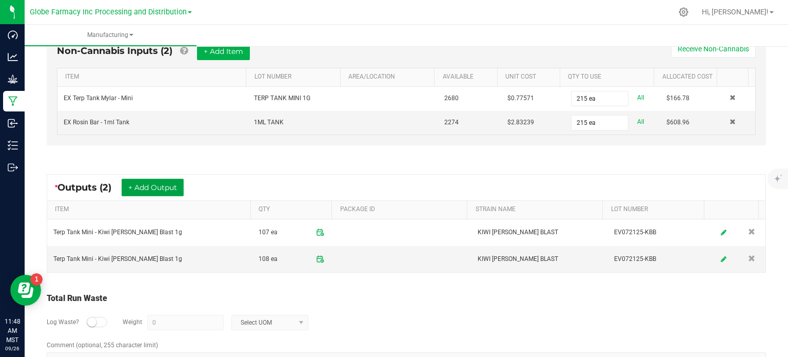
scroll to position [0, 0]
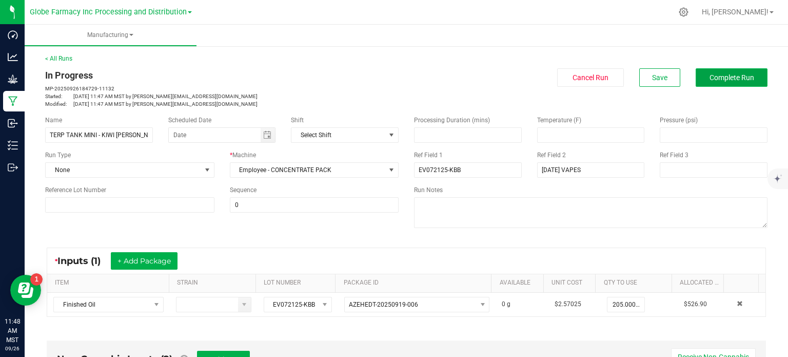
click at [745, 84] on button "Complete Run" at bounding box center [732, 77] width 72 height 18
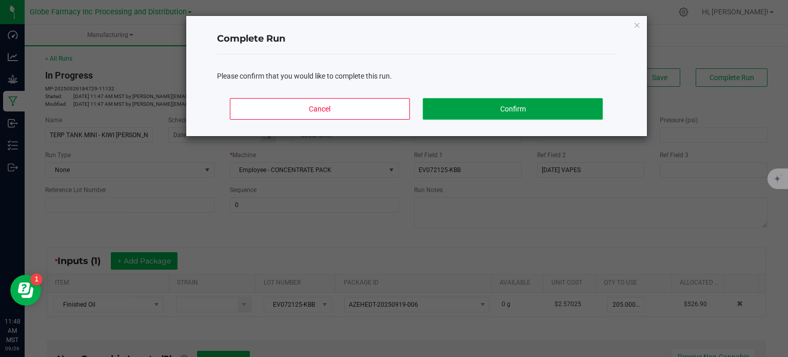
click at [556, 112] on button "Confirm" at bounding box center [513, 109] width 180 height 22
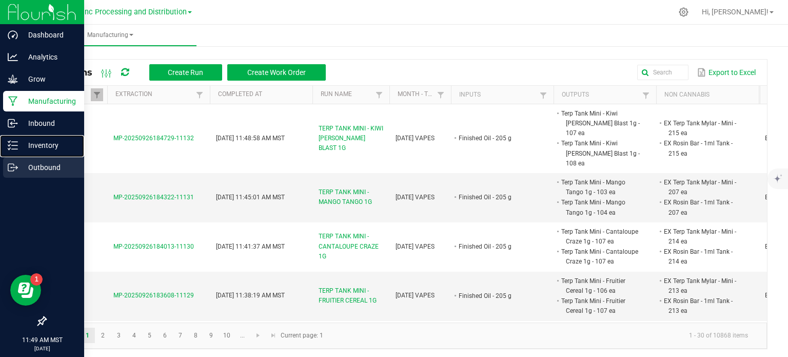
drag, startPoint x: 21, startPoint y: 151, endPoint x: 26, endPoint y: 163, distance: 12.2
click at [21, 151] on div "Inventory" at bounding box center [43, 145] width 81 height 21
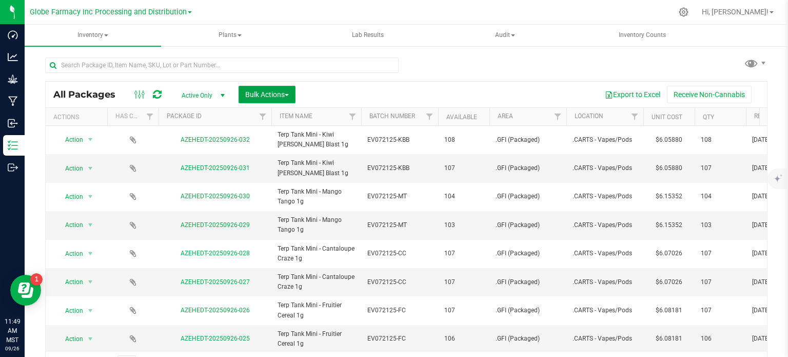
click at [273, 96] on span "Bulk Actions" at bounding box center [267, 94] width 44 height 8
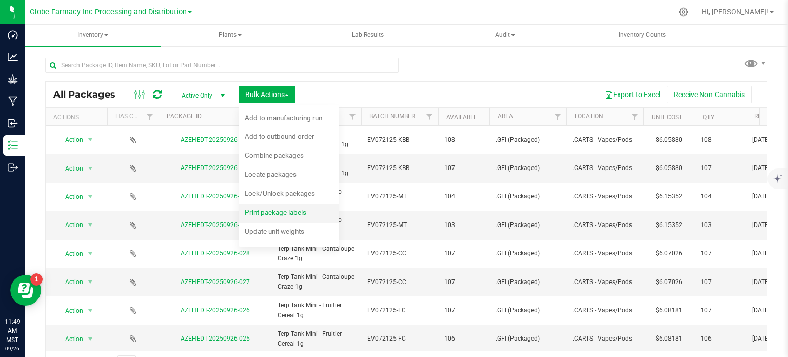
click at [286, 207] on div "Print package labels" at bounding box center [282, 213] width 75 height 16
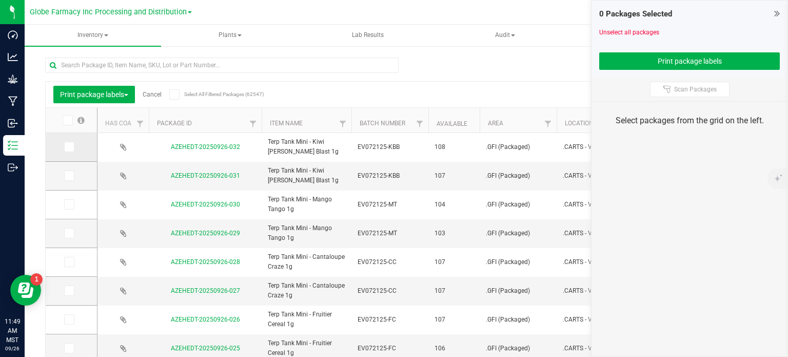
click at [71, 147] on icon at bounding box center [68, 147] width 7 height 0
click at [0, 0] on input "checkbox" at bounding box center [0, 0] width 0 height 0
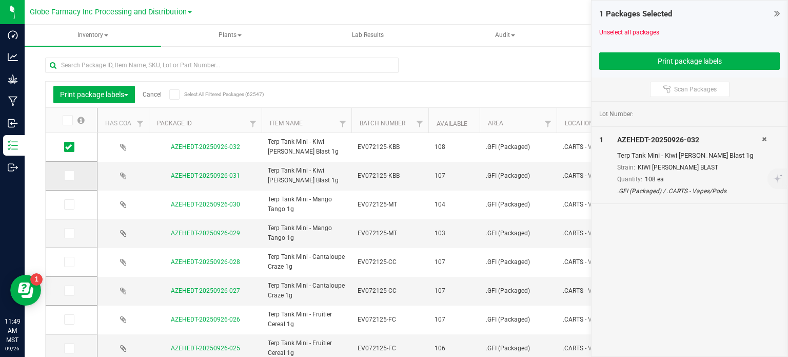
click at [72, 174] on span at bounding box center [69, 175] width 10 height 10
click at [0, 0] on input "checkbox" at bounding box center [0, 0] width 0 height 0
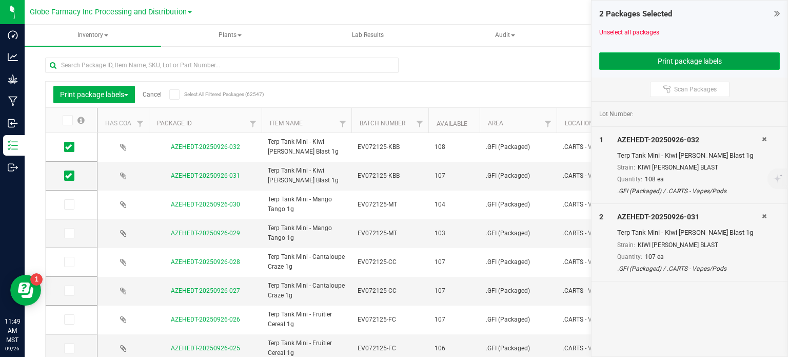
click at [628, 55] on button "Print package labels" at bounding box center [689, 60] width 181 height 17
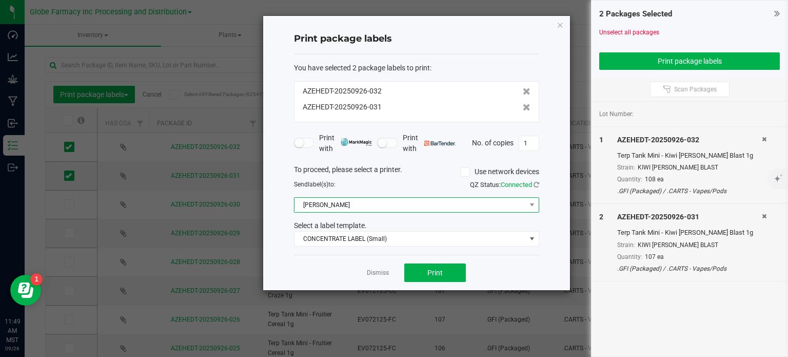
click at [310, 207] on span "[PERSON_NAME]" at bounding box center [410, 205] width 231 height 14
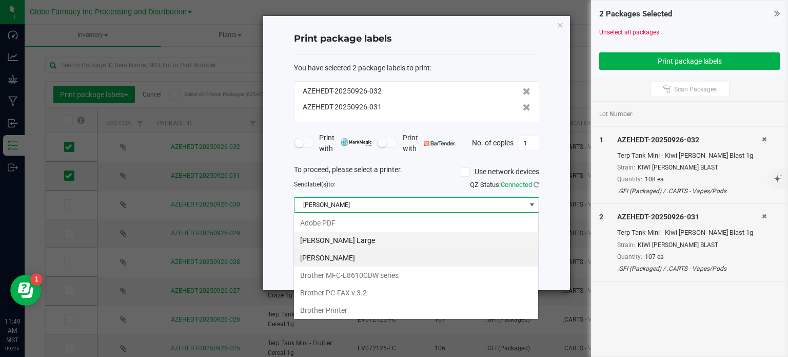
scroll to position [15, 245]
click at [335, 238] on Large "[PERSON_NAME] Large" at bounding box center [416, 239] width 244 height 17
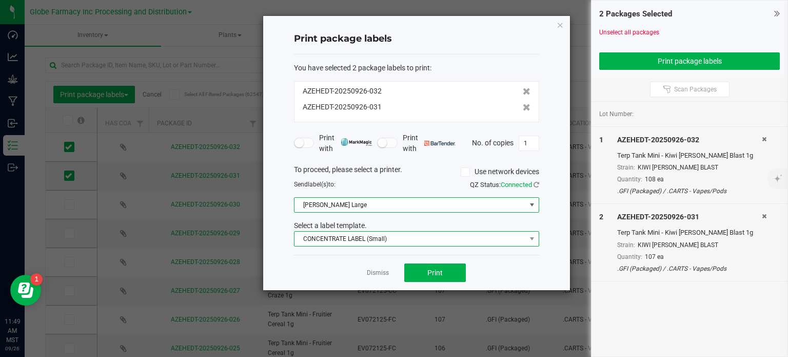
click at [337, 242] on span "CONCENTRATE LABEL (Small)" at bounding box center [410, 238] width 231 height 14
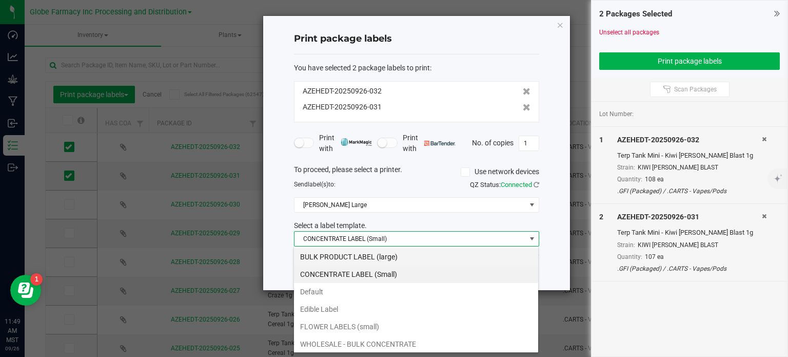
click at [359, 253] on li "BULK PRODUCT LABEL (large)" at bounding box center [416, 256] width 244 height 17
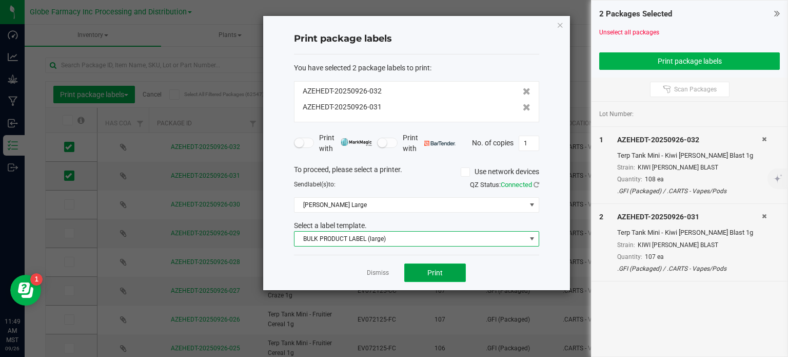
click at [413, 272] on button "Print" at bounding box center [435, 272] width 62 height 18
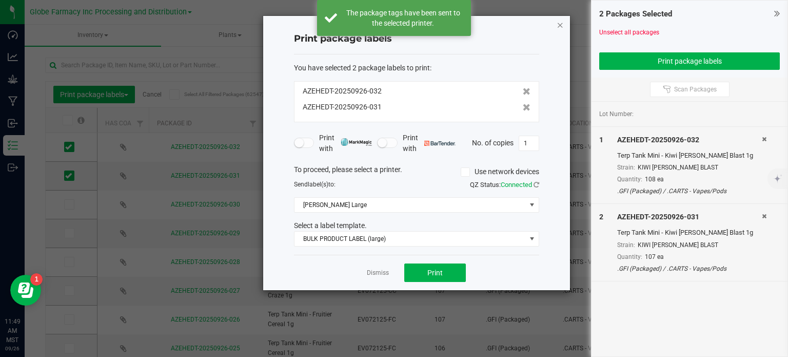
click at [559, 23] on icon "button" at bounding box center [560, 24] width 7 height 12
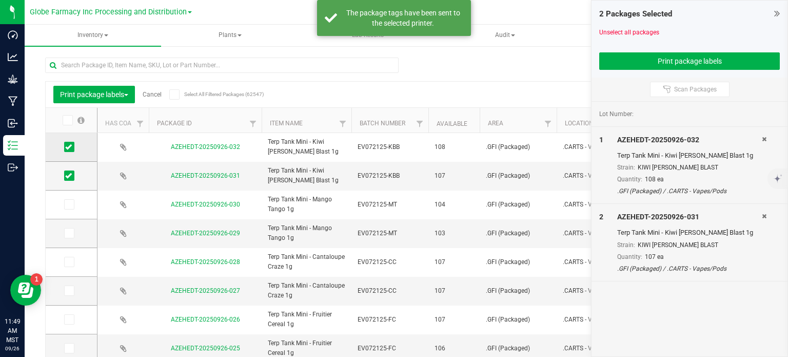
click at [69, 147] on icon at bounding box center [68, 147] width 7 height 0
click at [0, 0] on input "checkbox" at bounding box center [0, 0] width 0 height 0
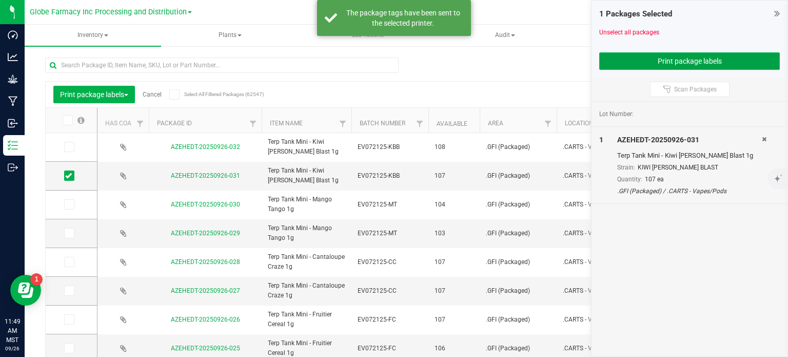
click at [637, 57] on button "Print package labels" at bounding box center [689, 60] width 181 height 17
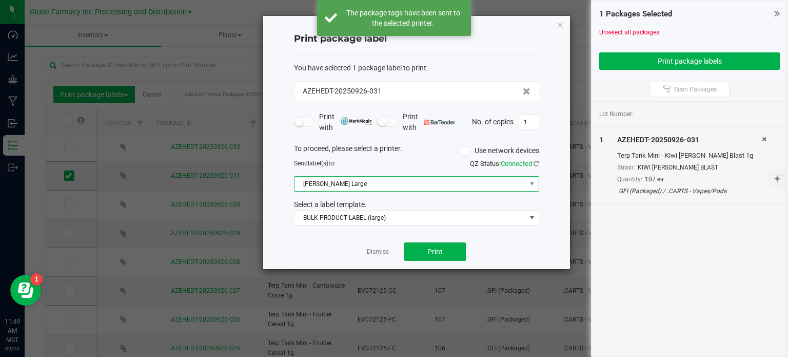
click at [352, 186] on span "[PERSON_NAME] Large" at bounding box center [410, 184] width 231 height 14
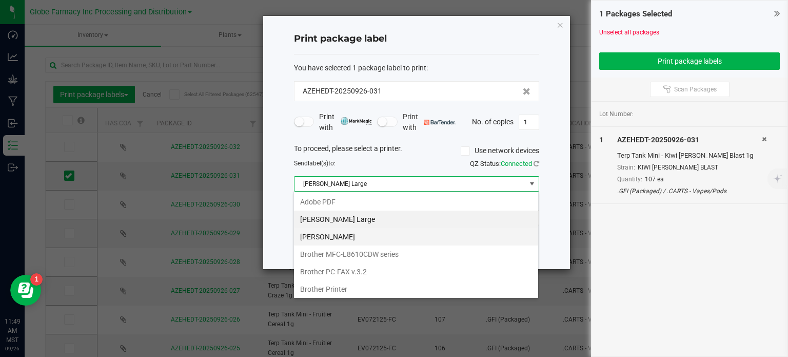
click at [337, 233] on Small "[PERSON_NAME]" at bounding box center [416, 236] width 244 height 17
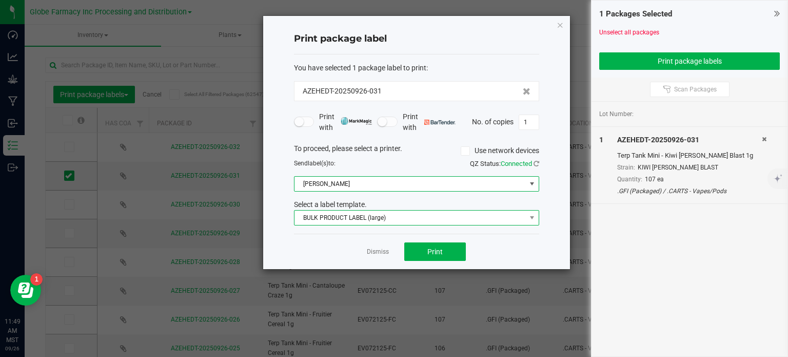
click at [349, 218] on span "BULK PRODUCT LABEL (large)" at bounding box center [410, 217] width 231 height 14
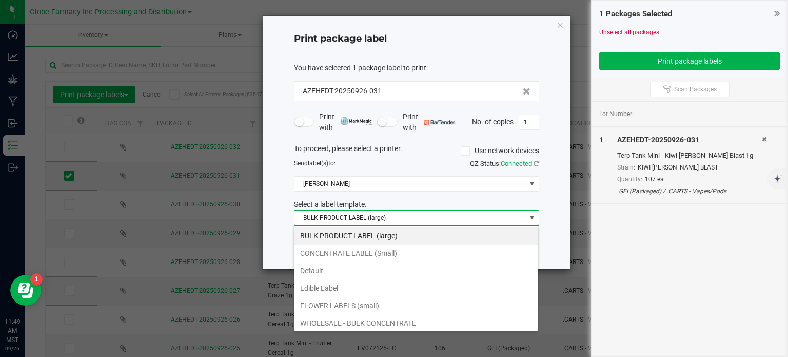
click at [373, 253] on li "CONCENTRATE LABEL (Small)" at bounding box center [416, 252] width 244 height 17
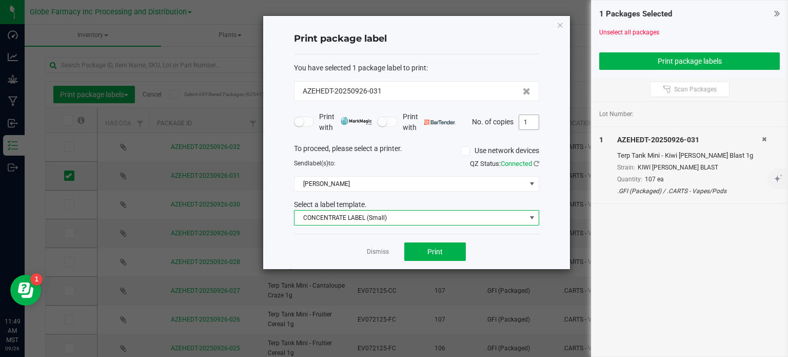
click at [534, 124] on input "1" at bounding box center [528, 122] width 19 height 14
type input "107"
click at [429, 251] on span "Print" at bounding box center [434, 251] width 15 height 8
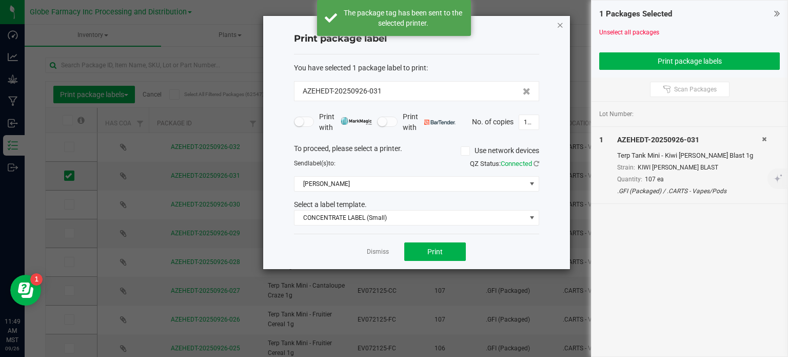
click at [562, 29] on icon "button" at bounding box center [560, 24] width 7 height 12
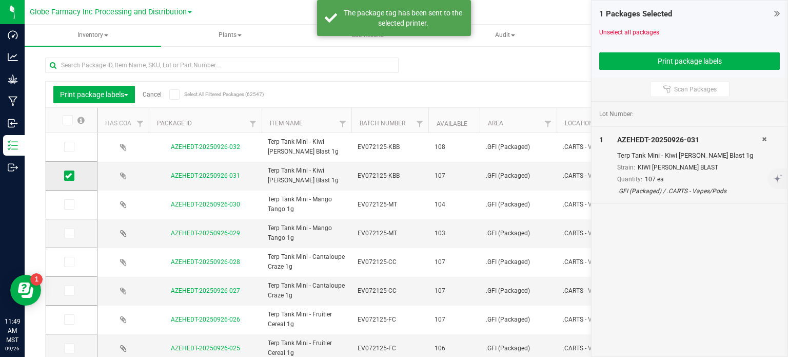
click at [71, 175] on icon at bounding box center [68, 175] width 7 height 0
click at [0, 0] on input "checkbox" at bounding box center [0, 0] width 0 height 0
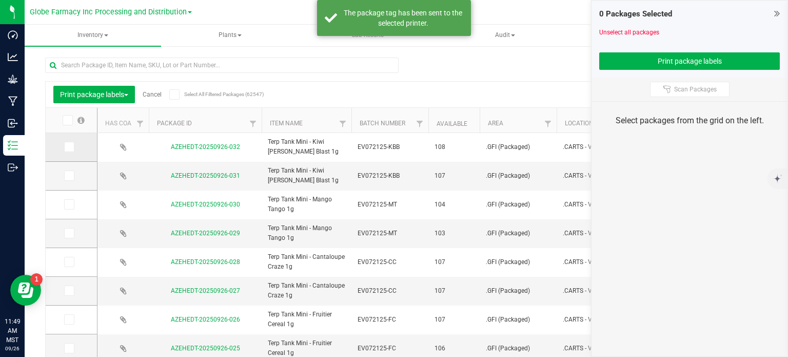
click at [68, 147] on icon at bounding box center [68, 147] width 7 height 0
click at [0, 0] on input "checkbox" at bounding box center [0, 0] width 0 height 0
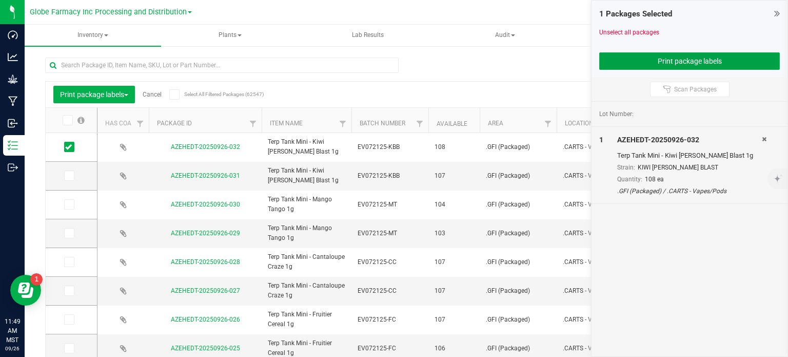
drag, startPoint x: 612, startPoint y: 64, endPoint x: 604, endPoint y: 66, distance: 8.1
click at [612, 64] on button "Print package labels" at bounding box center [689, 60] width 181 height 17
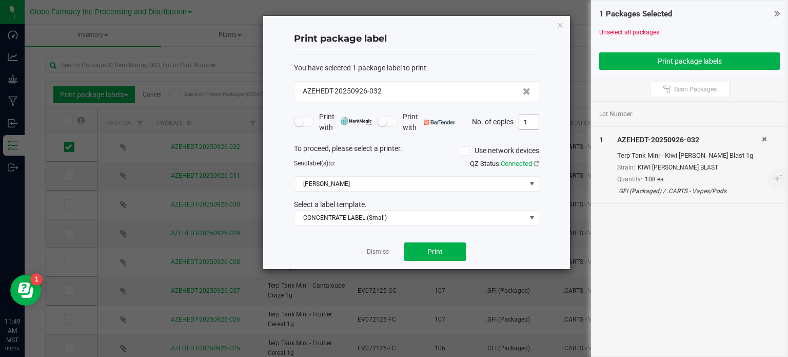
click at [529, 124] on input "1" at bounding box center [528, 122] width 19 height 14
type input "108"
click at [444, 254] on button "Print" at bounding box center [435, 251] width 62 height 18
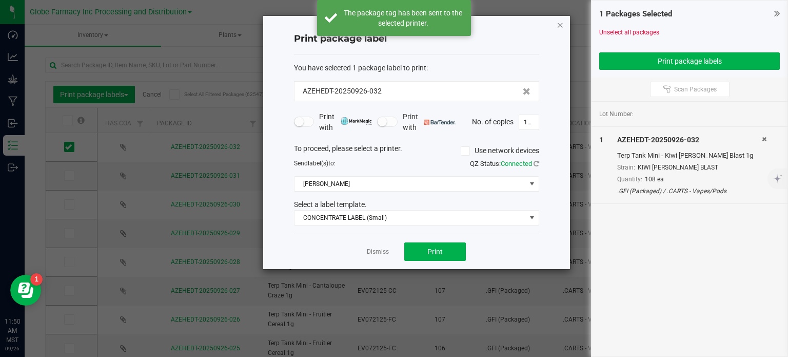
click at [560, 26] on icon "button" at bounding box center [560, 24] width 7 height 12
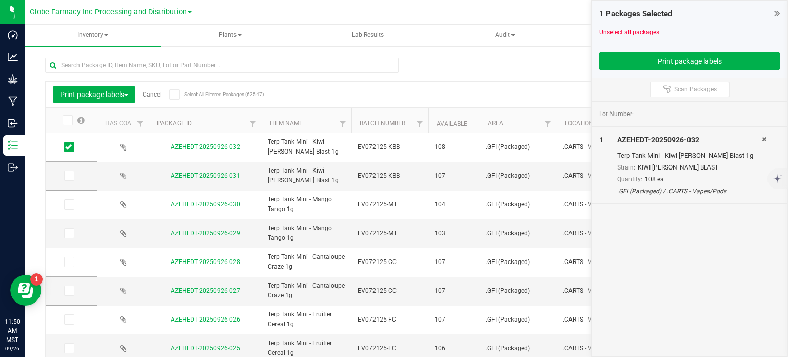
click at [156, 91] on link "Cancel" at bounding box center [152, 94] width 19 height 7
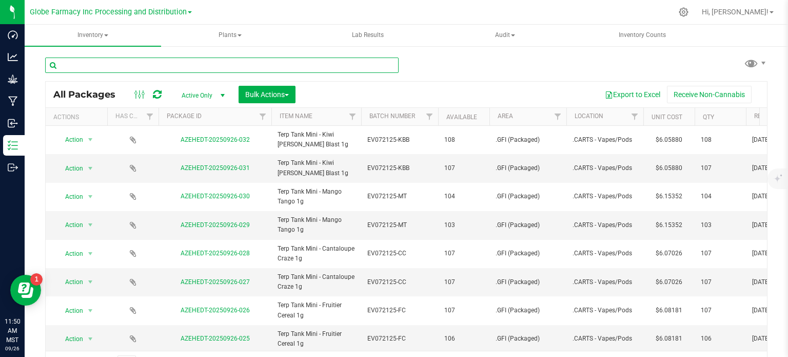
click at [107, 72] on input "text" at bounding box center [222, 64] width 354 height 15
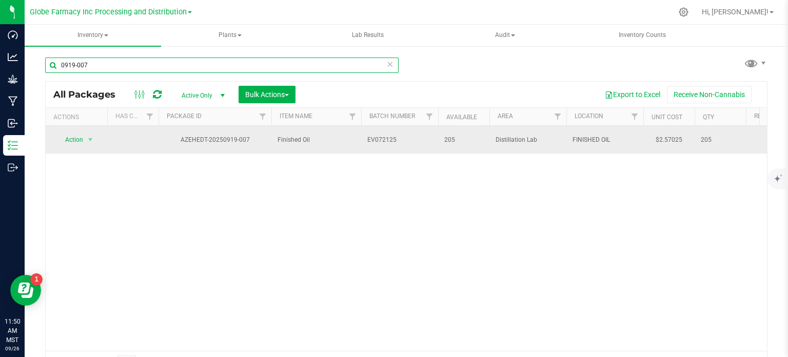
type input "0919-007"
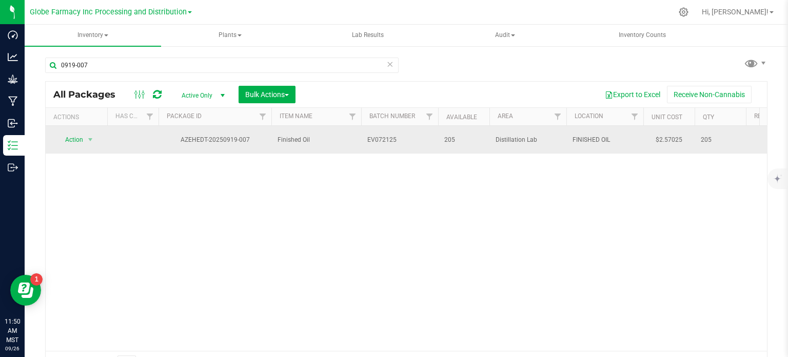
click at [405, 141] on span "EV072125" at bounding box center [399, 140] width 65 height 10
type input "EV072125-RR"
click at [408, 211] on div "All Packages Active Only Active Only Lab Samples Locked All Bulk Actions Add to…" at bounding box center [406, 228] width 722 height 295
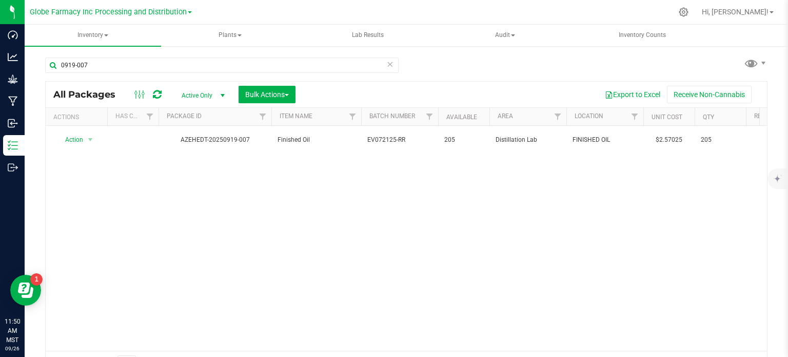
click at [158, 96] on icon at bounding box center [157, 94] width 9 height 10
click at [259, 93] on span "Bulk Actions" at bounding box center [267, 94] width 44 height 8
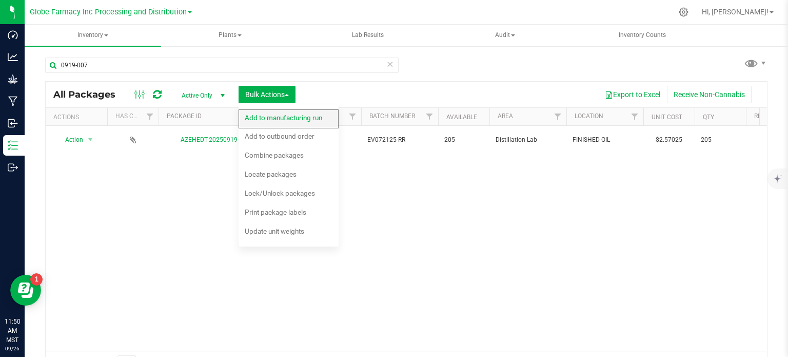
click at [283, 122] on div "Add to manufacturing run" at bounding box center [290, 119] width 91 height 16
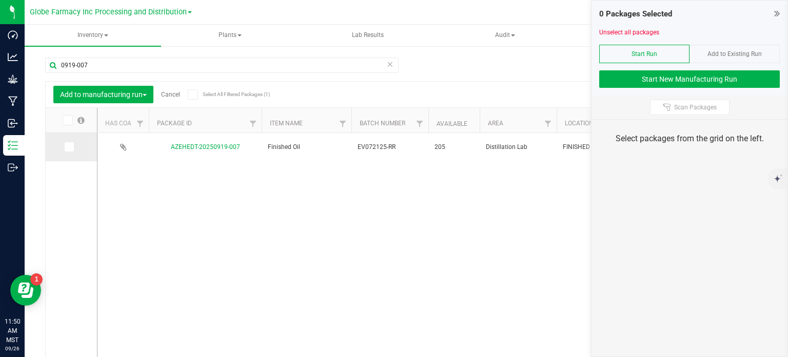
click at [69, 147] on icon at bounding box center [68, 147] width 7 height 0
click at [0, 0] on input "checkbox" at bounding box center [0, 0] width 0 height 0
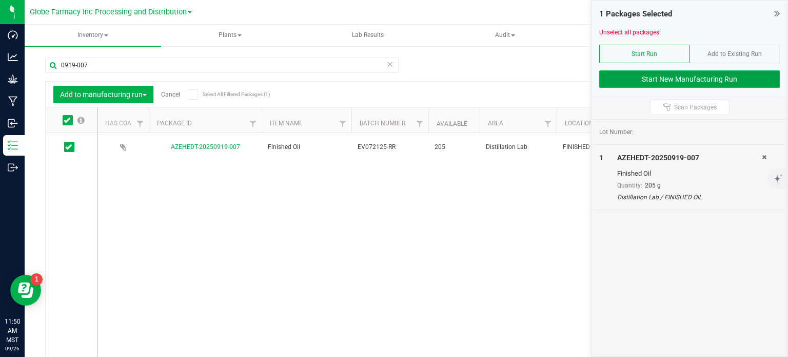
click at [707, 75] on button "Start New Manufacturing Run" at bounding box center [689, 78] width 181 height 17
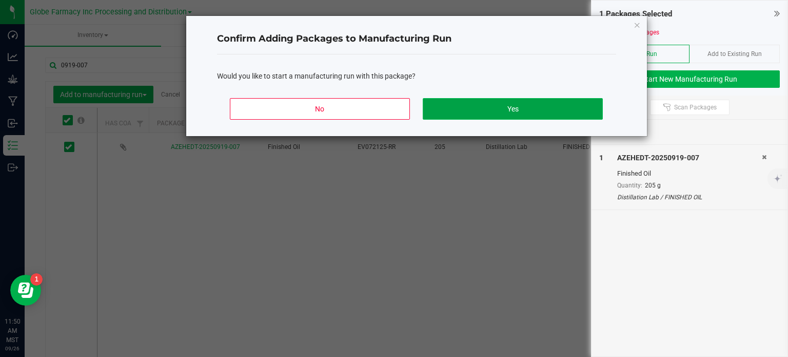
click at [507, 111] on button "Yes" at bounding box center [513, 109] width 180 height 22
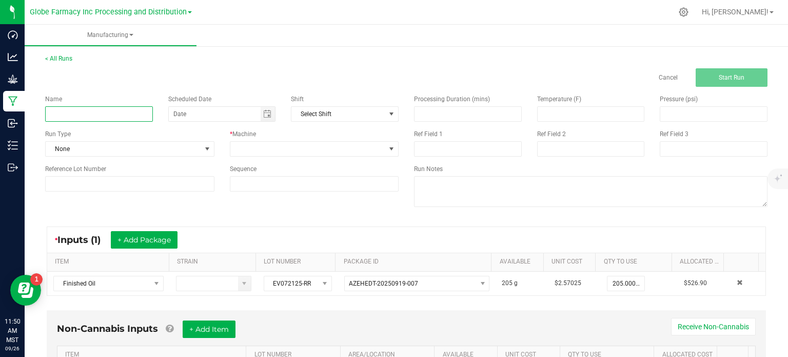
click at [129, 119] on input at bounding box center [99, 113] width 108 height 15
type input "TERP TANK MINI - RASPBERRY RAZZLE 1G"
click at [132, 115] on input "TERP TANK MINI - RASPBERRY RAZZLE 1G" at bounding box center [99, 113] width 108 height 15
click at [287, 146] on span at bounding box center [307, 149] width 155 height 14
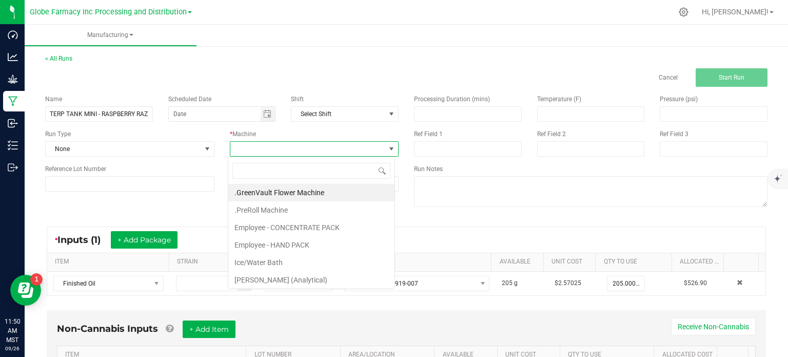
scroll to position [15, 167]
click at [285, 229] on li "Employee - CONCENTRATE PACK" at bounding box center [311, 227] width 166 height 17
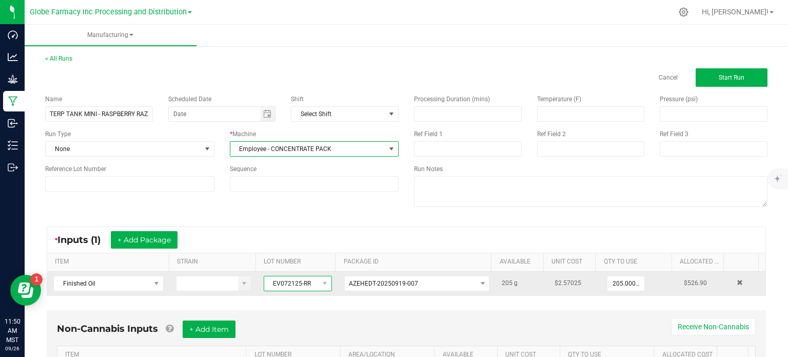
click at [278, 283] on span "EV072125-RR" at bounding box center [291, 283] width 54 height 14
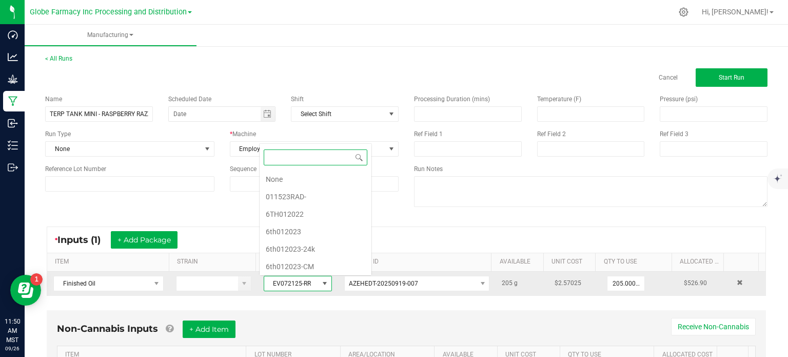
scroll to position [2311, 0]
click at [279, 284] on span "EV072125-RR" at bounding box center [291, 283] width 54 height 14
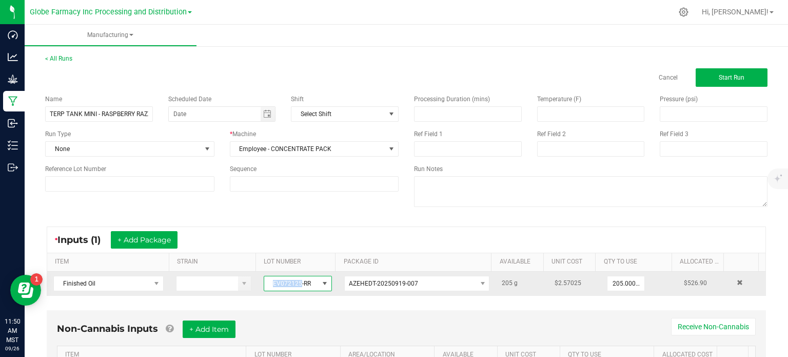
click at [279, 284] on span "EV072125-RR" at bounding box center [291, 283] width 54 height 14
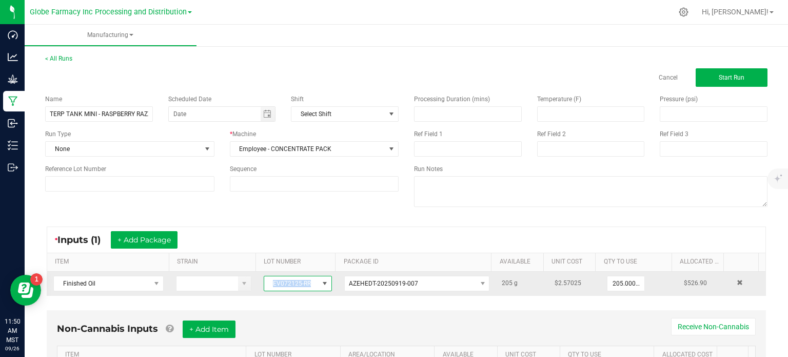
click at [279, 284] on span "EV072125-RR" at bounding box center [291, 283] width 54 height 14
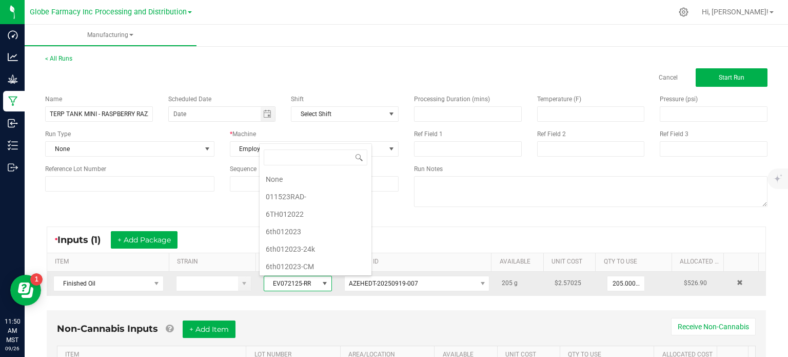
scroll to position [2311, 0]
click at [279, 284] on span "EV072125-RR" at bounding box center [291, 283] width 54 height 14
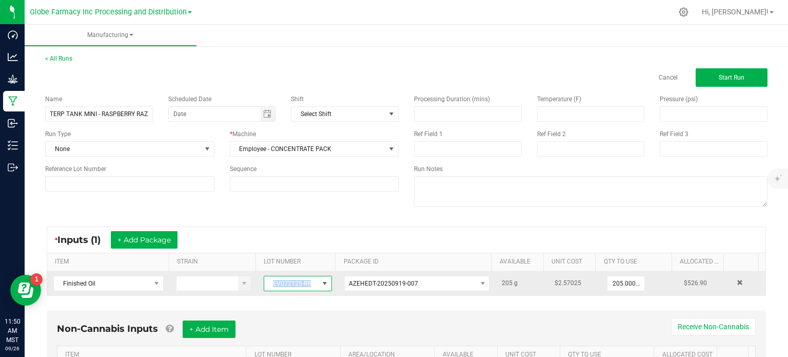
copy span "EV072125-RR"
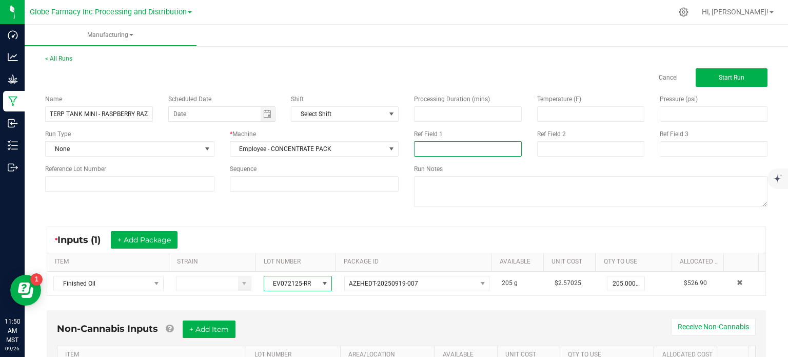
click at [421, 153] on input at bounding box center [468, 148] width 108 height 15
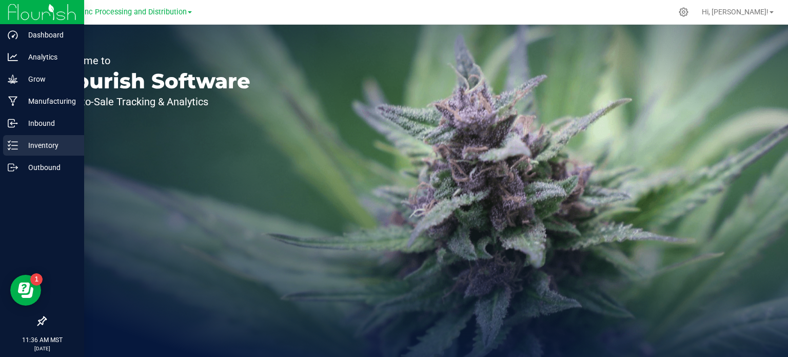
click at [20, 143] on p "Inventory" at bounding box center [49, 145] width 62 height 12
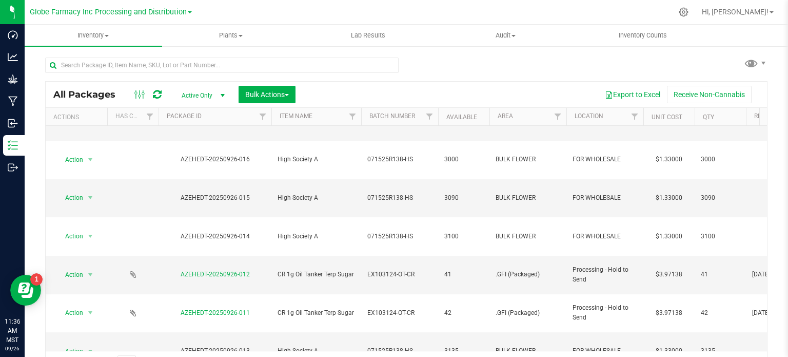
scroll to position [257, 0]
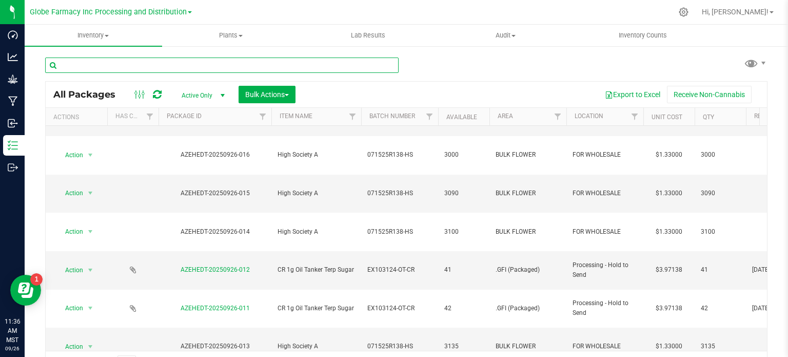
click at [158, 70] on input "text" at bounding box center [222, 64] width 354 height 15
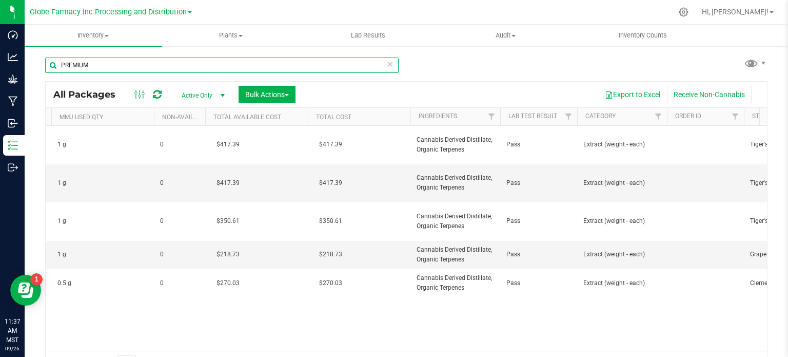
scroll to position [0, 950]
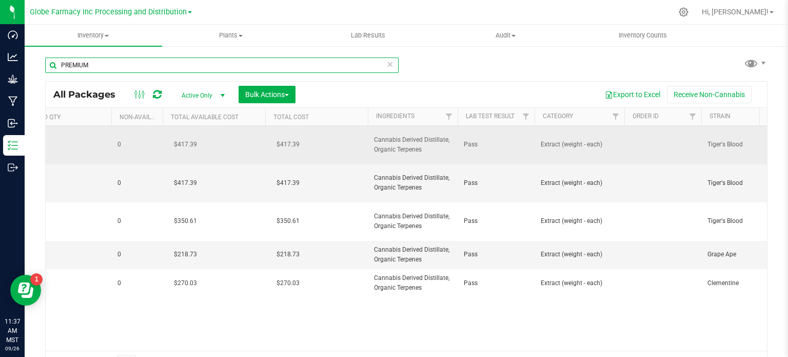
type input "PREMIUM"
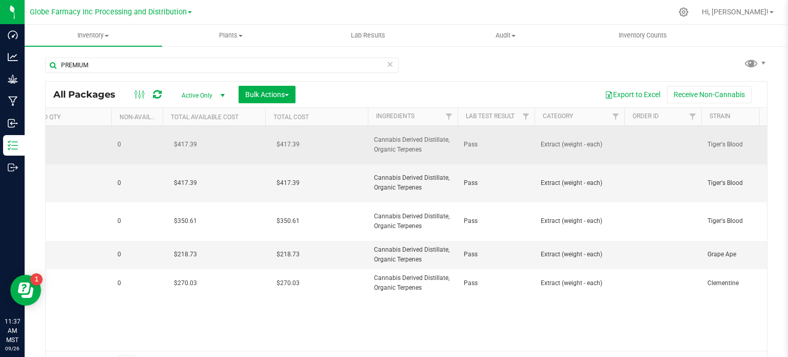
click at [416, 138] on span "Cannabis Derived Distillate, Organic Terpenes" at bounding box center [412, 144] width 77 height 19
click at [416, 138] on input "Cannabis Derived Distillate, Organic Terpenes" at bounding box center [410, 144] width 86 height 16
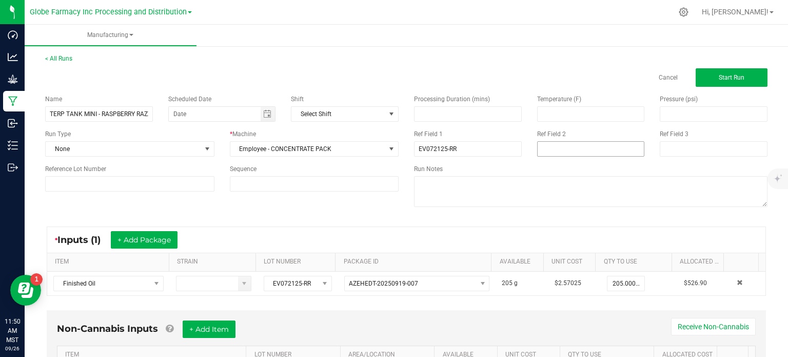
type input "EV072125-RR"
click at [552, 149] on input at bounding box center [591, 148] width 108 height 15
type input "[DATE] VAPES"
click at [311, 244] on div "* Inputs (1) + Add Package" at bounding box center [406, 240] width 718 height 26
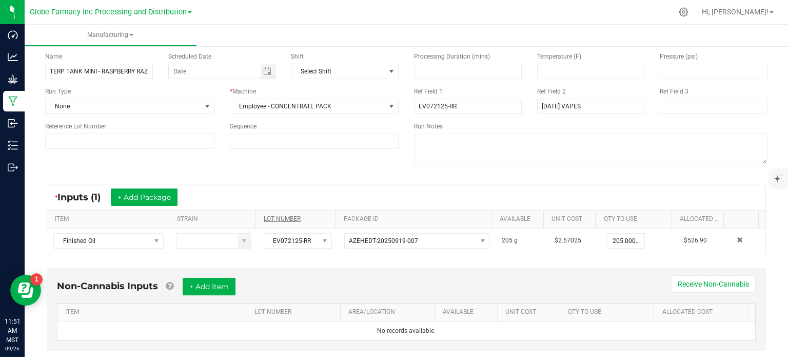
scroll to position [64, 0]
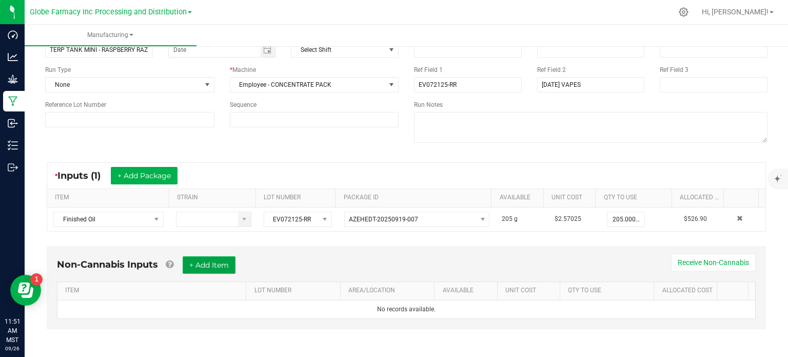
click at [229, 262] on button "+ Add Item" at bounding box center [209, 264] width 53 height 17
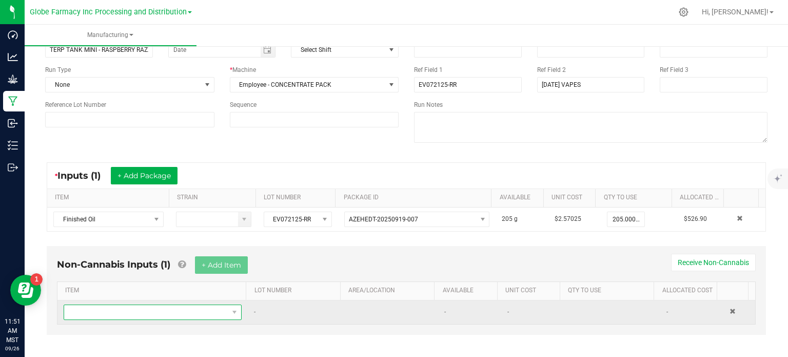
click at [152, 310] on span "NO DATA FOUND" at bounding box center [146, 312] width 164 height 14
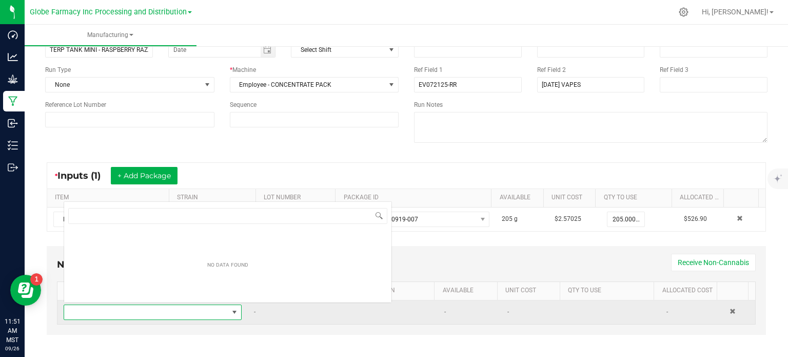
scroll to position [15, 171]
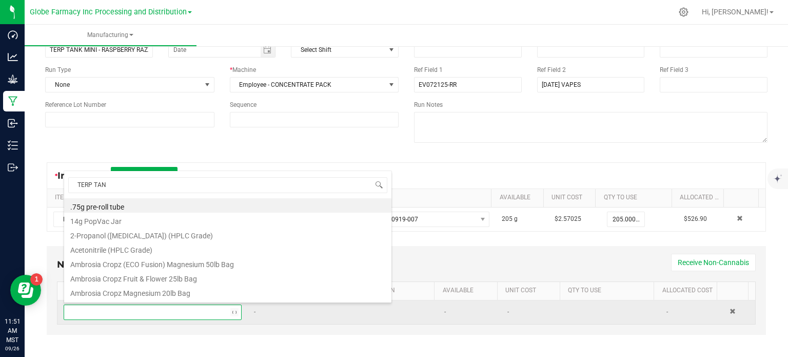
type input "TERP TANK"
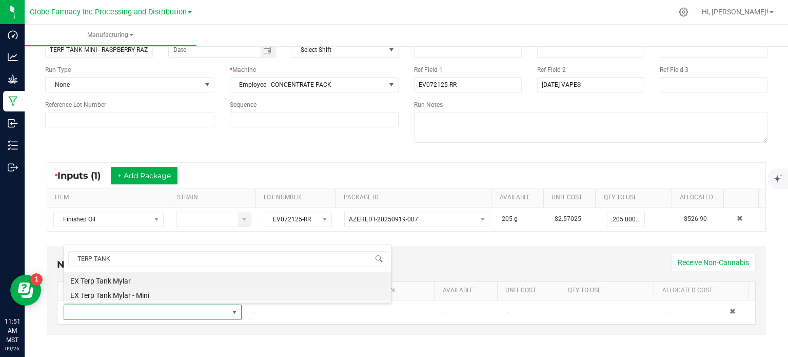
click at [152, 290] on li "EX Terp Tank Mylar - Mini" at bounding box center [227, 293] width 327 height 14
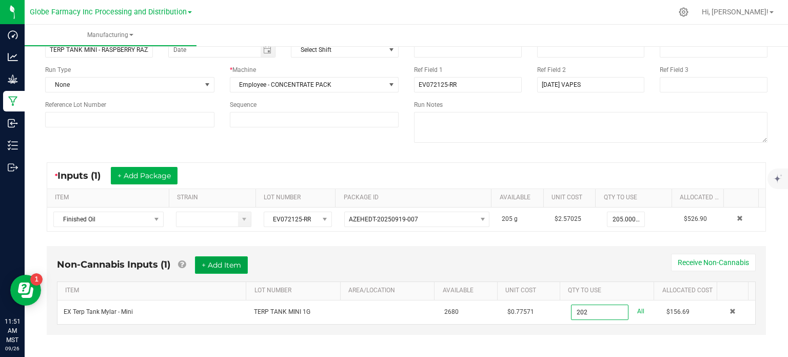
click at [216, 266] on button "+ Add Item" at bounding box center [221, 264] width 53 height 17
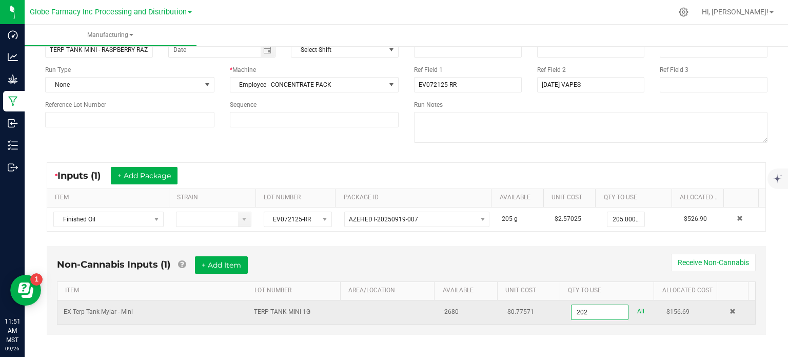
type input "202 ea"
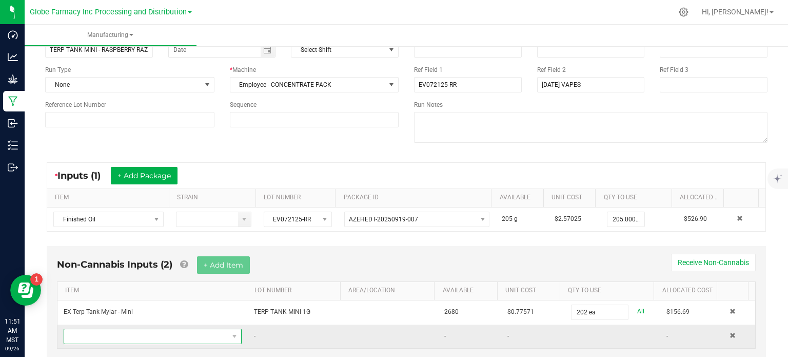
click at [198, 333] on span "NO DATA FOUND" at bounding box center [146, 336] width 164 height 14
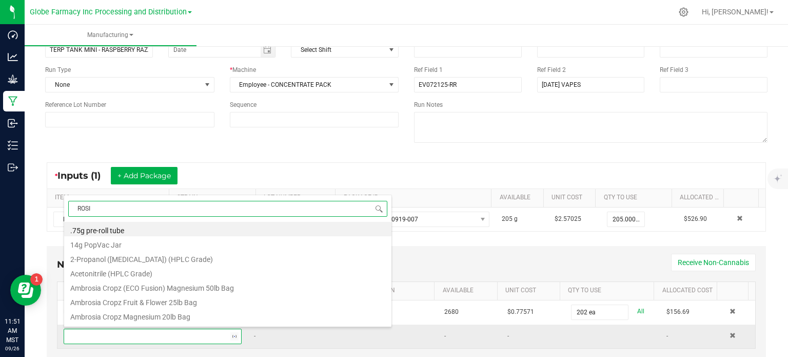
type input "ROSIN"
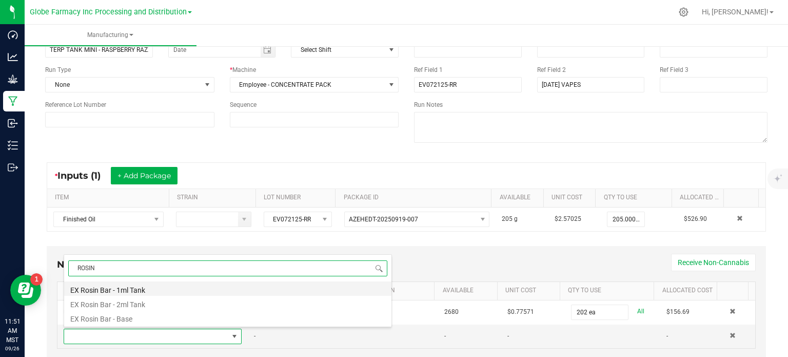
click at [151, 289] on li "EX Rosin Bar - 1ml Tank" at bounding box center [227, 288] width 327 height 14
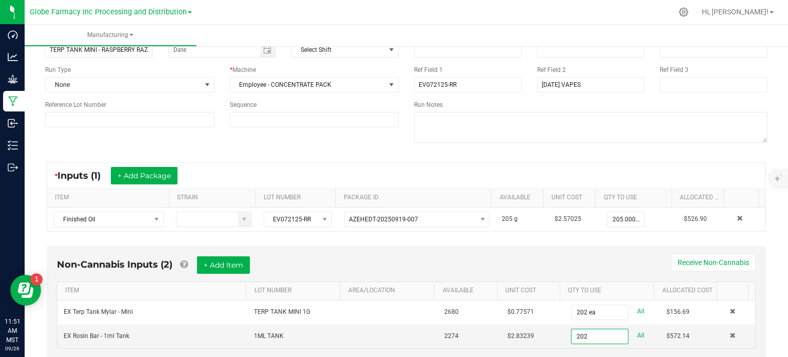
click at [493, 176] on div "* Inputs (1) + Add Package" at bounding box center [406, 176] width 718 height 26
type input "202 ea"
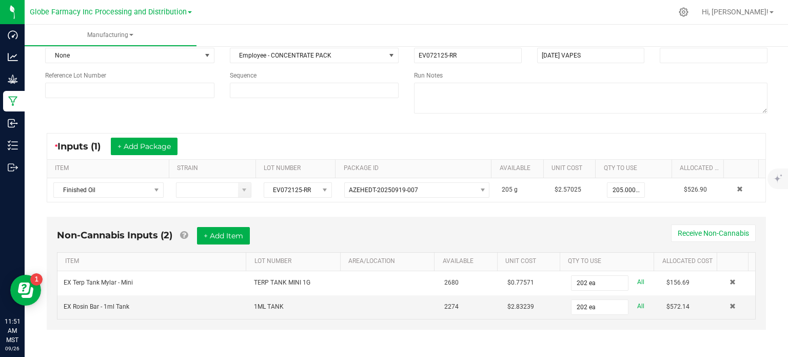
scroll to position [0, 0]
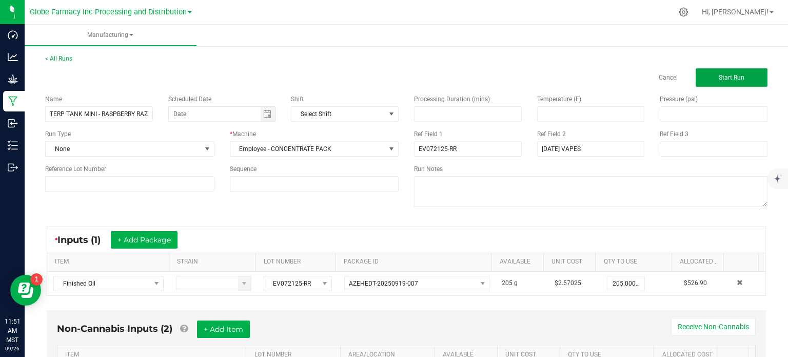
click at [717, 84] on button "Start Run" at bounding box center [732, 77] width 72 height 18
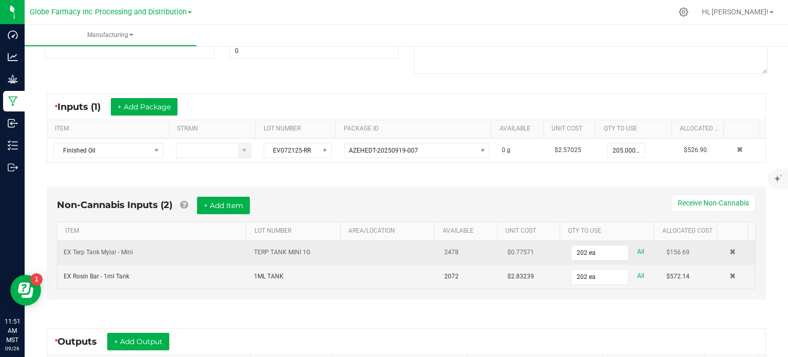
scroll to position [303, 0]
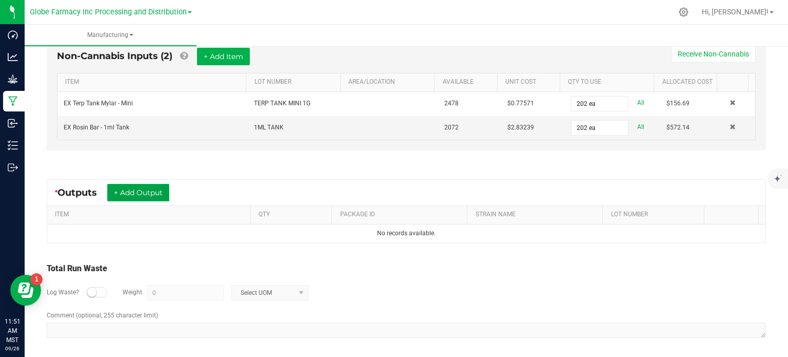
click at [159, 186] on button "+ Add Output" at bounding box center [138, 192] width 62 height 17
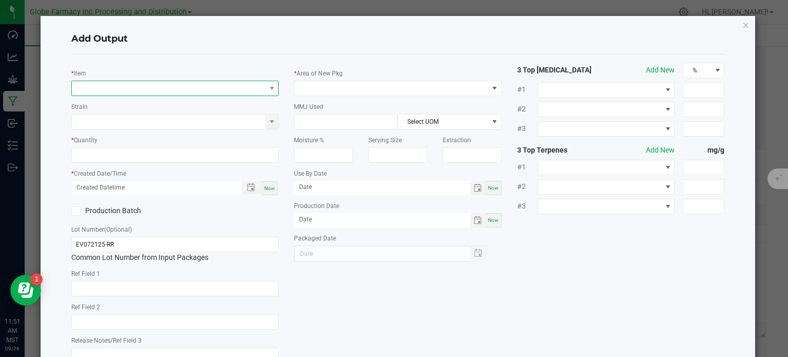
click at [141, 85] on span "NO DATA FOUND" at bounding box center [169, 88] width 194 height 14
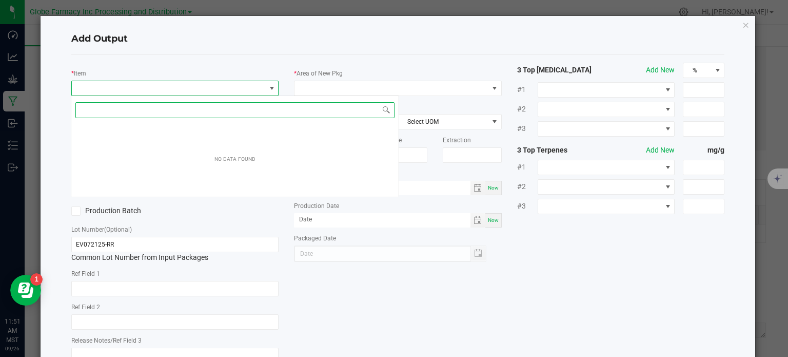
scroll to position [15, 205]
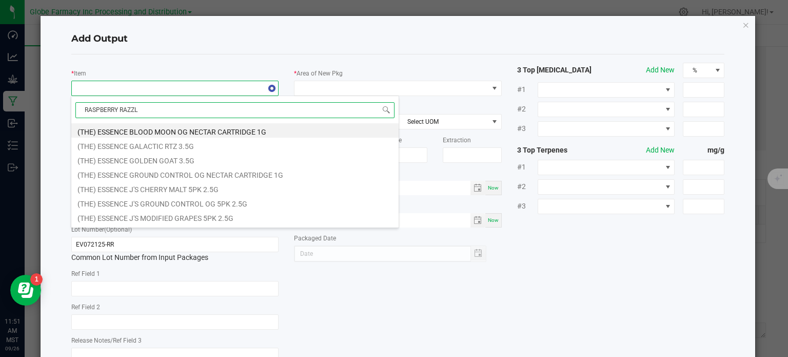
type input "RASPBERRY RAZZLE"
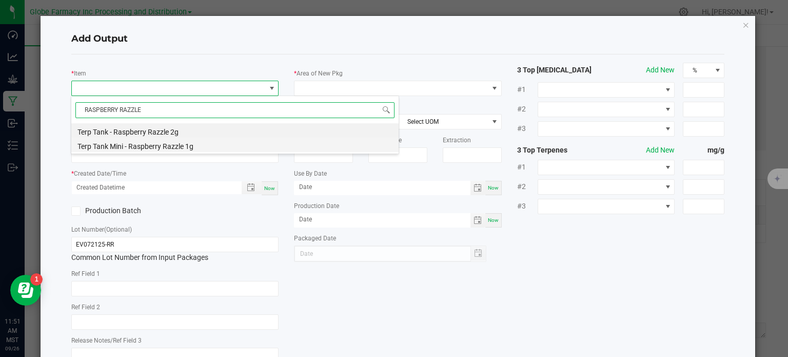
click at [176, 149] on li "Terp Tank Mini - Raspberry Razzle 1g" at bounding box center [234, 145] width 327 height 14
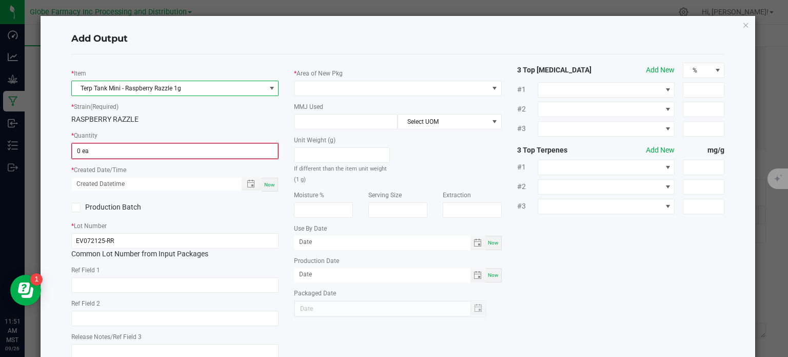
click at [146, 158] on input "0 ea" at bounding box center [175, 151] width 206 height 14
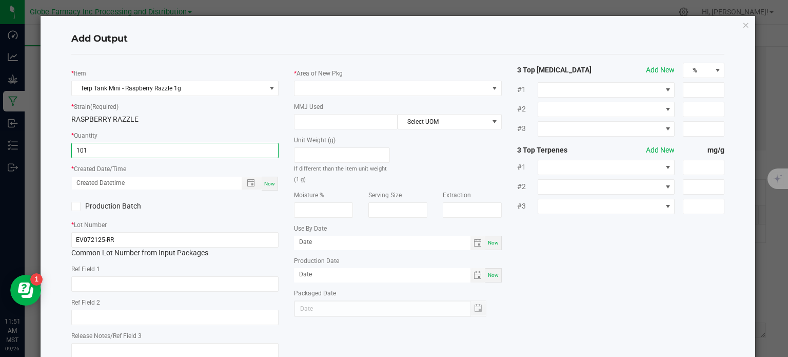
click at [264, 184] on span "Now" at bounding box center [269, 184] width 11 height 6
type input "101 ea"
type input "[DATE] 11:51 AM"
type input "[DATE]"
click at [130, 279] on input "text" at bounding box center [175, 283] width 208 height 15
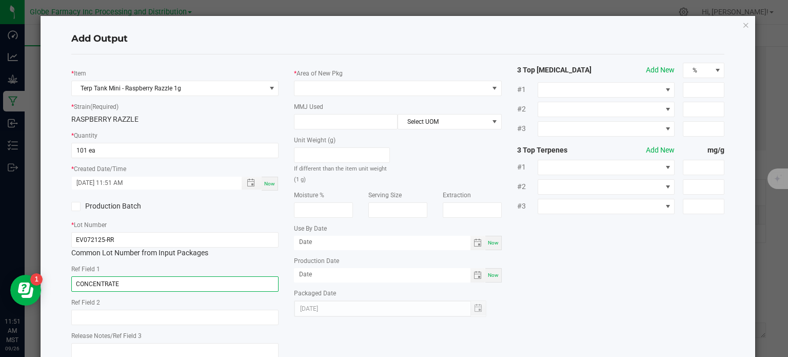
type input "CONCENTRATE"
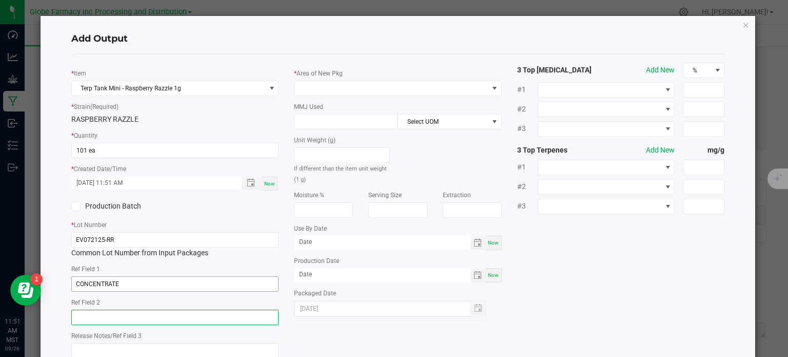
paste input "Cannabis Derived Distillate, Organic Terpenes"
type input "Cannabis Derived Distillate, Organic Terpenes"
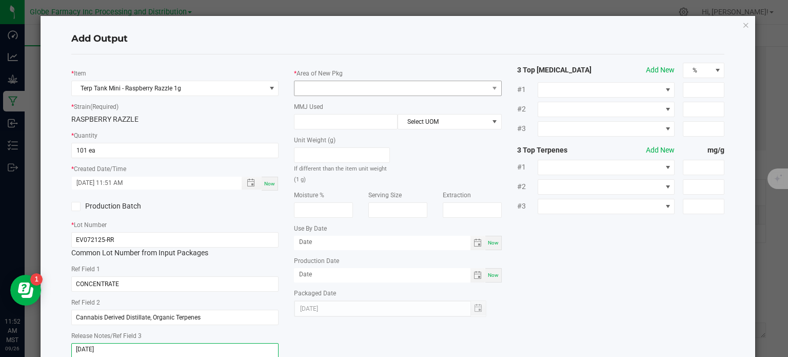
type textarea "[DATE]"
click at [334, 90] on span at bounding box center [392, 88] width 194 height 14
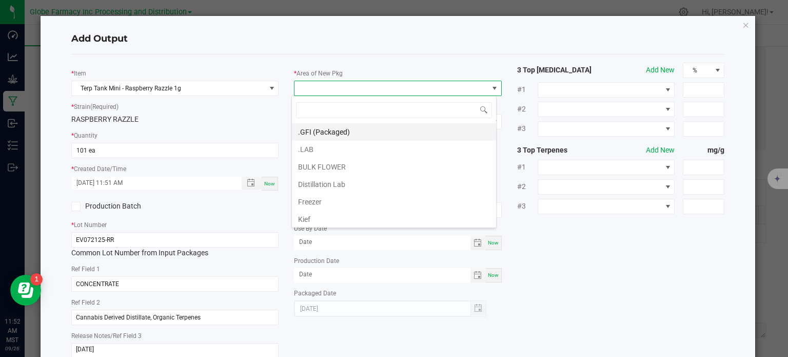
click at [316, 131] on li ".GFI (Packaged)" at bounding box center [394, 131] width 204 height 17
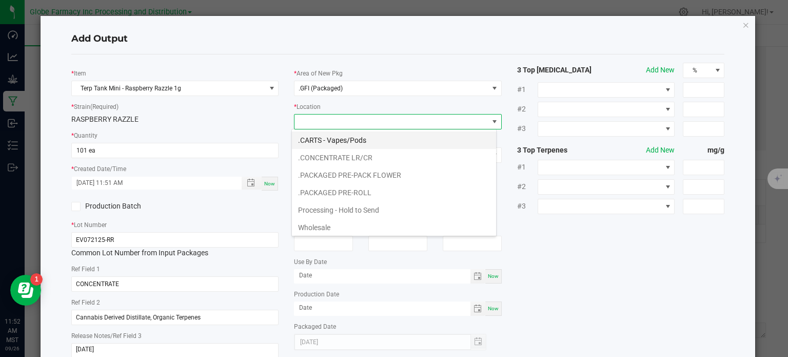
click at [354, 134] on li ".CARTS - Vapes/Pods" at bounding box center [394, 139] width 204 height 17
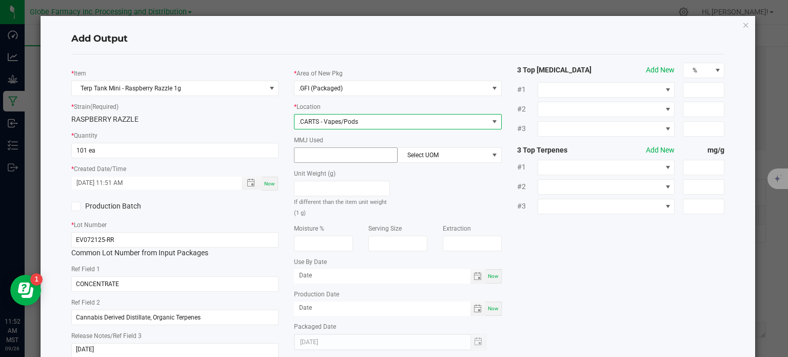
click at [337, 153] on input at bounding box center [346, 155] width 103 height 14
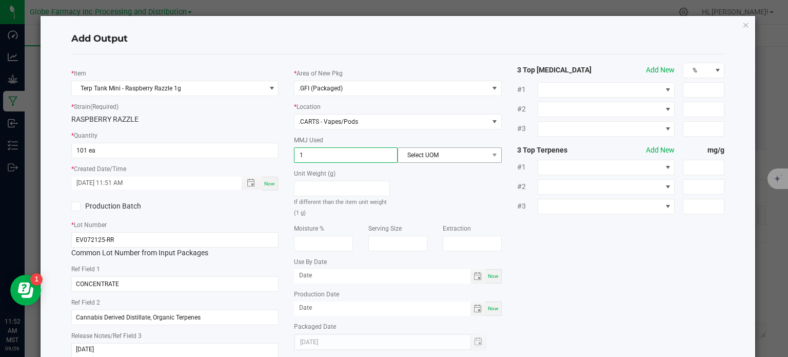
type input "1"
click at [429, 158] on span "Select UOM" at bounding box center [443, 155] width 90 height 14
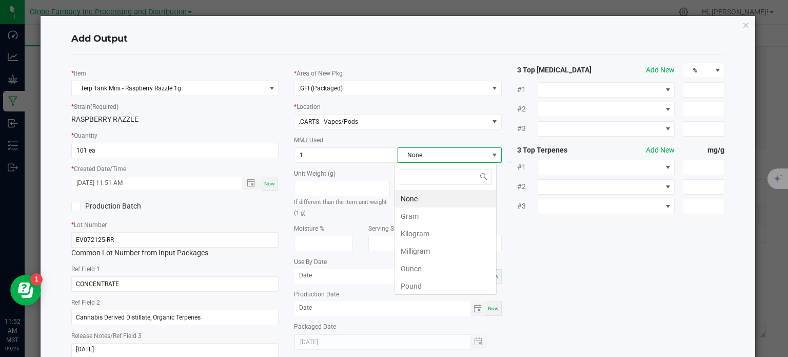
scroll to position [15, 103]
click at [419, 200] on li "None" at bounding box center [446, 198] width 102 height 17
click at [421, 162] on span "Select UOM" at bounding box center [450, 154] width 104 height 15
click at [416, 213] on li "Gram" at bounding box center [446, 215] width 102 height 17
click at [588, 261] on div "* Item Terp Tank Mini - Raspberry Razzle 1g * Strain (Required) RASPBERRY RAZZL…" at bounding box center [398, 214] width 669 height 303
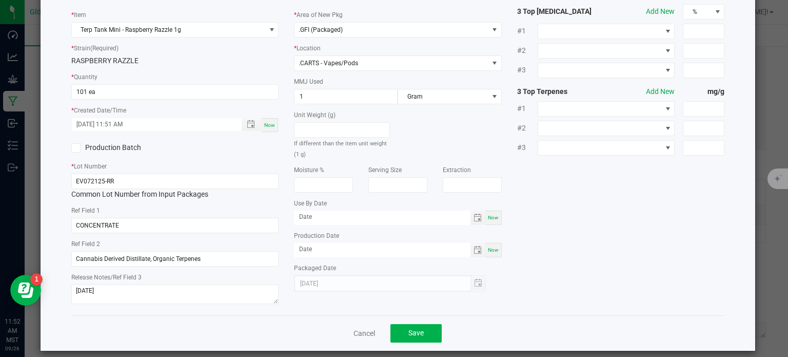
scroll to position [68, 0]
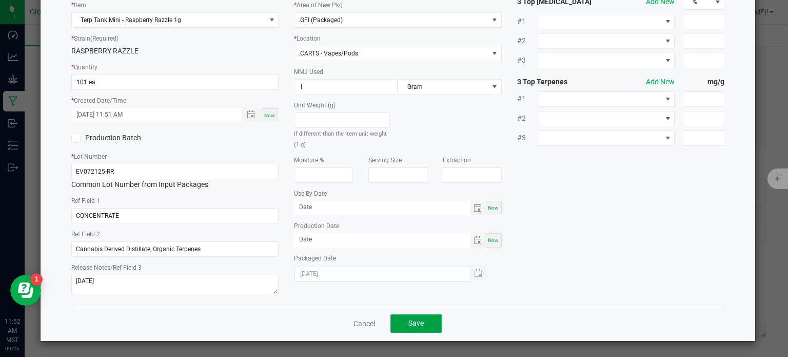
click at [433, 318] on button "Save" at bounding box center [415, 323] width 51 height 18
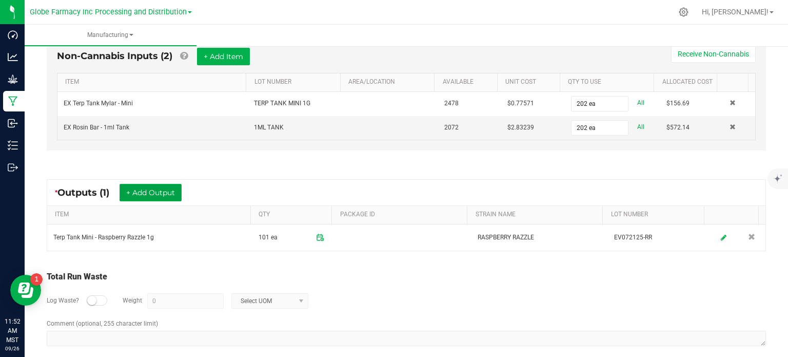
click at [159, 187] on button "+ Add Output" at bounding box center [151, 192] width 62 height 17
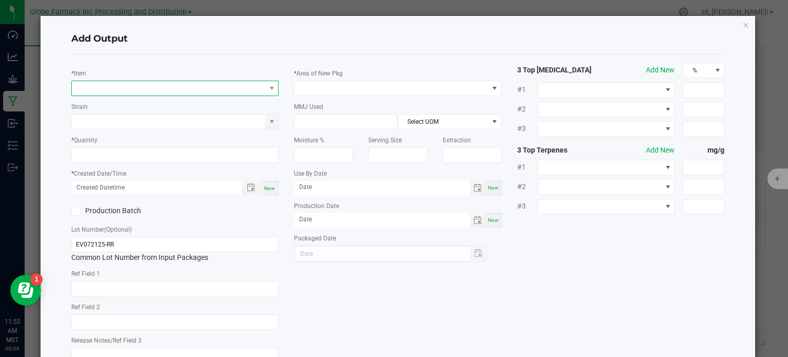
click at [142, 86] on span "NO DATA FOUND" at bounding box center [169, 88] width 194 height 14
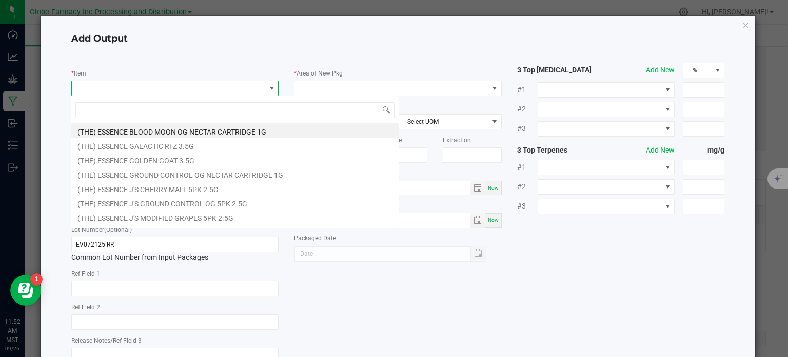
scroll to position [15, 205]
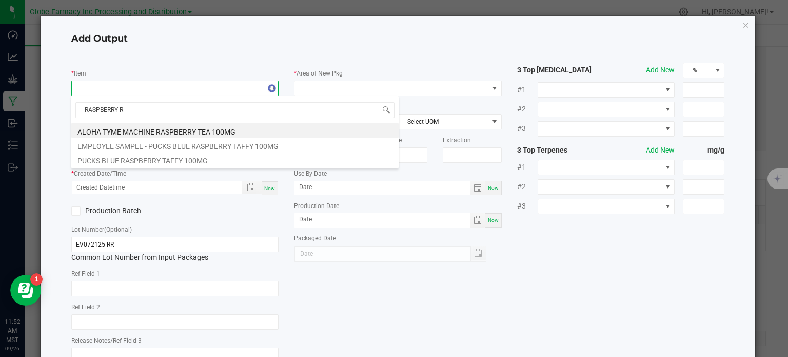
type input "RASPBERRY RA"
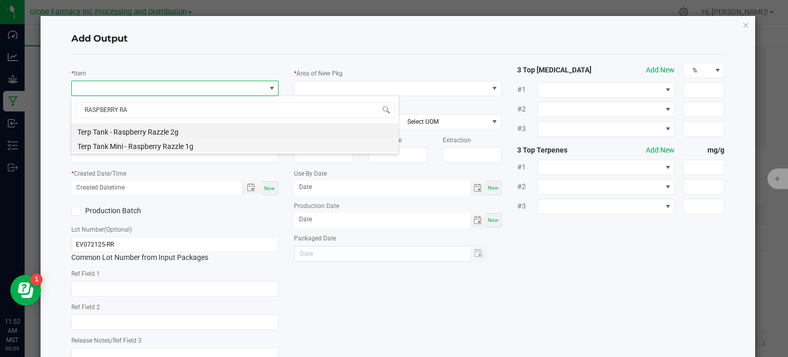
click at [168, 140] on li "Terp Tank Mini - Raspberry Razzle 1g" at bounding box center [234, 145] width 327 height 14
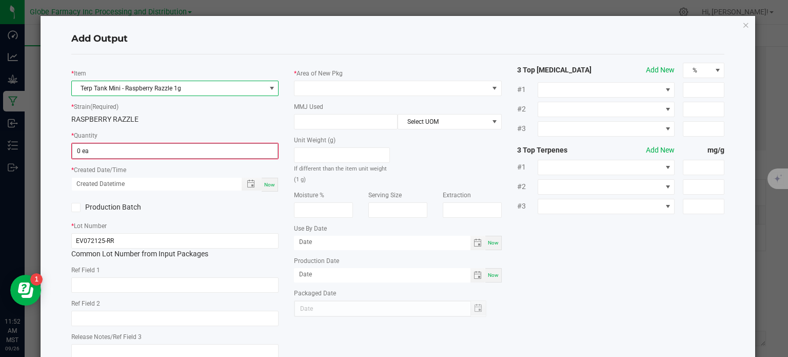
click at [128, 155] on input "0 ea" at bounding box center [175, 151] width 206 height 14
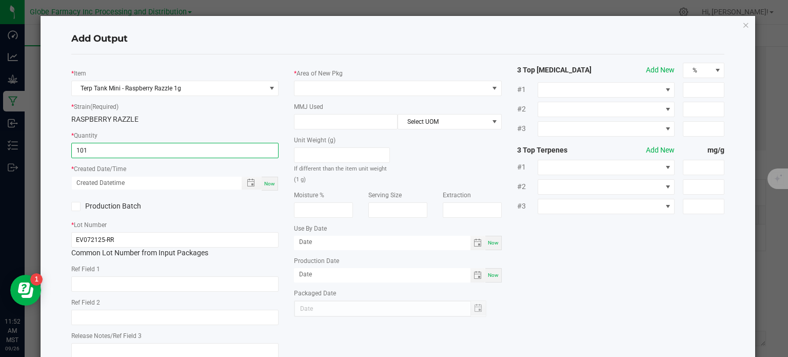
click at [269, 186] on span "Now" at bounding box center [269, 184] width 11 height 6
type input "101 ea"
type input "[DATE] 11:52 AM"
type input "[DATE]"
click at [155, 278] on input "text" at bounding box center [175, 283] width 208 height 15
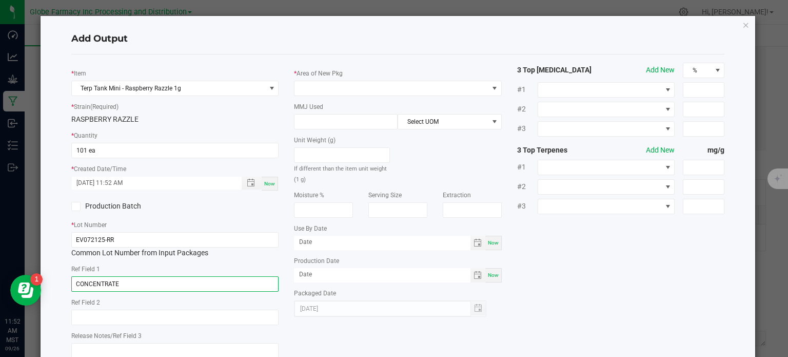
type input "CONCENTRATE"
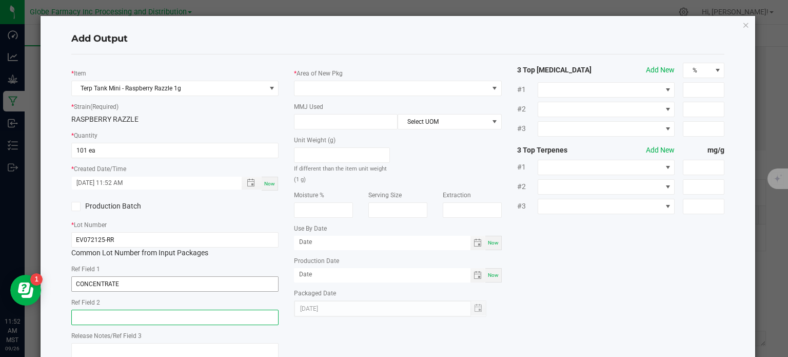
paste input "Cannabis Derived Distillate, Organic Terpenes"
type input "Cannabis Derived Distillate, Organic Terpenes"
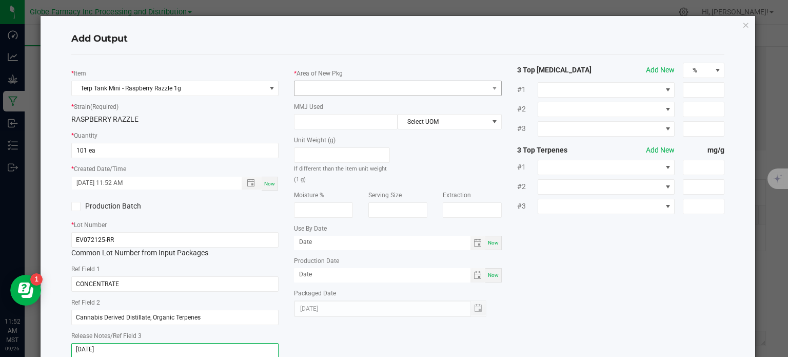
type textarea "[DATE]"
click at [312, 89] on span at bounding box center [392, 88] width 194 height 14
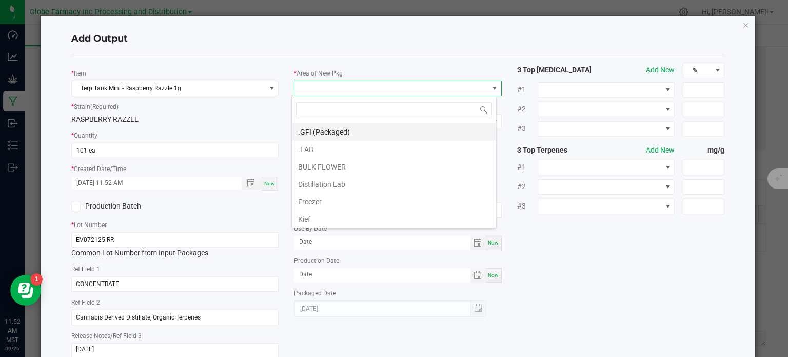
click at [303, 124] on li ".GFI (Packaged)" at bounding box center [394, 131] width 204 height 17
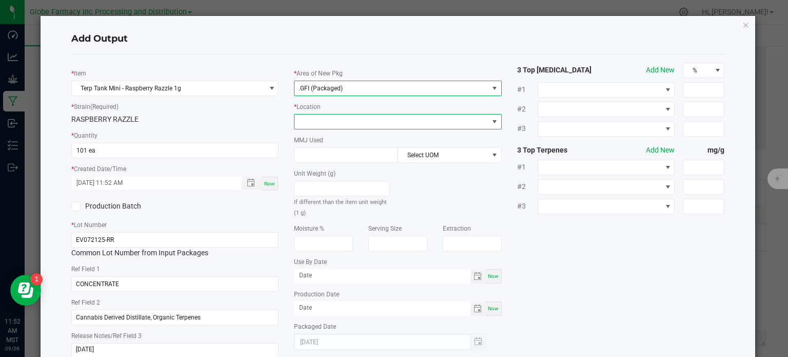
click at [310, 125] on span at bounding box center [392, 121] width 194 height 14
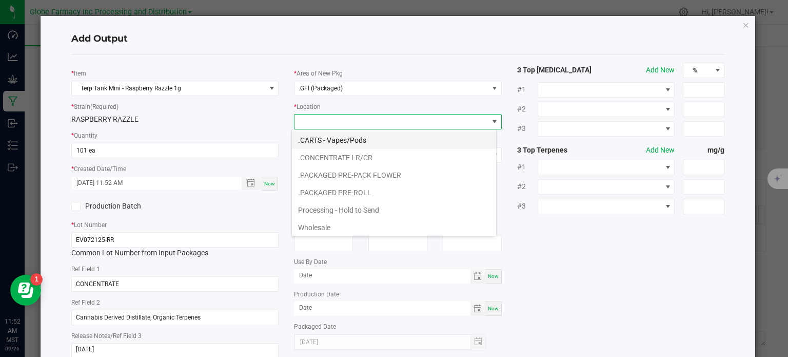
click at [351, 135] on li ".CARTS - Vapes/Pods" at bounding box center [394, 139] width 204 height 17
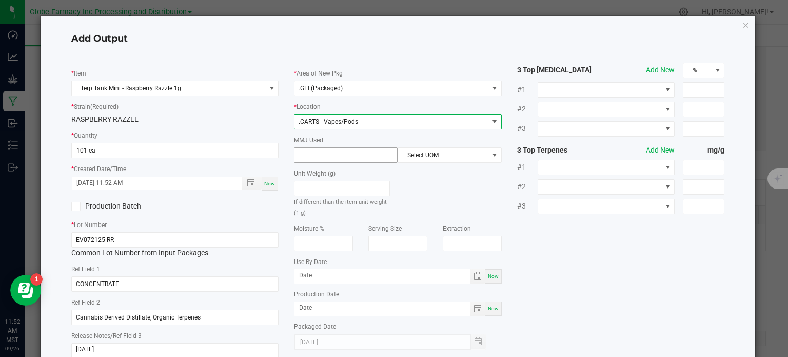
click at [332, 150] on input at bounding box center [346, 155] width 103 height 14
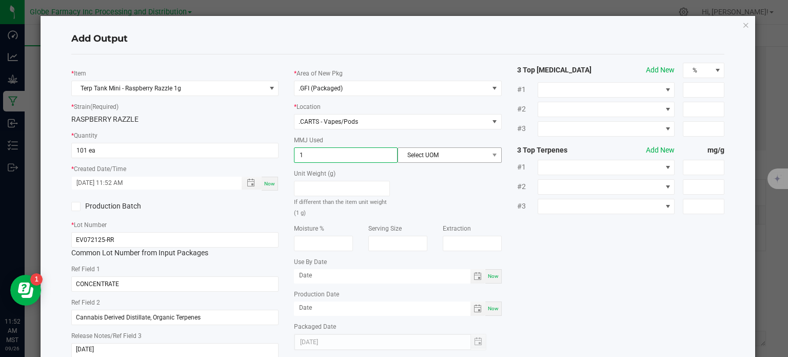
type input "1"
click at [435, 160] on span "Select UOM" at bounding box center [443, 155] width 90 height 14
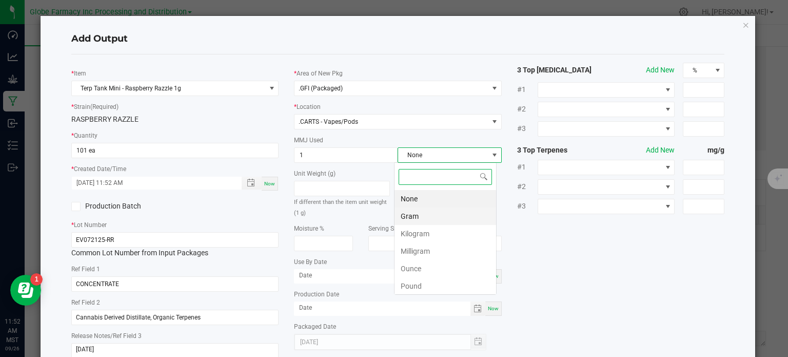
scroll to position [15, 103]
click at [429, 214] on li "Gram" at bounding box center [446, 215] width 102 height 17
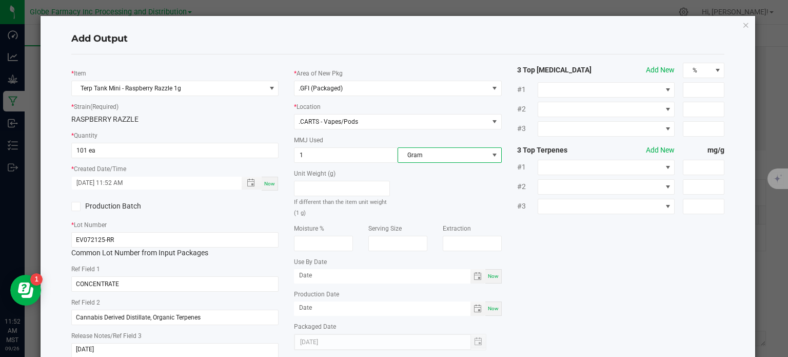
click at [556, 246] on div "* Item Terp Tank Mini - Raspberry Razzle 1g * Strain (Required) RASPBERRY RAZZL…" at bounding box center [398, 214] width 669 height 303
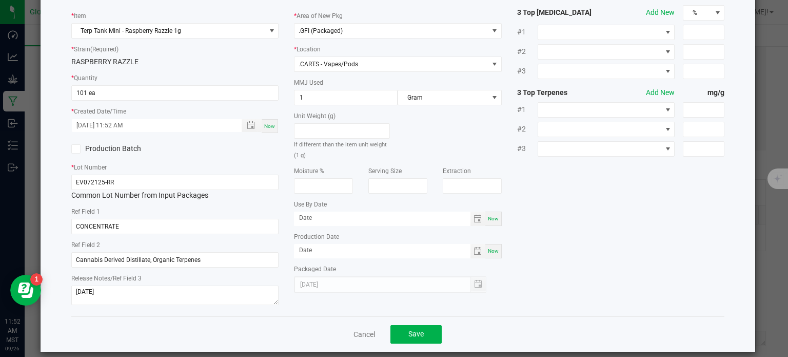
scroll to position [68, 0]
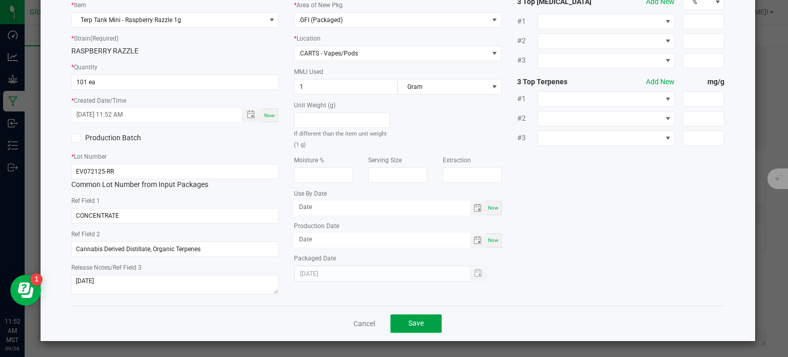
click at [409, 317] on button "Save" at bounding box center [415, 323] width 51 height 18
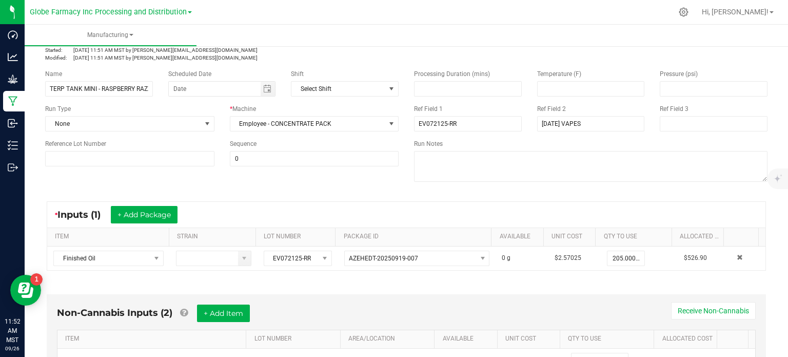
scroll to position [0, 0]
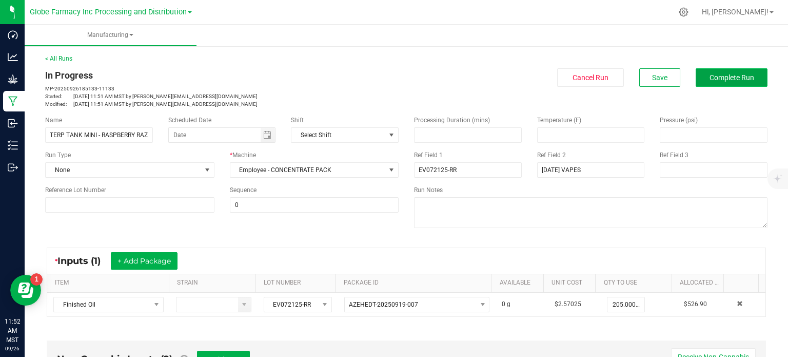
click at [728, 77] on span "Complete Run" at bounding box center [732, 77] width 45 height 8
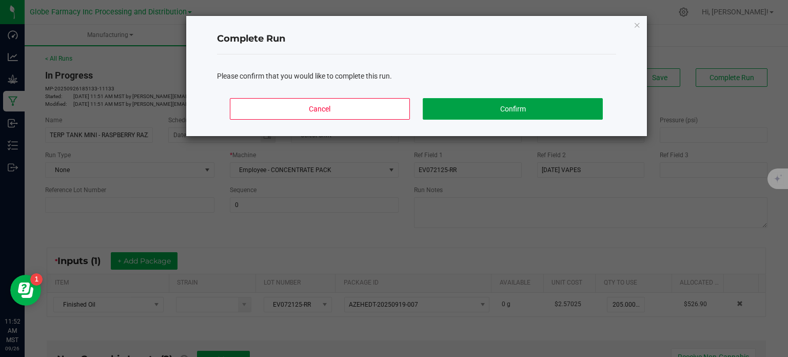
click at [566, 107] on button "Confirm" at bounding box center [513, 109] width 180 height 22
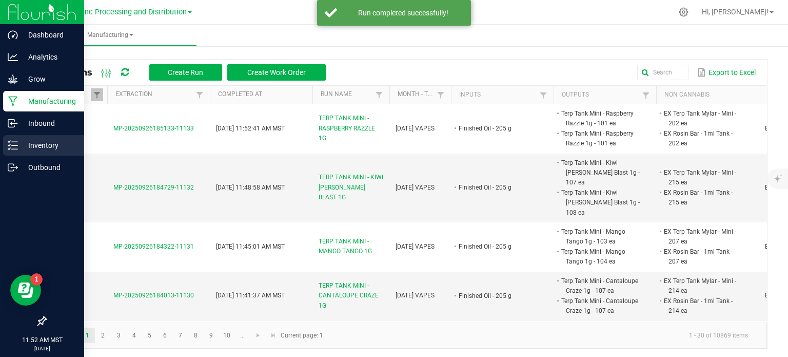
click at [42, 146] on p "Inventory" at bounding box center [49, 145] width 62 height 12
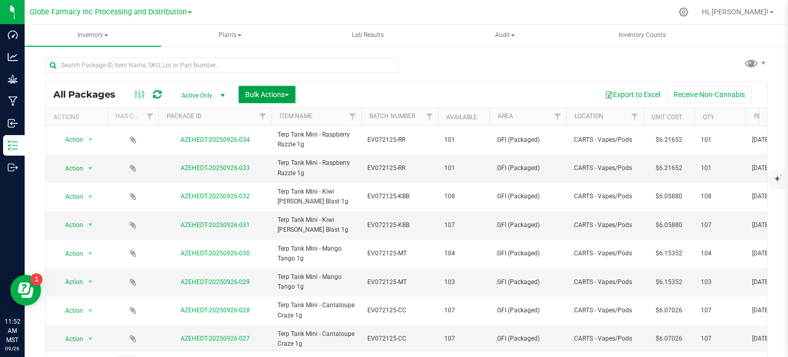
click at [275, 96] on span "Bulk Actions" at bounding box center [267, 94] width 44 height 8
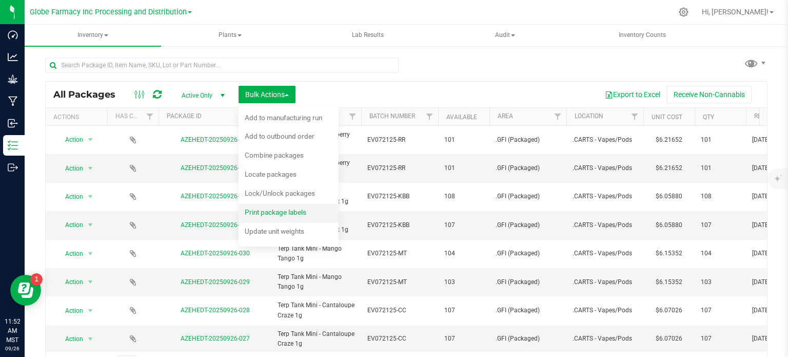
click at [287, 214] on span "Print package labels" at bounding box center [276, 212] width 62 height 8
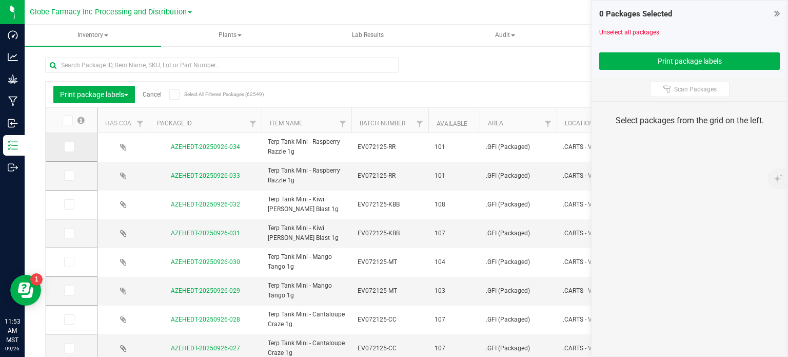
click at [70, 147] on icon at bounding box center [68, 147] width 7 height 0
click at [0, 0] on input "checkbox" at bounding box center [0, 0] width 0 height 0
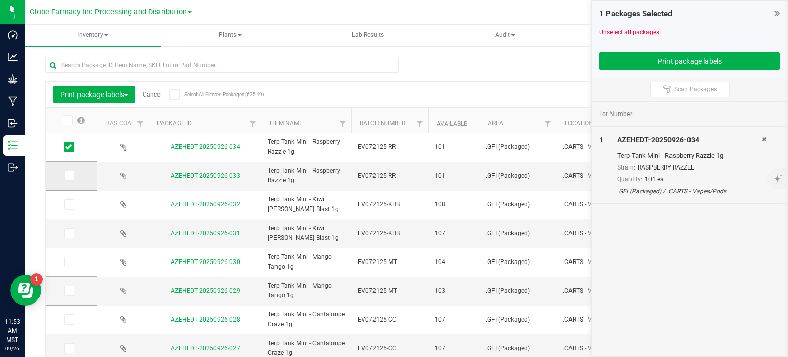
click at [69, 175] on icon at bounding box center [68, 175] width 7 height 0
click at [0, 0] on input "checkbox" at bounding box center [0, 0] width 0 height 0
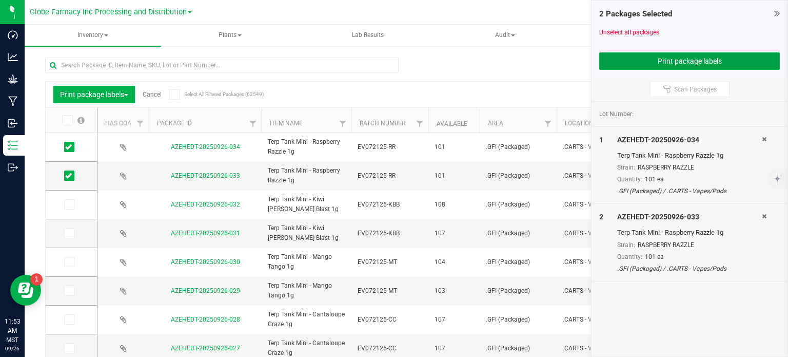
drag, startPoint x: 675, startPoint y: 57, endPoint x: 661, endPoint y: 62, distance: 14.1
click at [675, 57] on button "Print package labels" at bounding box center [689, 60] width 181 height 17
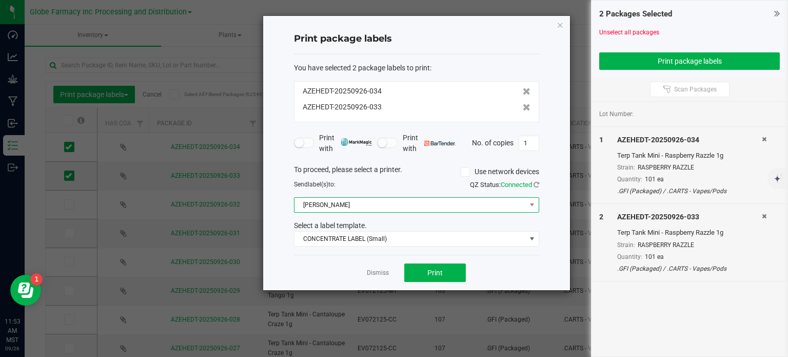
click at [390, 199] on span "[PERSON_NAME]" at bounding box center [410, 205] width 231 height 14
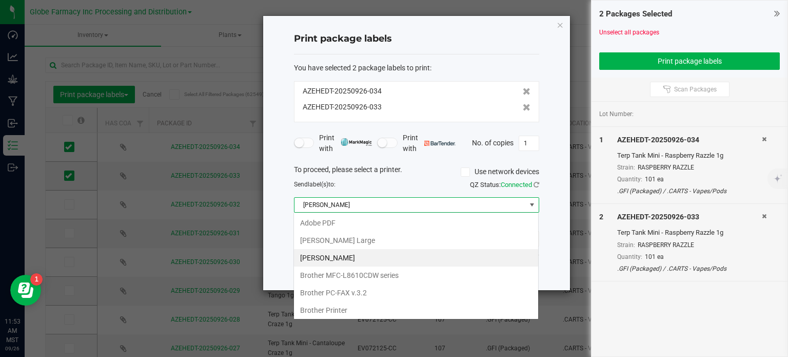
scroll to position [15, 245]
click at [356, 240] on Large "[PERSON_NAME] Large" at bounding box center [416, 239] width 244 height 17
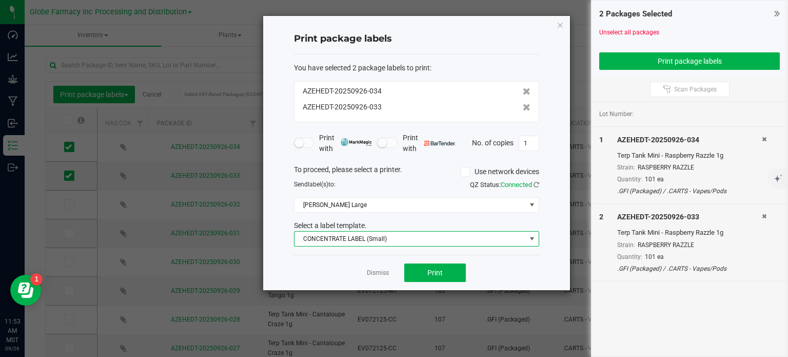
drag, startPoint x: 343, startPoint y: 239, endPoint x: 350, endPoint y: 234, distance: 8.5
click at [343, 239] on span "CONCENTRATE LABEL (Small)" at bounding box center [410, 238] width 231 height 14
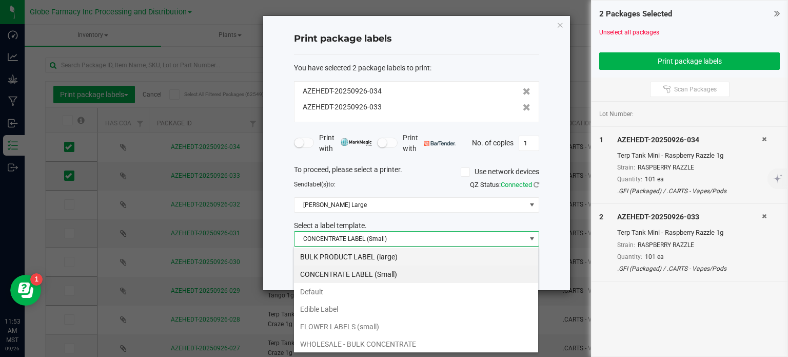
click at [361, 257] on li "BULK PRODUCT LABEL (large)" at bounding box center [416, 256] width 244 height 17
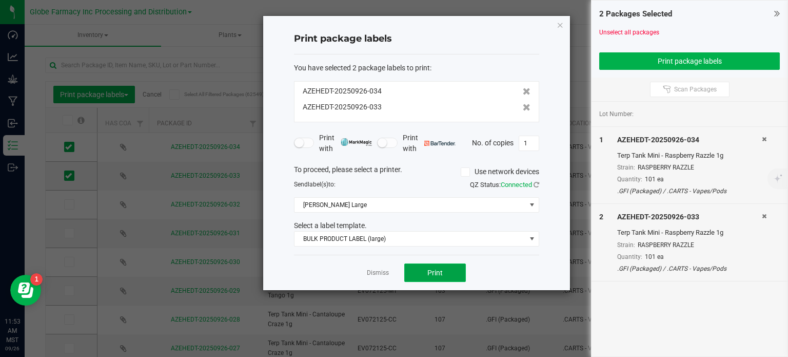
click at [434, 274] on span "Print" at bounding box center [434, 272] width 15 height 8
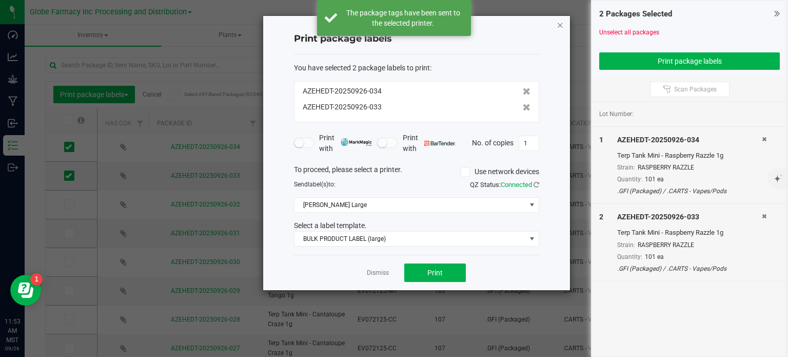
click at [559, 27] on icon "button" at bounding box center [560, 24] width 7 height 12
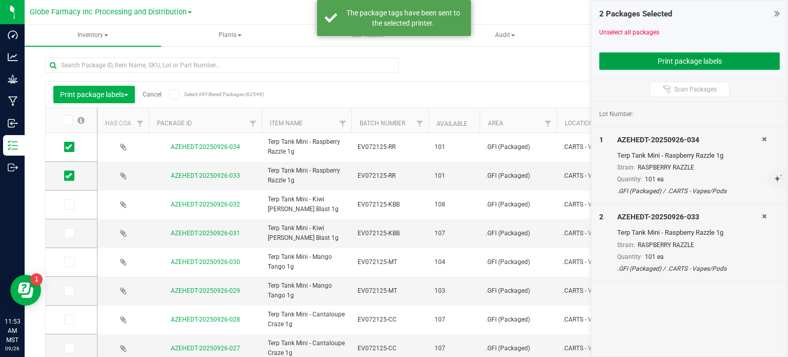
click at [628, 65] on button "Print package labels" at bounding box center [689, 60] width 181 height 17
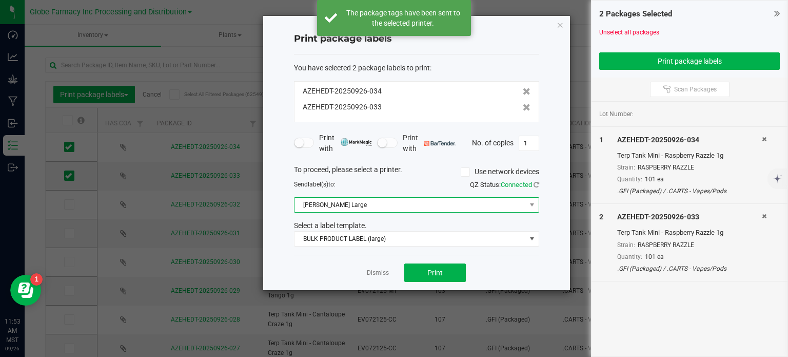
click at [341, 204] on span "[PERSON_NAME] Large" at bounding box center [410, 205] width 231 height 14
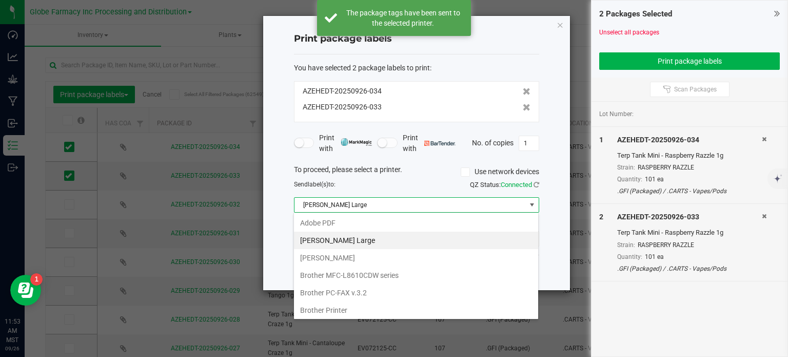
click at [349, 247] on Large "[PERSON_NAME] Large" at bounding box center [416, 239] width 244 height 17
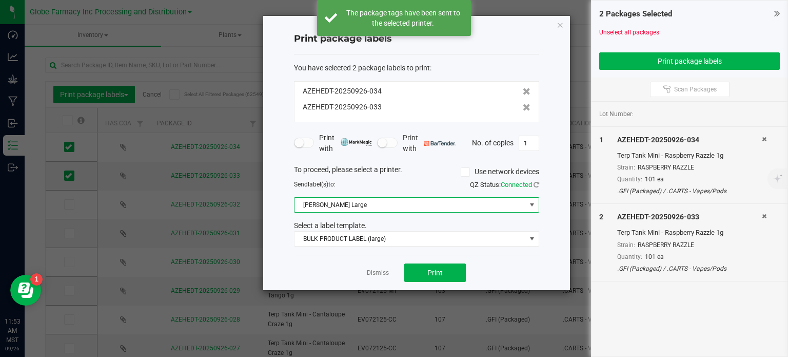
click at [357, 211] on span "[PERSON_NAME] Large" at bounding box center [410, 205] width 231 height 14
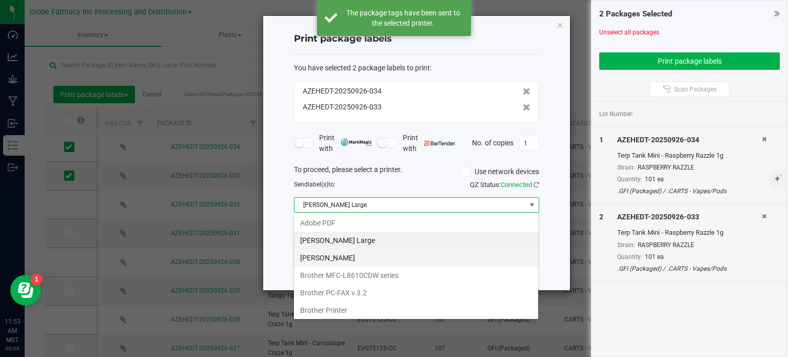
click at [350, 256] on Small "[PERSON_NAME]" at bounding box center [416, 257] width 244 height 17
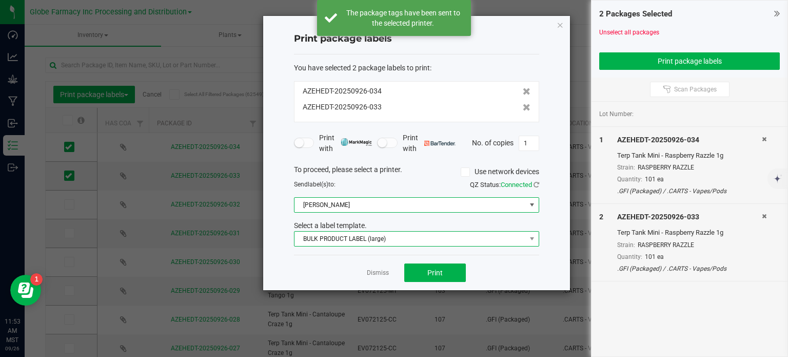
click at [369, 241] on span "BULK PRODUCT LABEL (large)" at bounding box center [410, 238] width 231 height 14
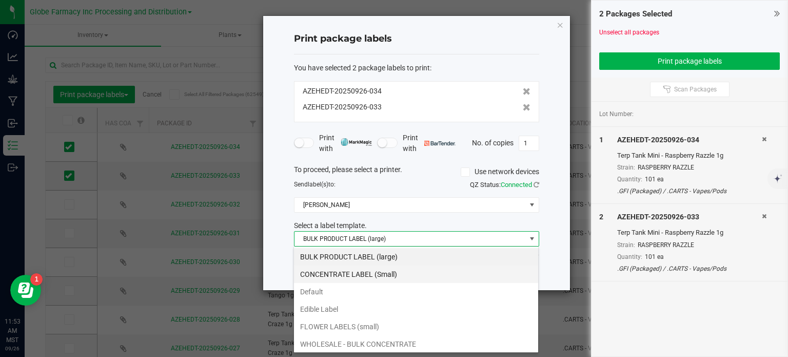
click at [369, 277] on li "CONCENTRATE LABEL (Small)" at bounding box center [416, 273] width 244 height 17
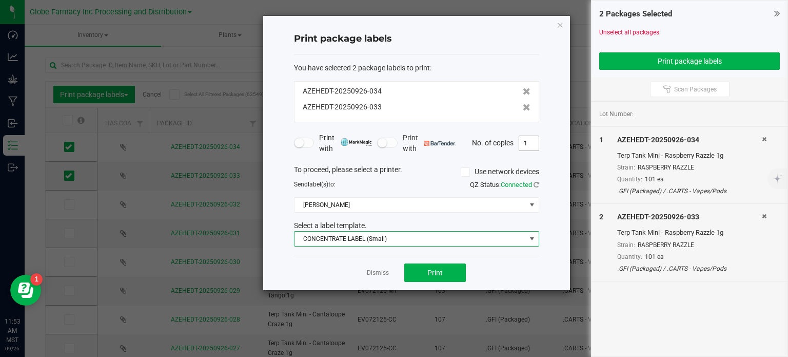
click at [530, 148] on input "1" at bounding box center [528, 143] width 19 height 14
type input "101"
click at [422, 278] on button "Print" at bounding box center [435, 272] width 62 height 18
click at [562, 26] on icon "button" at bounding box center [560, 24] width 7 height 12
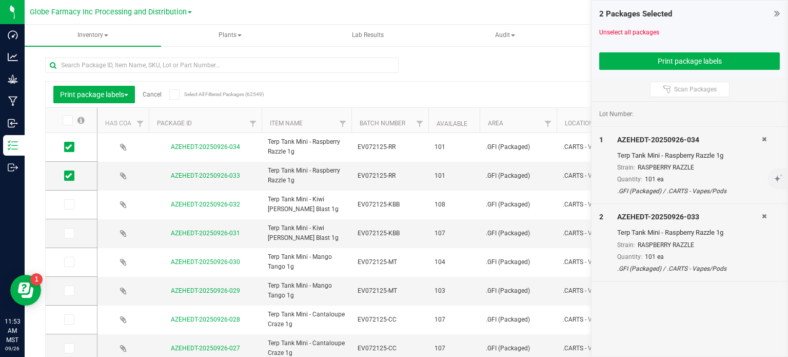
click at [156, 97] on link "Cancel" at bounding box center [152, 94] width 19 height 7
